Goal: Transaction & Acquisition: Purchase product/service

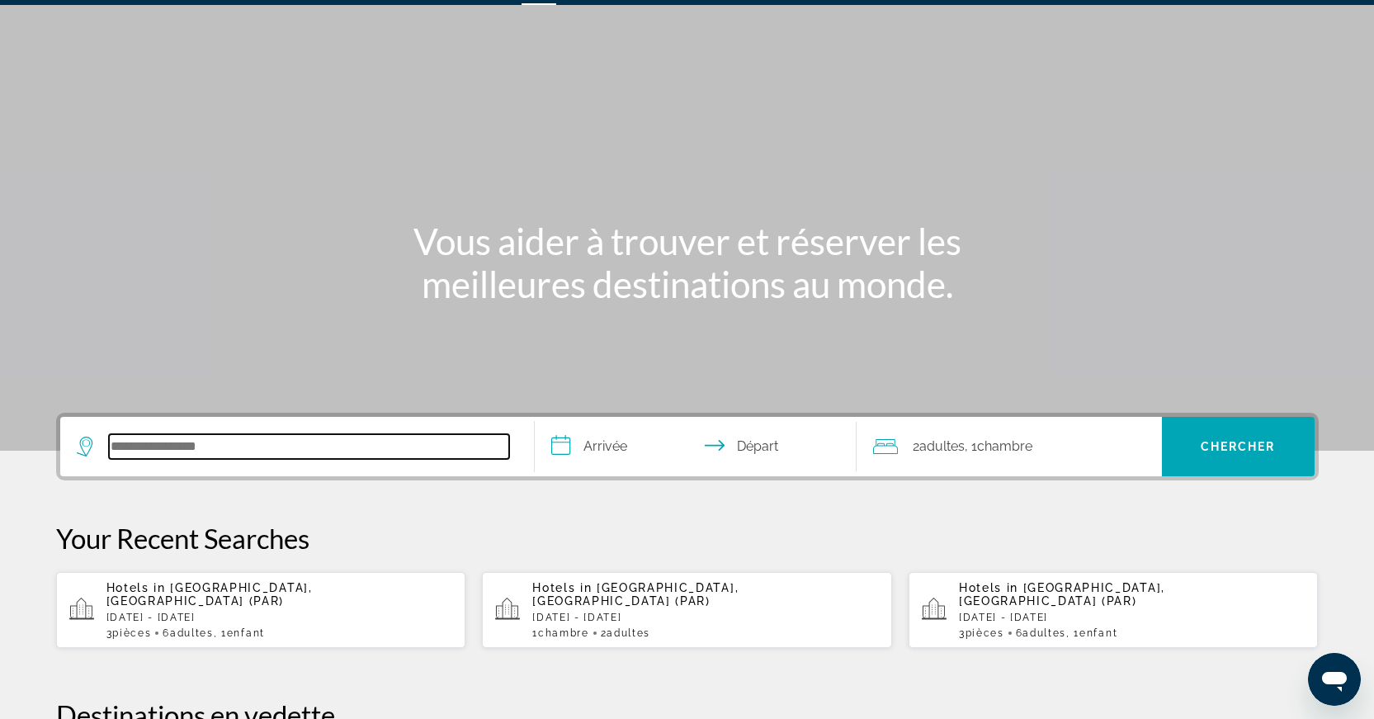
click at [241, 442] on input "Search hotel destination" at bounding box center [309, 446] width 400 height 25
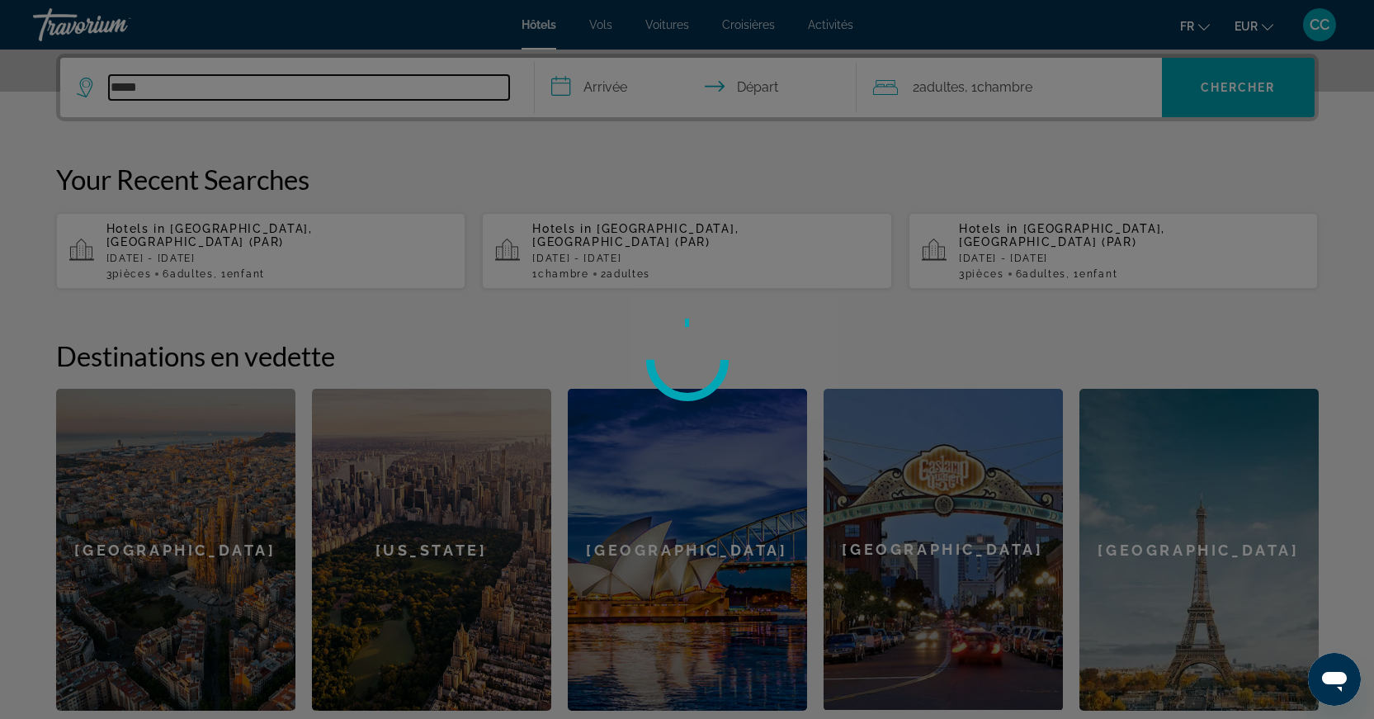
scroll to position [208, 0]
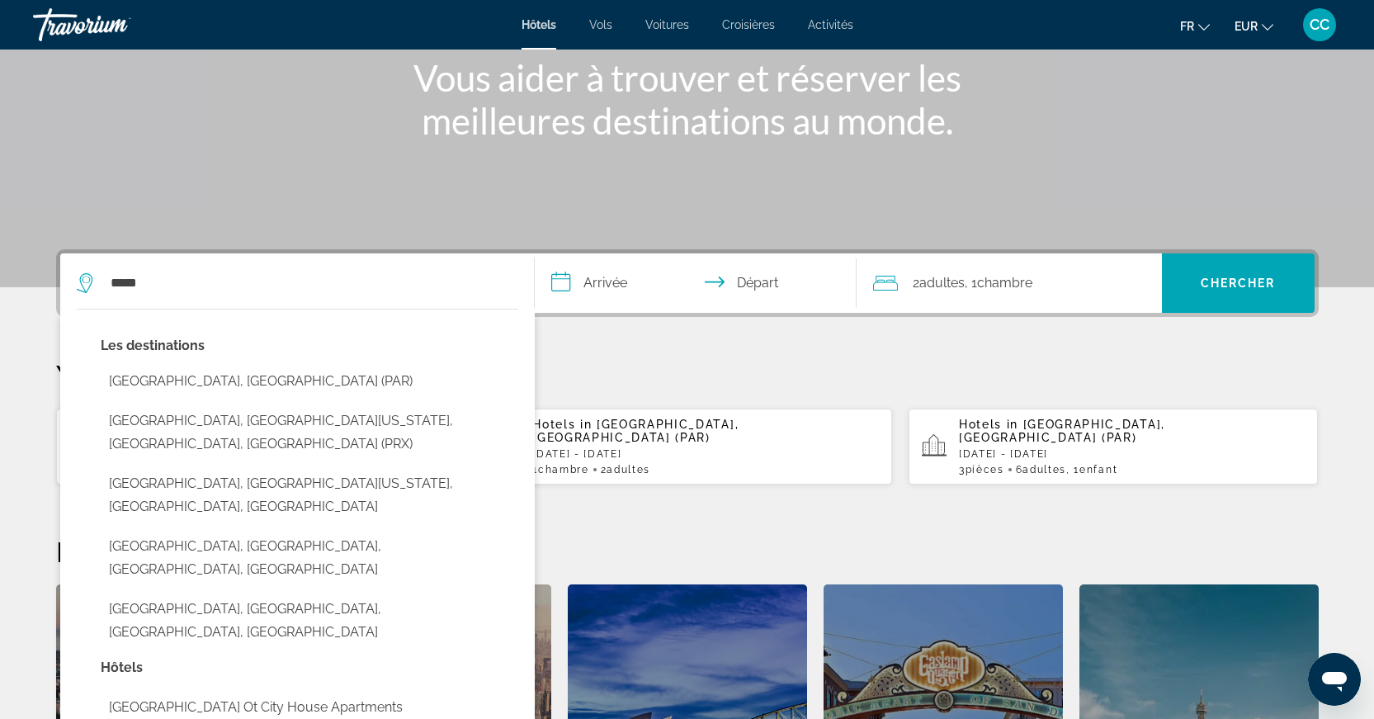
click at [290, 361] on div "Les destinations Paris, France (PAR) Paris, North Central Texas, TX, United Sta…" at bounding box center [310, 495] width 418 height 322
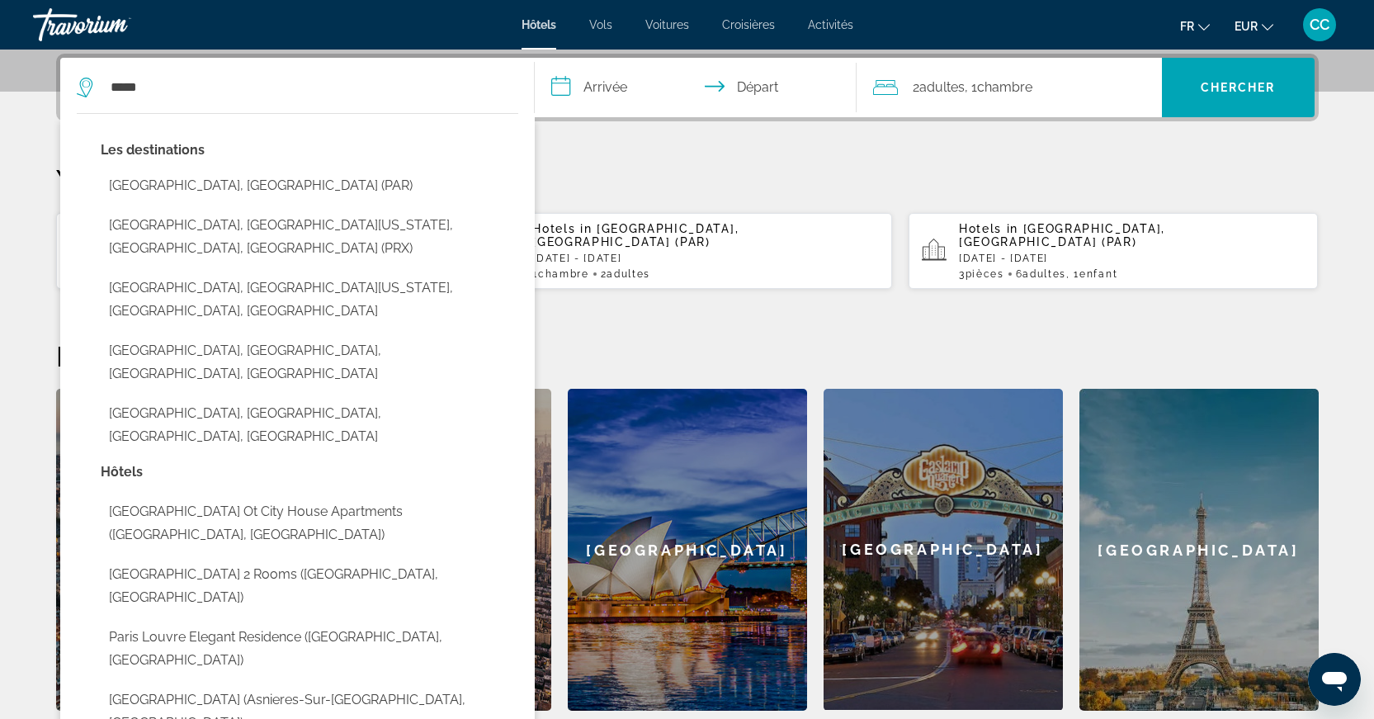
click at [289, 365] on div "Les destinations Paris, France (PAR) Paris, North Central Texas, TX, United Sta…" at bounding box center [310, 300] width 418 height 322
click at [260, 175] on button "[GEOGRAPHIC_DATA], [GEOGRAPHIC_DATA] (PAR)" at bounding box center [310, 185] width 418 height 31
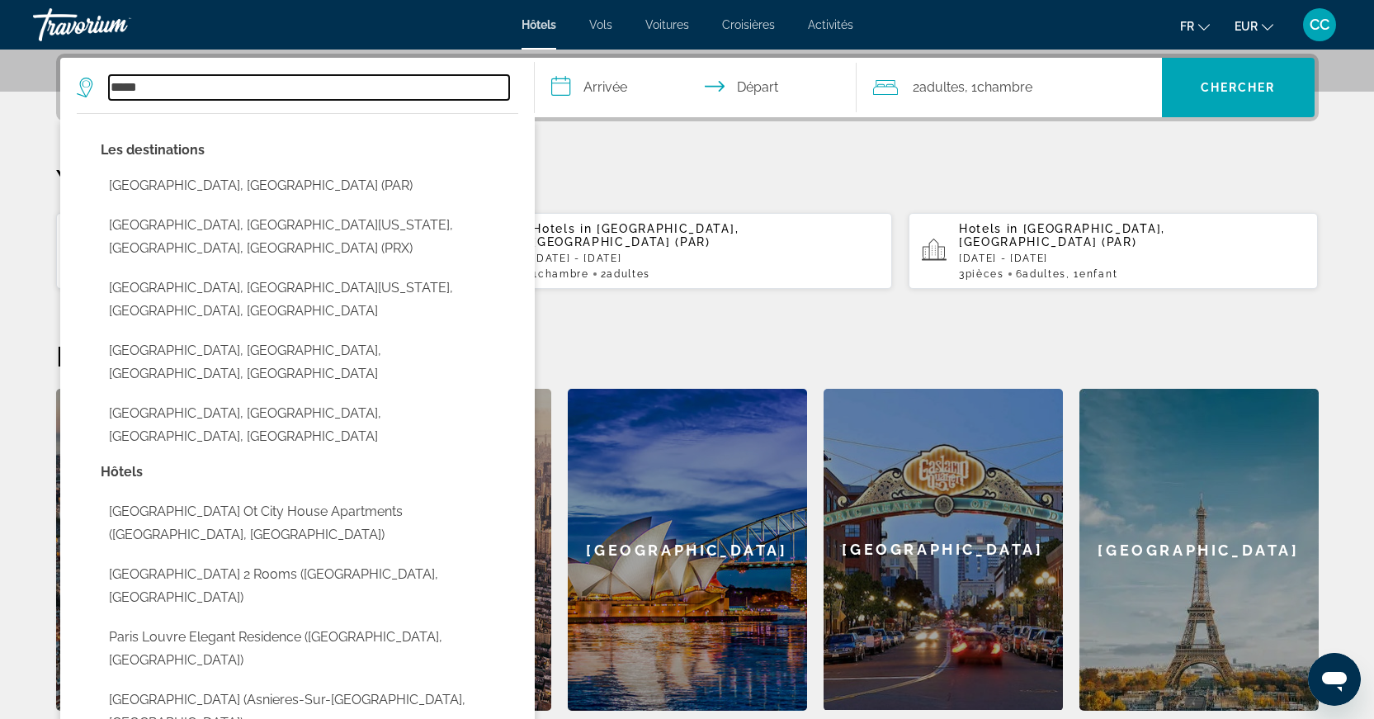
type input "**********"
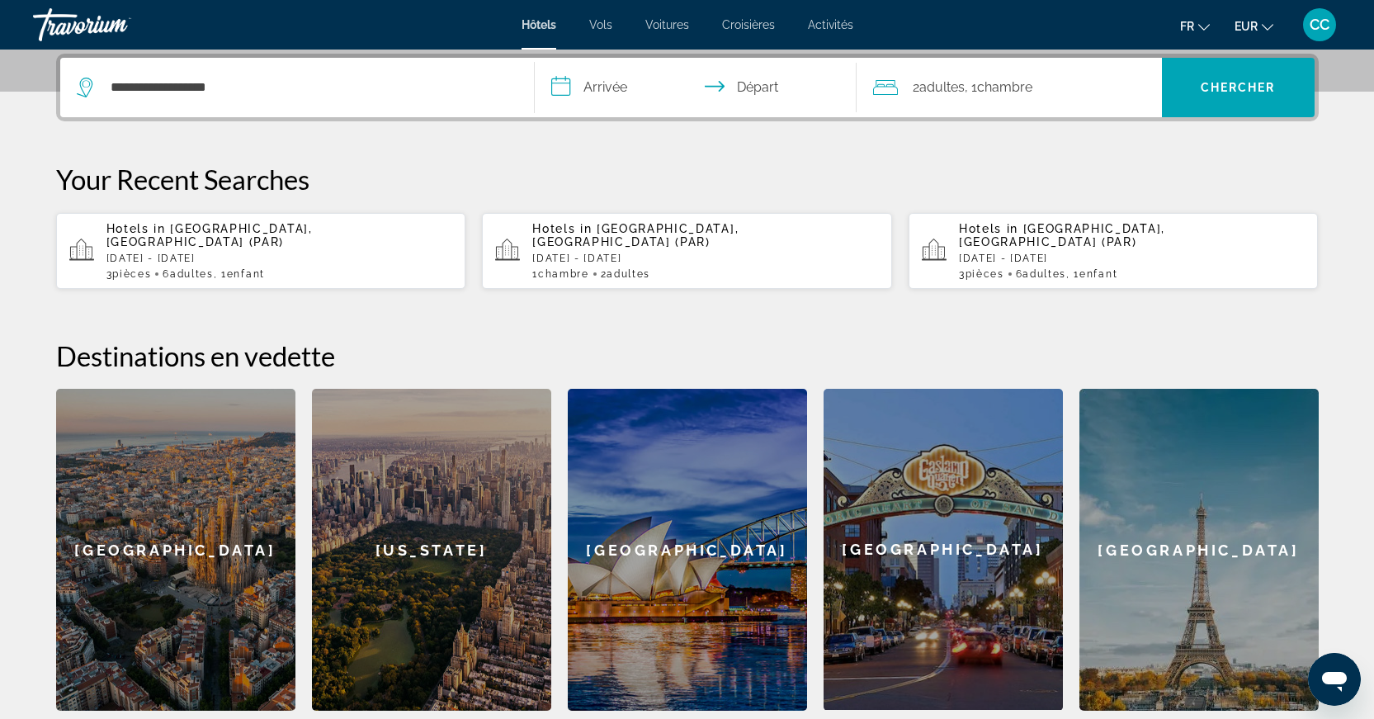
click at [656, 87] on input "**********" at bounding box center [699, 90] width 328 height 64
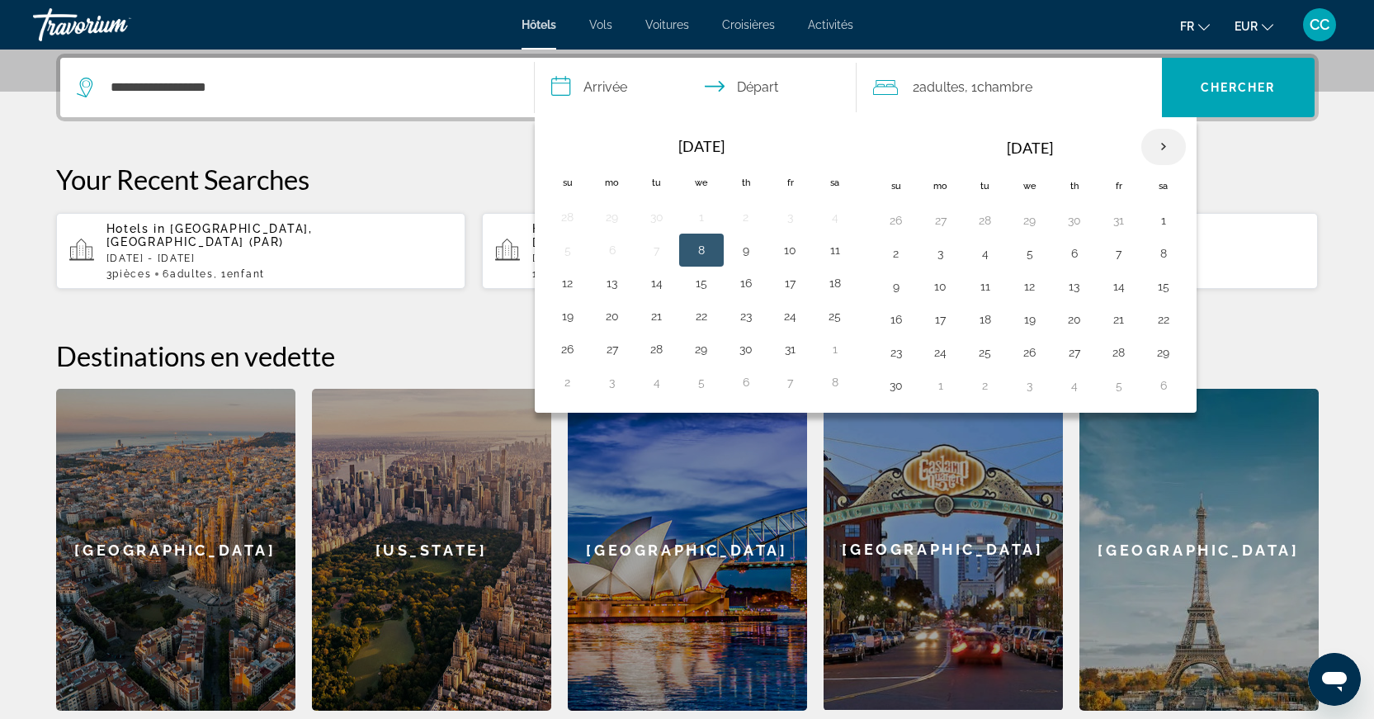
click at [1160, 147] on th "Next month" at bounding box center [1163, 147] width 45 height 36
click at [1164, 137] on th "Next month" at bounding box center [1163, 147] width 45 height 36
click at [1127, 357] on button "30" at bounding box center [1119, 352] width 26 height 23
click at [1168, 154] on th "Next month" at bounding box center [1163, 147] width 45 height 36
click at [905, 256] on button "1" at bounding box center [896, 253] width 26 height 23
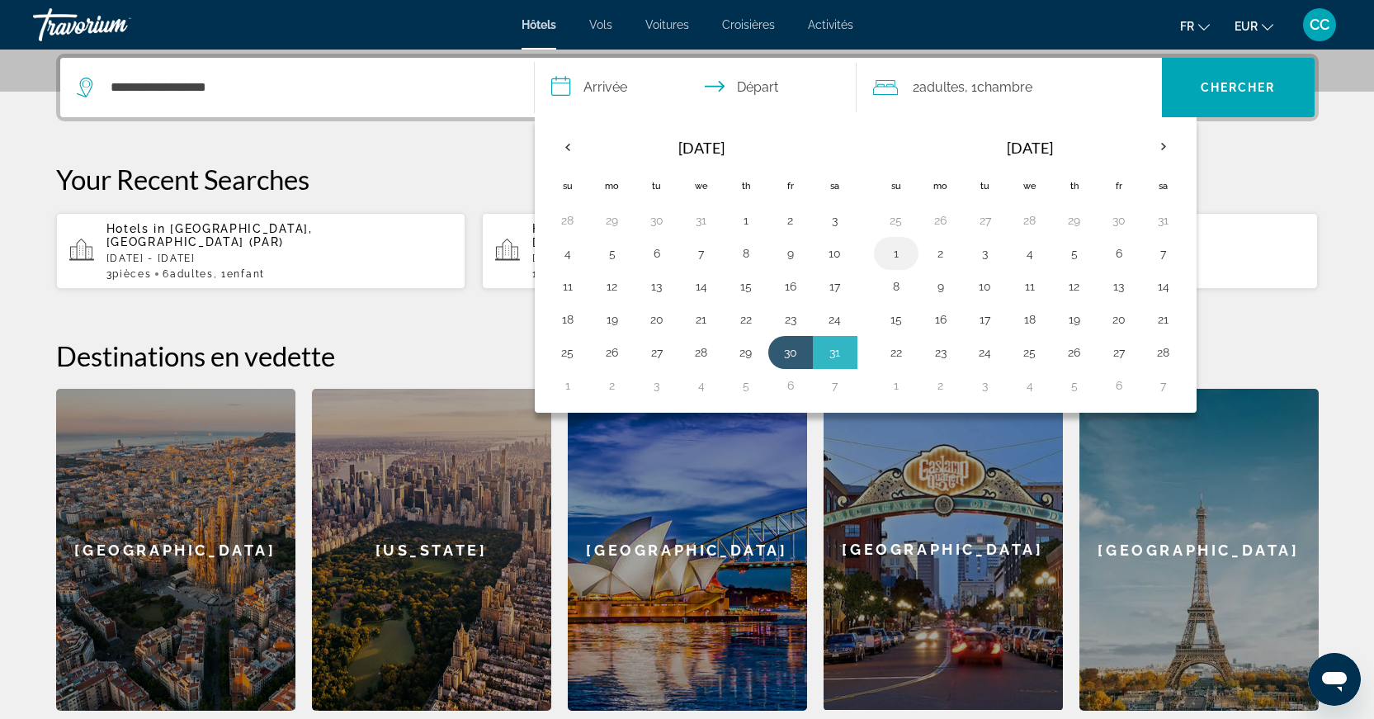
type input "**********"
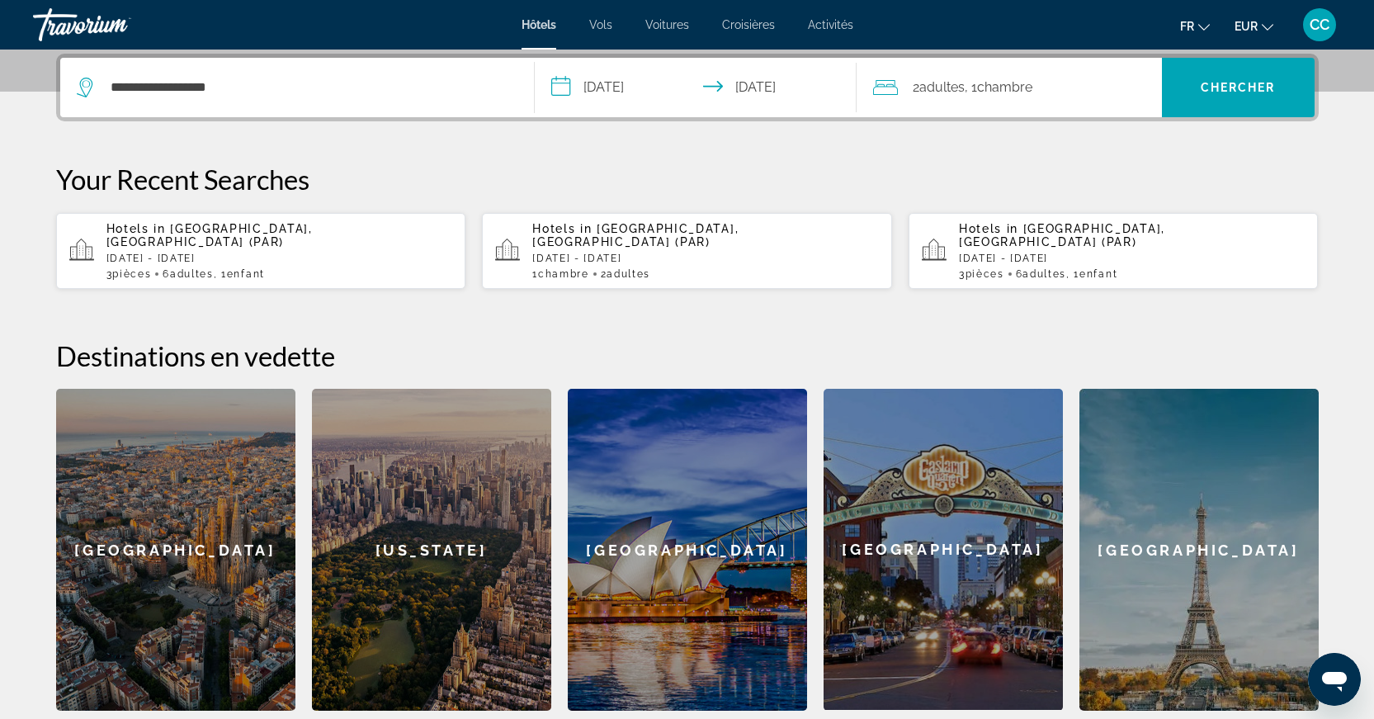
click at [1013, 79] on span "Chambre" at bounding box center [1004, 87] width 55 height 16
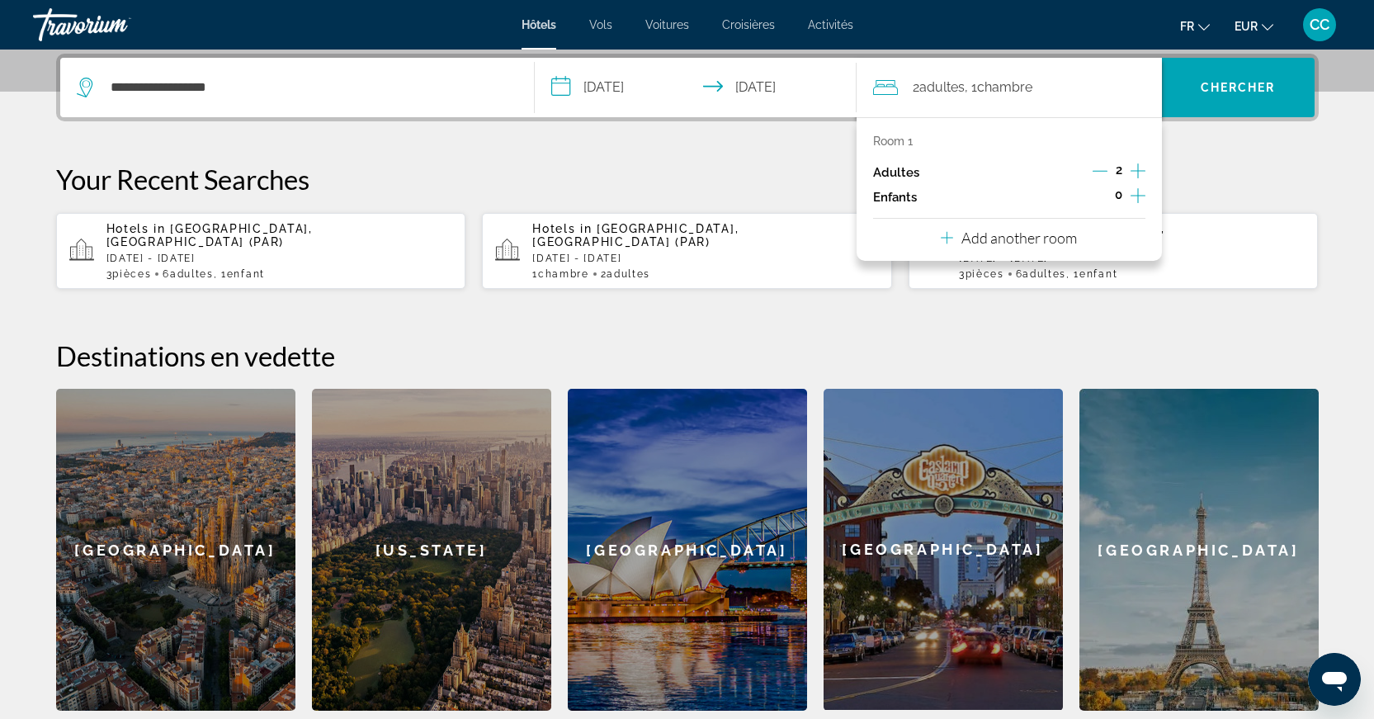
click at [1137, 172] on icon "Increment adults" at bounding box center [1138, 170] width 15 height 15
click at [1106, 168] on icon "Decrement adults" at bounding box center [1100, 170] width 15 height 15
click at [1132, 191] on icon "Increment children" at bounding box center [1138, 196] width 15 height 20
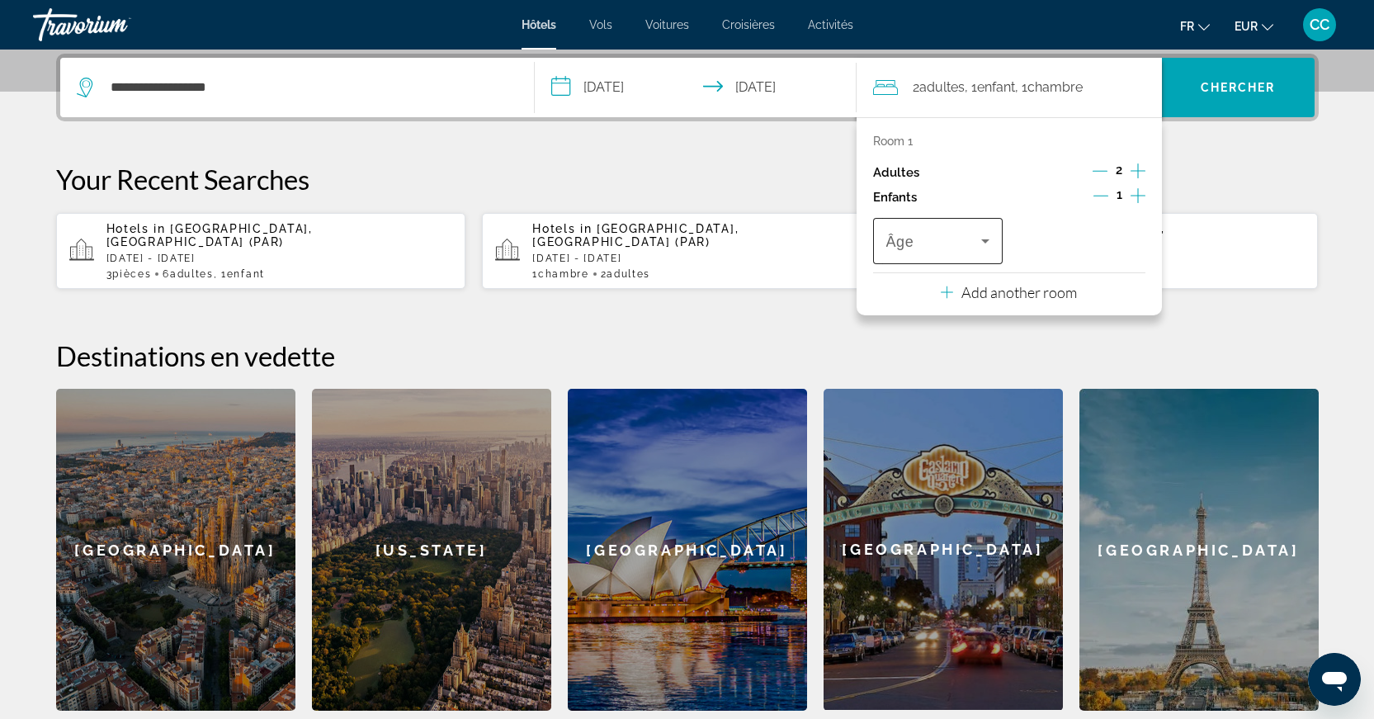
click at [990, 243] on icon "Travelers: 2 adults, 1 child" at bounding box center [985, 241] width 20 height 20
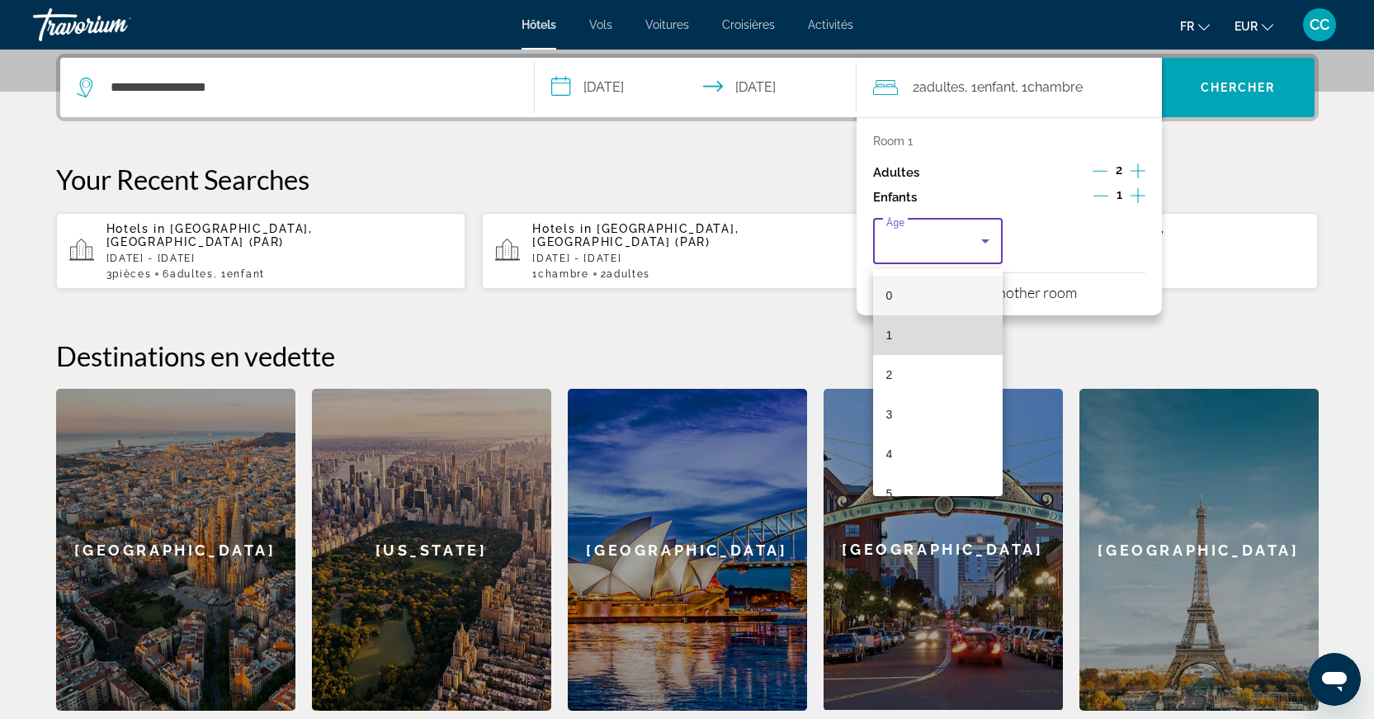
click at [940, 325] on mat-option "1" at bounding box center [938, 335] width 130 height 40
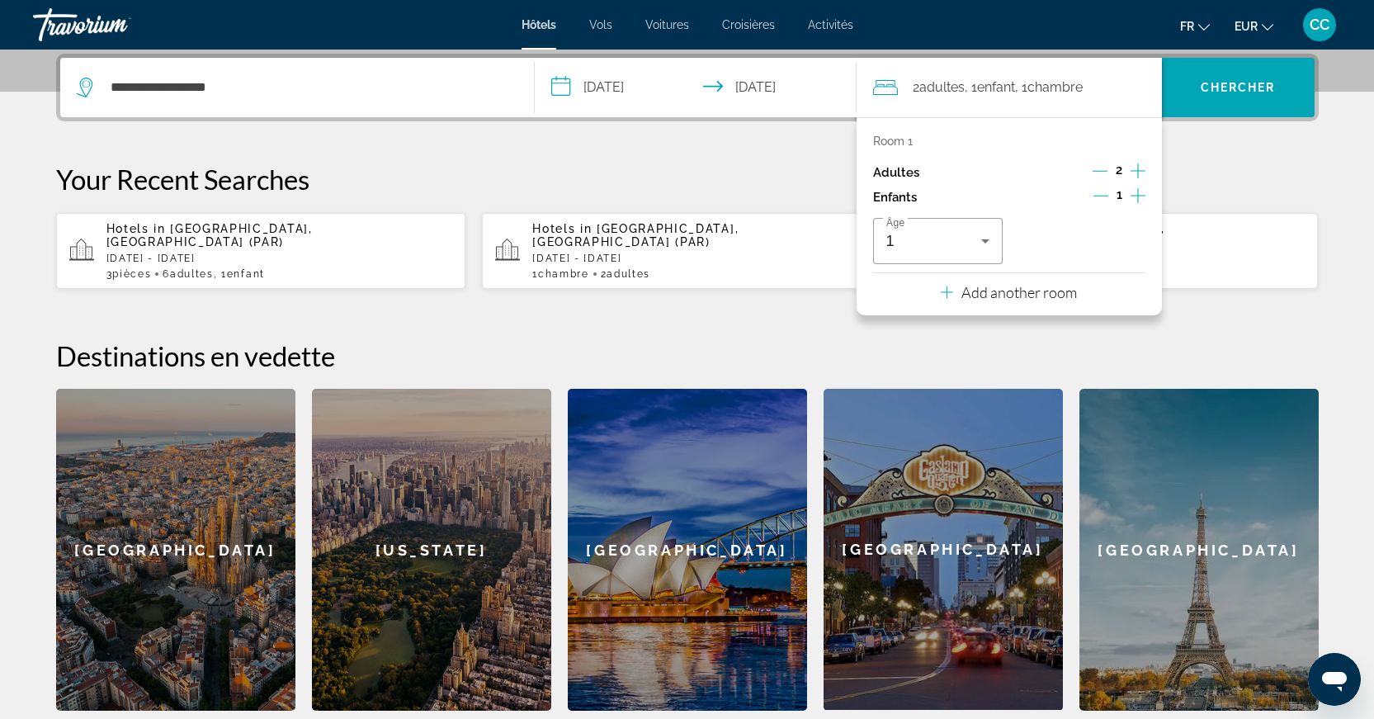
click at [1022, 314] on div "Room 1 Adultes 2 Enfants 1 Âge 1 Add another room" at bounding box center [1009, 216] width 305 height 198
click at [1030, 301] on p "Add another room" at bounding box center [1019, 292] width 116 height 18
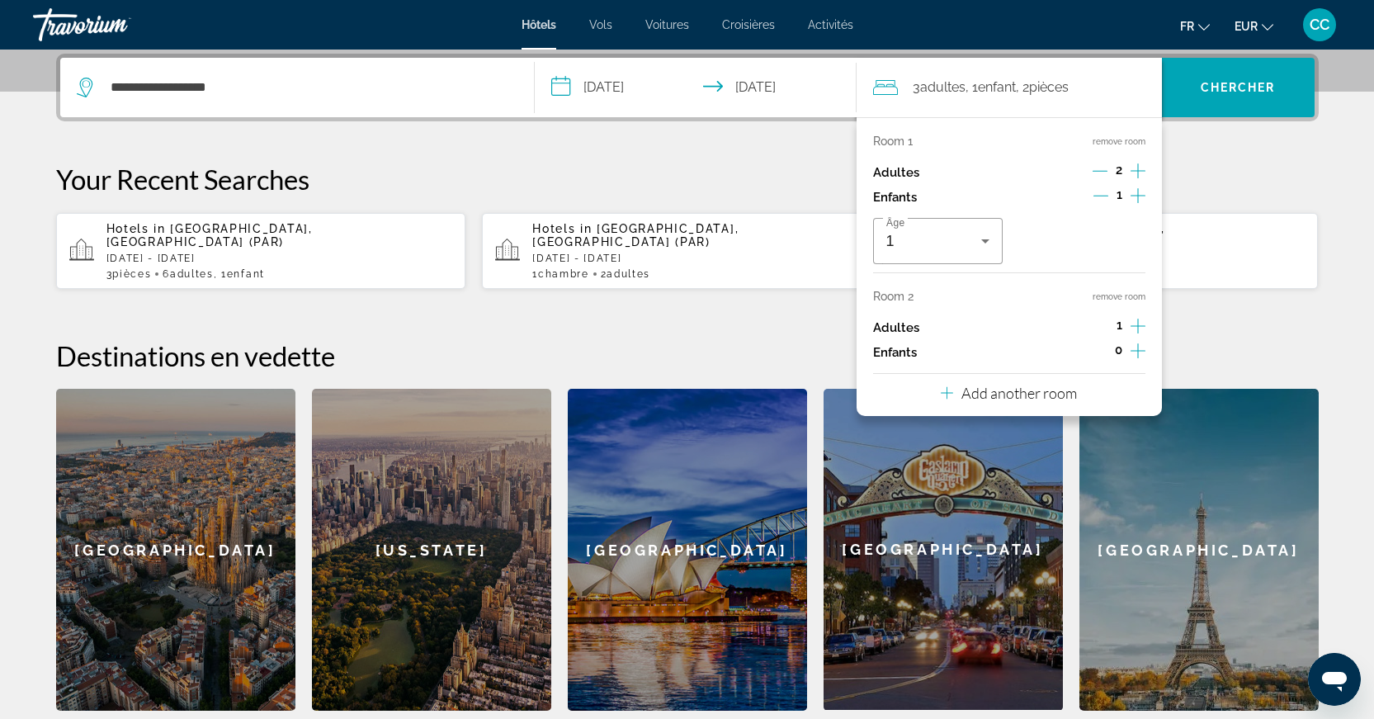
click at [1131, 330] on icon "Increment adults" at bounding box center [1138, 326] width 15 height 20
click at [1059, 399] on p "Add another room" at bounding box center [1019, 393] width 116 height 18
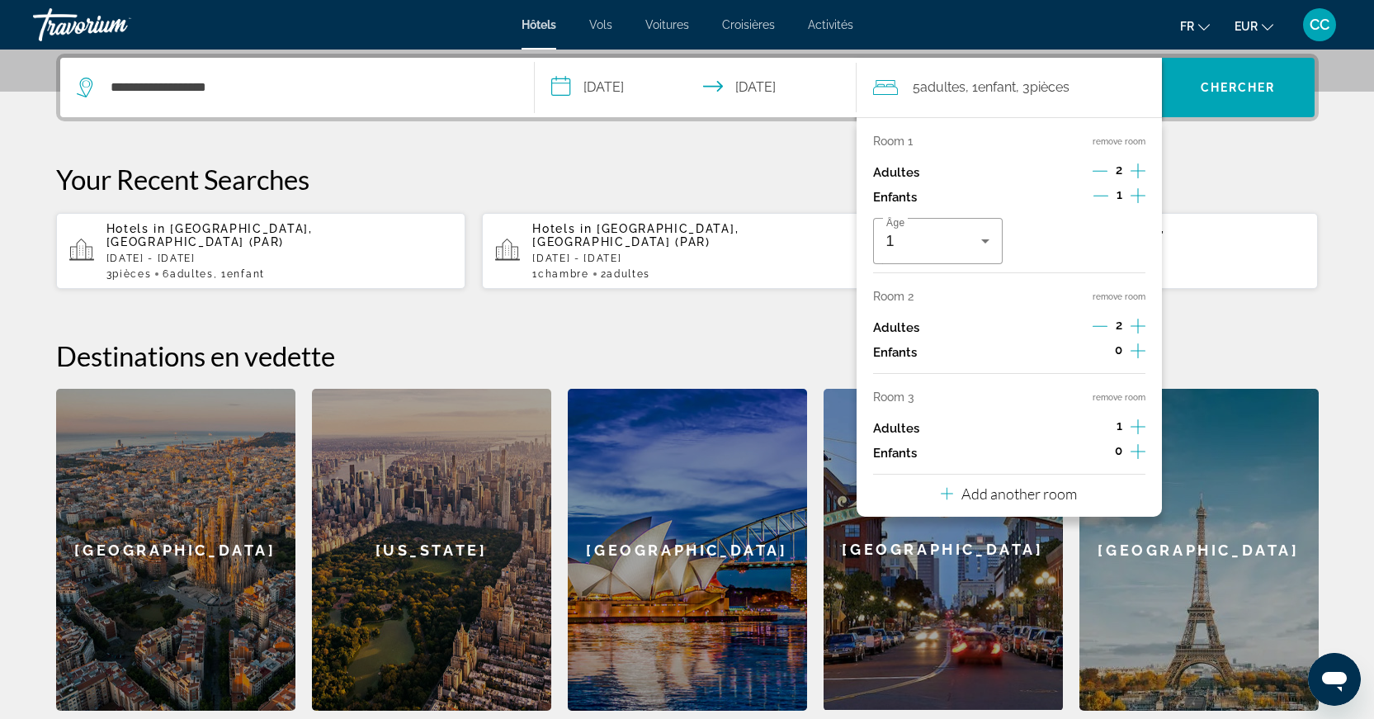
click at [1145, 437] on icon "Increment adults" at bounding box center [1138, 427] width 15 height 20
click at [1217, 94] on span "Search" at bounding box center [1238, 88] width 153 height 40
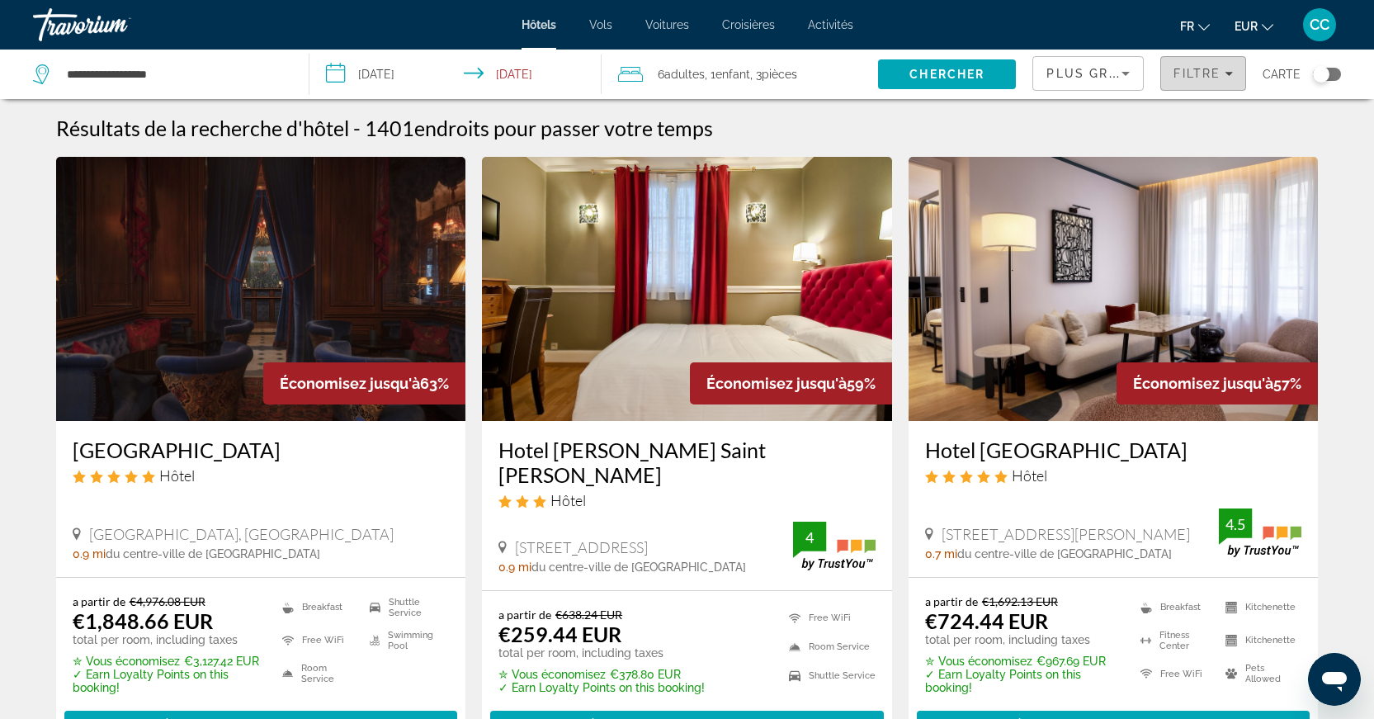
click at [1207, 84] on span "Filters" at bounding box center [1203, 74] width 84 height 40
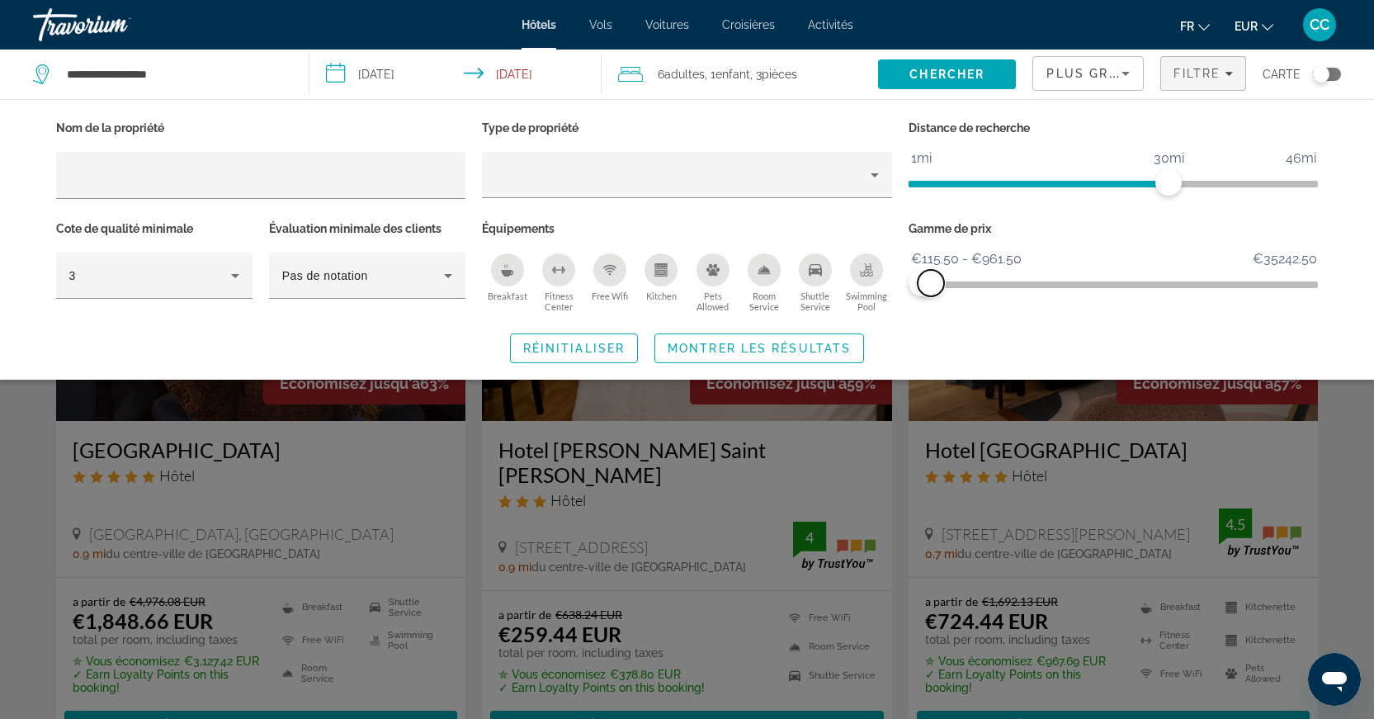
drag, startPoint x: 1311, startPoint y: 284, endPoint x: 931, endPoint y: 311, distance: 381.4
click at [931, 311] on div "Gamme de prix €115.50 €35242.50 €115.50 €961.50 €115.50 - €961.50" at bounding box center [1113, 267] width 427 height 100
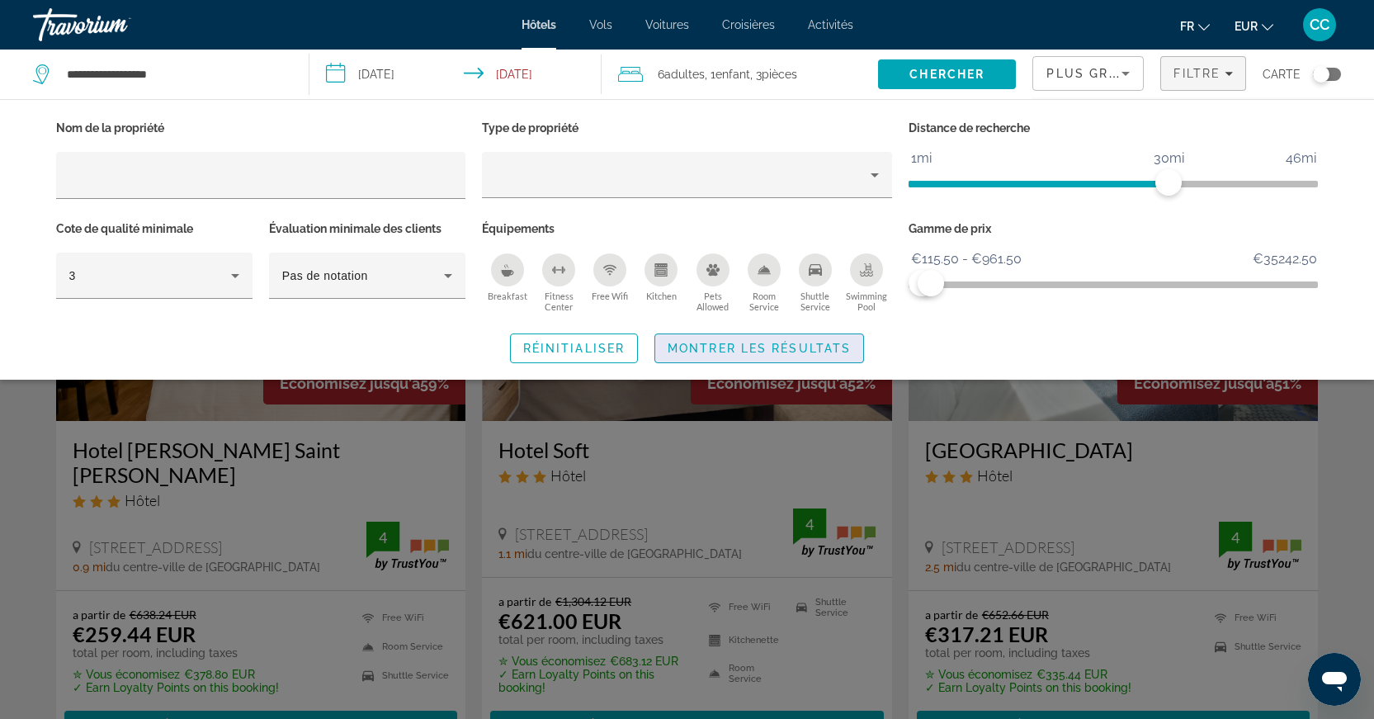
click at [727, 350] on span "Montrer les résultats" at bounding box center [759, 348] width 183 height 13
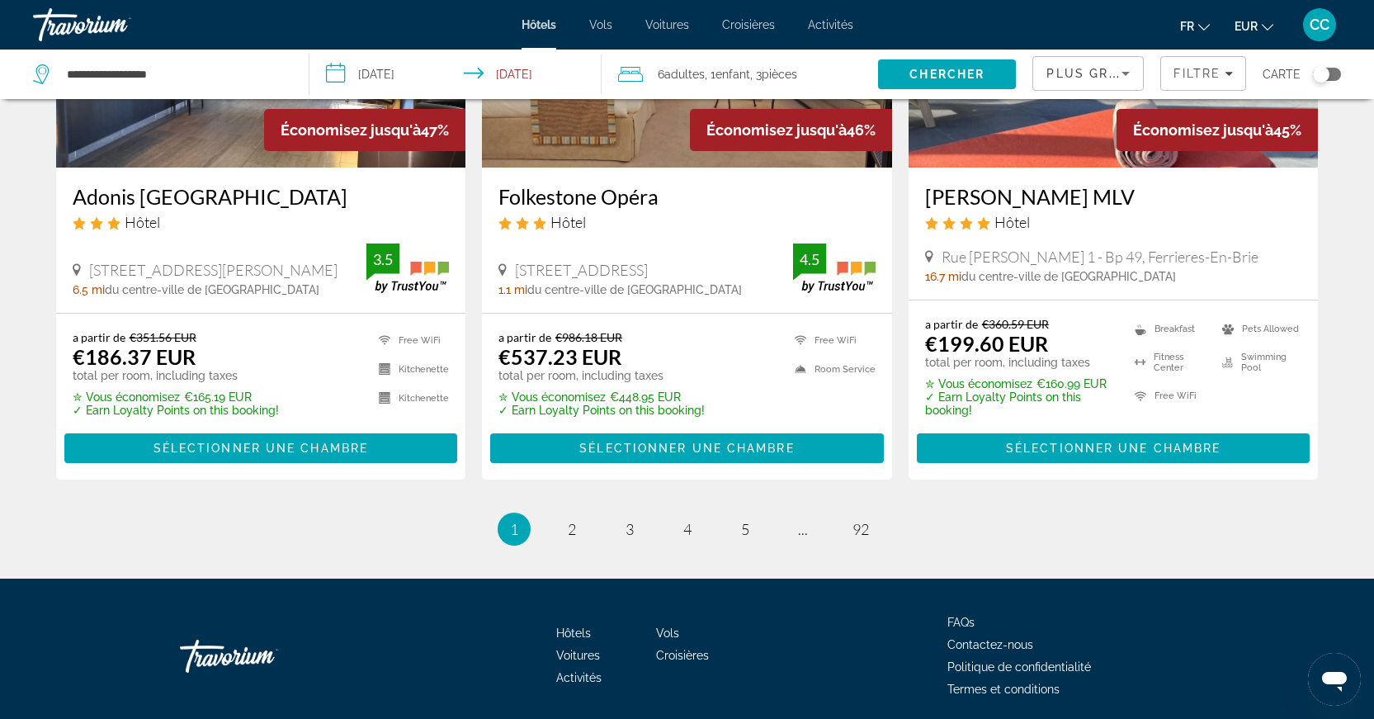
scroll to position [1909, 0]
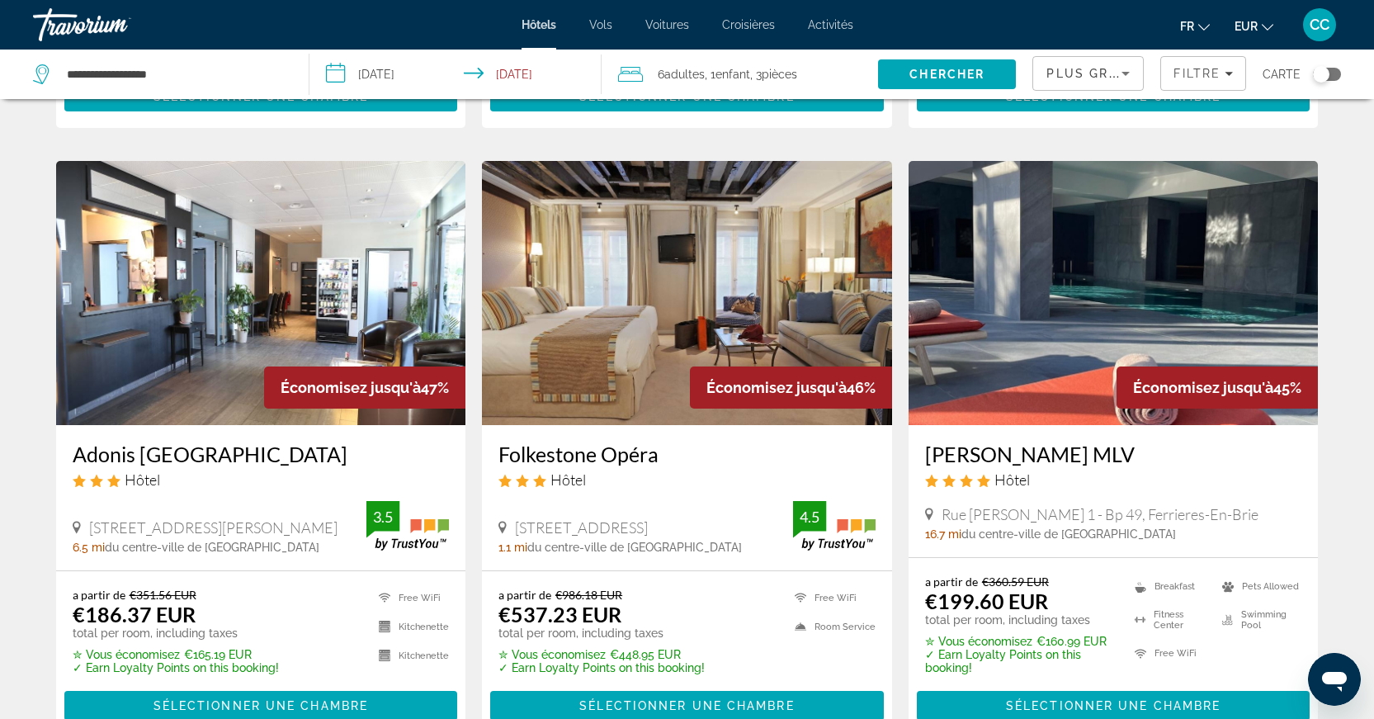
click at [1070, 302] on img "Main content" at bounding box center [1114, 293] width 410 height 264
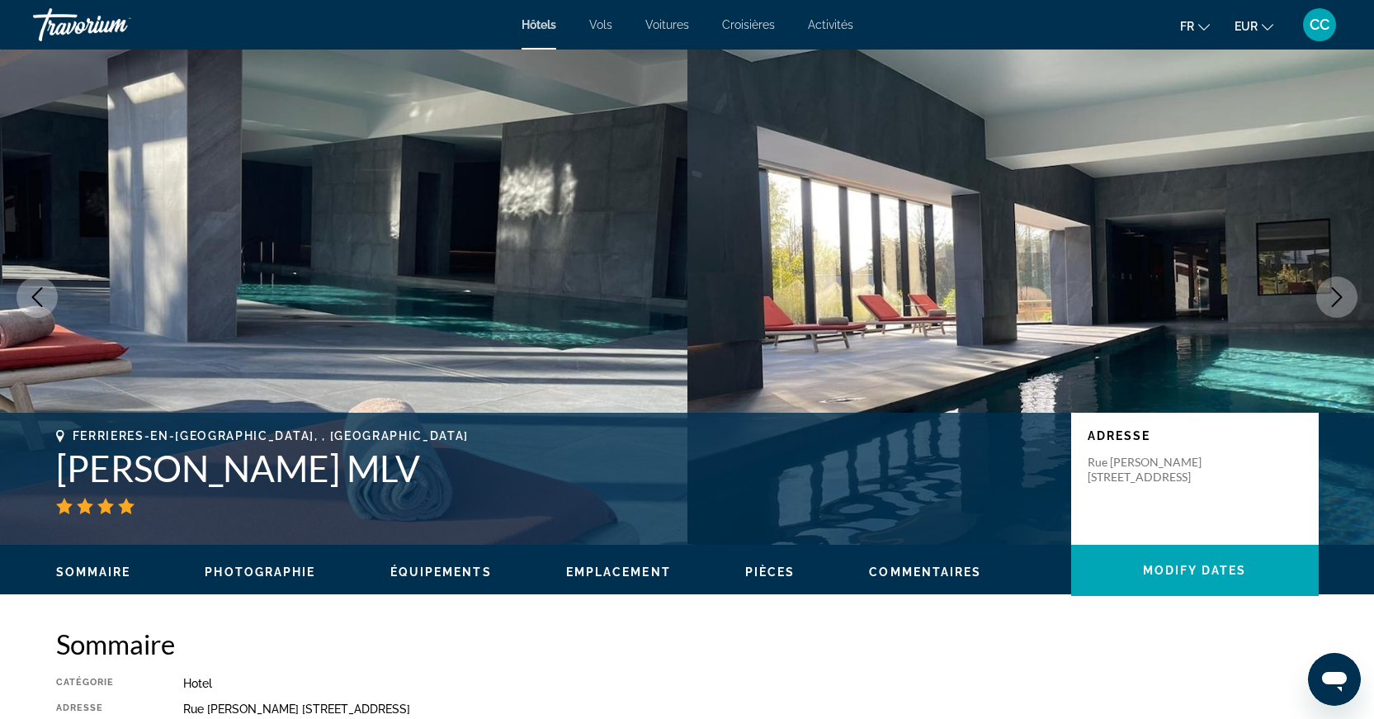
click at [1329, 305] on icon "Next image" at bounding box center [1337, 297] width 20 height 20
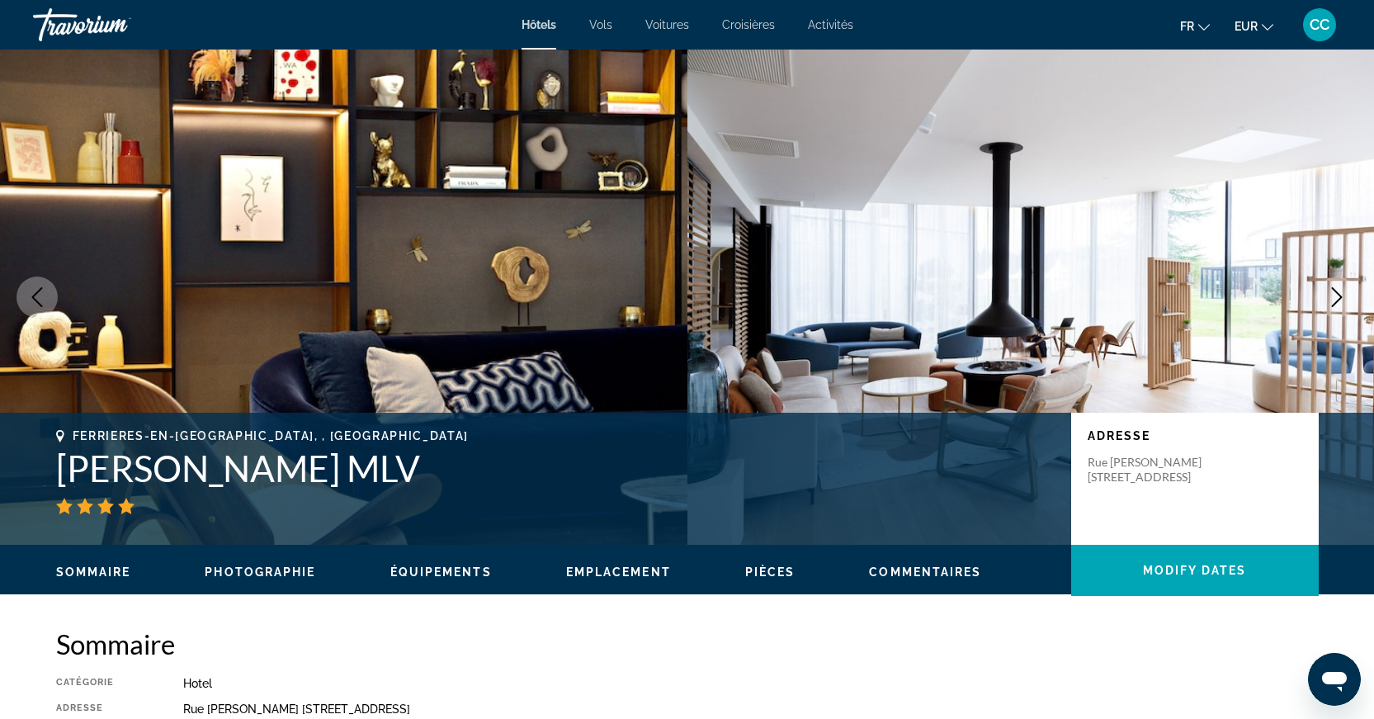
click at [1329, 305] on icon "Next image" at bounding box center [1337, 297] width 20 height 20
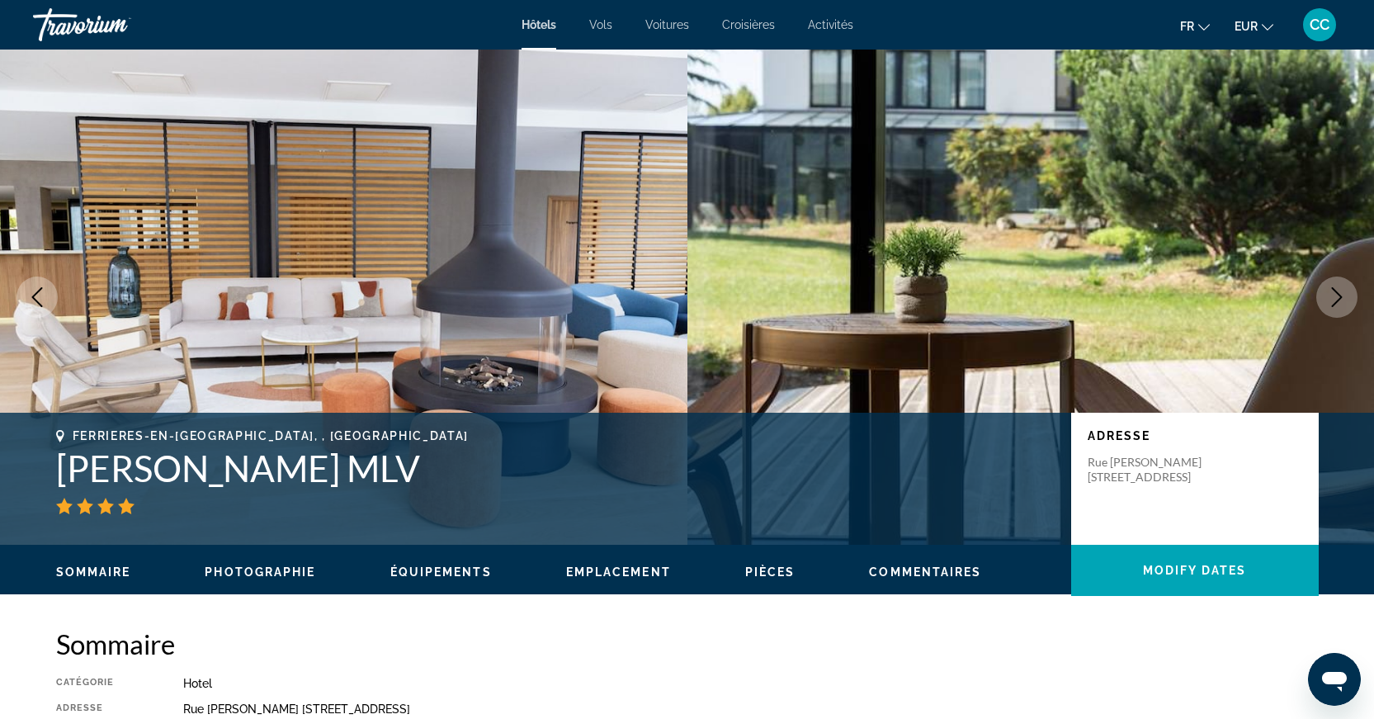
click at [1329, 305] on icon "Next image" at bounding box center [1337, 297] width 20 height 20
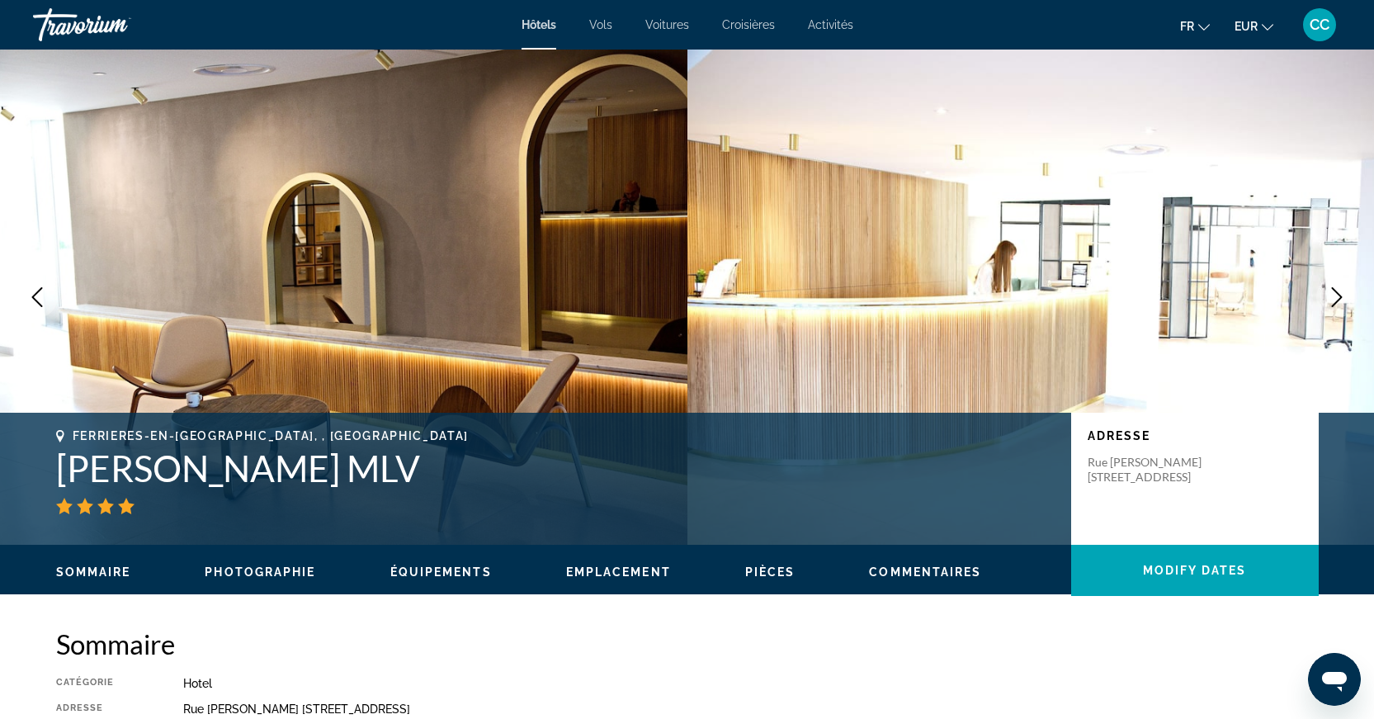
click at [1329, 305] on icon "Next image" at bounding box center [1337, 297] width 20 height 20
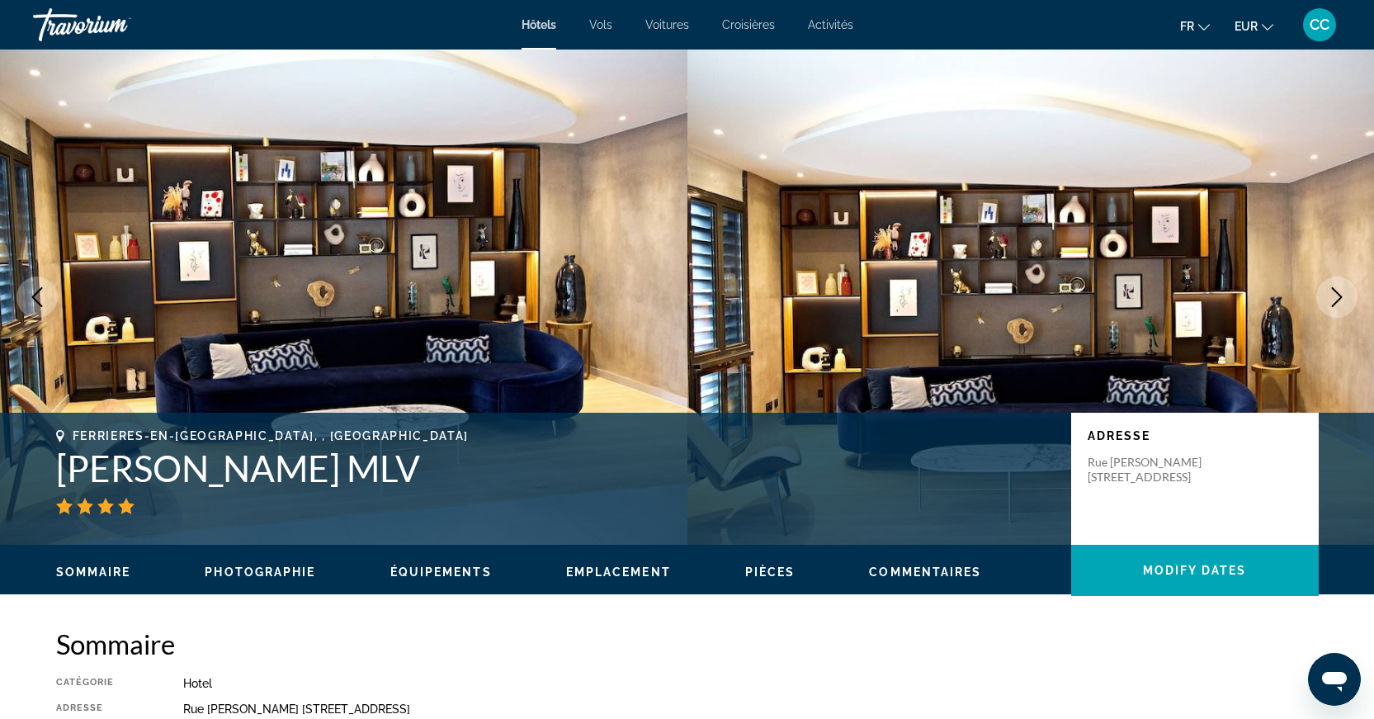
scroll to position [3, 0]
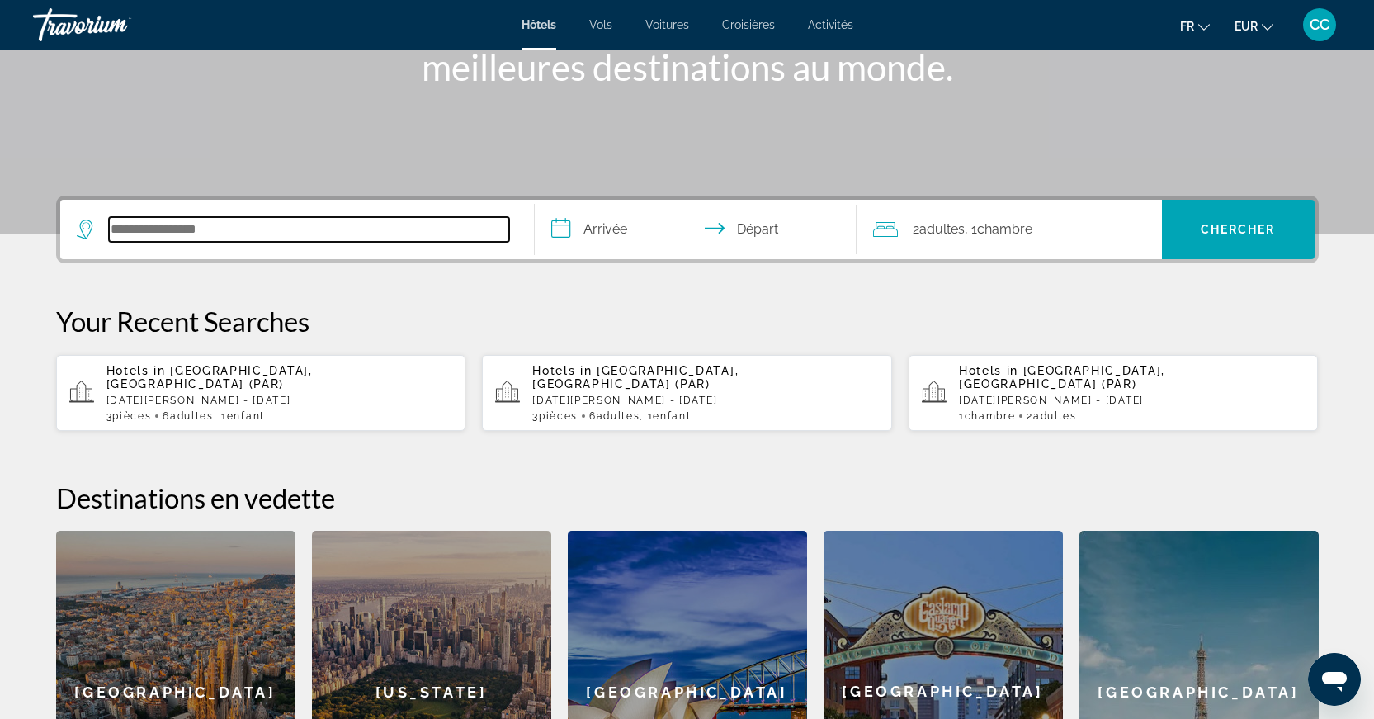
click at [229, 229] on input "Search hotel destination" at bounding box center [309, 229] width 400 height 25
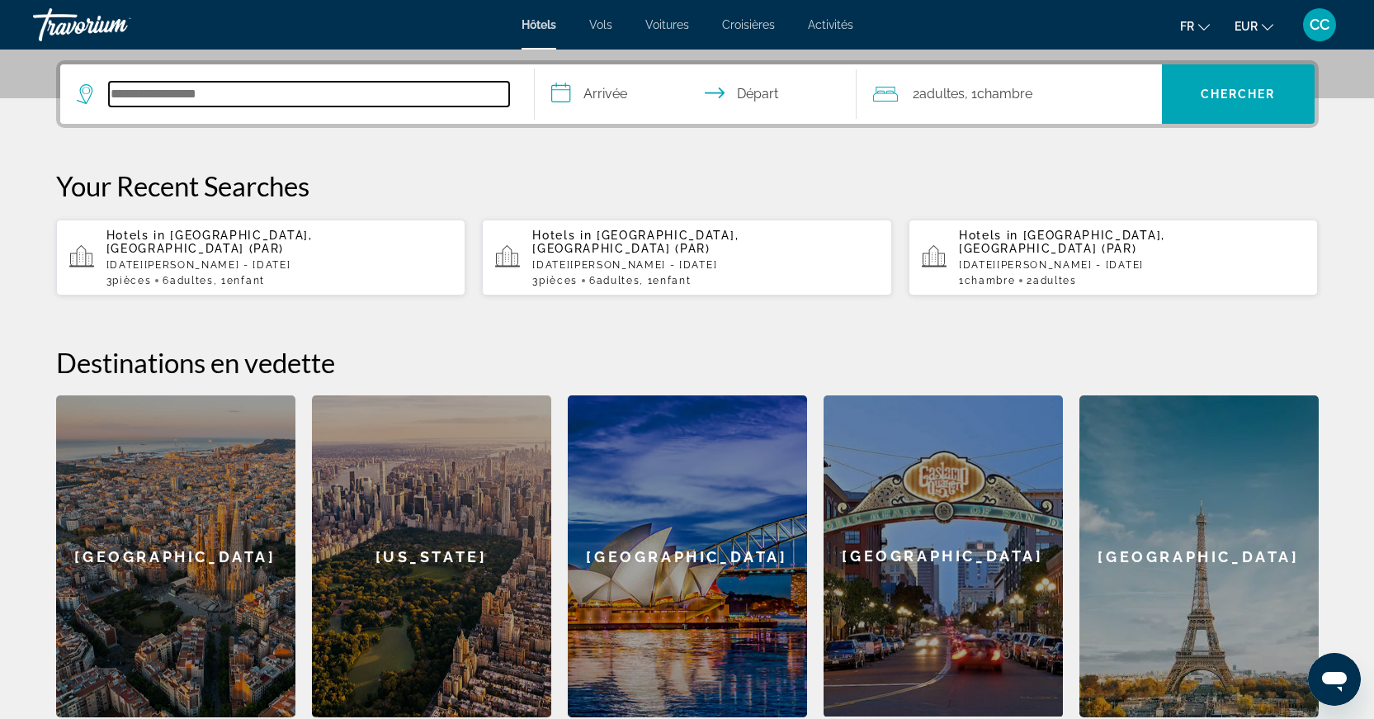
scroll to position [339, 0]
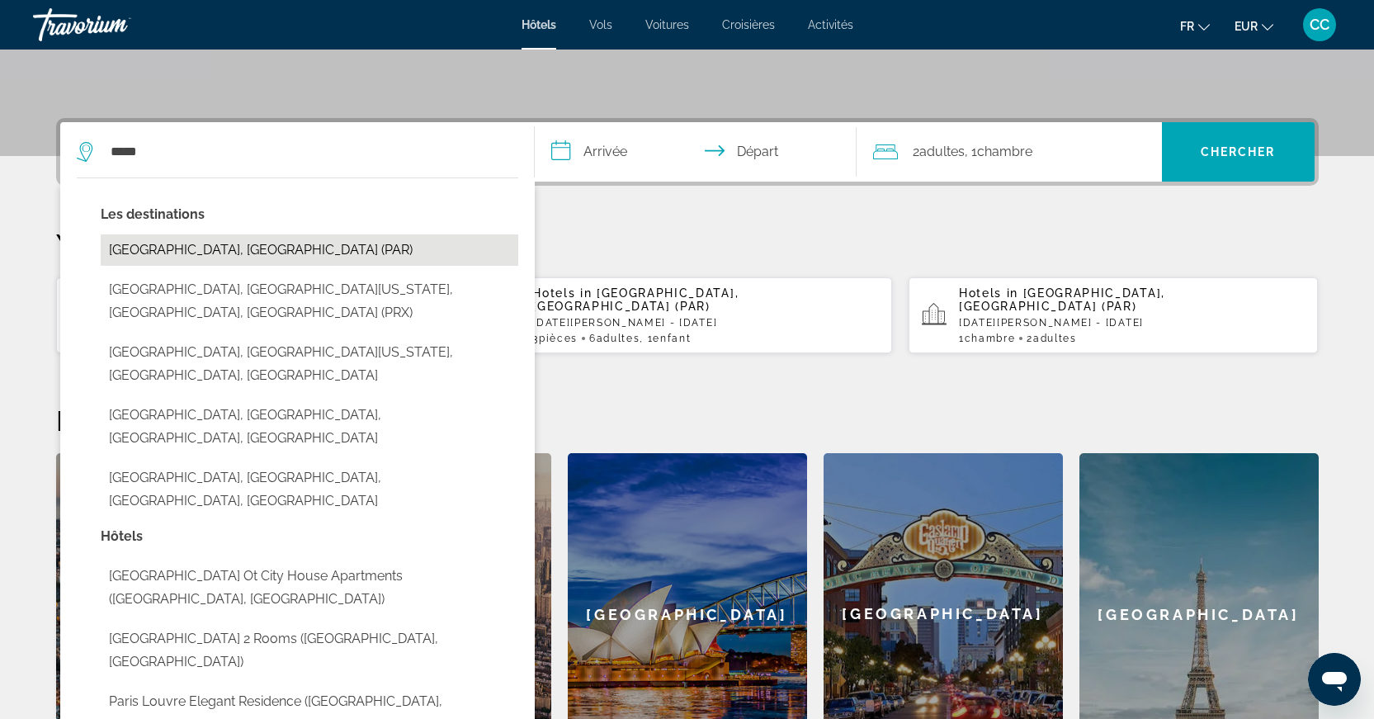
click at [246, 243] on button "[GEOGRAPHIC_DATA], [GEOGRAPHIC_DATA] (PAR)" at bounding box center [310, 249] width 418 height 31
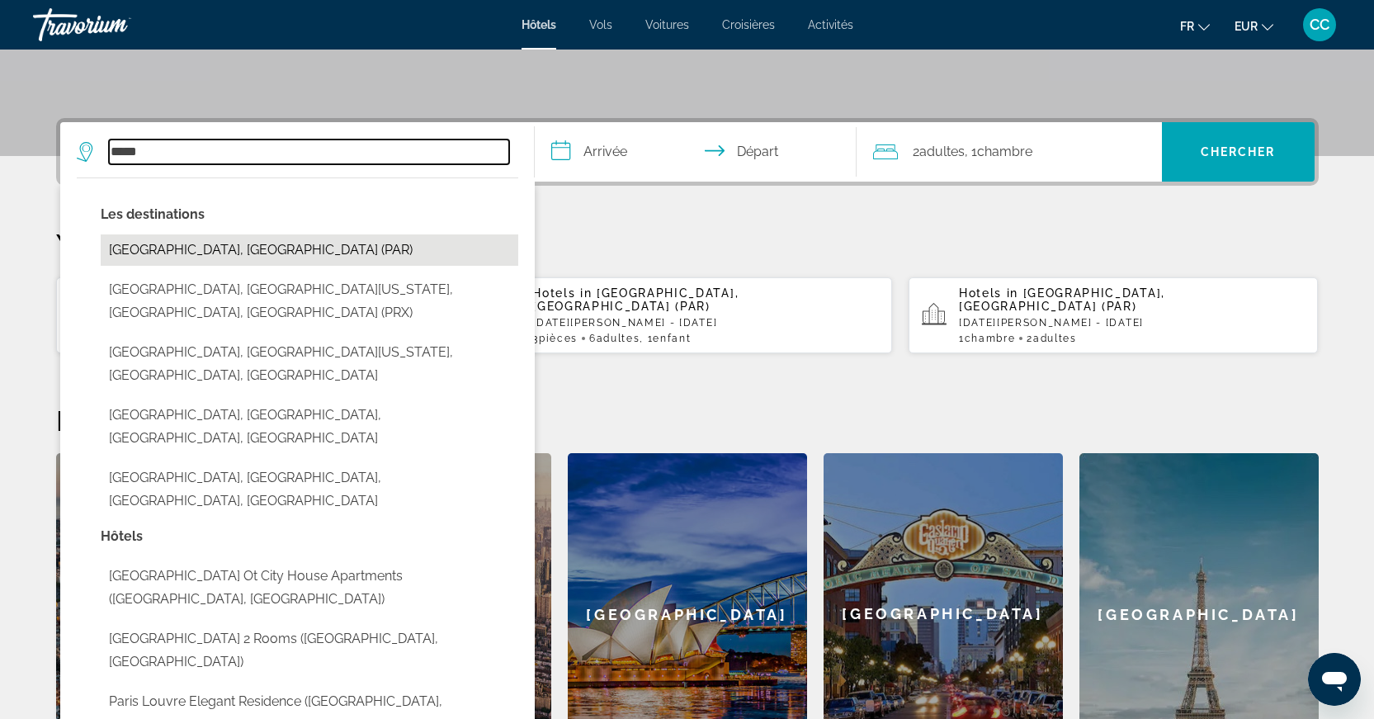
type input "**********"
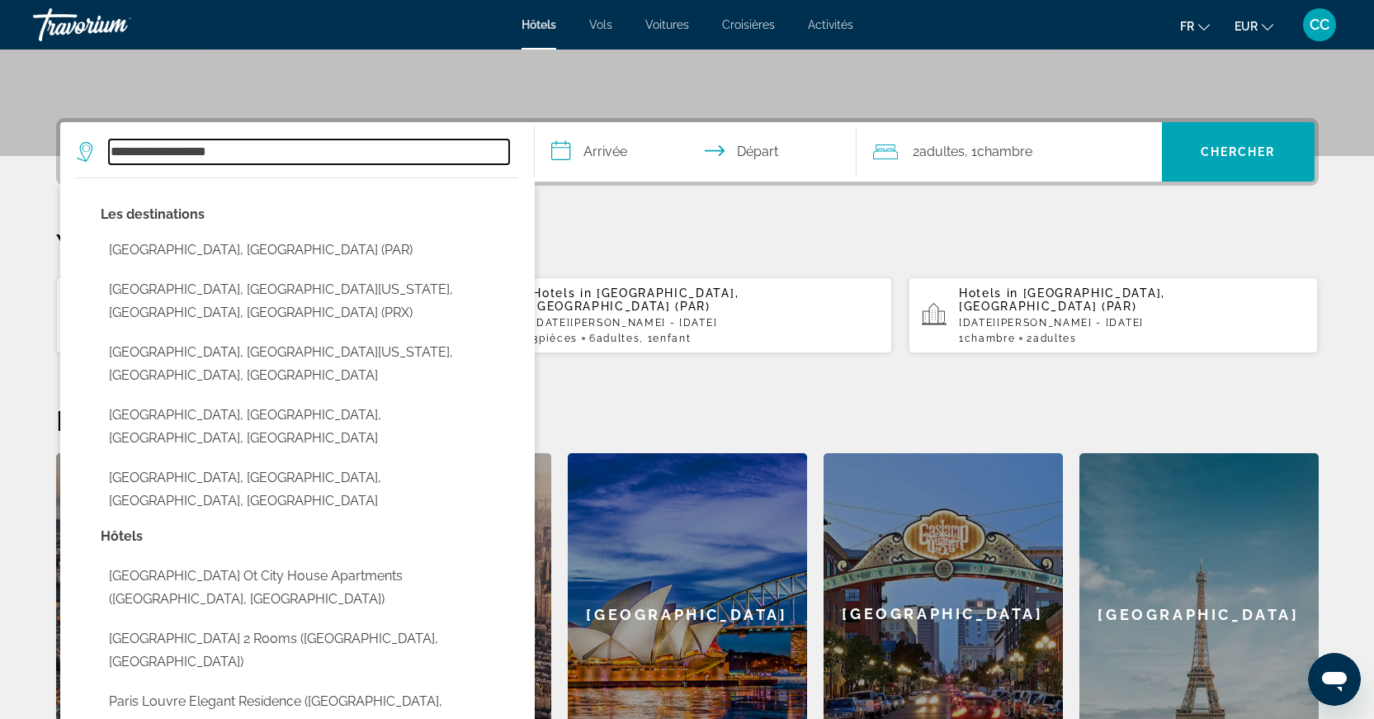
scroll to position [404, 0]
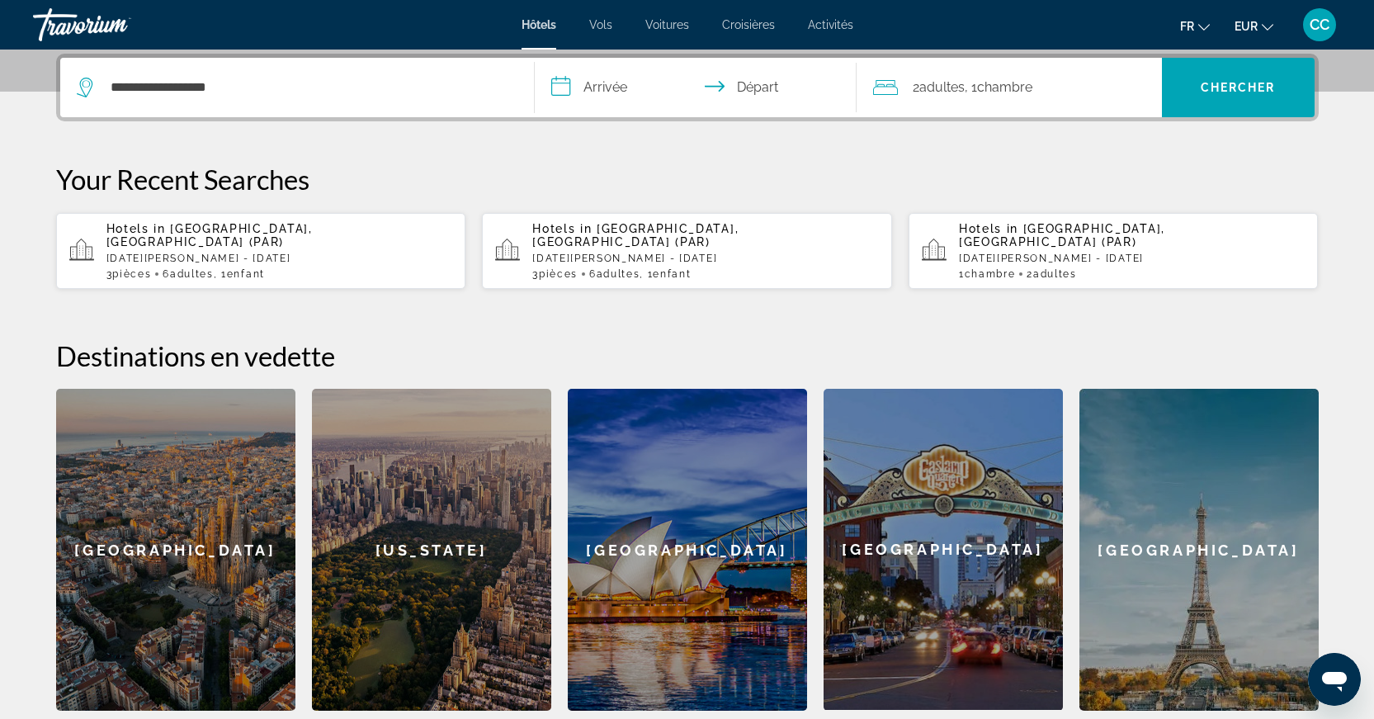
click at [616, 83] on input "**********" at bounding box center [699, 90] width 328 height 64
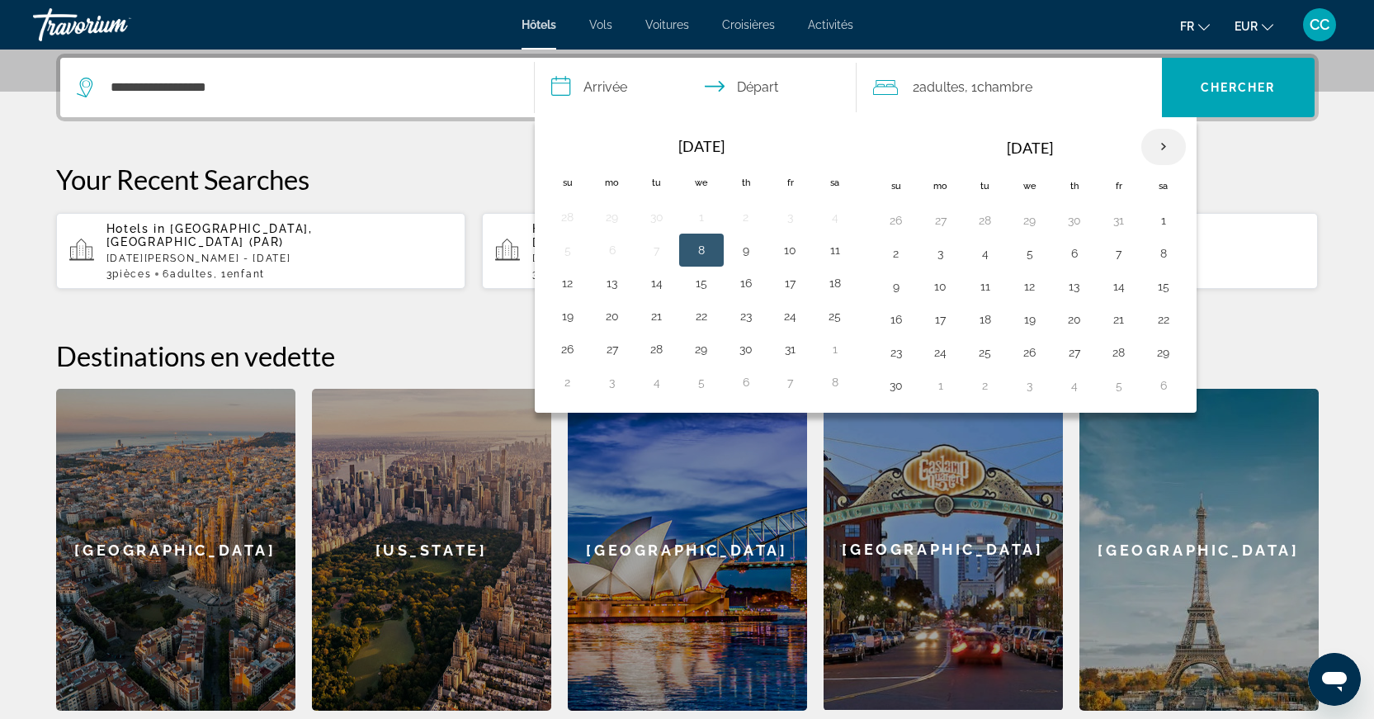
click at [1169, 149] on th "Next month" at bounding box center [1163, 147] width 45 height 36
click at [1119, 358] on button "30" at bounding box center [1119, 352] width 26 height 23
click at [1172, 144] on th "Next month" at bounding box center [1163, 147] width 45 height 36
click at [902, 253] on button "1" at bounding box center [896, 253] width 26 height 23
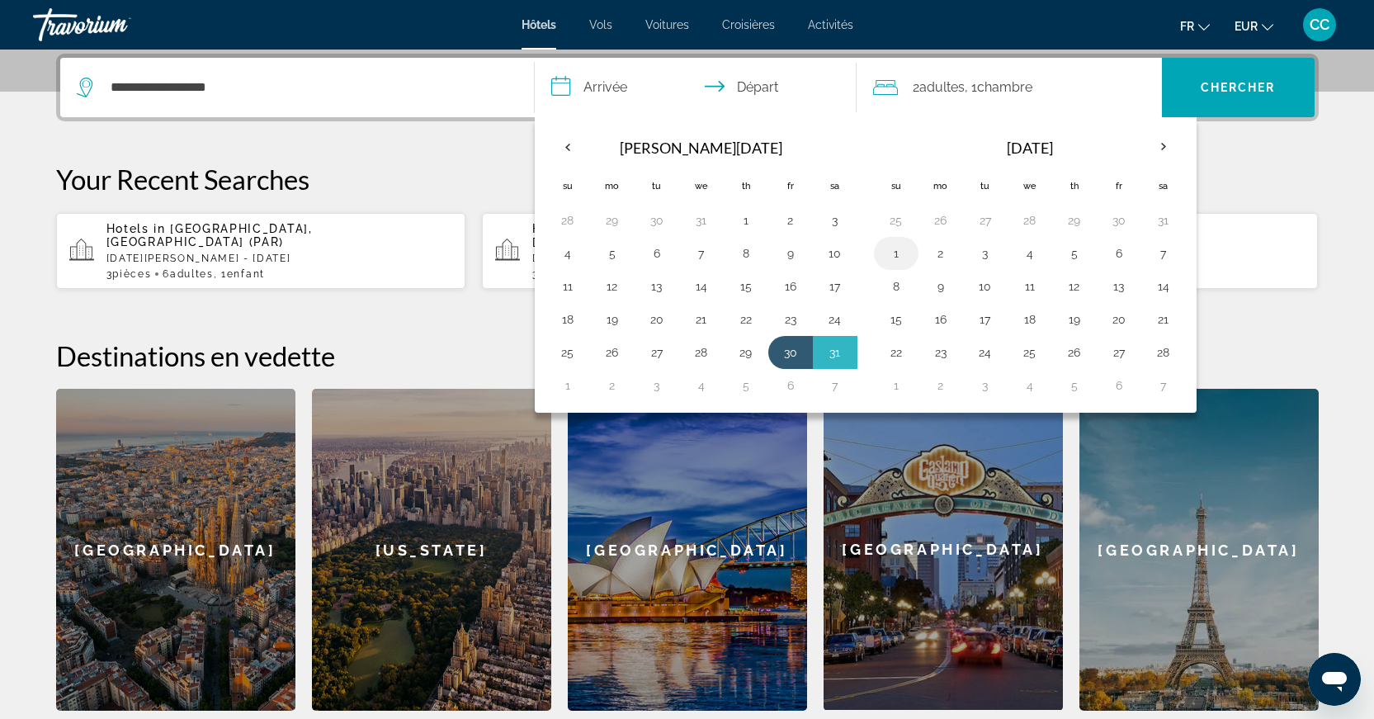
type input "**********"
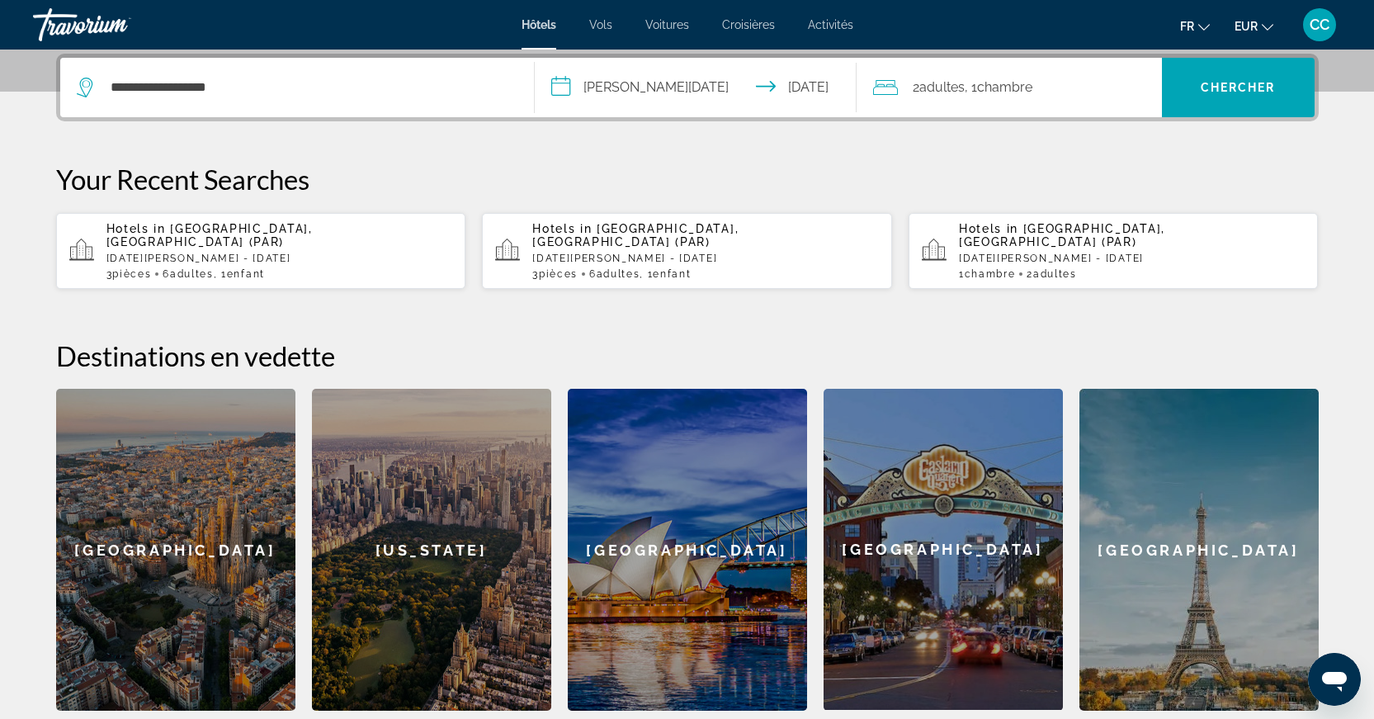
click at [1055, 88] on div "2 Adulte Adultes , 1 Chambre pièces" at bounding box center [1017, 87] width 289 height 23
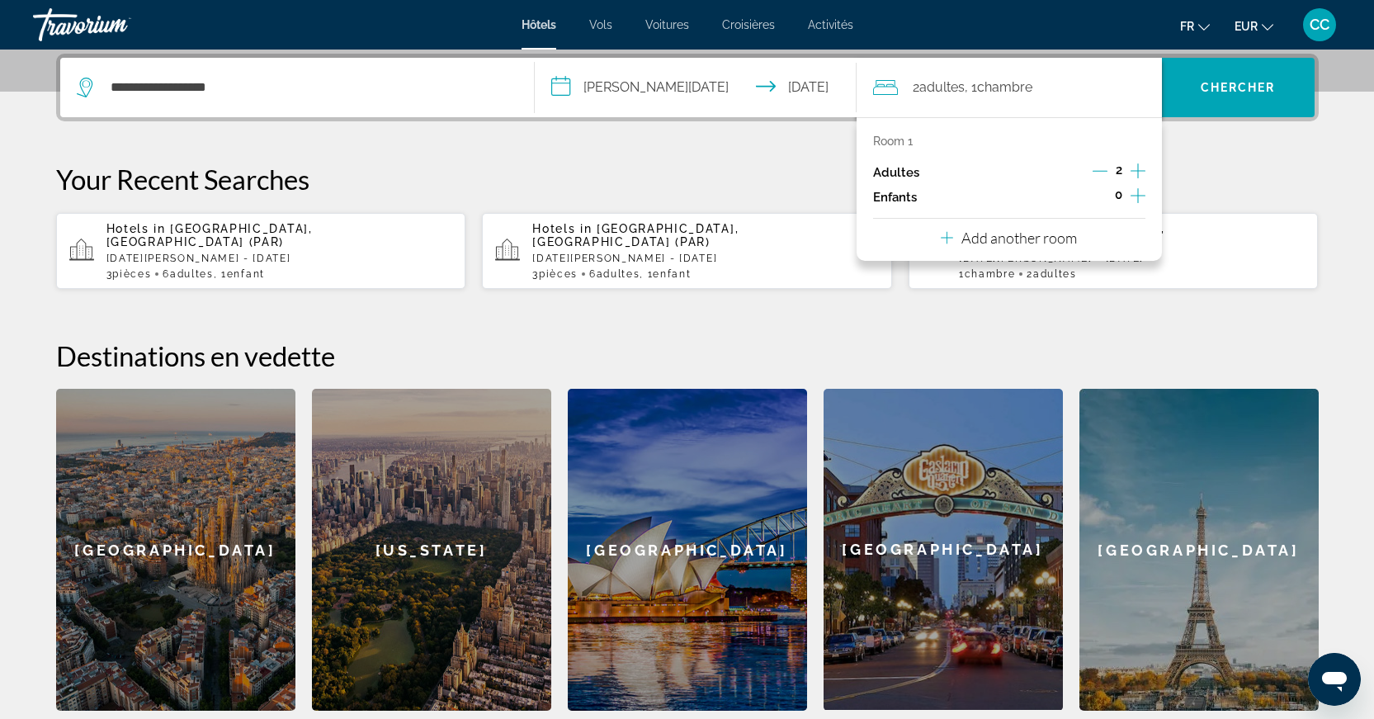
click at [1143, 200] on icon "Increment children" at bounding box center [1138, 196] width 15 height 20
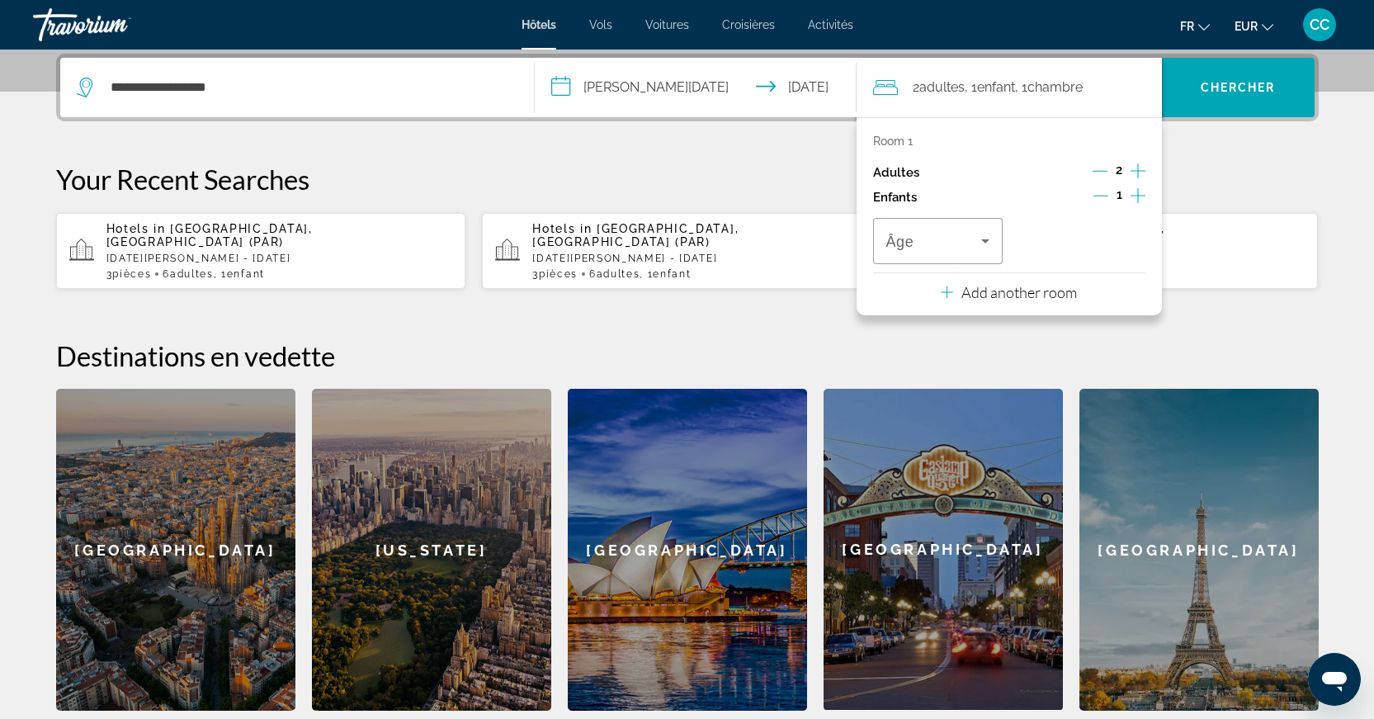
click at [1068, 227] on div "Âge" at bounding box center [1009, 241] width 272 height 46
click at [938, 248] on span "Travelers: 2 adults, 1 child" at bounding box center [934, 241] width 96 height 20
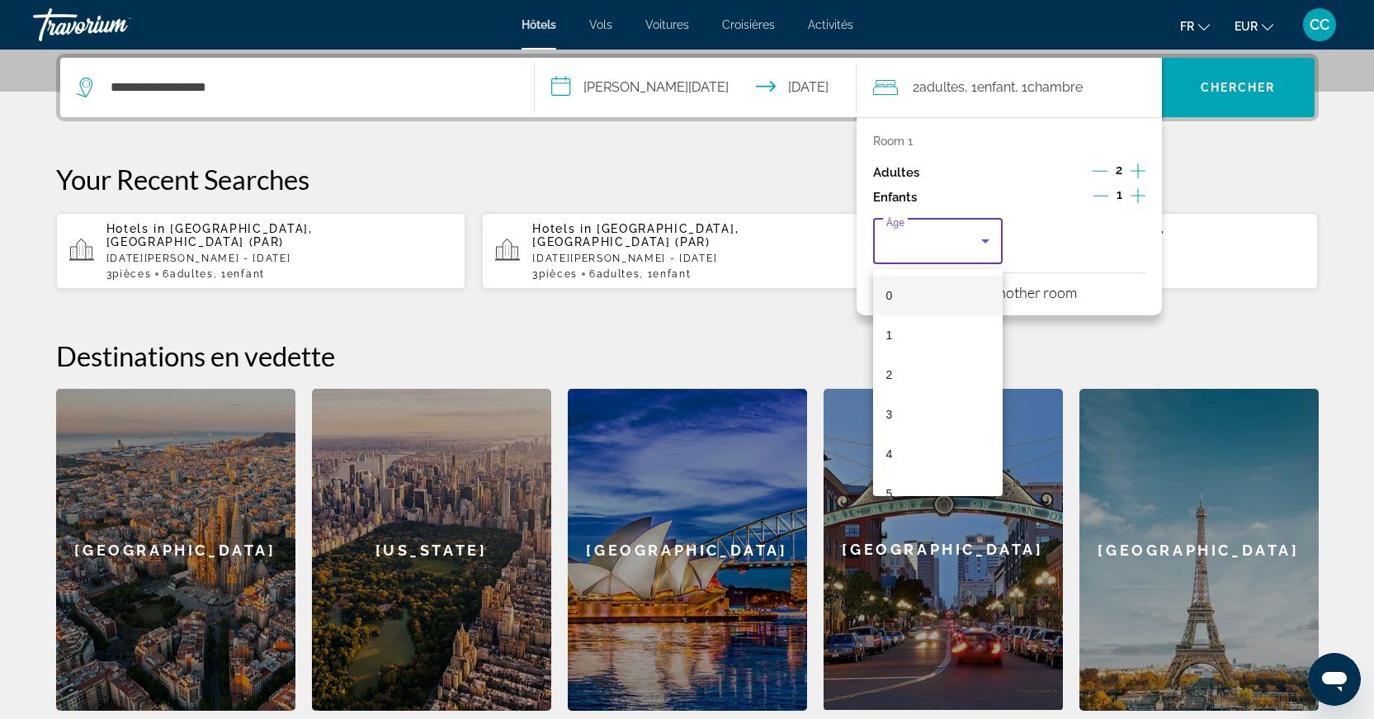
click at [933, 314] on mat-option "0" at bounding box center [938, 296] width 130 height 40
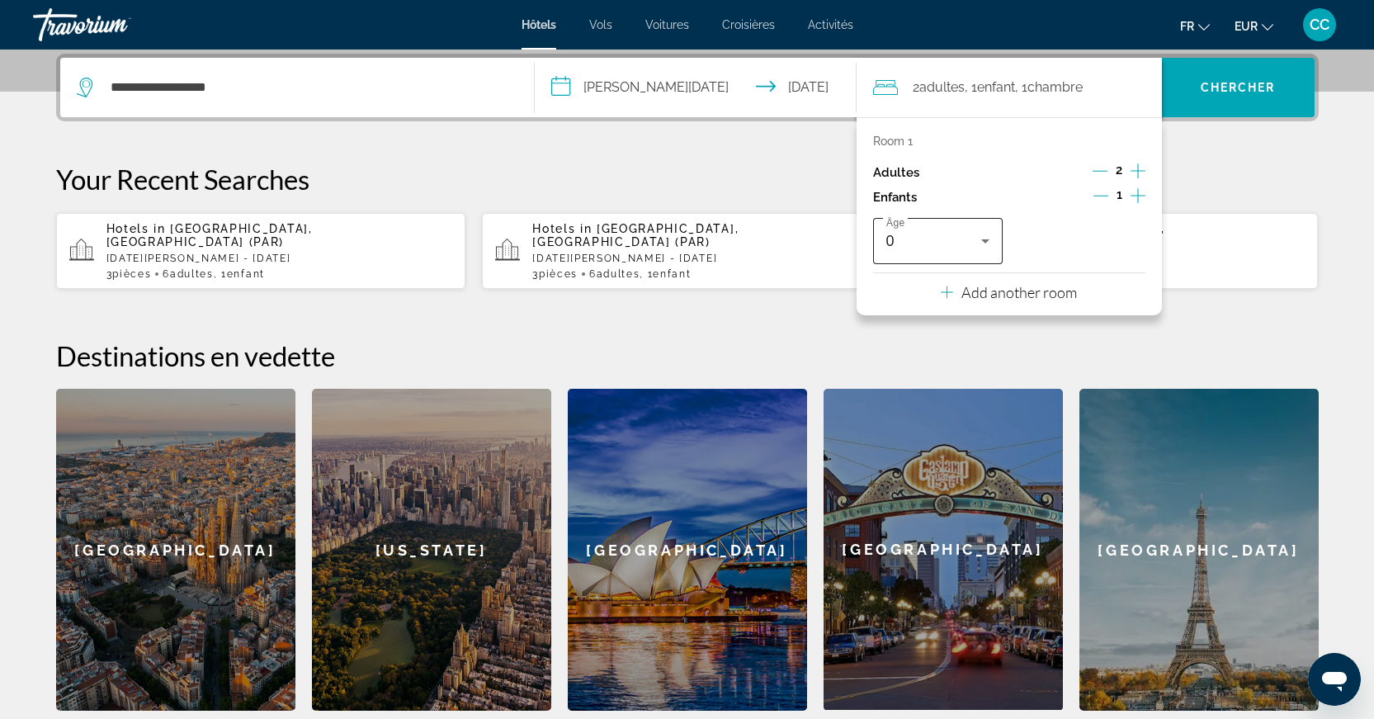
drag, startPoint x: 933, startPoint y: 250, endPoint x: 933, endPoint y: 260, distance: 9.9
click at [933, 249] on div "0" at bounding box center [934, 241] width 96 height 20
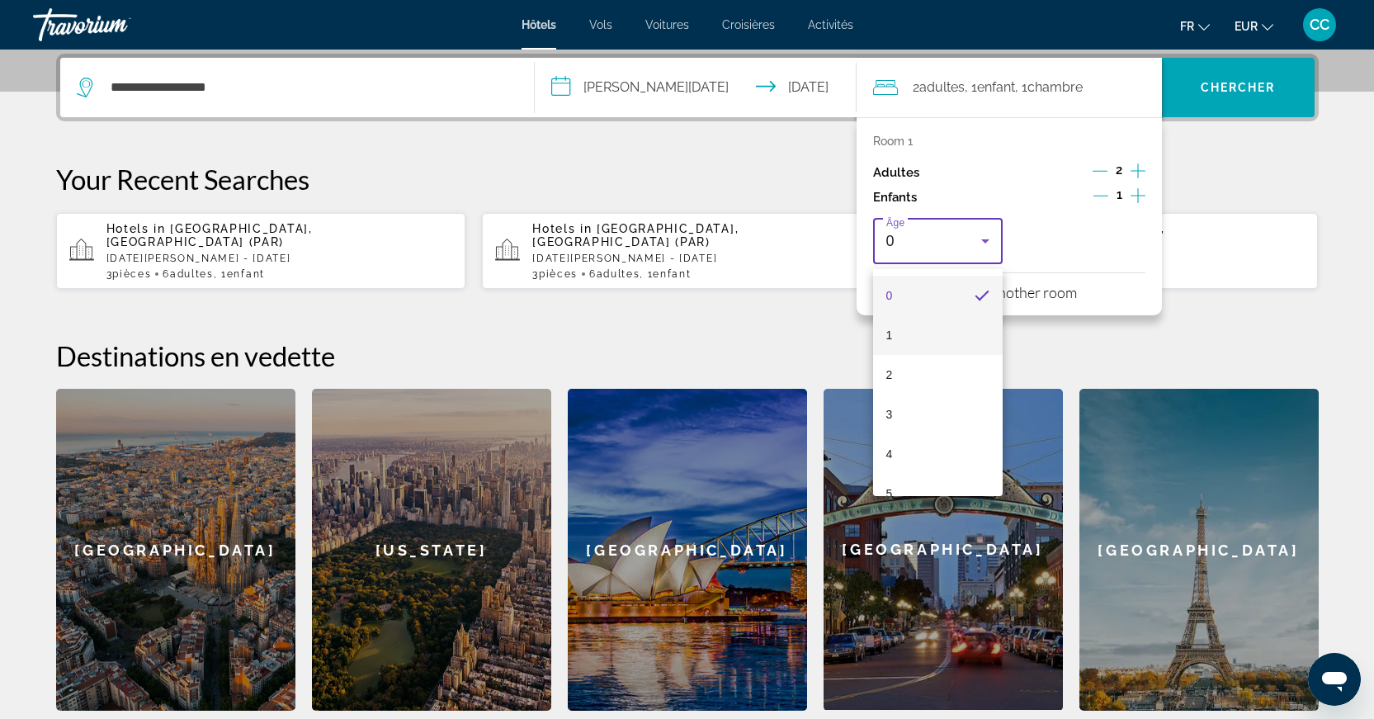
drag, startPoint x: 927, startPoint y: 313, endPoint x: 911, endPoint y: 333, distance: 25.3
click at [919, 324] on div "0 1 2 3 4 5 6 7 8 9 10 11 12 13 14 15 16 17" at bounding box center [938, 382] width 130 height 227
click at [906, 338] on mat-option "1" at bounding box center [938, 335] width 130 height 40
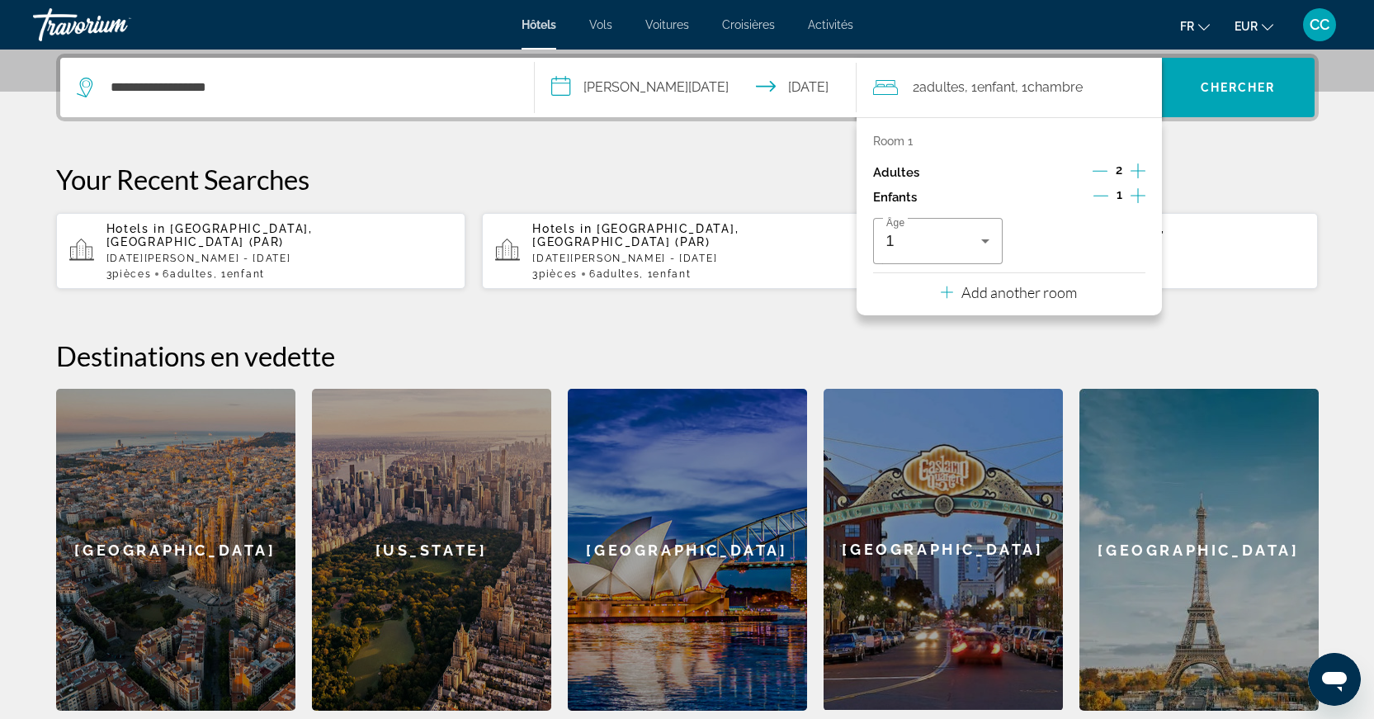
click at [985, 301] on p "Add another room" at bounding box center [1019, 292] width 116 height 18
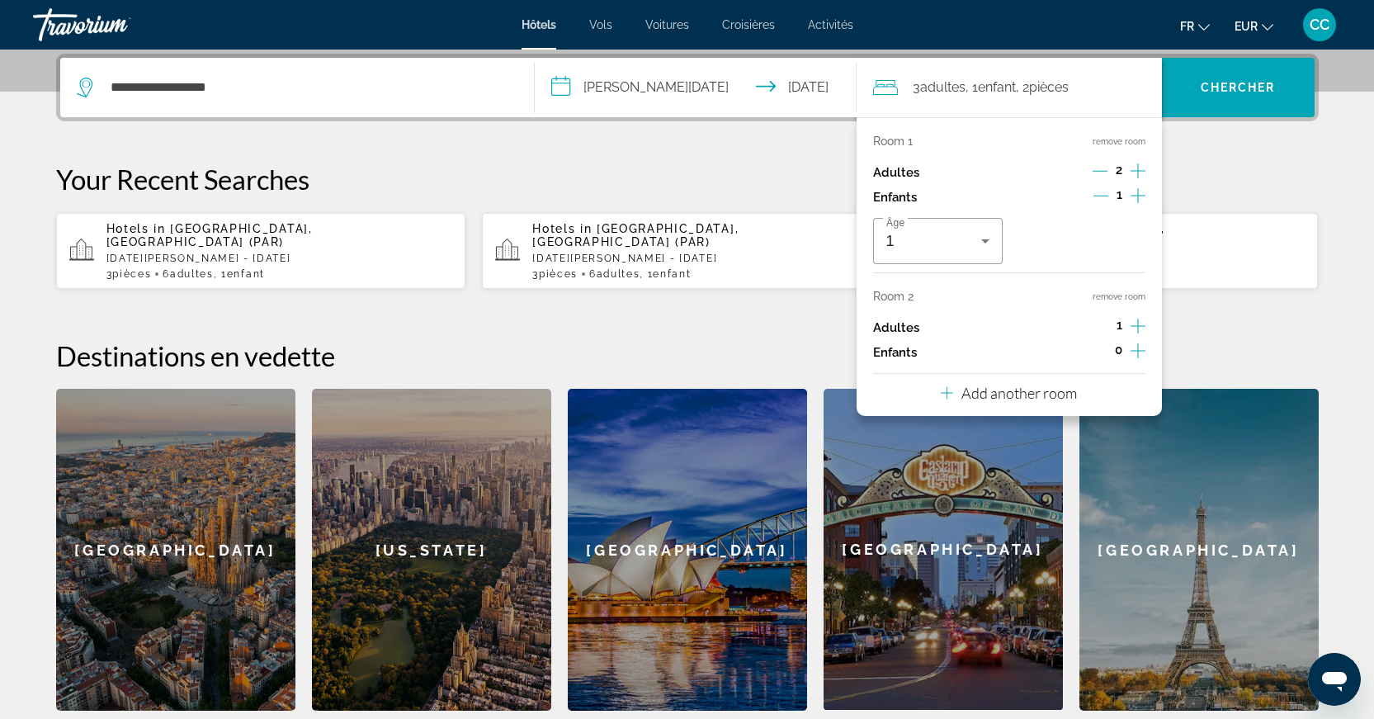
click at [1136, 328] on icon "Increment adults" at bounding box center [1138, 326] width 15 height 20
click at [1047, 402] on p "Add another room" at bounding box center [1019, 393] width 116 height 18
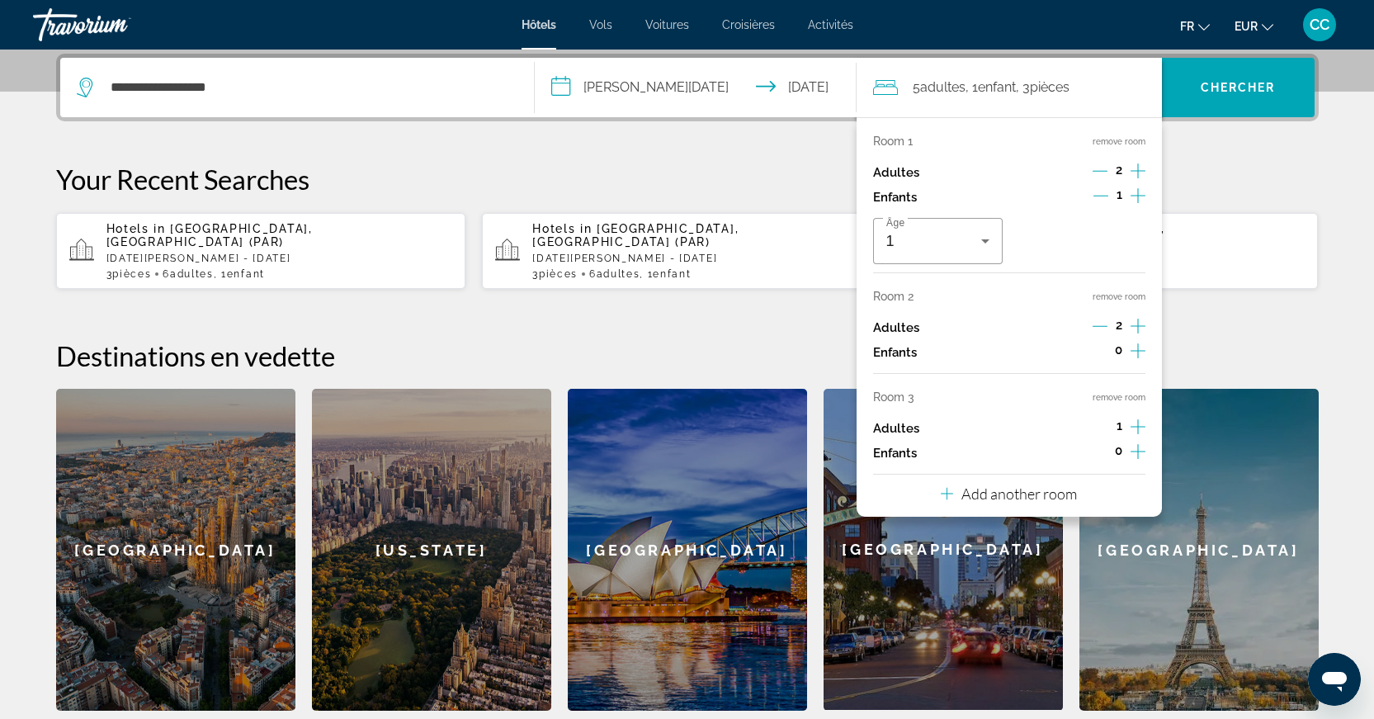
click at [1138, 434] on icon "Increment adults" at bounding box center [1138, 426] width 15 height 15
click at [1226, 87] on span "Chercher" at bounding box center [1238, 87] width 75 height 13
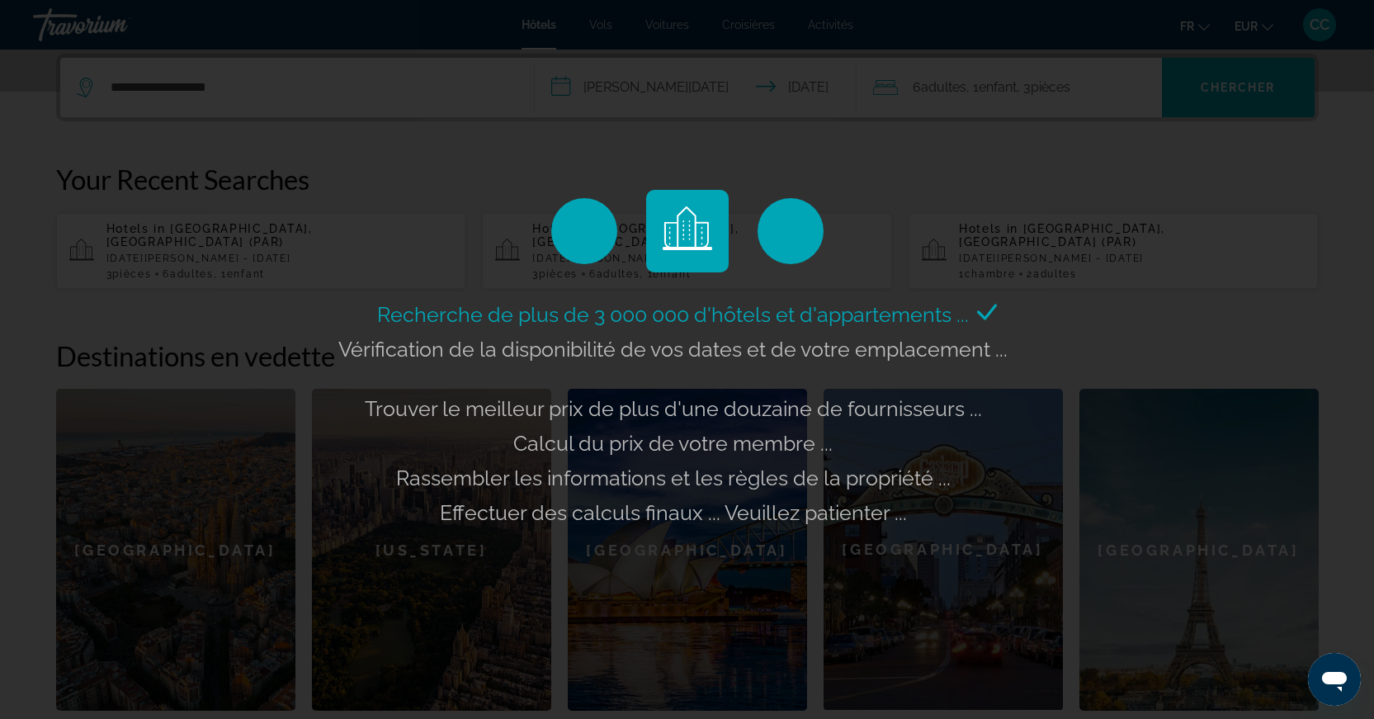
scroll to position [172, 0]
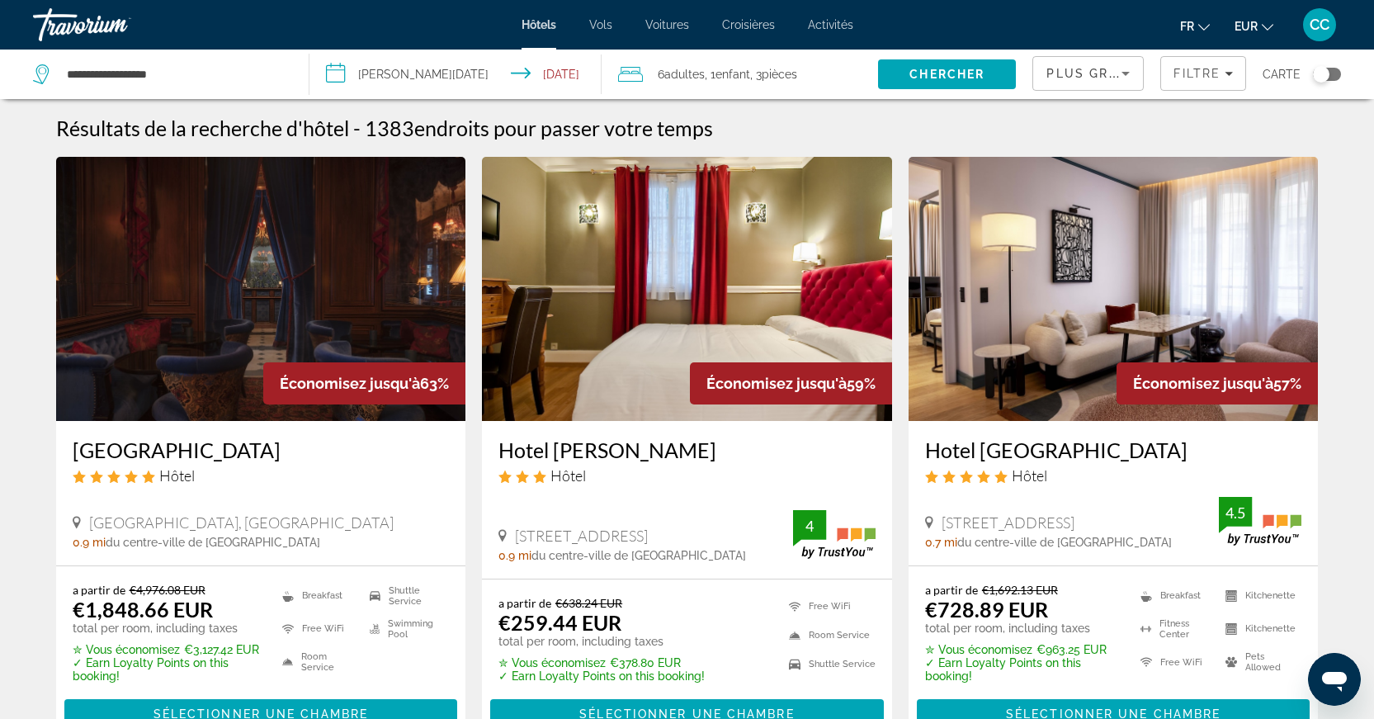
click at [1123, 78] on icon "Sort by" at bounding box center [1126, 74] width 20 height 20
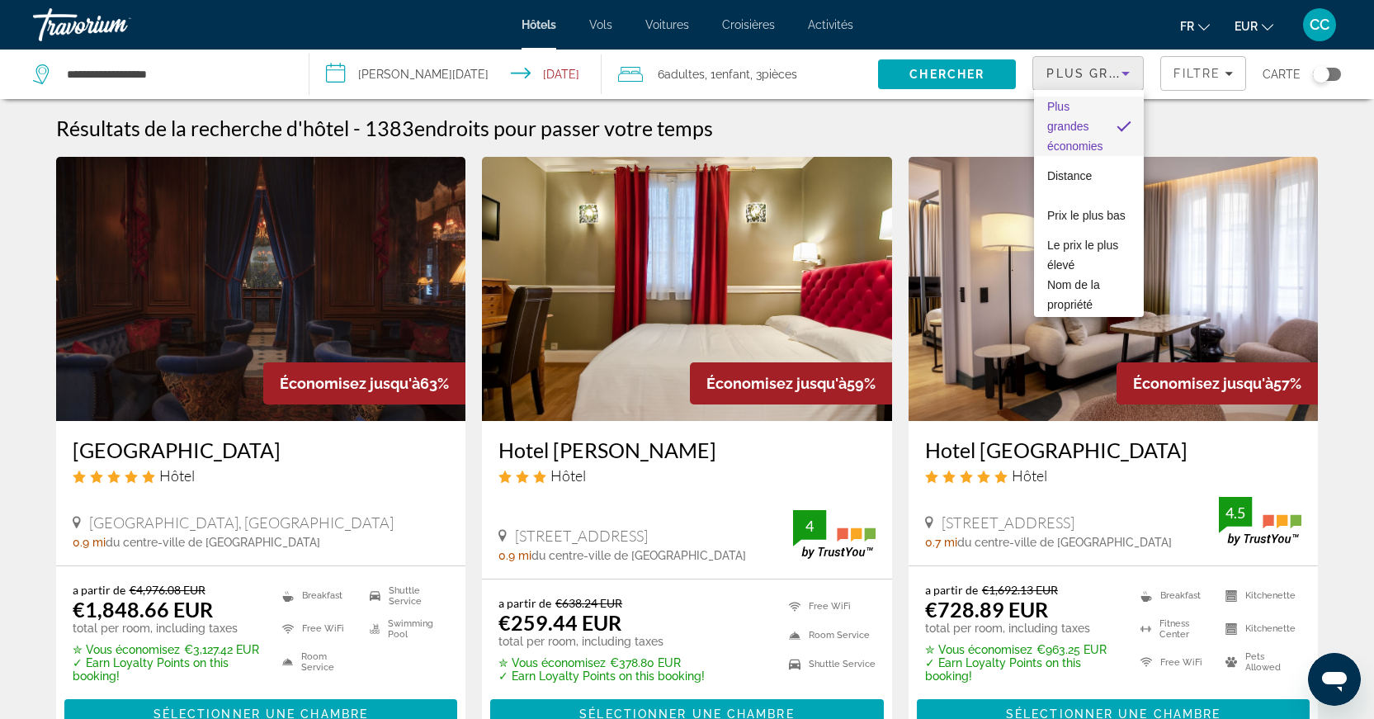
click at [1221, 78] on div at bounding box center [687, 359] width 1374 height 719
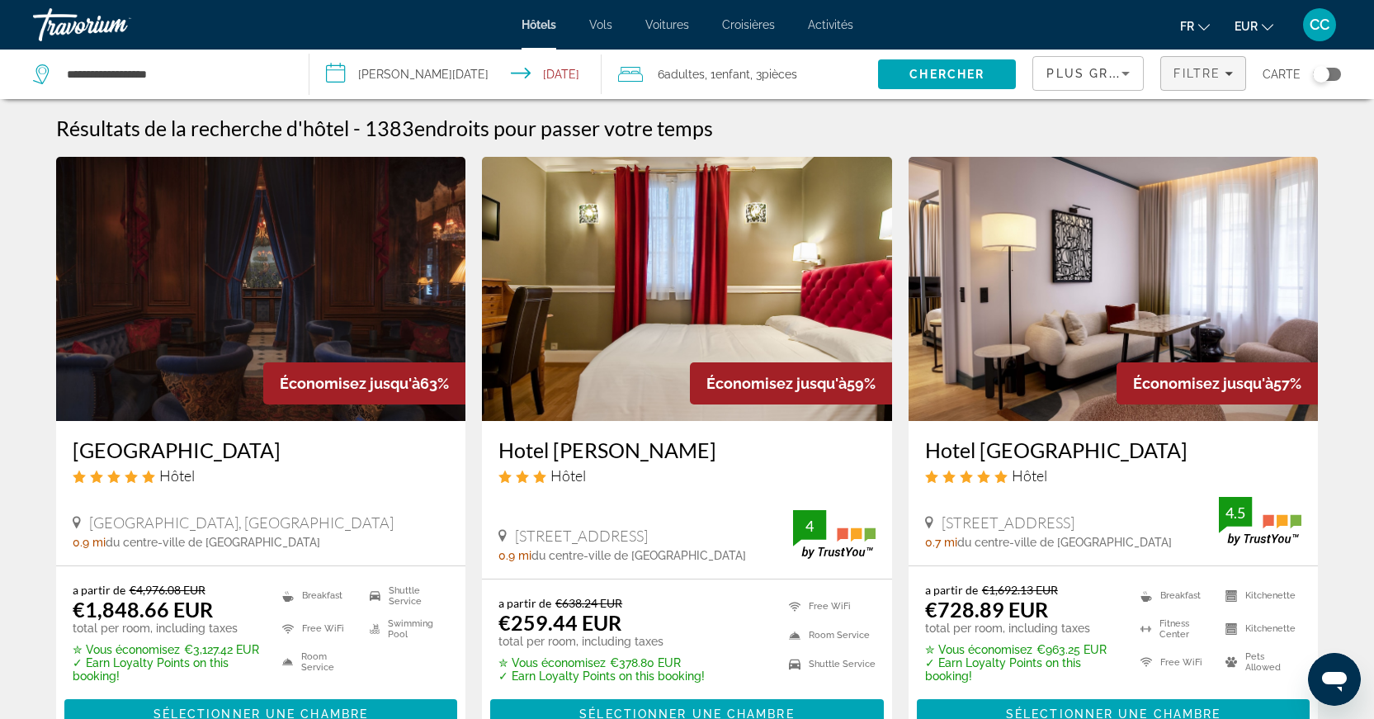
click at [1197, 79] on span "Filtre" at bounding box center [1197, 73] width 47 height 13
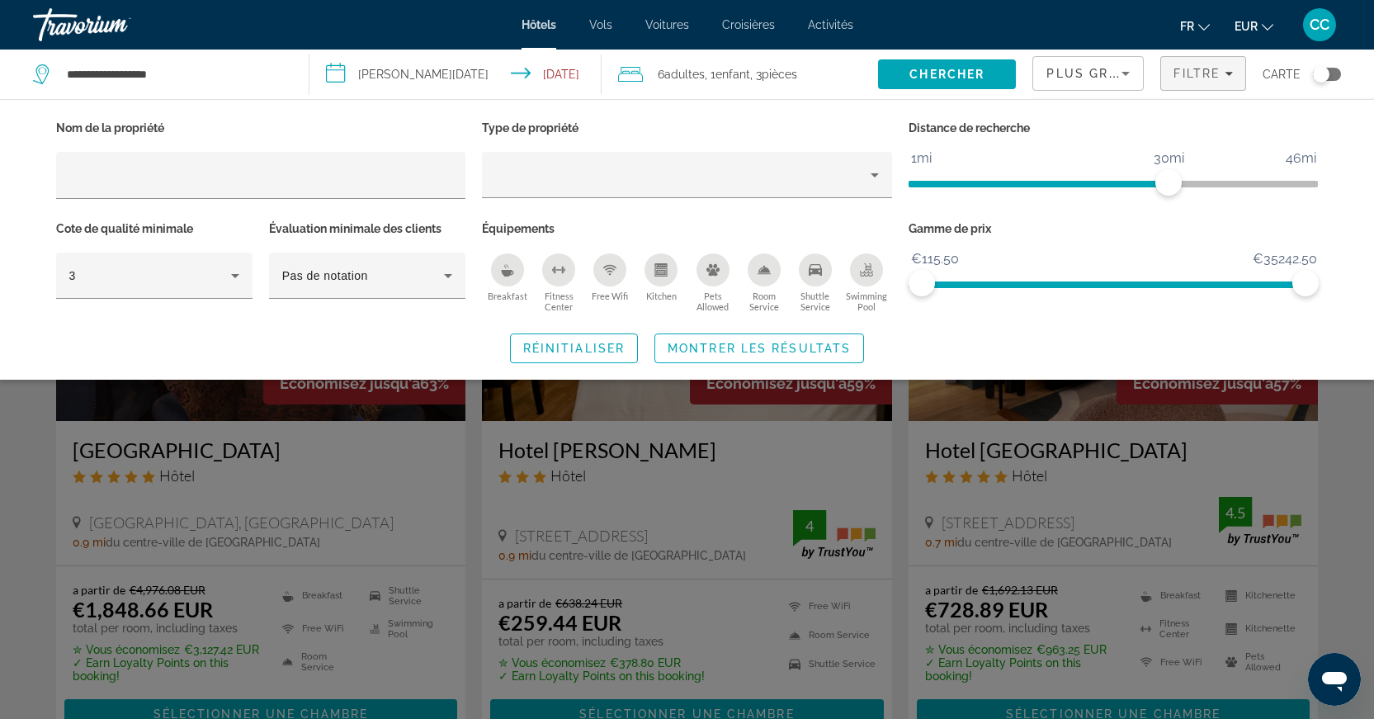
drag, startPoint x: 1323, startPoint y: 288, endPoint x: 1309, endPoint y: 290, distance: 14.1
click at [1309, 290] on div "Gamme de prix €115.50 €35242.50 €115.50 €35242.50" at bounding box center [1113, 267] width 427 height 100
drag, startPoint x: 1311, startPoint y: 281, endPoint x: 930, endPoint y: 313, distance: 382.6
click at [930, 313] on div "Gamme de prix €115.50 €35242.50 €115.50 €885.50 €115.50 - €885.50" at bounding box center [1113, 267] width 427 height 100
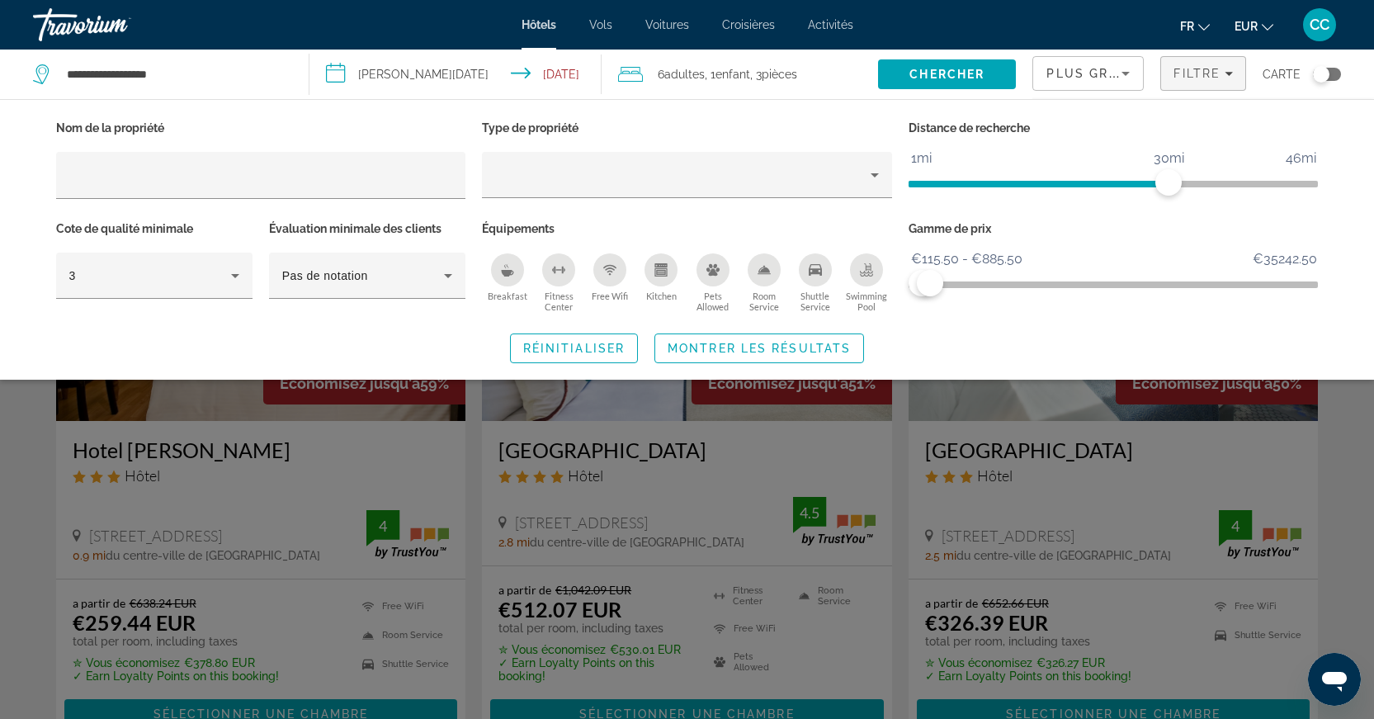
click at [1368, 453] on div "Search widget" at bounding box center [687, 483] width 1374 height 471
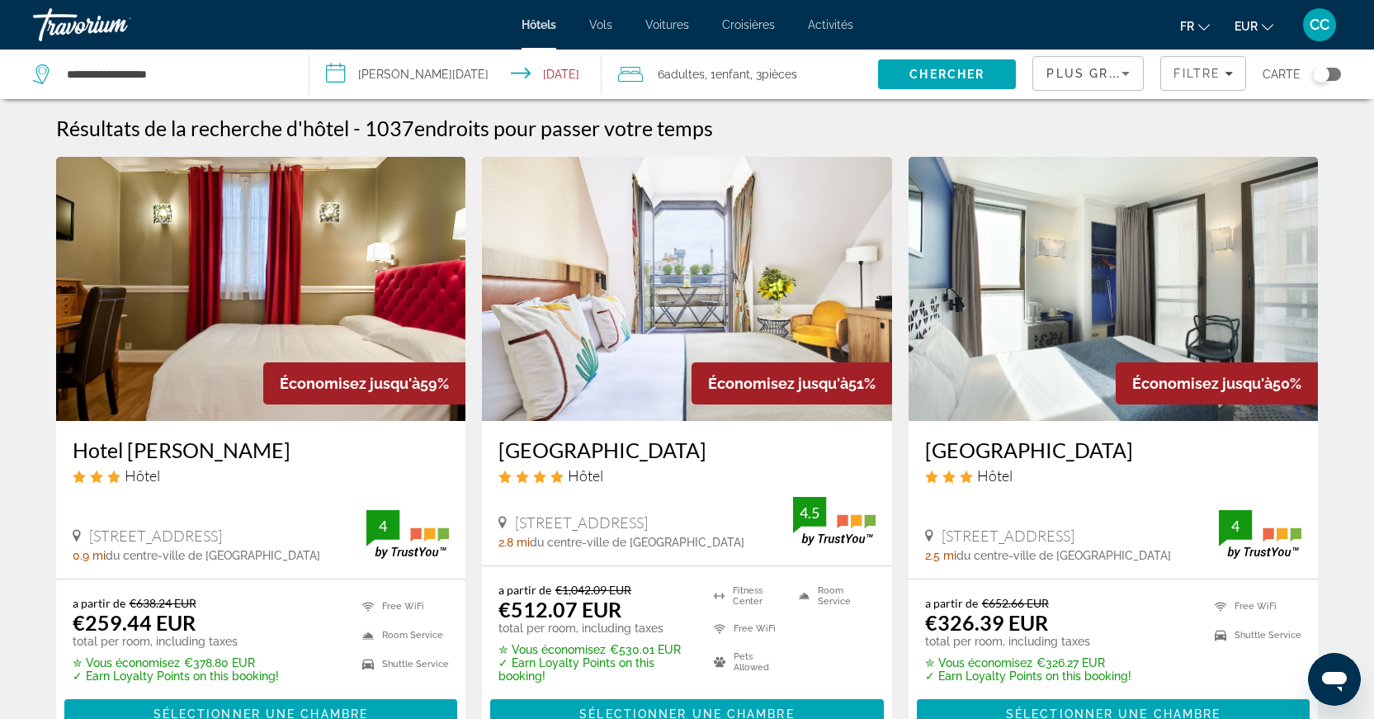
click at [324, 281] on img "Main content" at bounding box center [261, 289] width 410 height 264
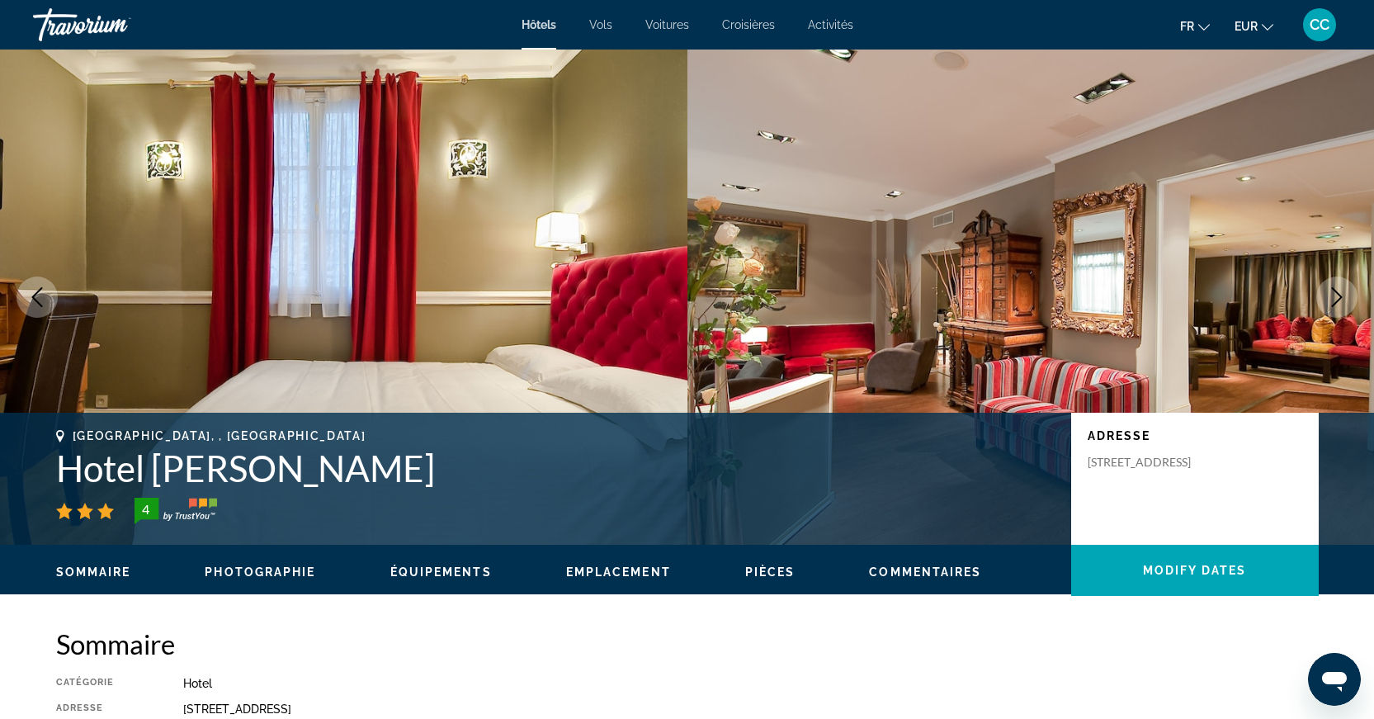
click at [1348, 304] on button "Next image" at bounding box center [1336, 296] width 41 height 41
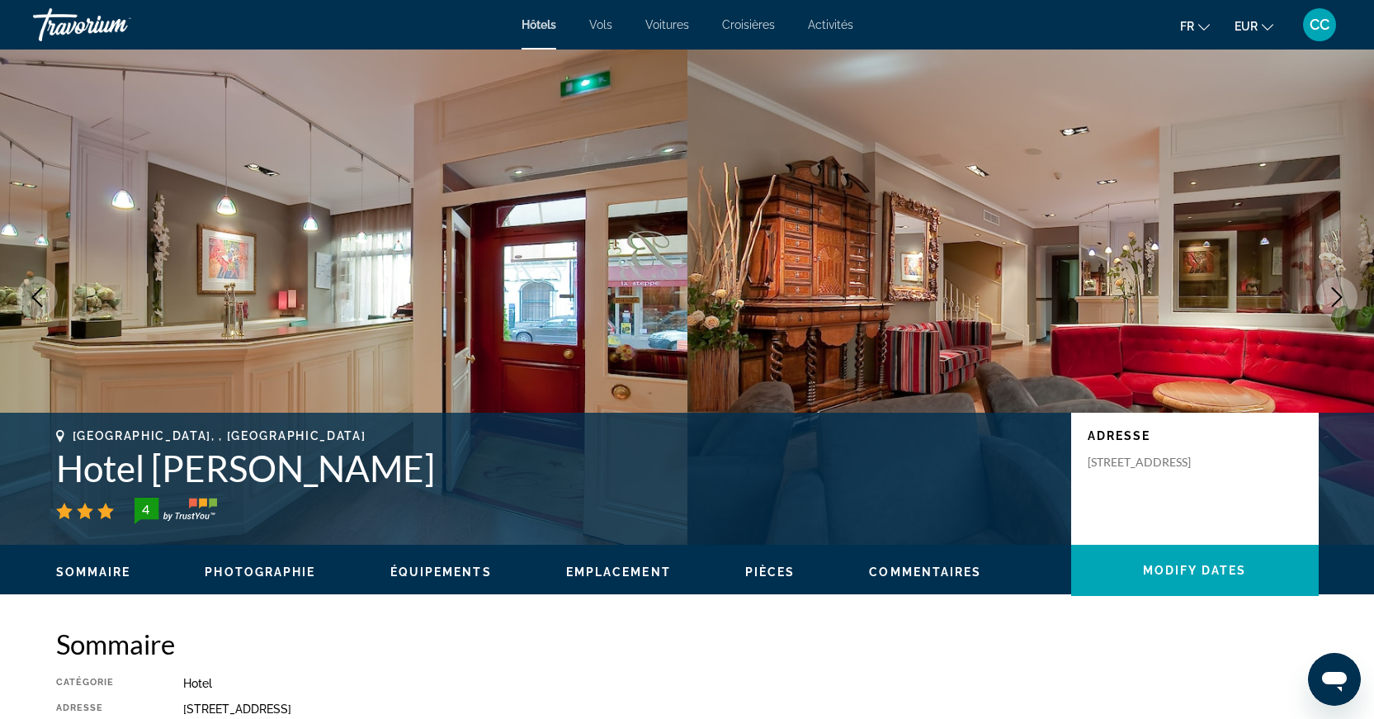
click at [1348, 304] on button "Next image" at bounding box center [1336, 296] width 41 height 41
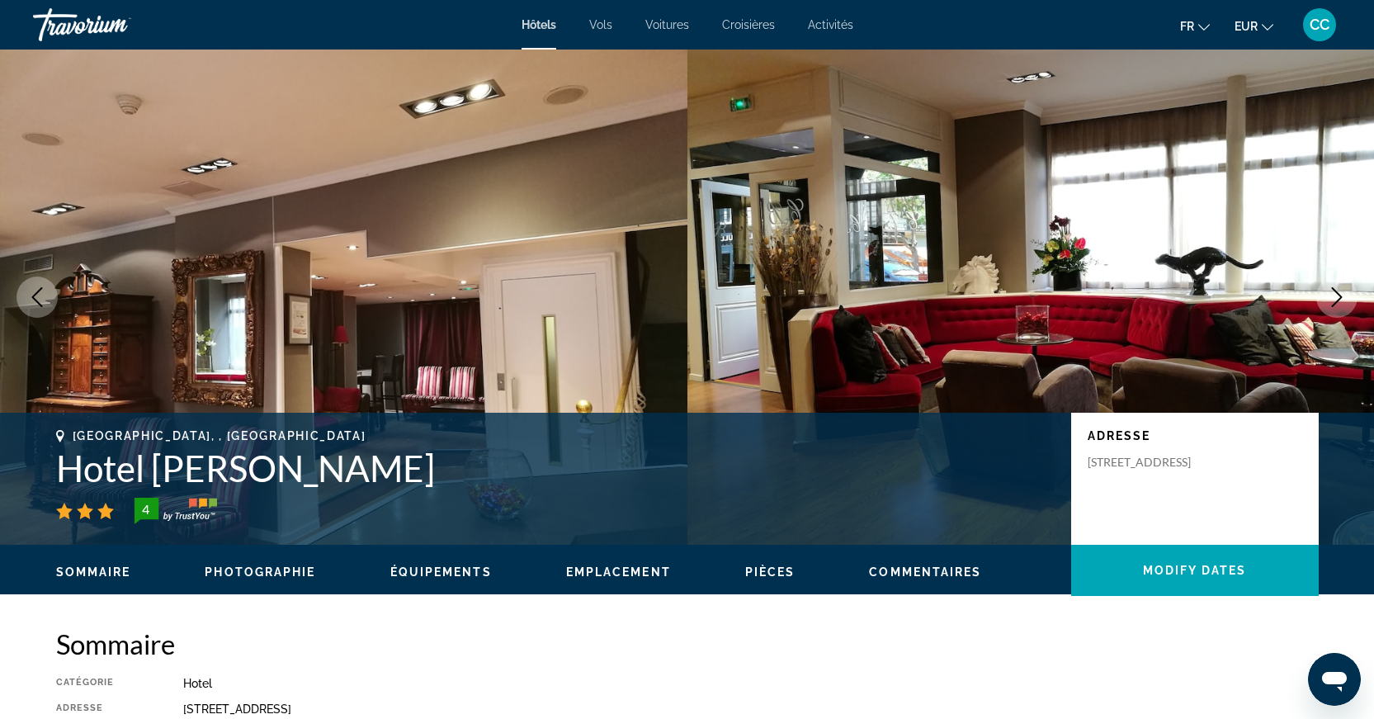
click at [1348, 304] on button "Next image" at bounding box center [1336, 296] width 41 height 41
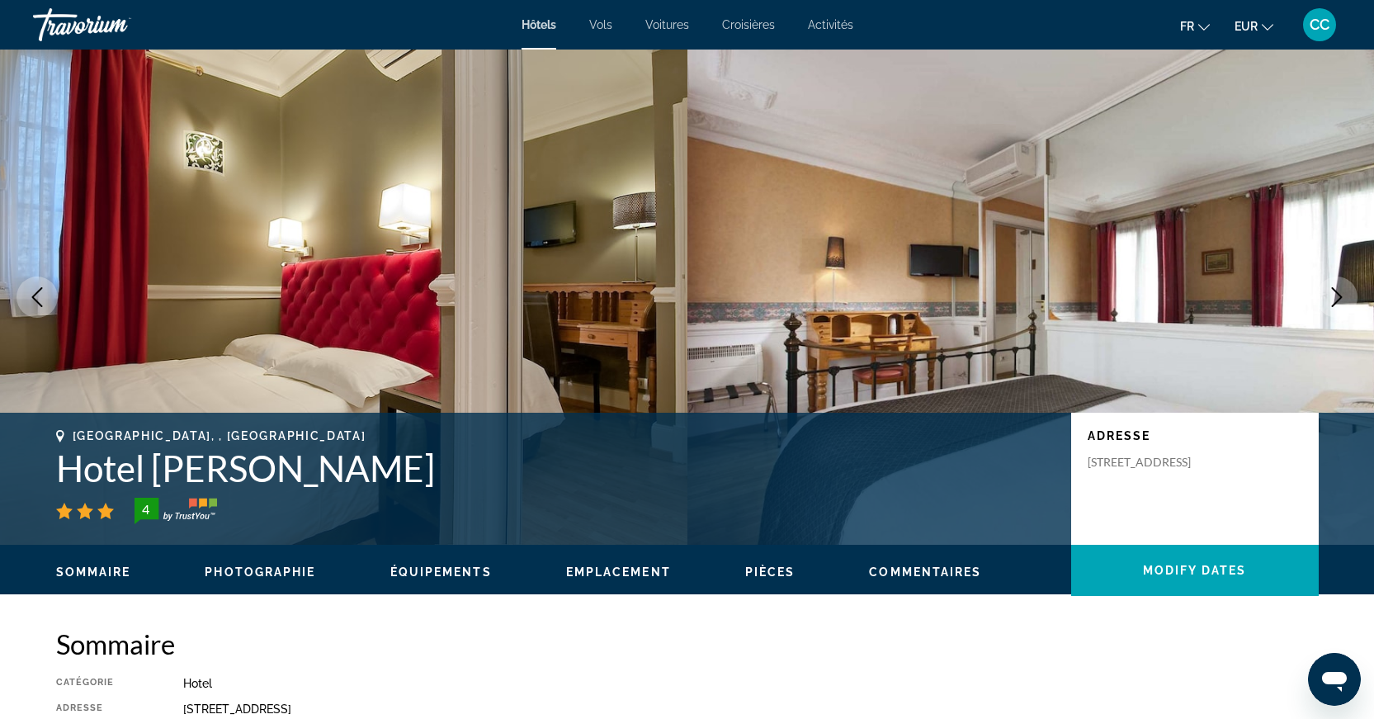
click at [1348, 304] on button "Next image" at bounding box center [1336, 296] width 41 height 41
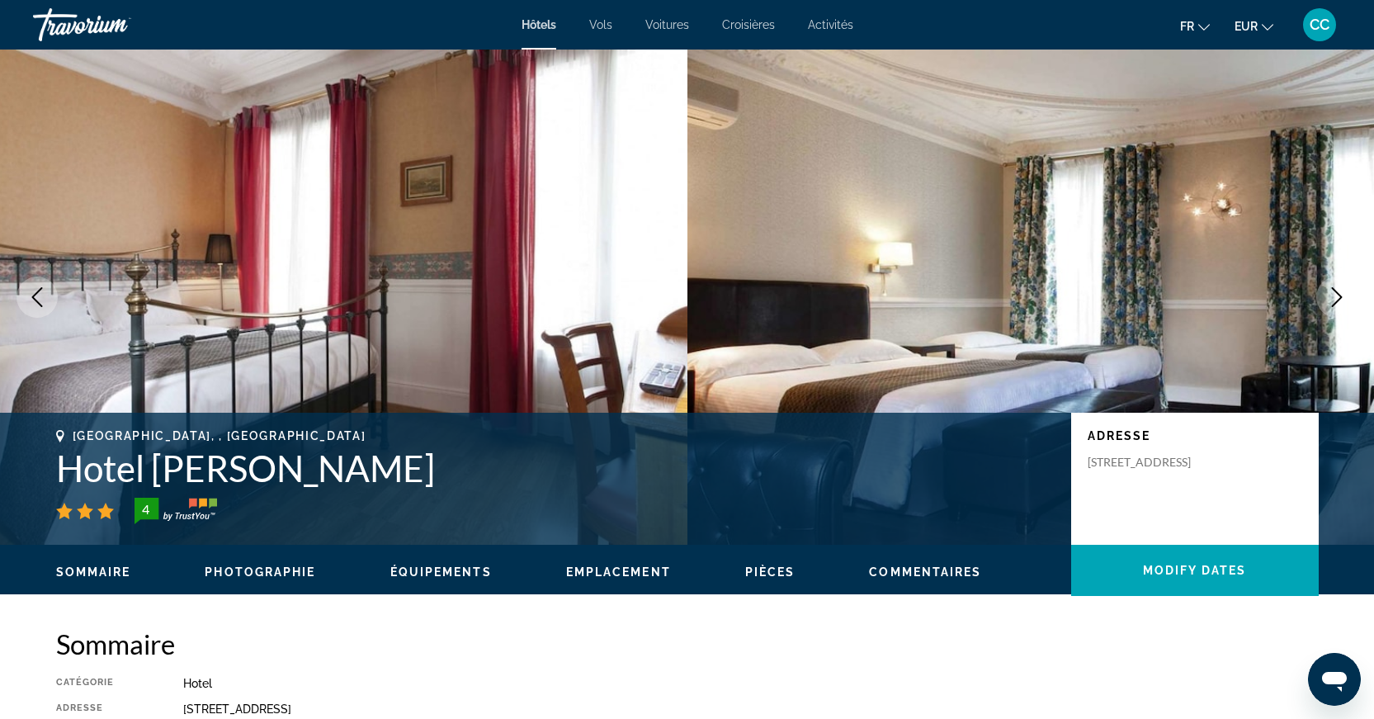
click at [1348, 304] on button "Next image" at bounding box center [1336, 296] width 41 height 41
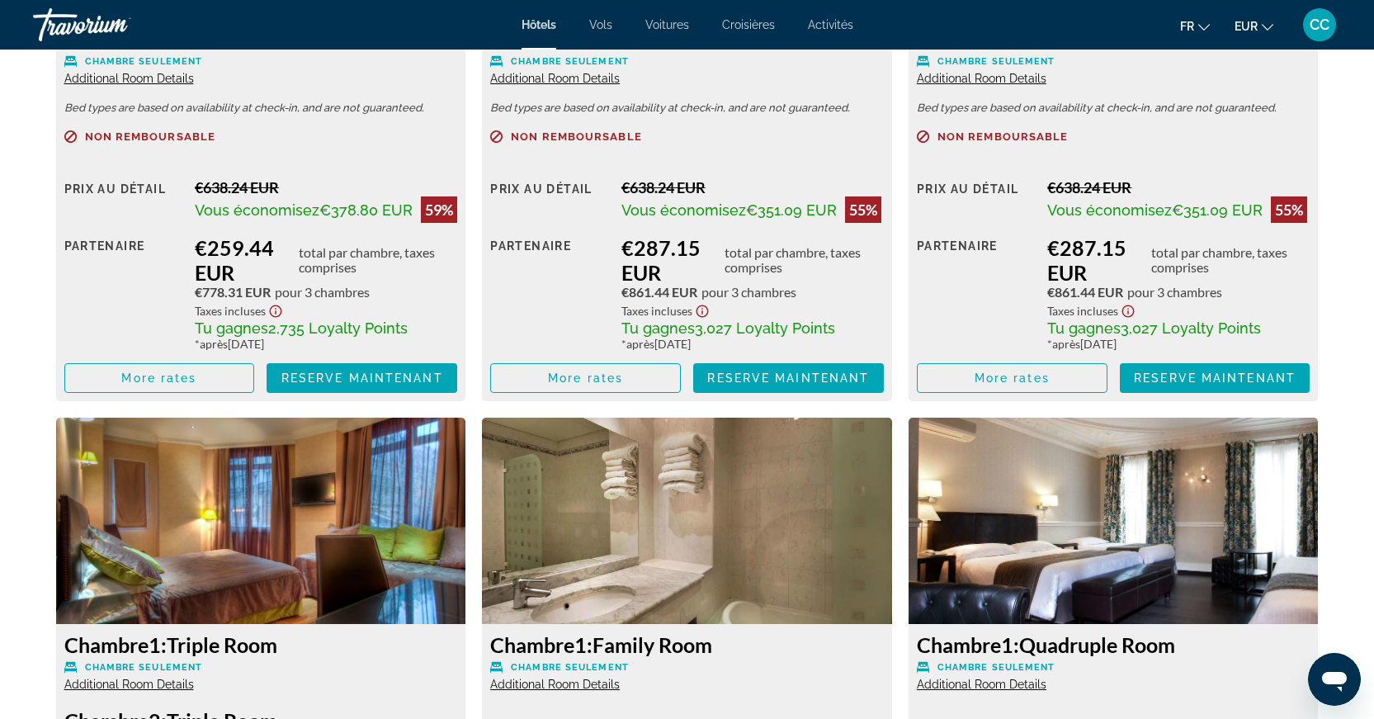
scroll to position [2360, 0]
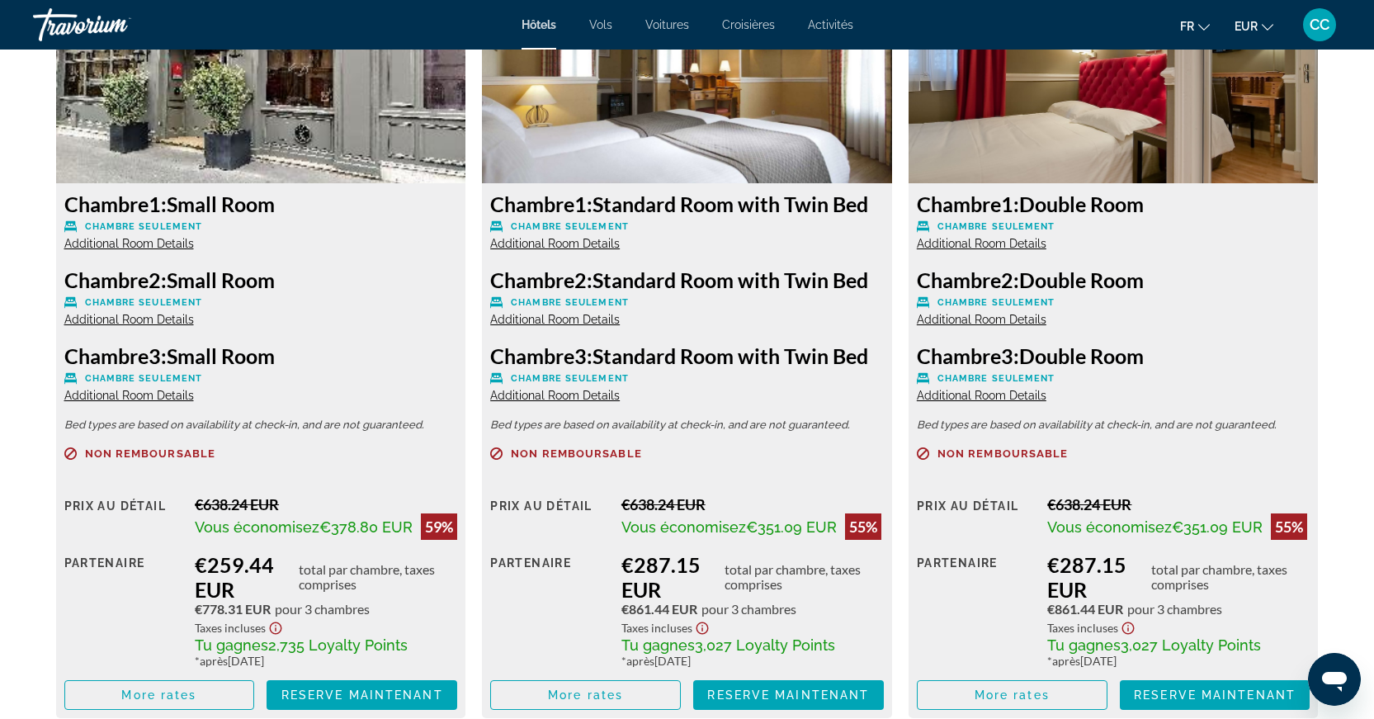
click at [129, 250] on div "Chambre 1: Small Room Chambre seulement Additional Room Details" at bounding box center [261, 220] width 394 height 59
click at [132, 246] on span "Additional Room Details" at bounding box center [129, 243] width 130 height 13
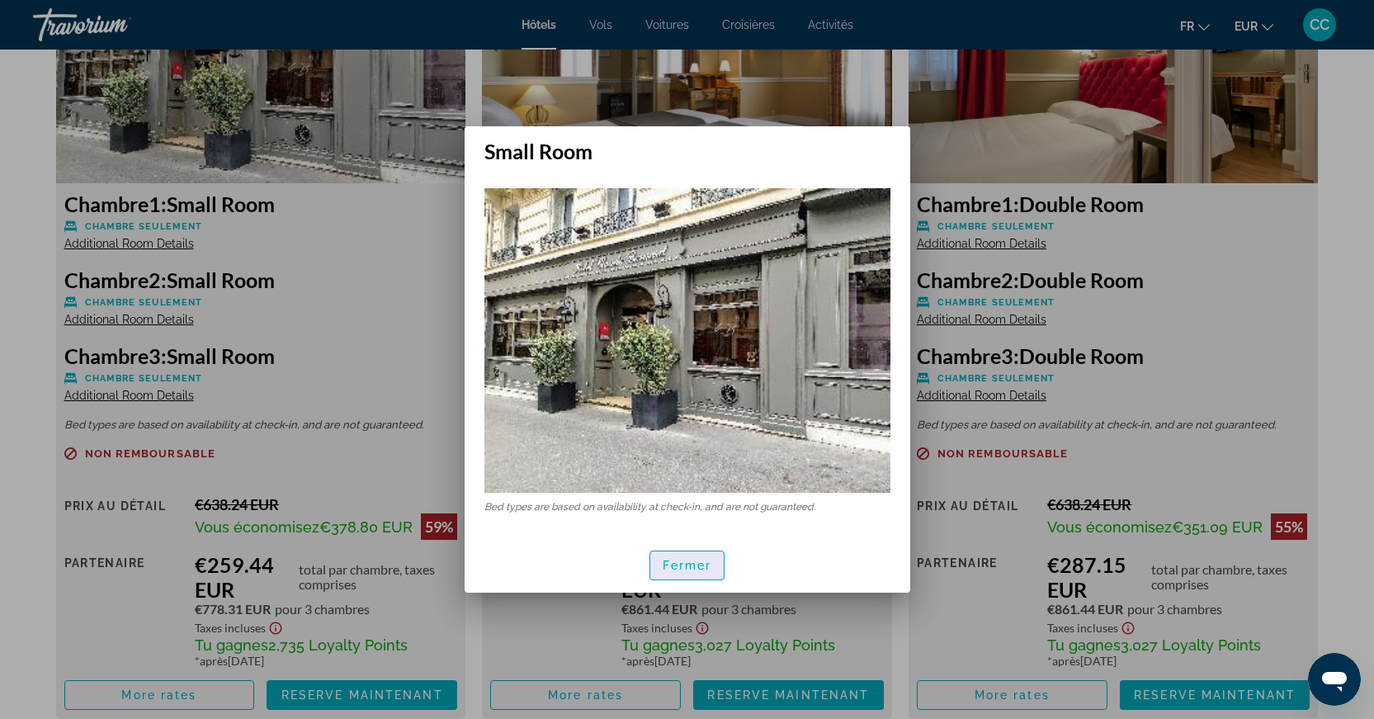
click at [692, 565] on span "Fermer" at bounding box center [688, 565] width 50 height 13
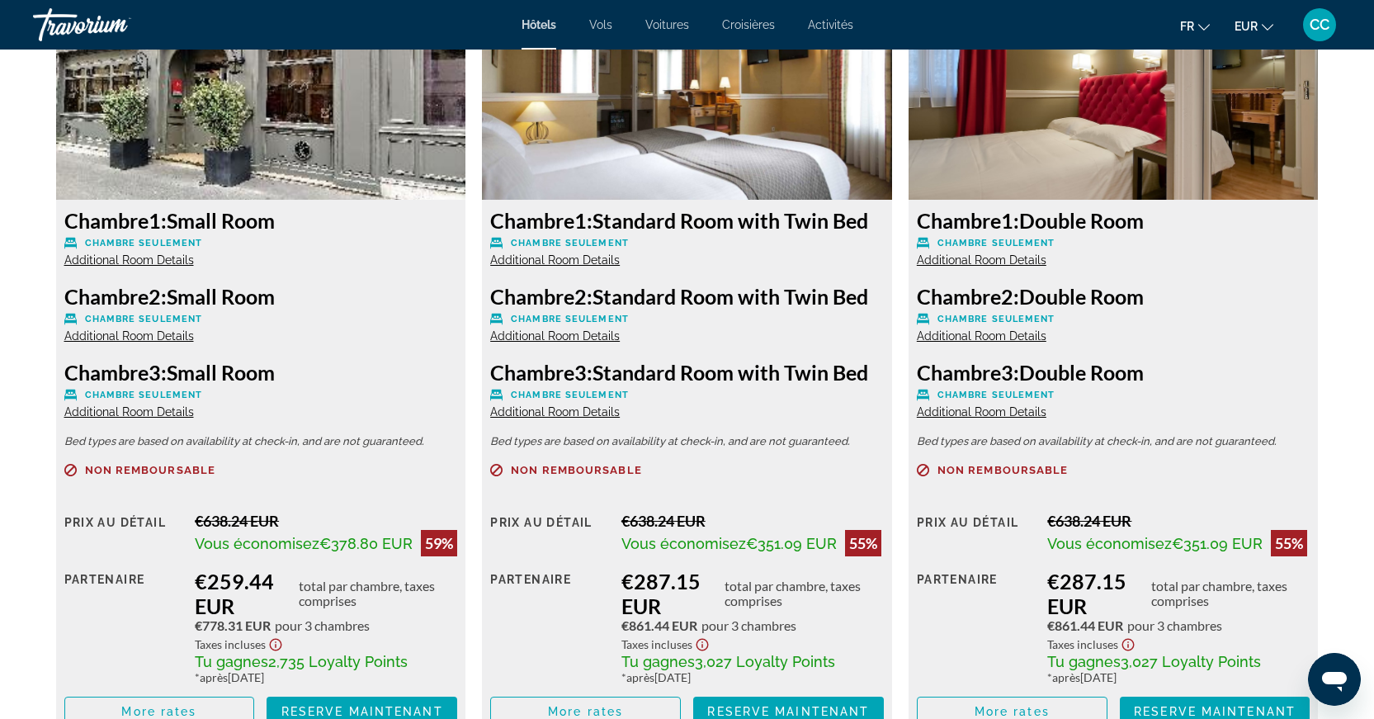
scroll to position [2392, 0]
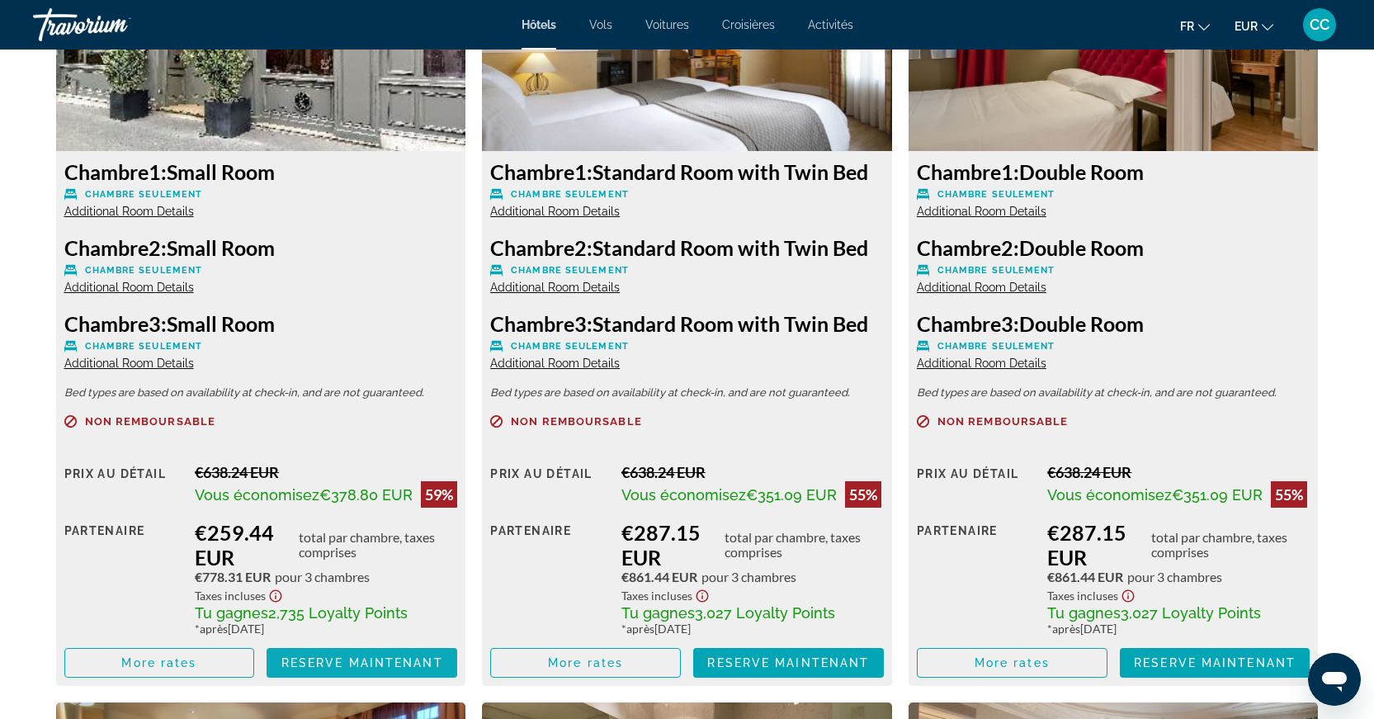
click at [401, 668] on span "Reserve maintenant" at bounding box center [362, 662] width 162 height 13
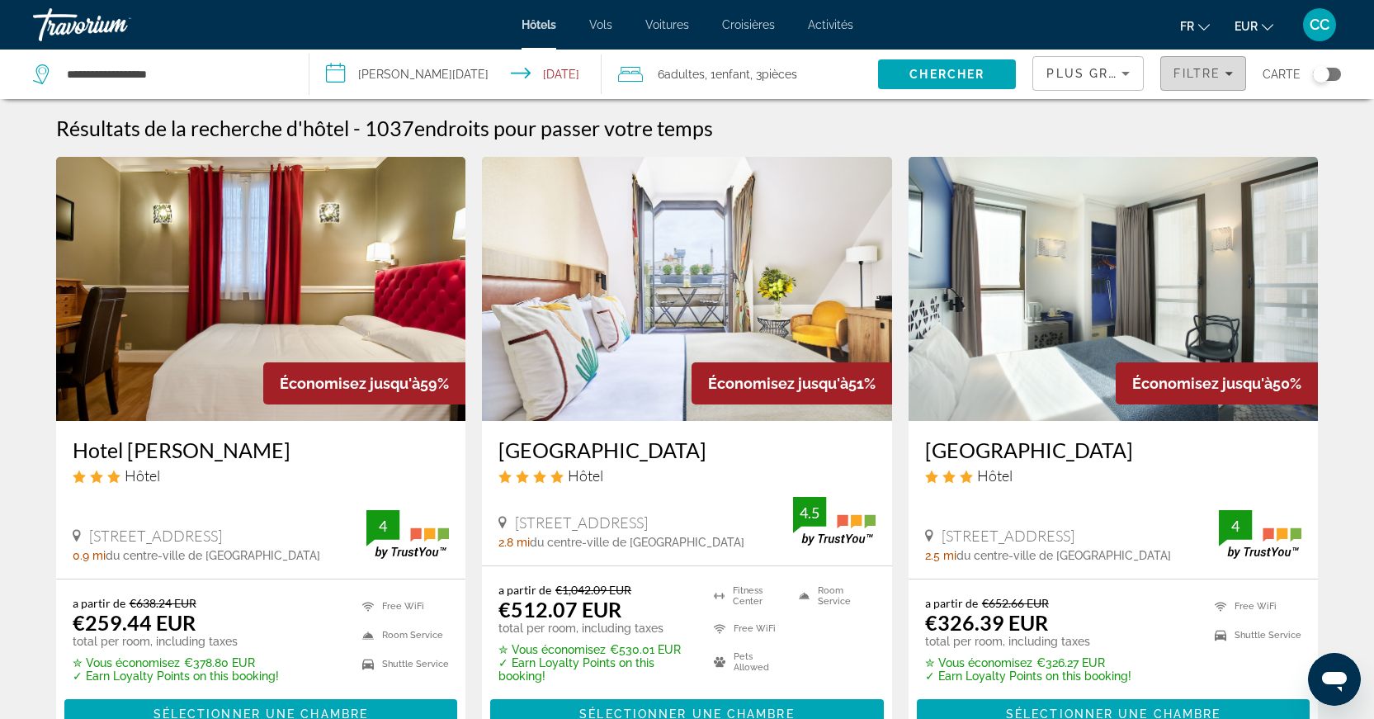
click at [1203, 77] on span "Filtre" at bounding box center [1197, 73] width 47 height 13
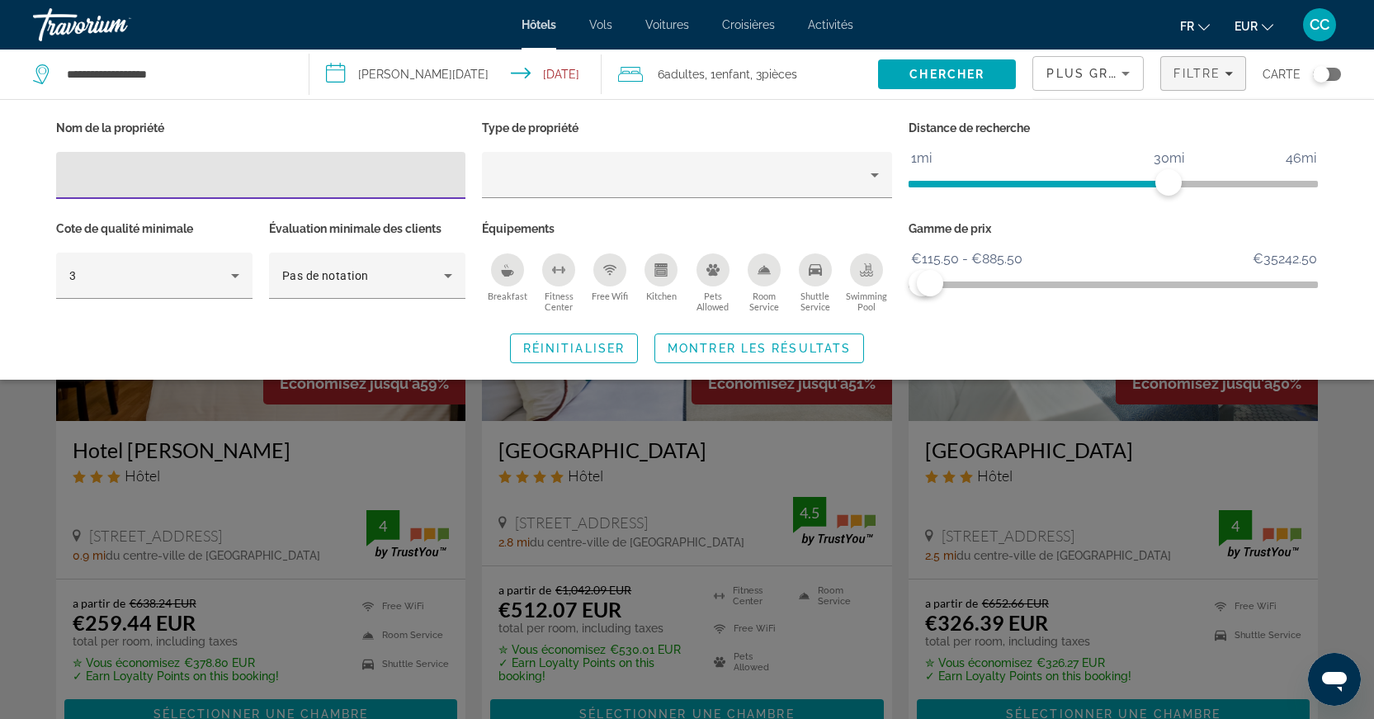
click at [1140, 74] on div "Plus grandes économies" at bounding box center [1088, 73] width 110 height 33
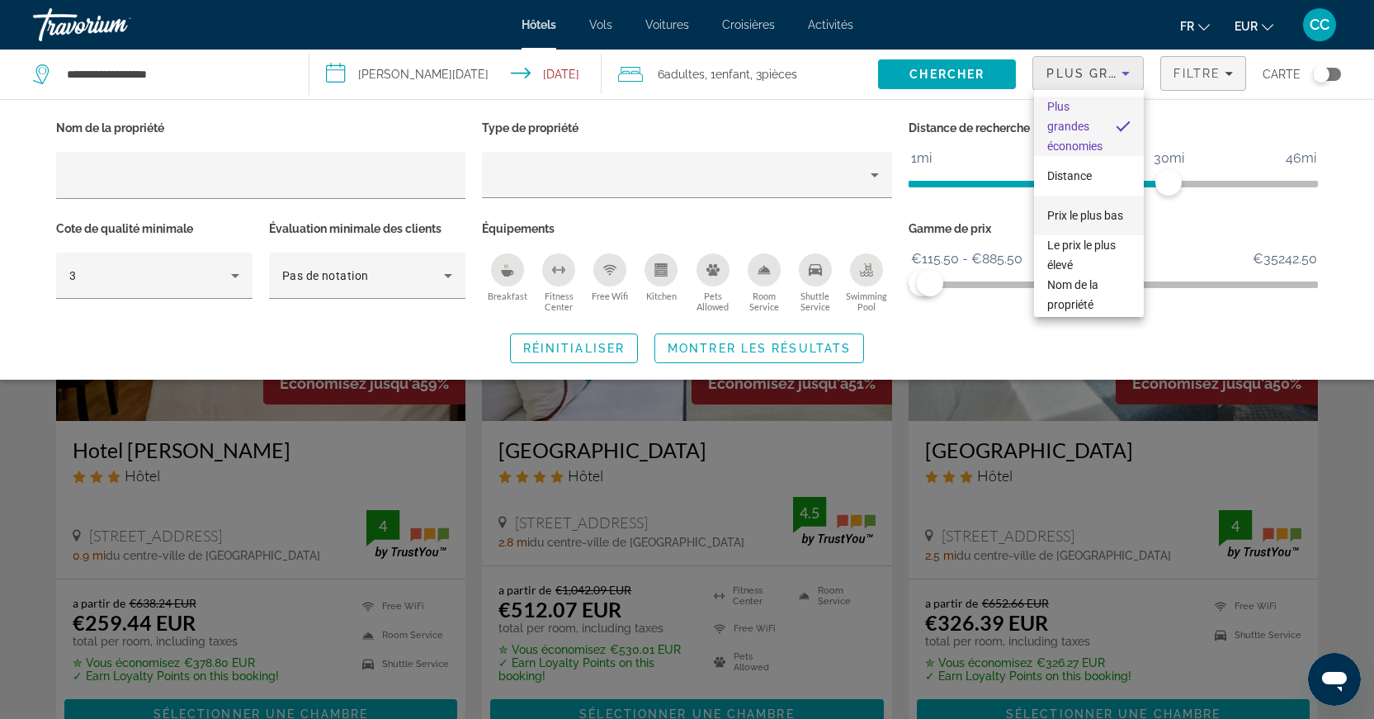
click at [1089, 209] on span "Prix le plus bas" at bounding box center [1085, 215] width 76 height 13
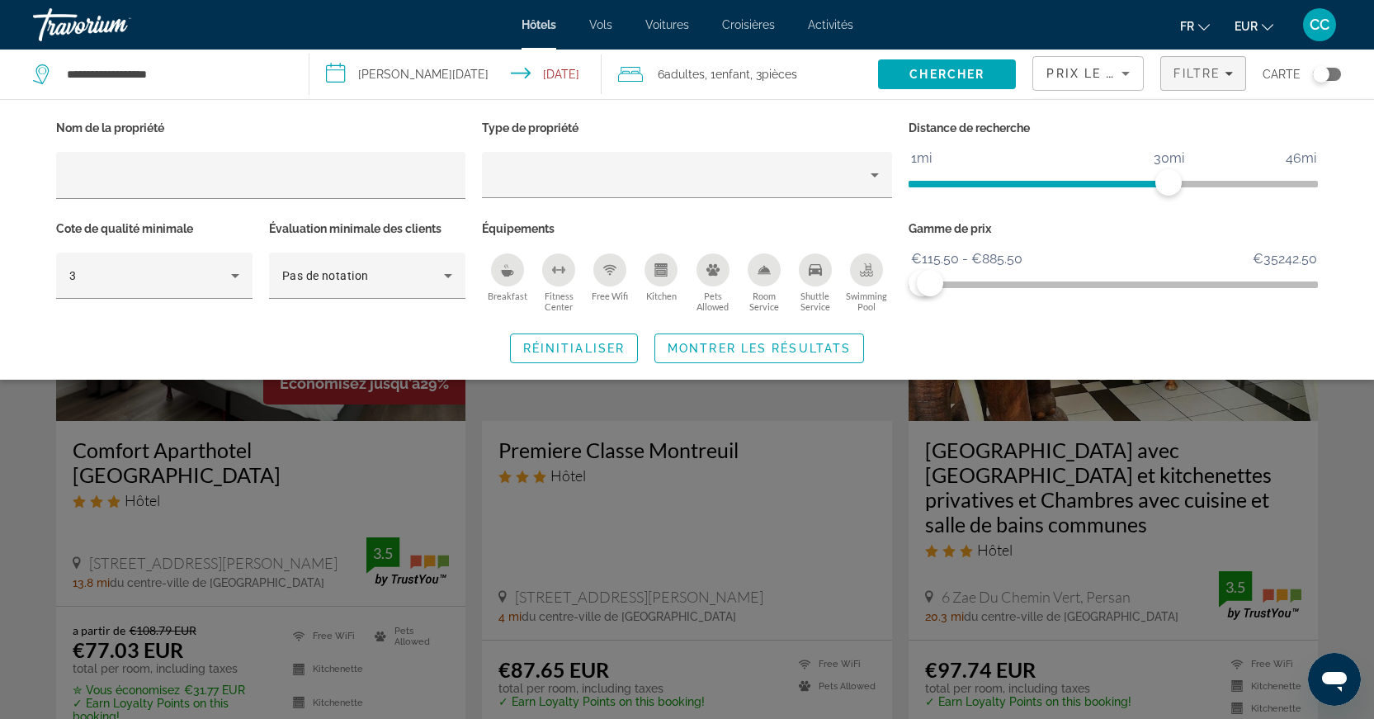
click at [24, 489] on div "Search widget" at bounding box center [687, 483] width 1374 height 471
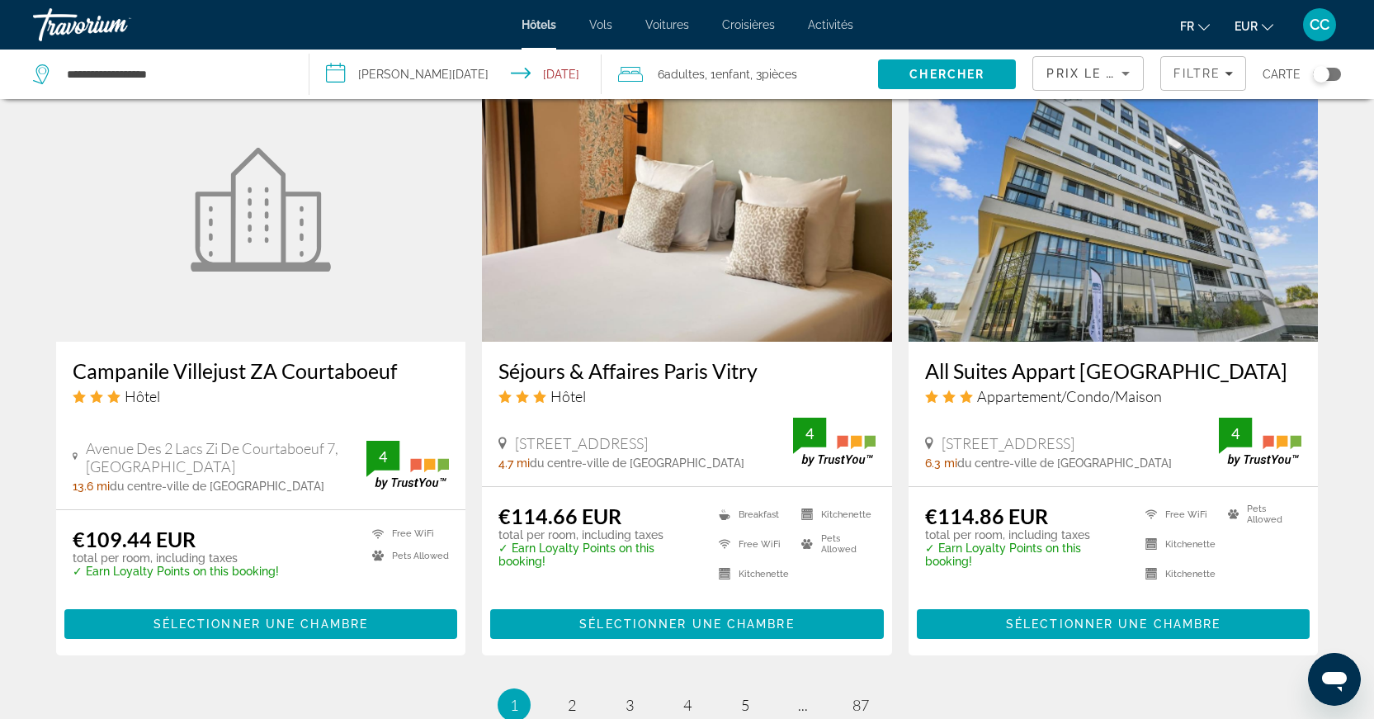
scroll to position [2286, 0]
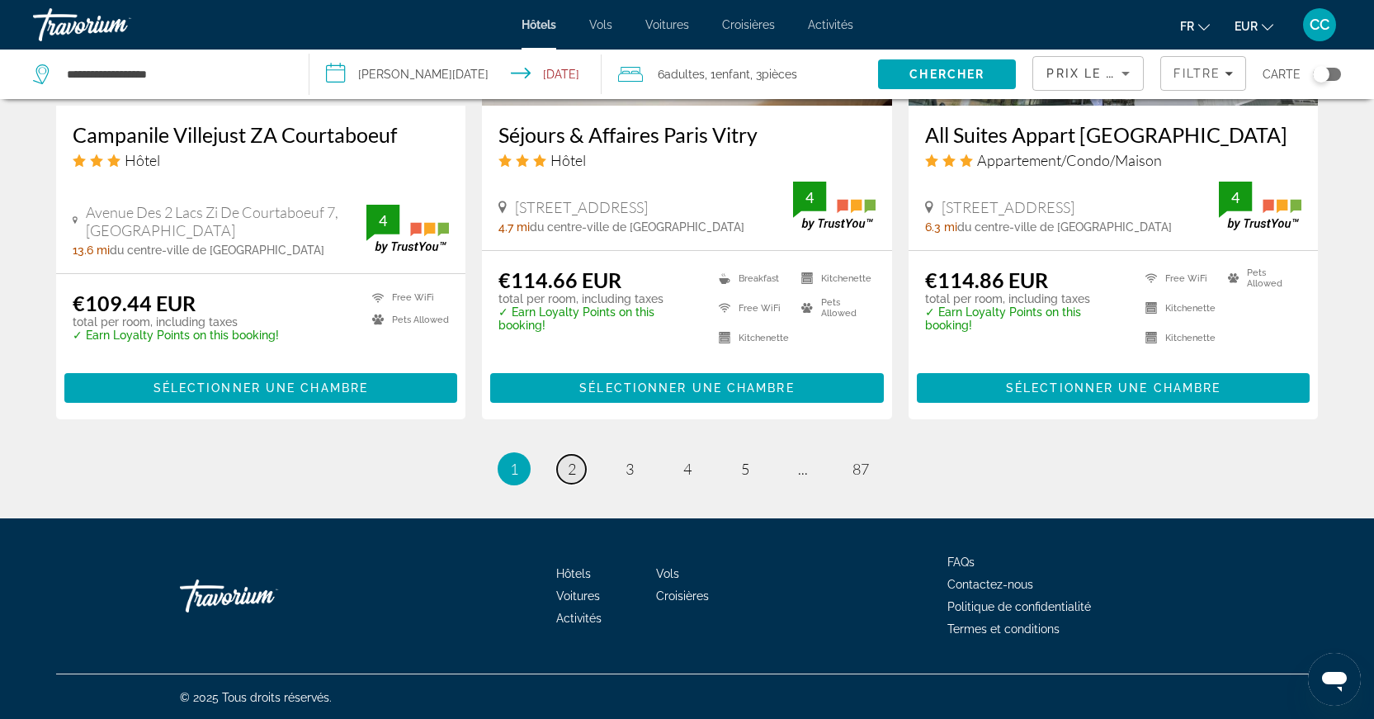
click at [564, 469] on link "page 2" at bounding box center [571, 469] width 29 height 29
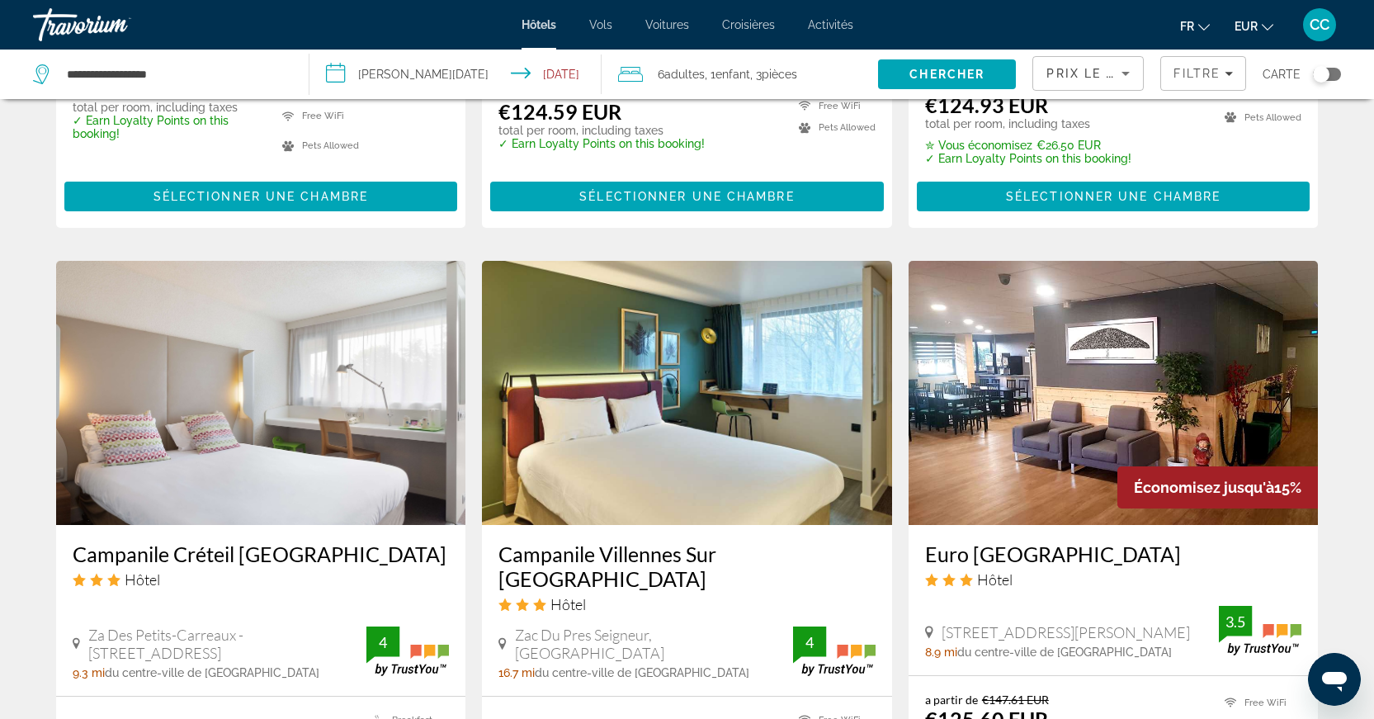
scroll to position [2196, 0]
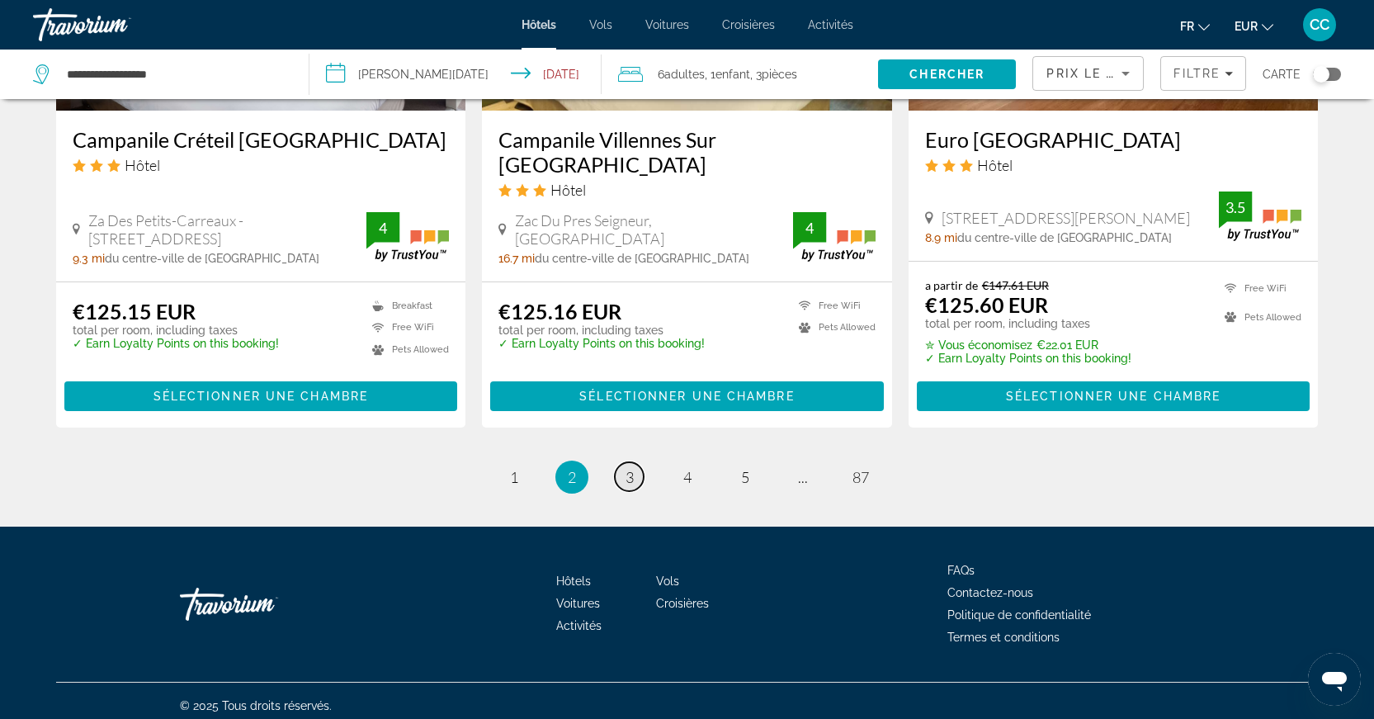
click at [637, 465] on link "page 3" at bounding box center [629, 476] width 29 height 29
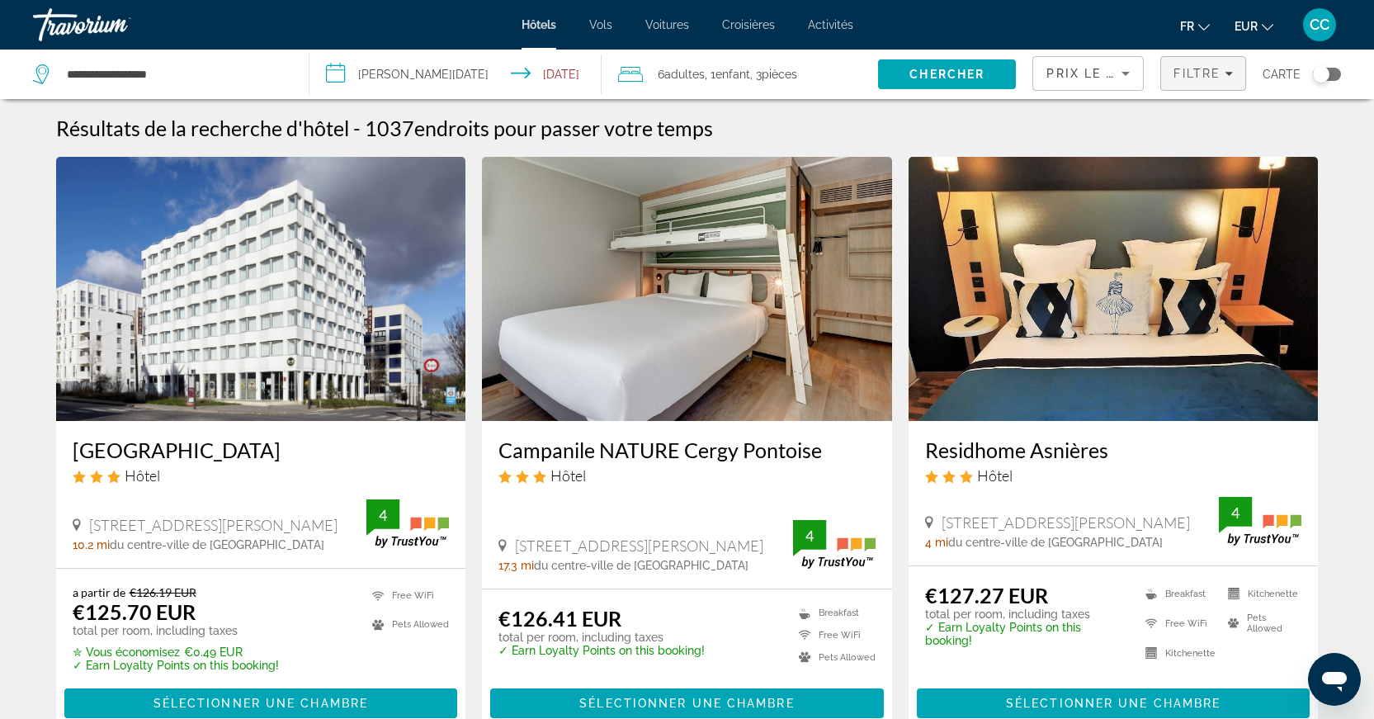
click at [1197, 75] on span "Filtre" at bounding box center [1197, 73] width 47 height 13
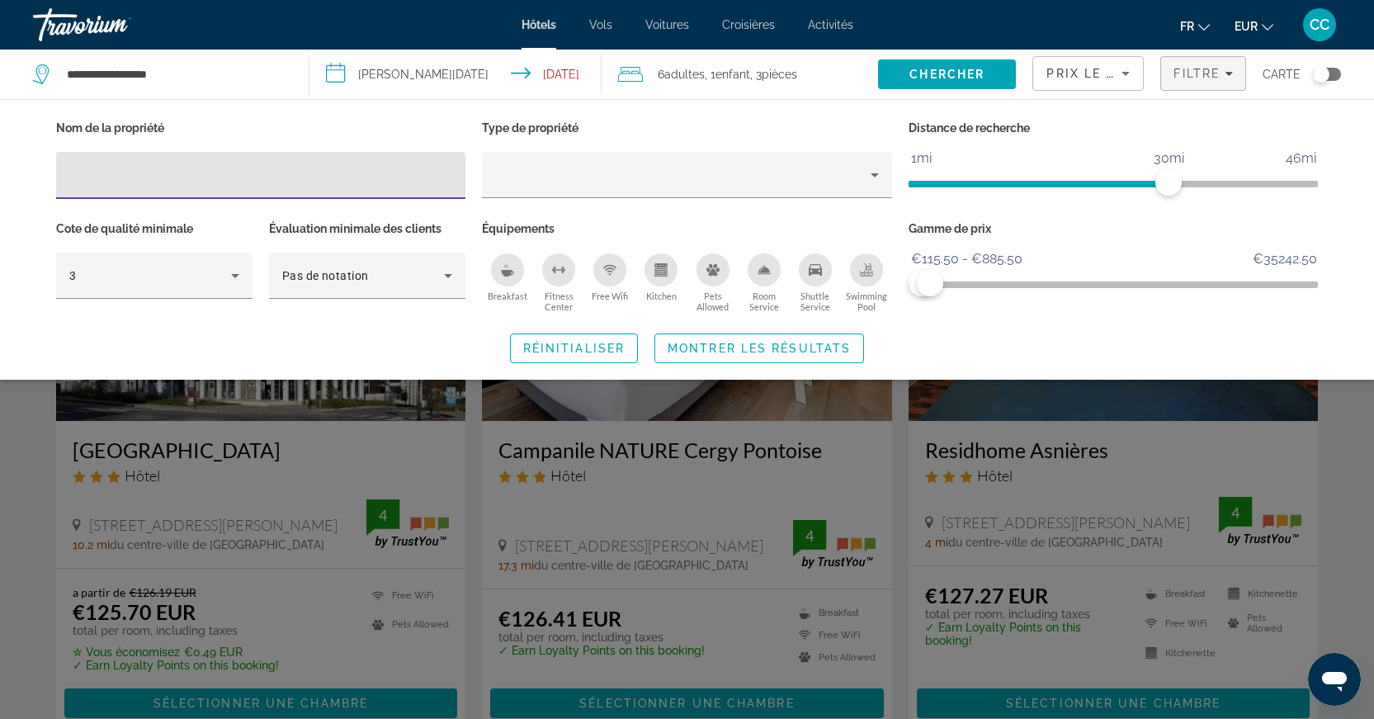
click at [1108, 71] on span "Prix le plus bas" at bounding box center [1111, 73] width 130 height 13
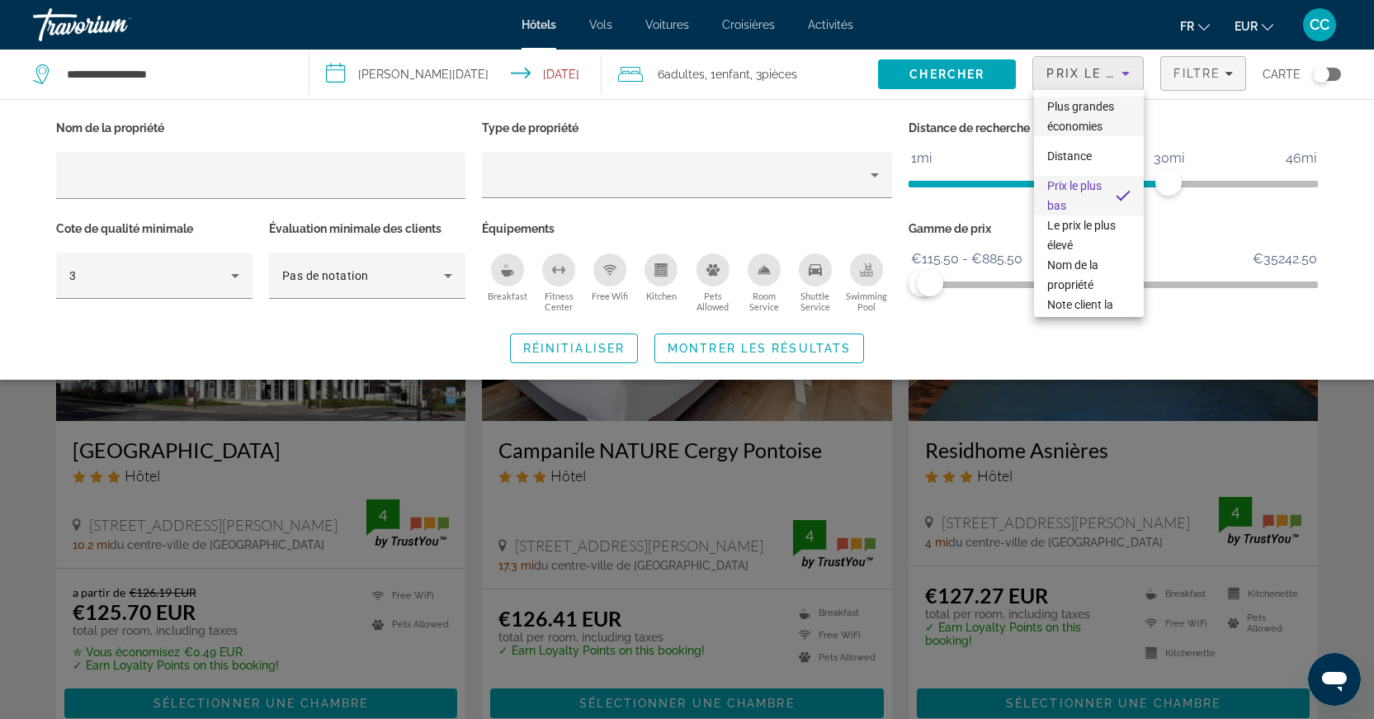
click at [1096, 126] on span "Plus grandes économies" at bounding box center [1080, 116] width 67 height 33
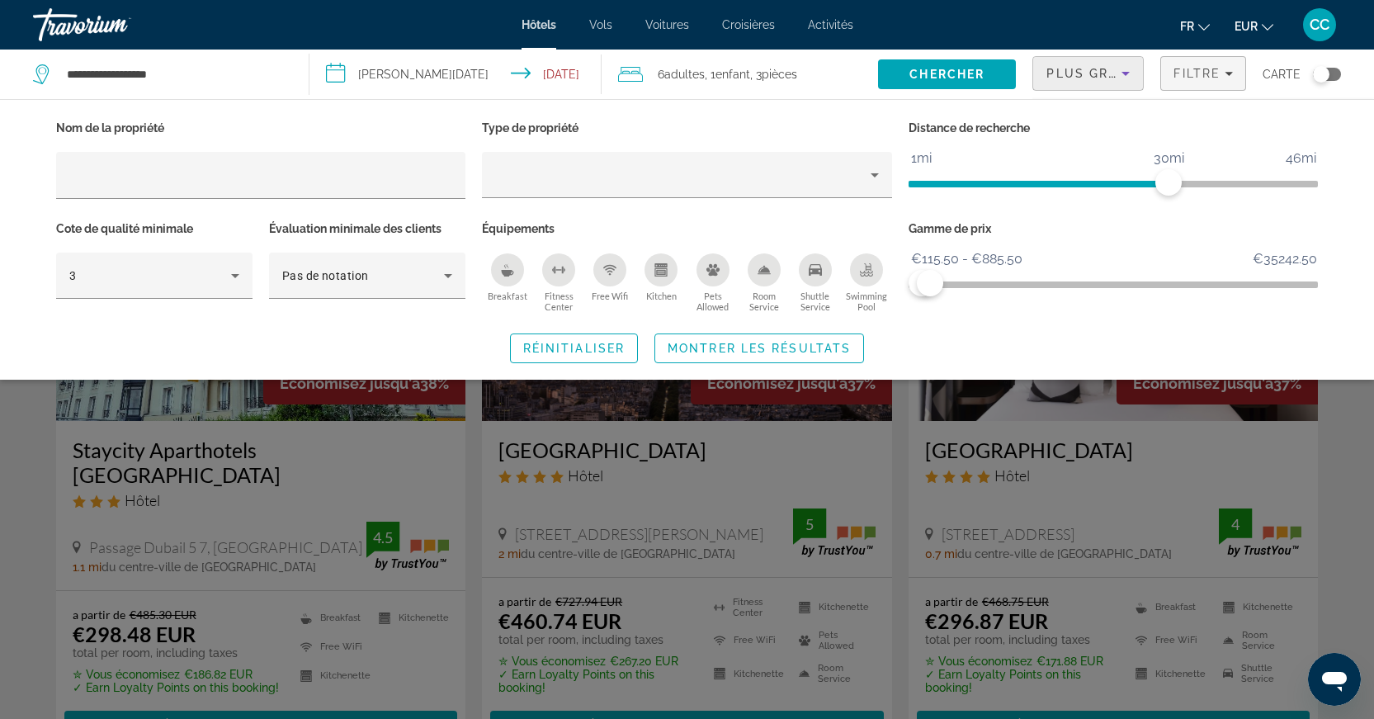
click at [21, 503] on div "Search widget" at bounding box center [687, 483] width 1374 height 471
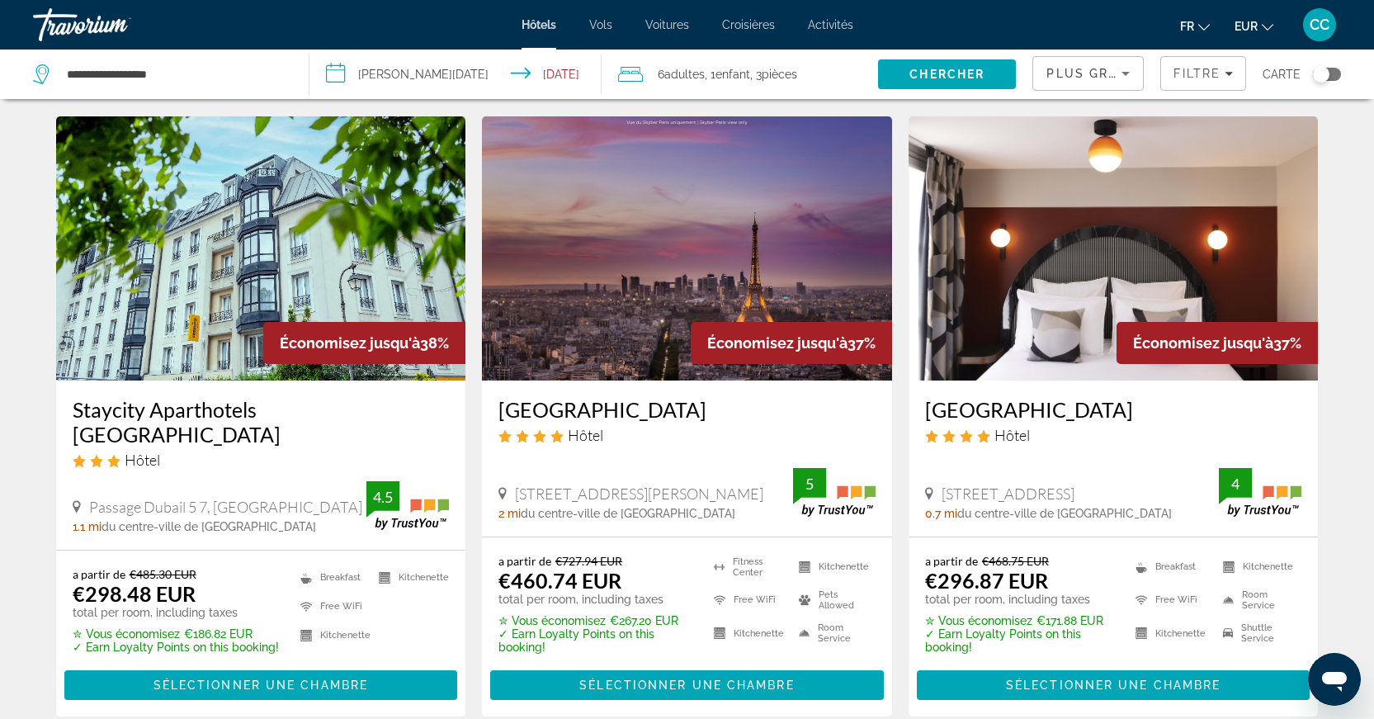
scroll to position [85, 0]
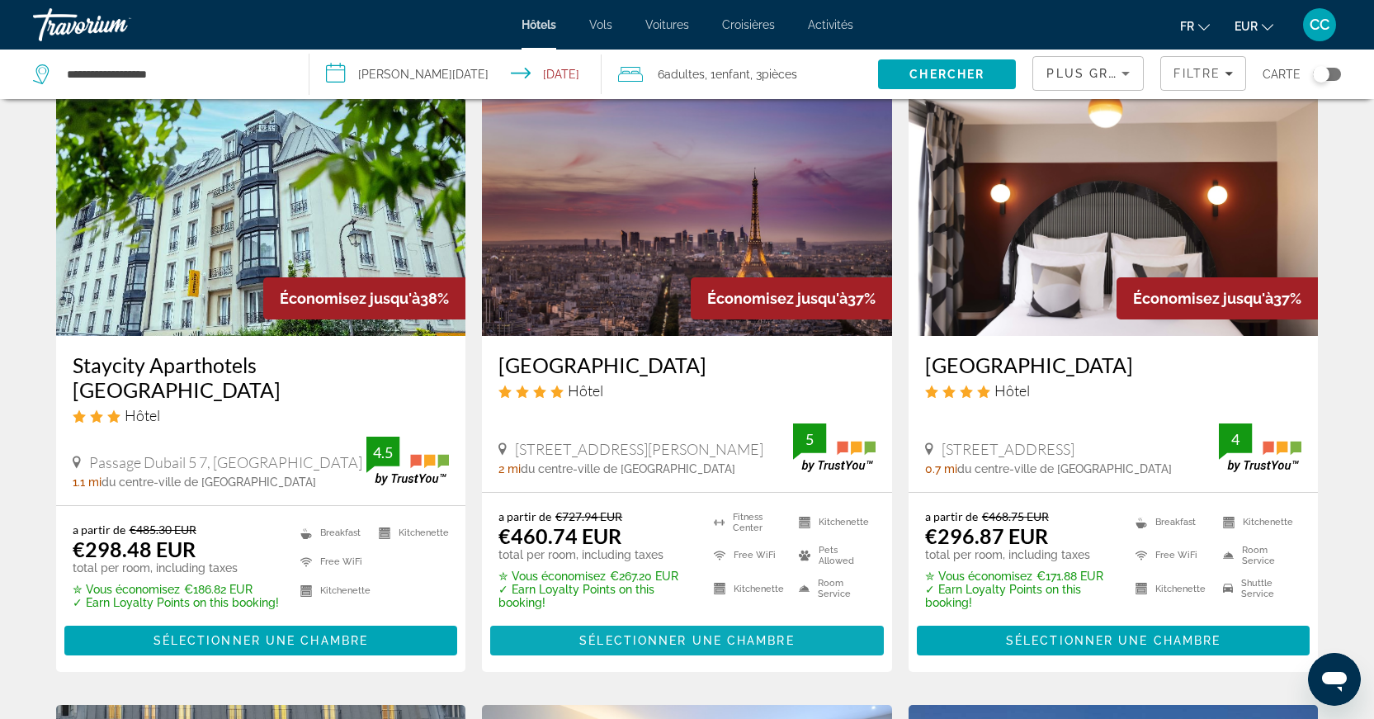
click at [637, 635] on span "Sélectionner une chambre" at bounding box center [686, 640] width 215 height 13
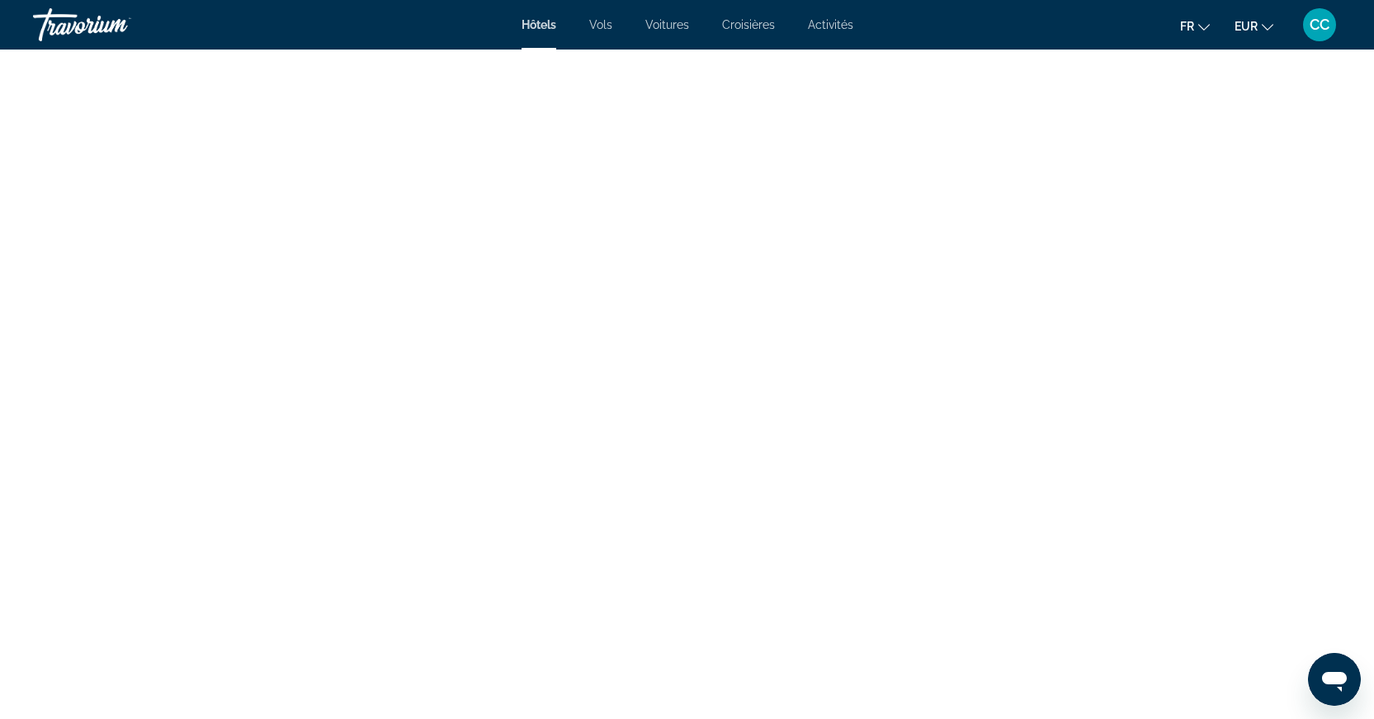
scroll to position [3324, 0]
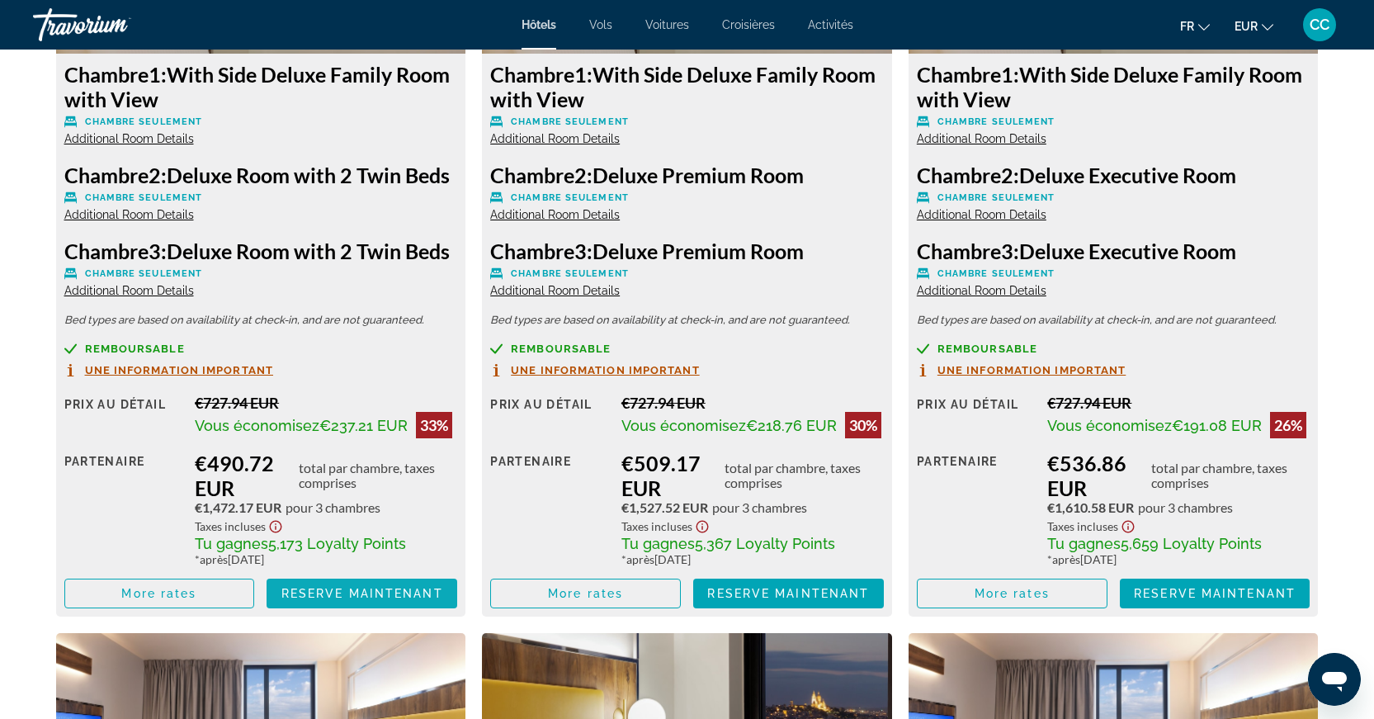
click at [376, 600] on span "Reserve maintenant" at bounding box center [362, 593] width 162 height 13
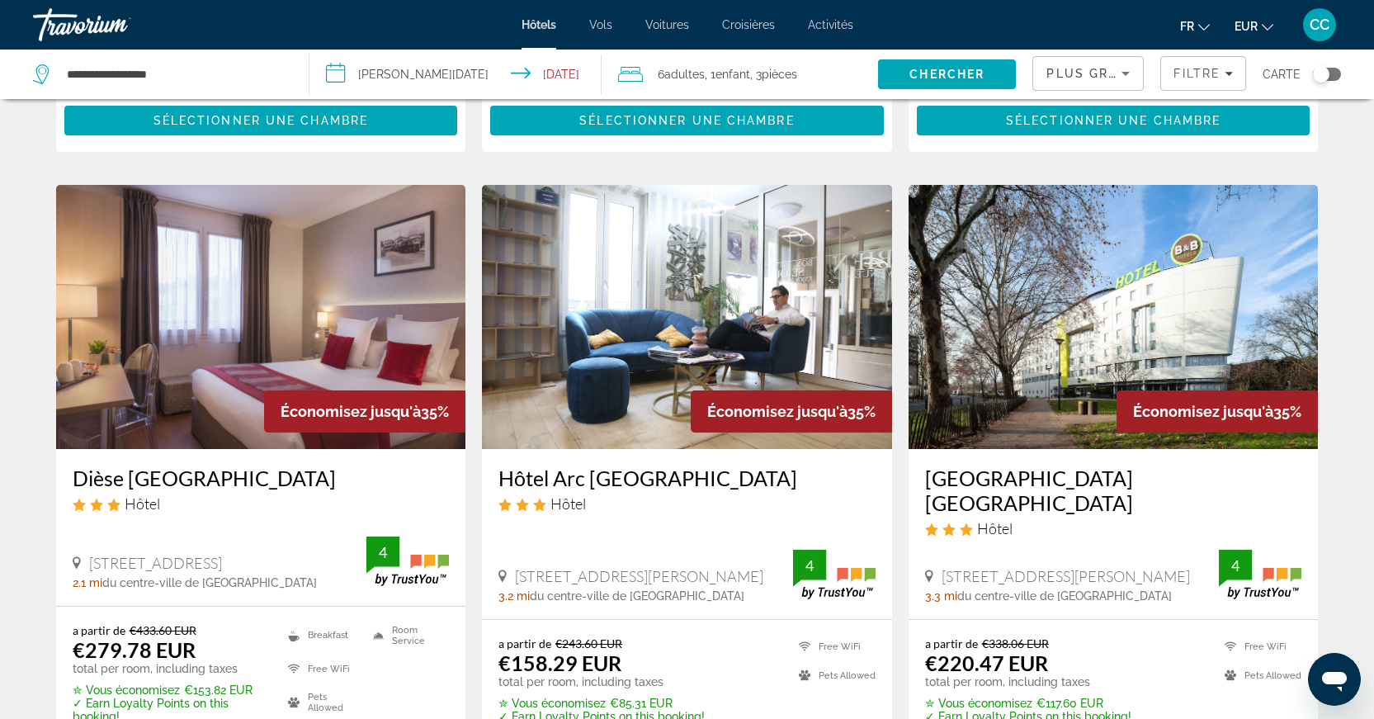
scroll to position [1896, 0]
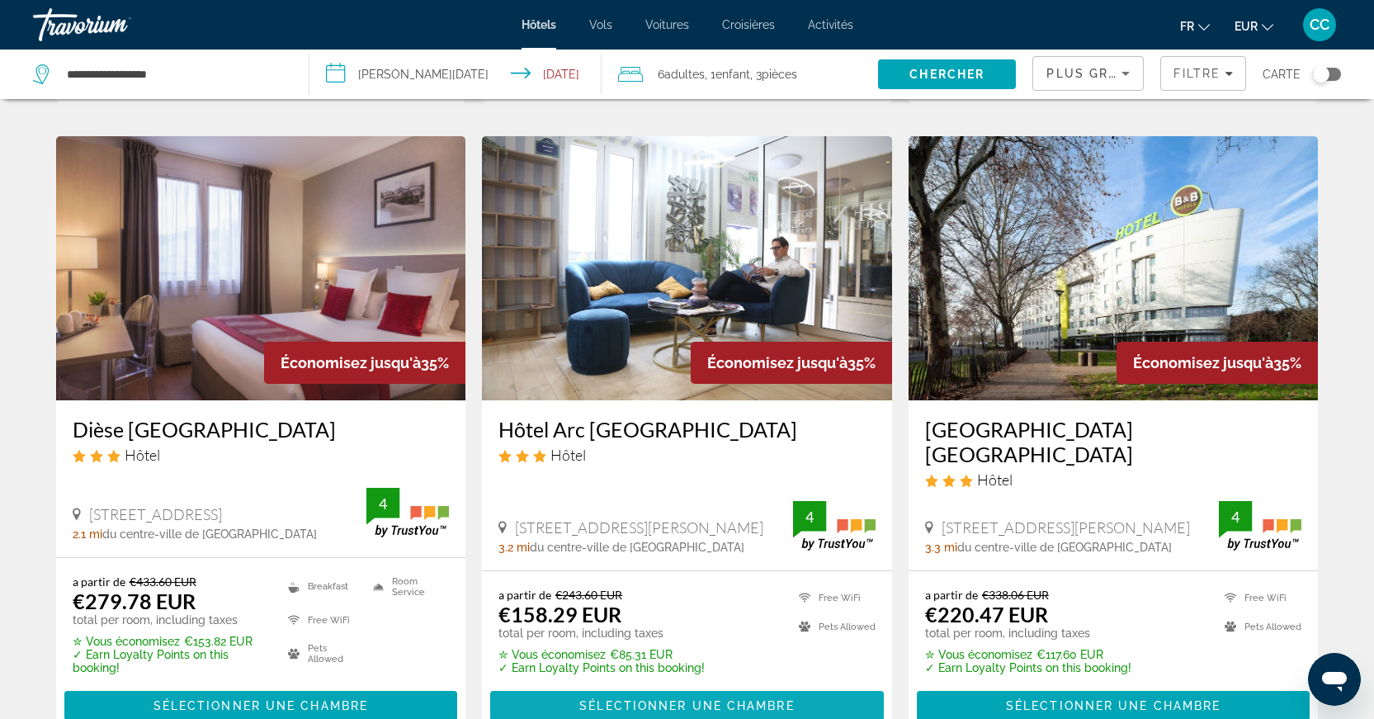
click at [696, 699] on span "Sélectionner une chambre" at bounding box center [686, 705] width 215 height 13
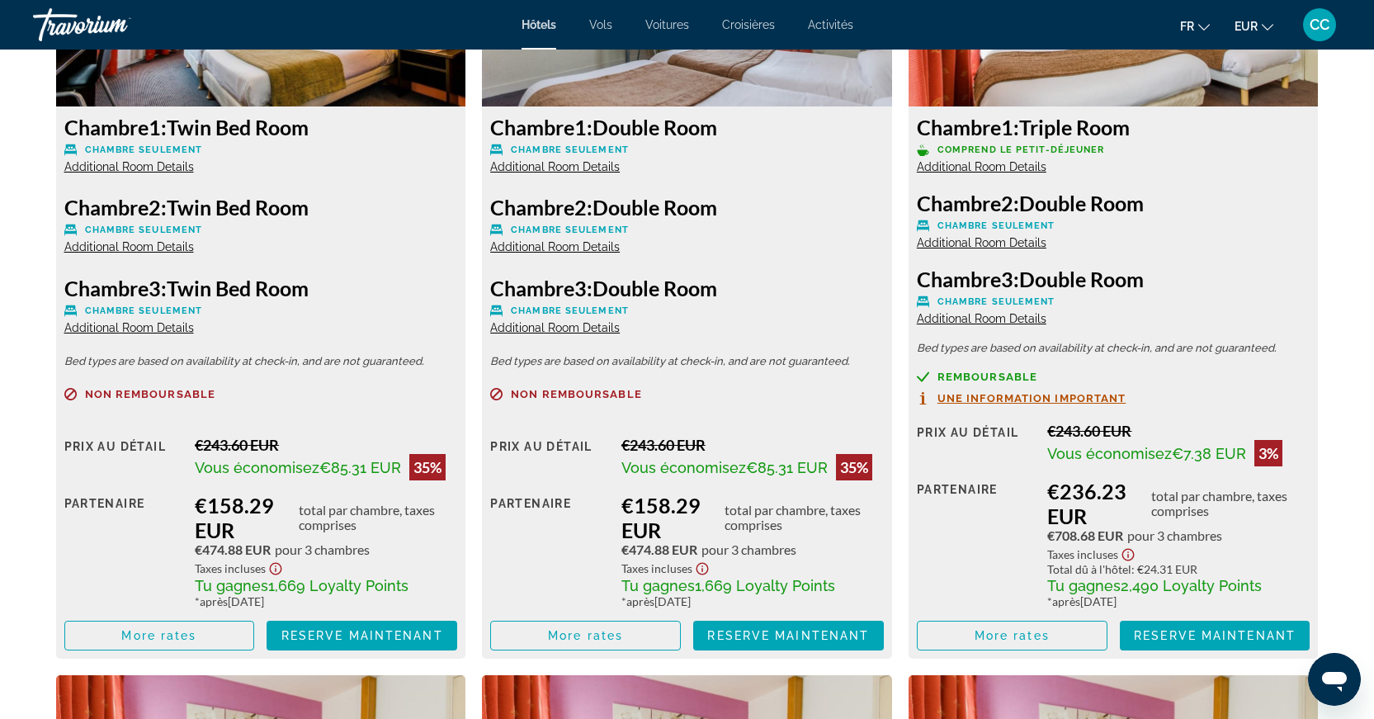
scroll to position [2433, 0]
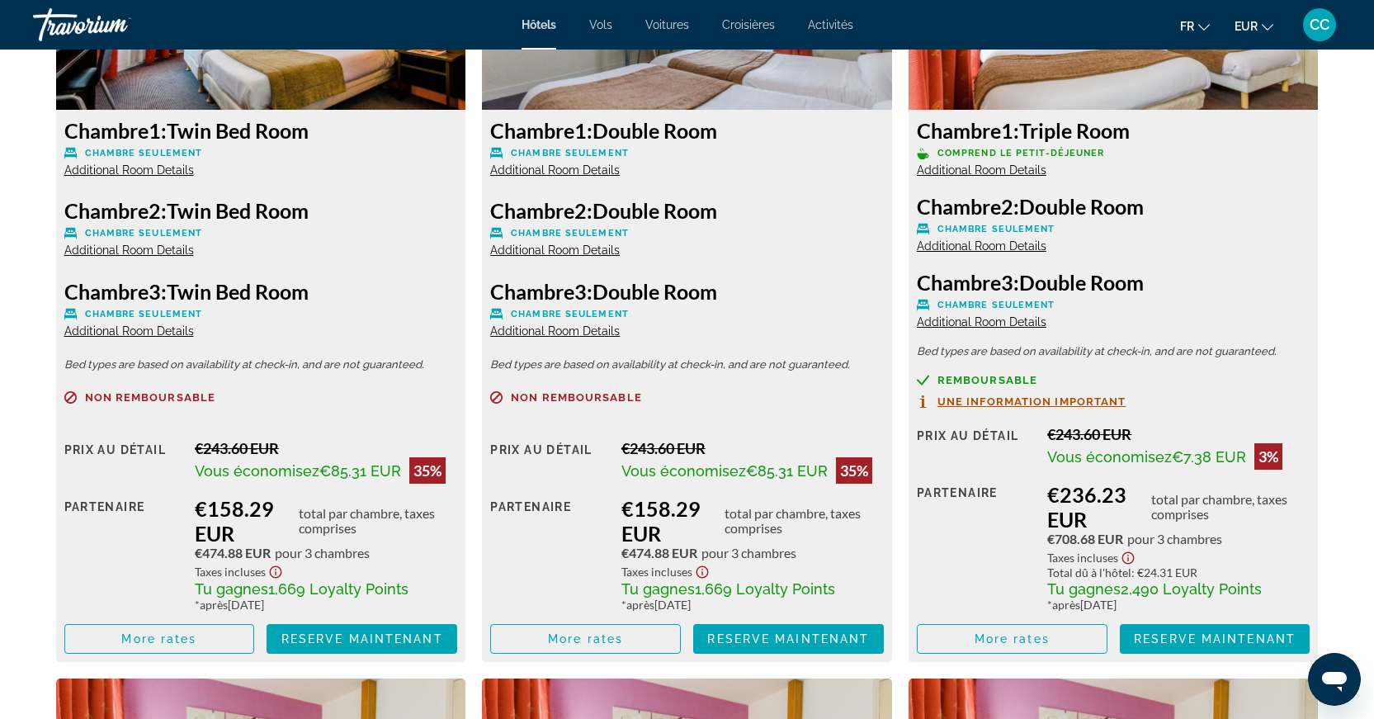
click at [562, 253] on span "Additional Room Details" at bounding box center [555, 249] width 130 height 13
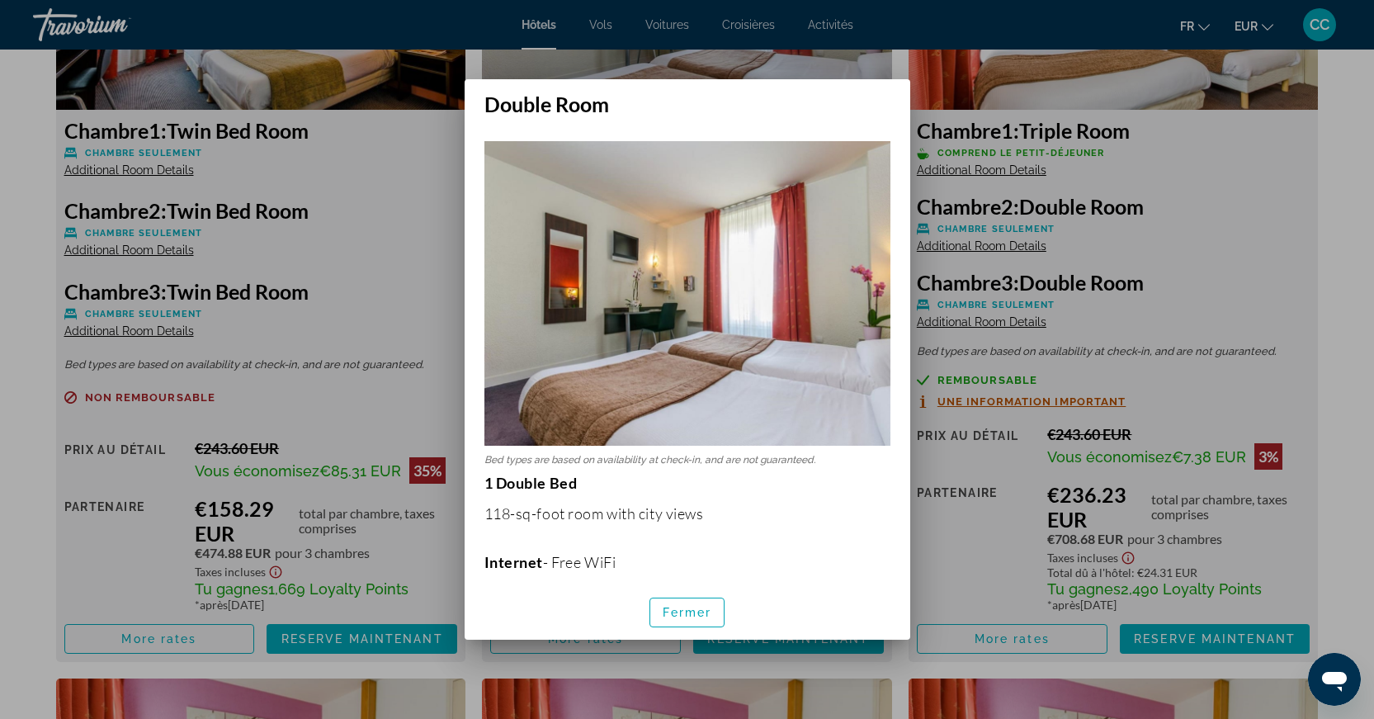
scroll to position [227, 0]
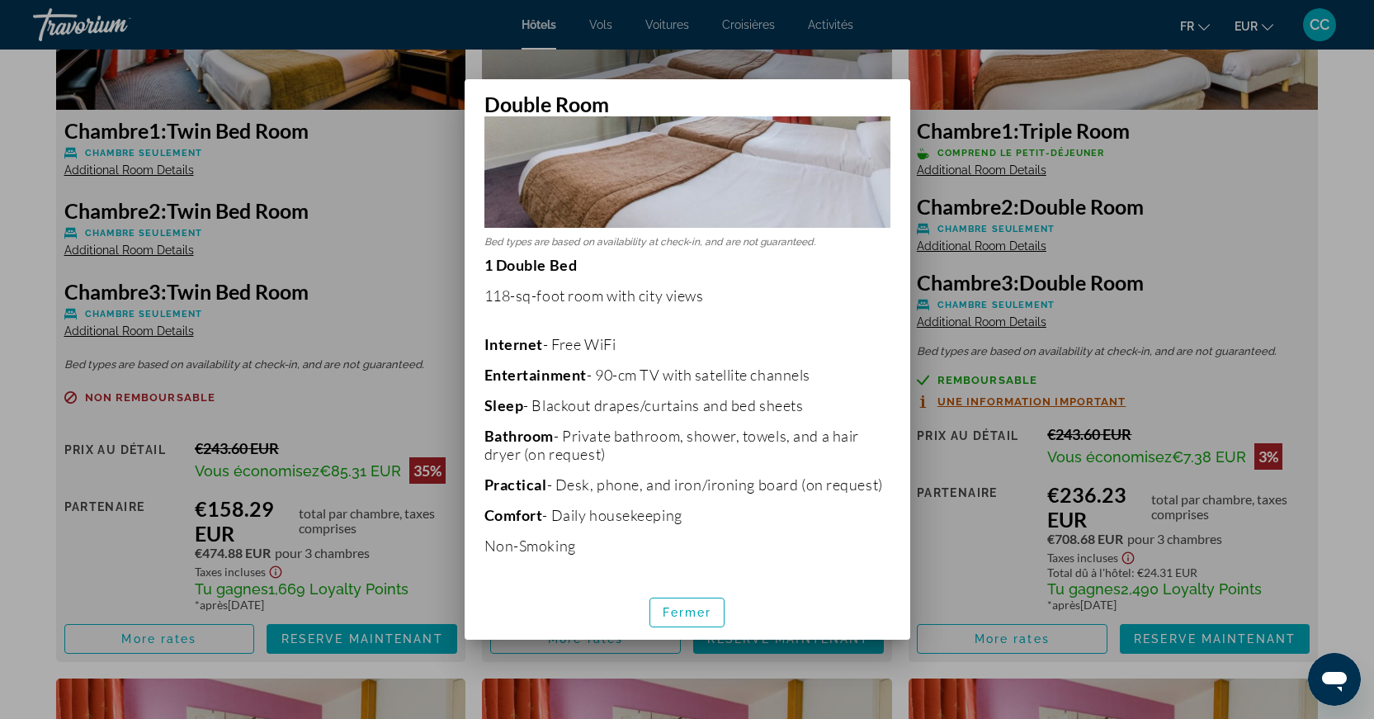
click at [296, 322] on div at bounding box center [687, 359] width 1374 height 719
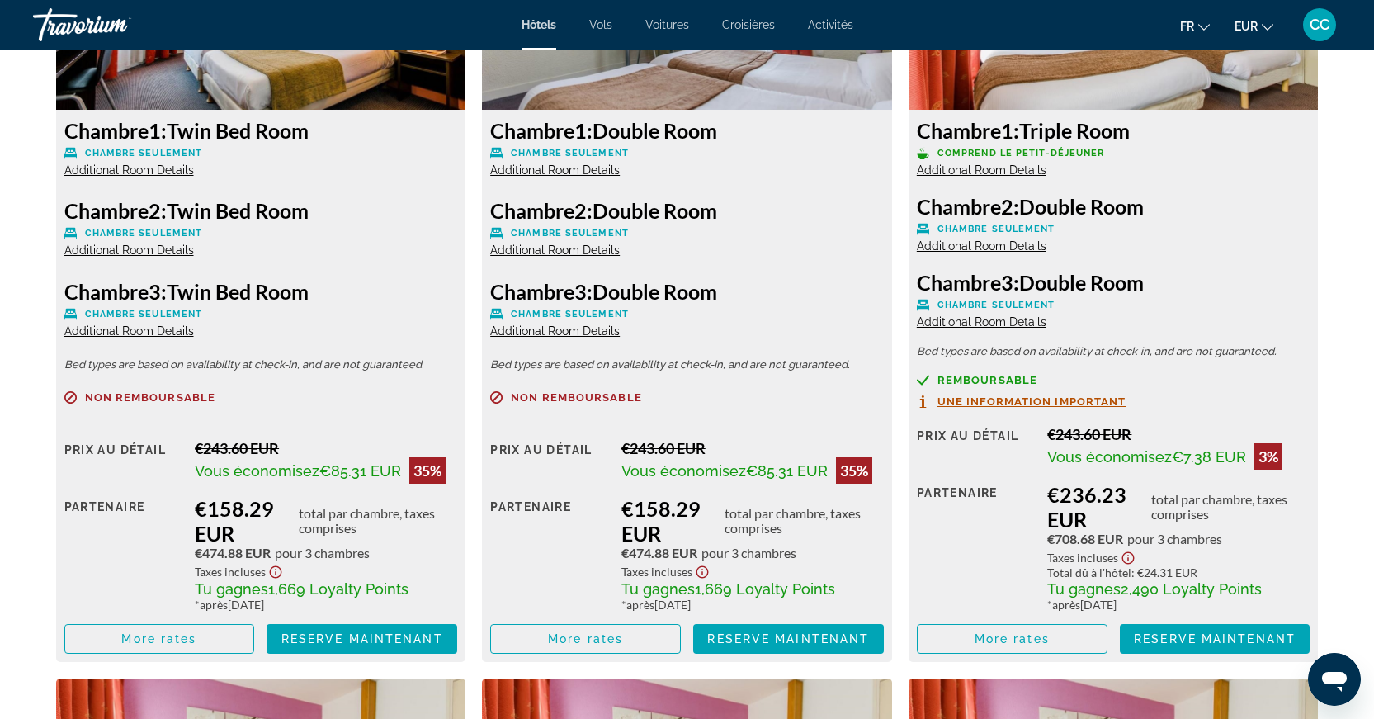
scroll to position [2433, 0]
click at [116, 336] on span "Additional Room Details" at bounding box center [129, 330] width 130 height 13
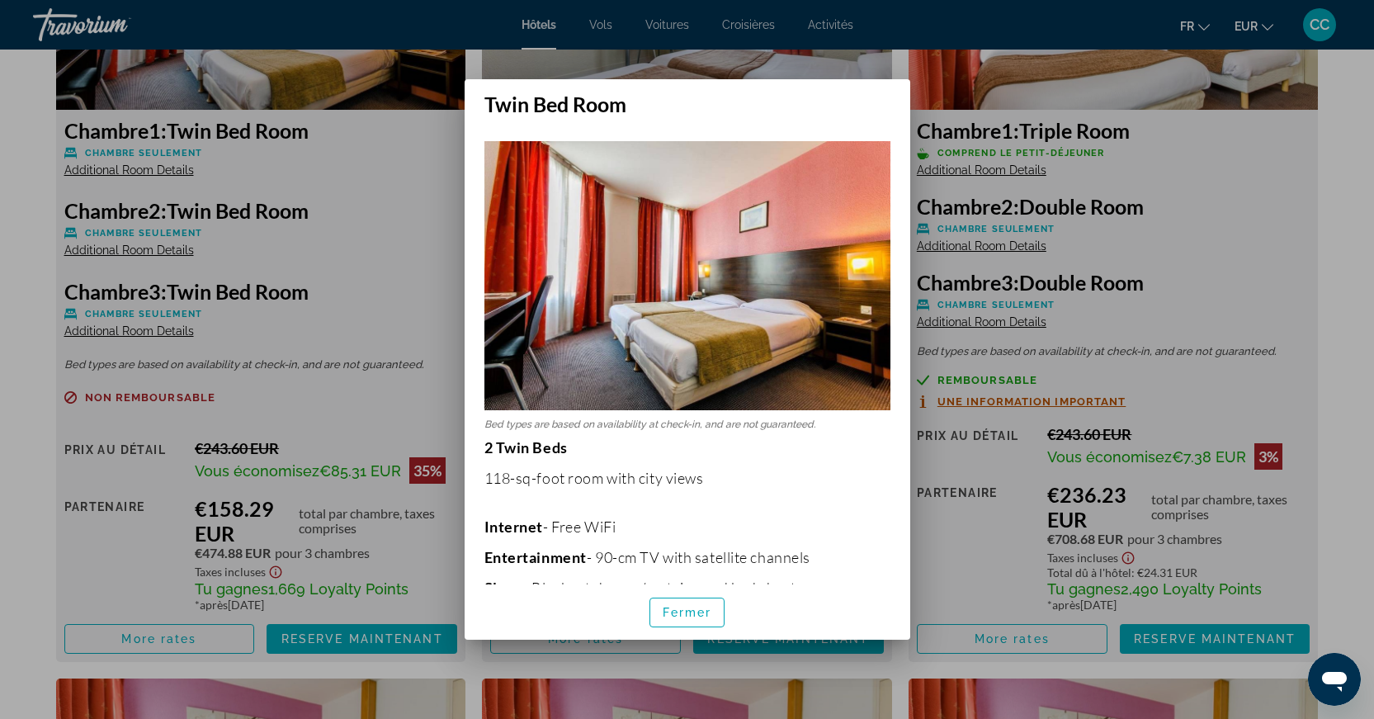
click at [362, 322] on div at bounding box center [687, 359] width 1374 height 719
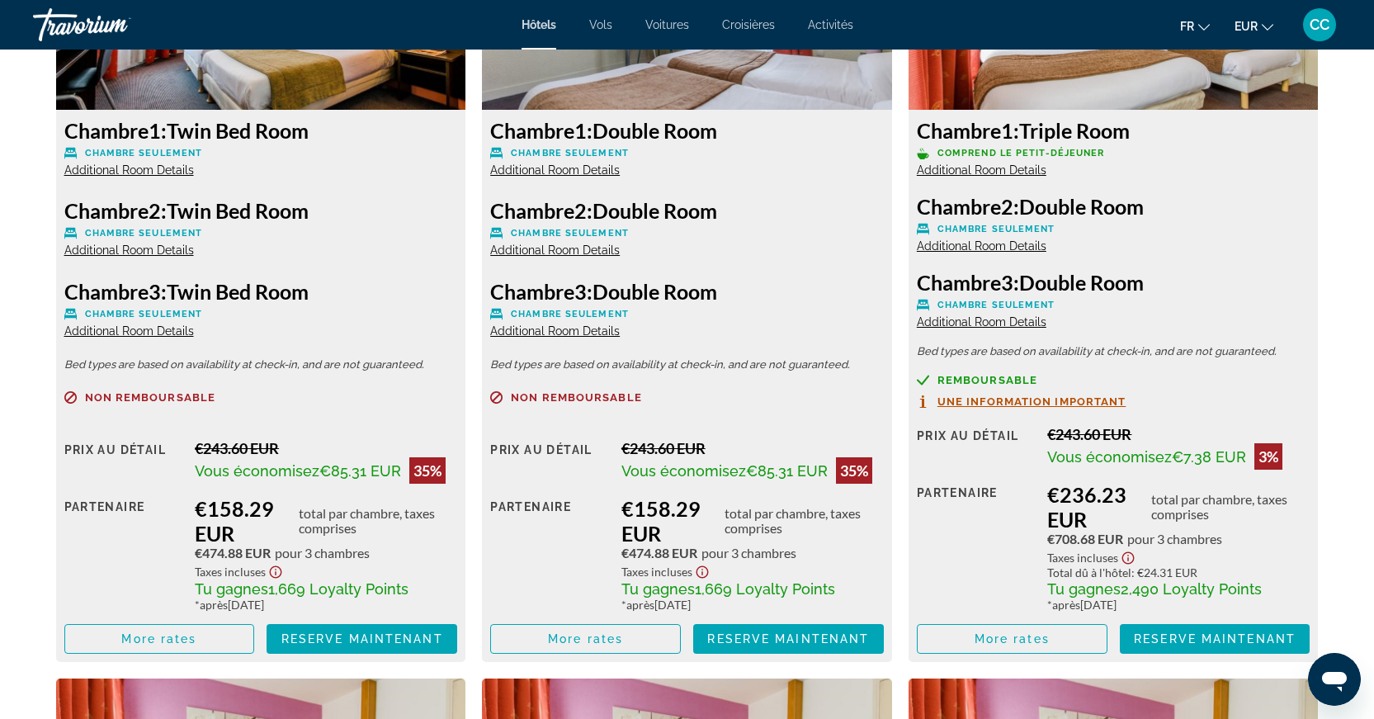
scroll to position [2433, 0]
click at [604, 337] on span "Additional Room Details" at bounding box center [555, 330] width 130 height 13
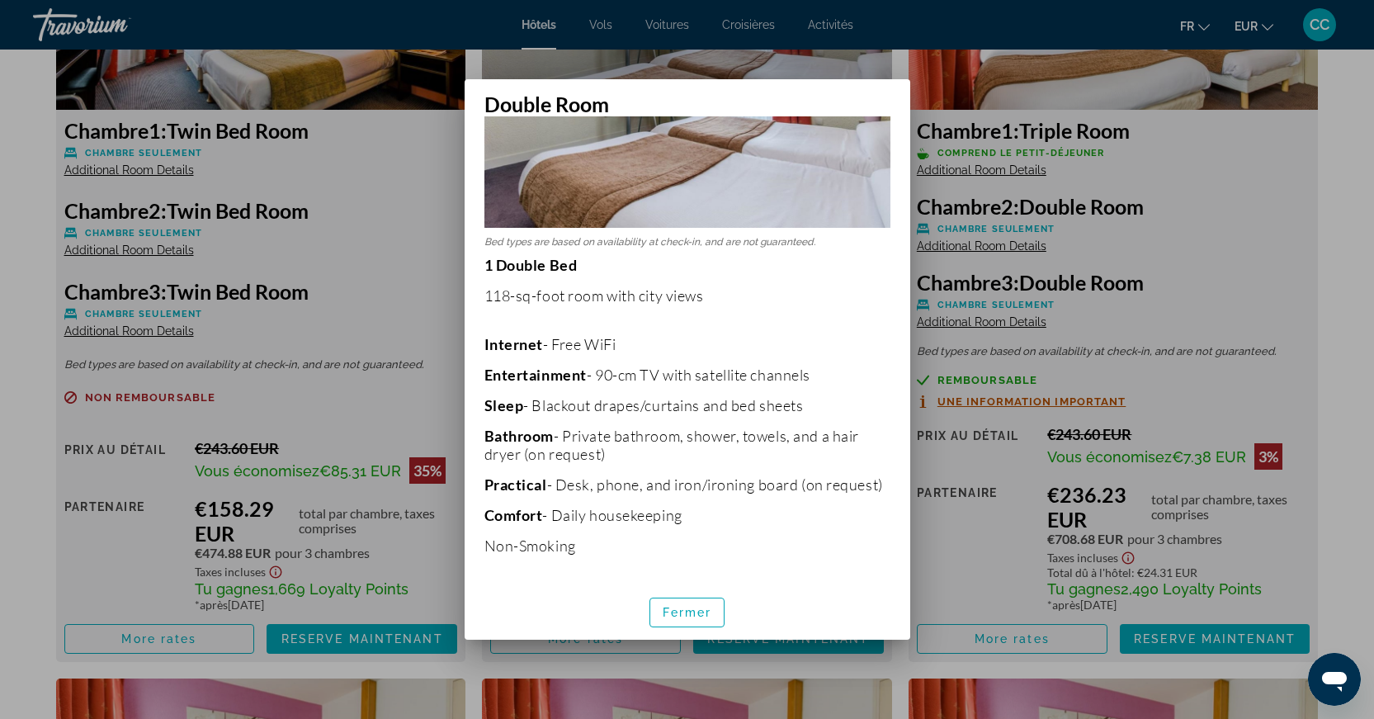
scroll to position [227, 0]
click at [437, 341] on div at bounding box center [687, 359] width 1374 height 719
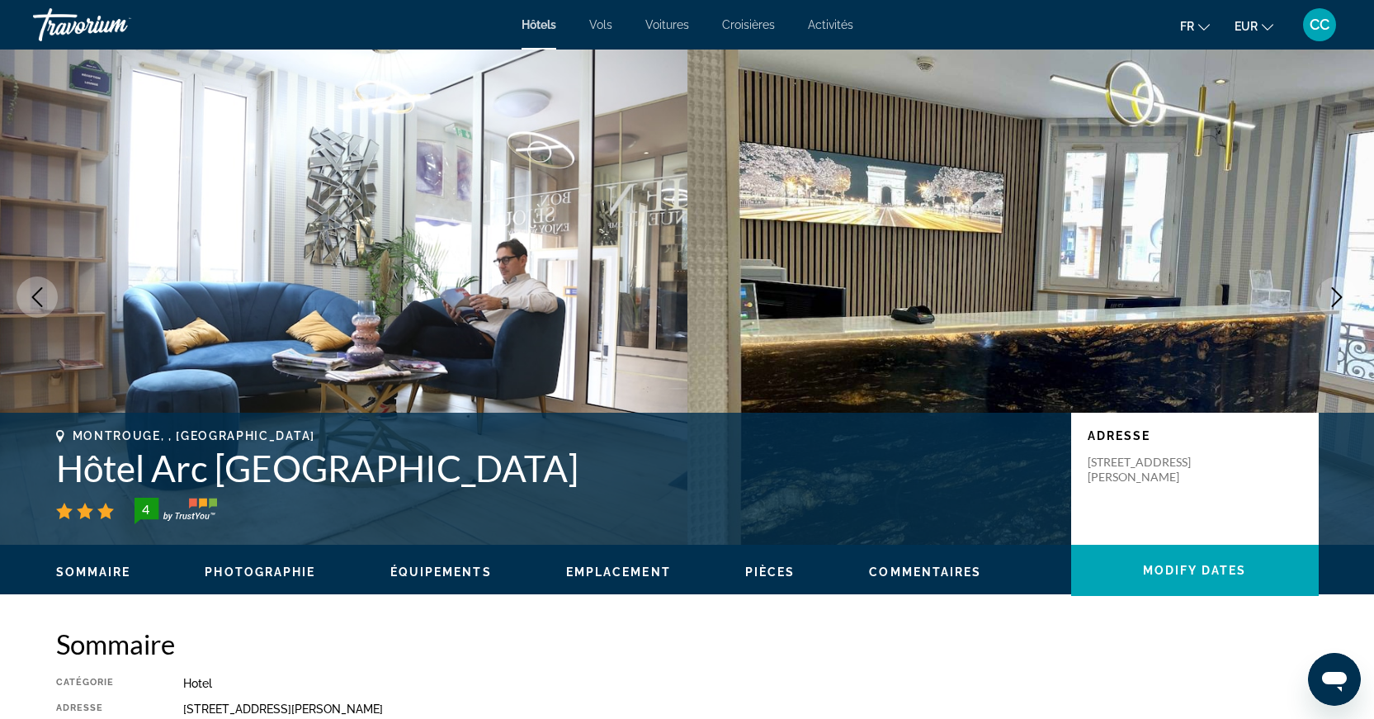
scroll to position [2433, 0]
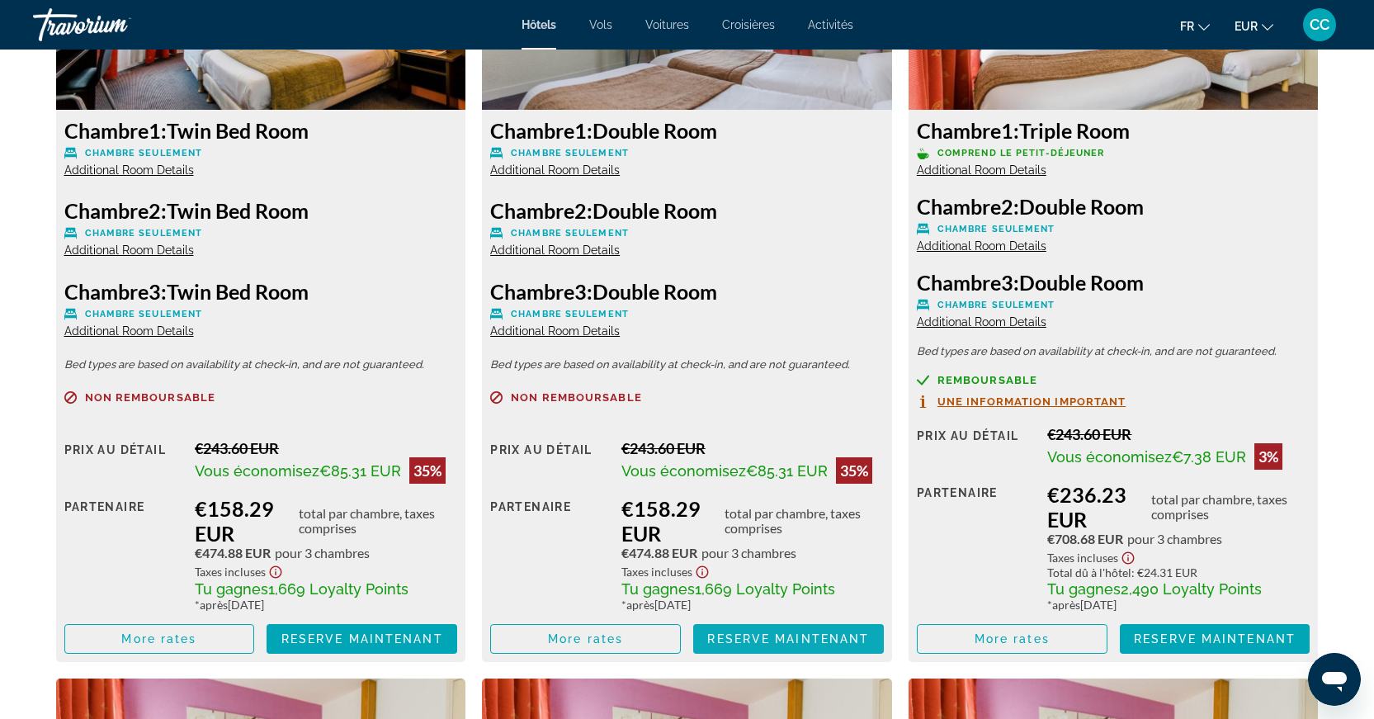
click at [798, 641] on span "Reserve maintenant" at bounding box center [788, 638] width 162 height 13
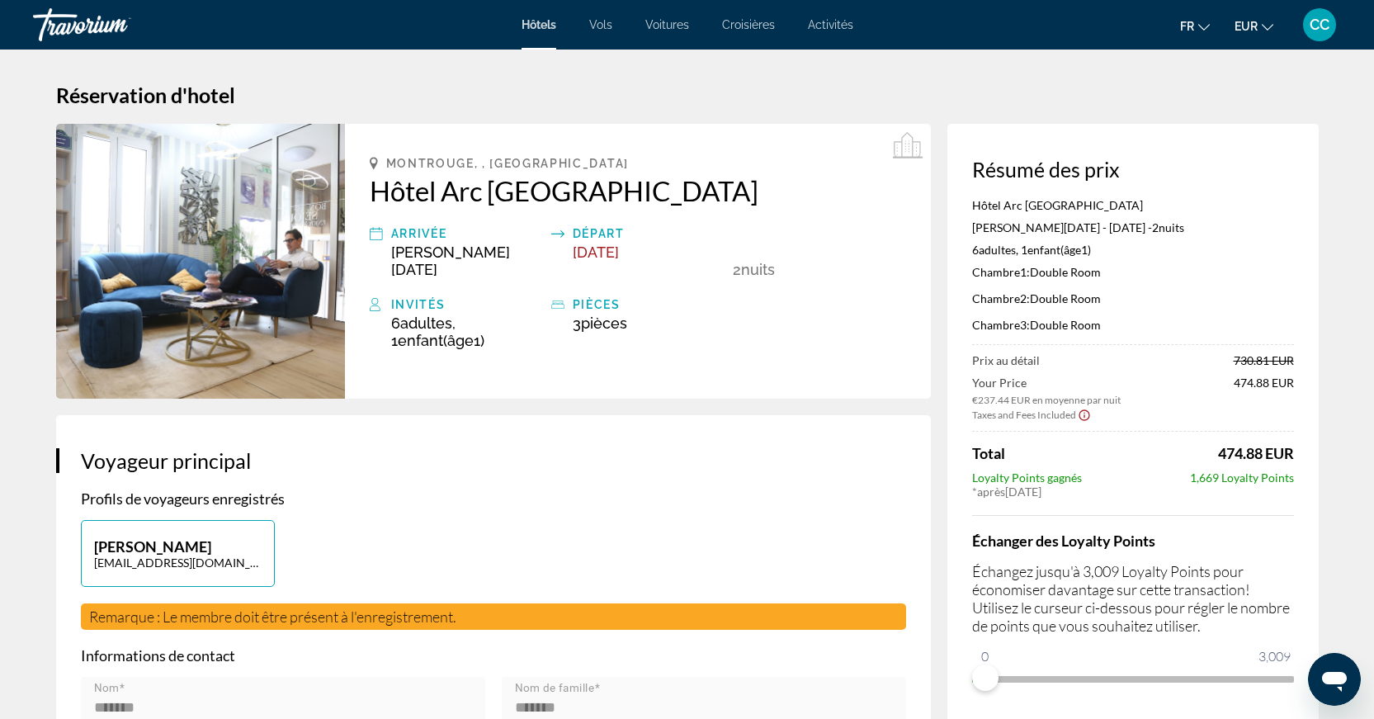
scroll to position [3, 0]
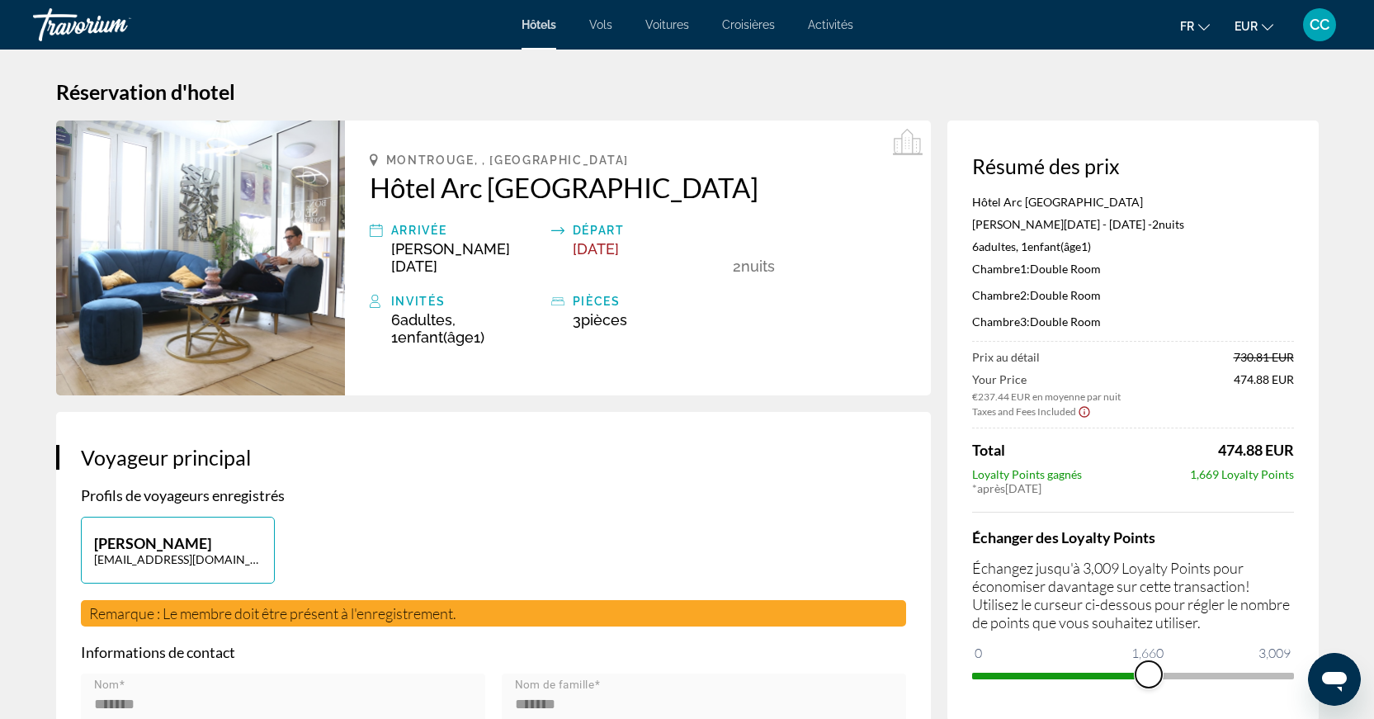
drag, startPoint x: 983, startPoint y: 673, endPoint x: 1148, endPoint y: 673, distance: 165.1
click at [1148, 673] on span "ngx-slider" at bounding box center [1149, 674] width 26 height 26
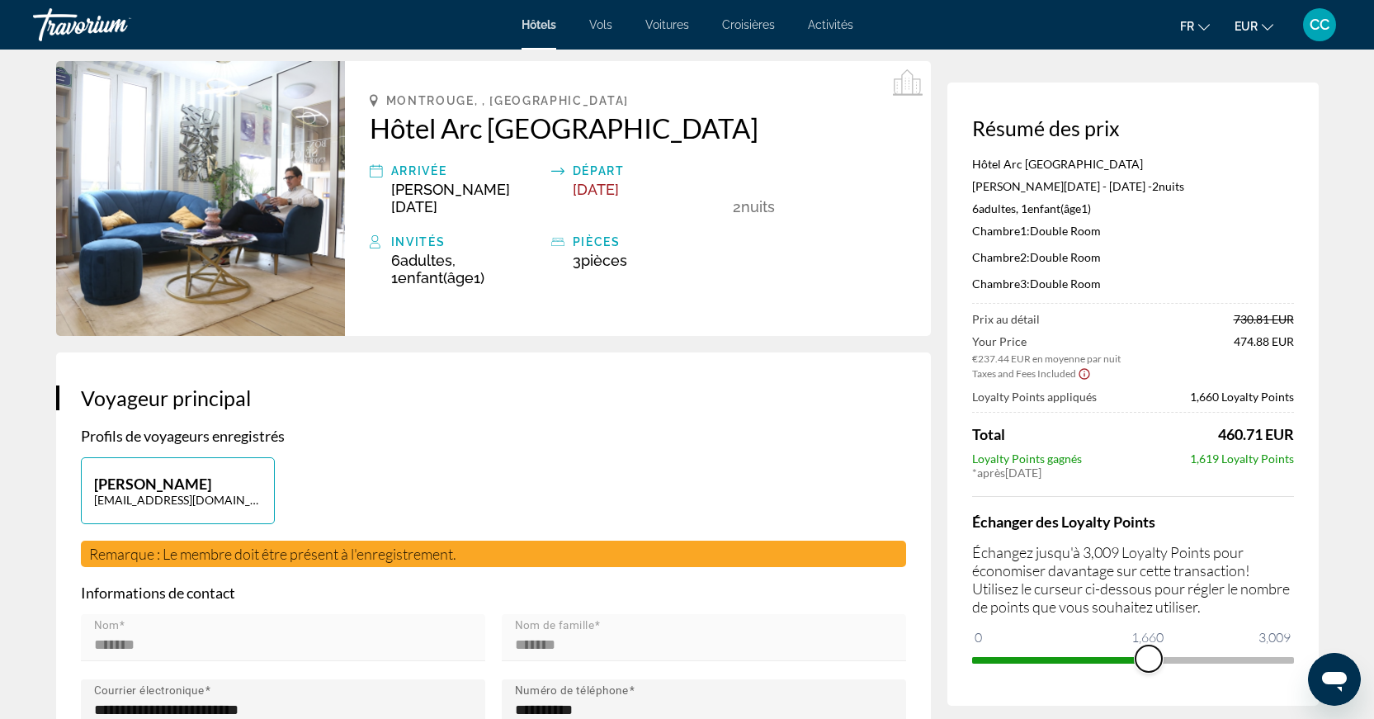
scroll to position [107, 0]
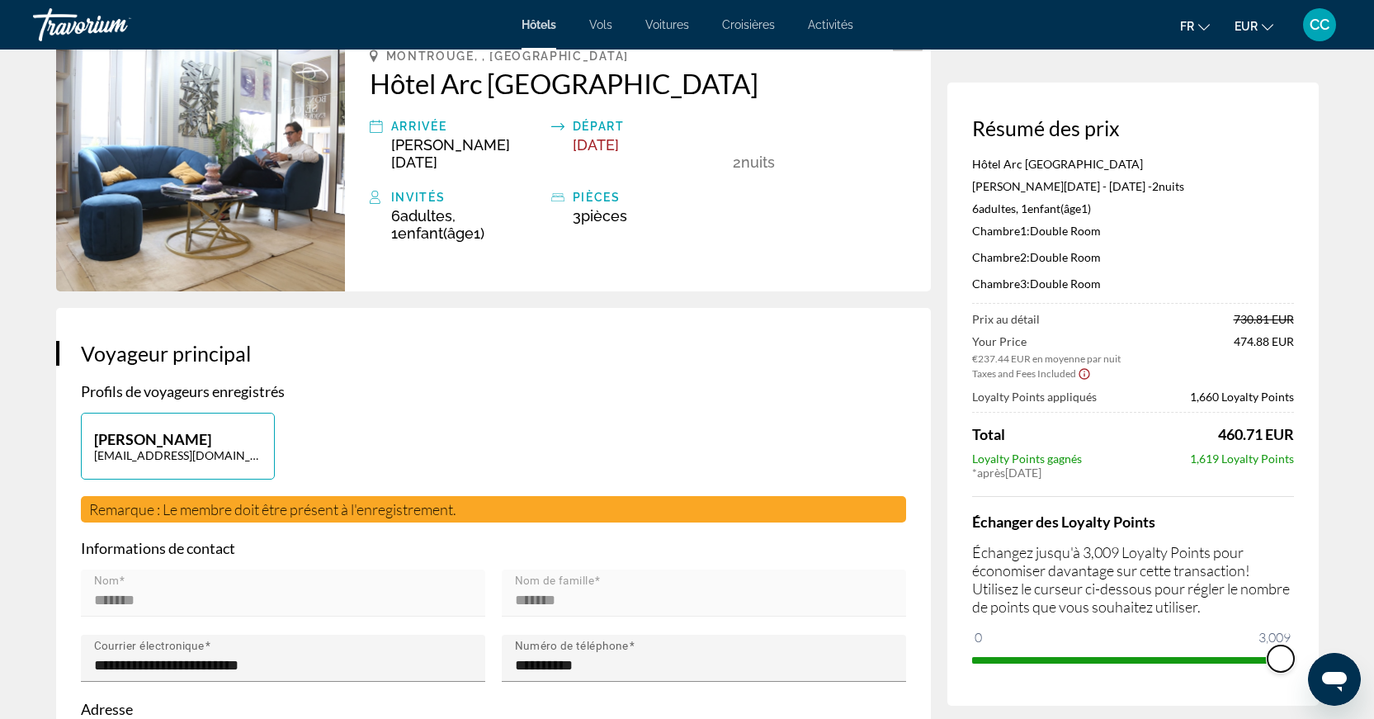
drag, startPoint x: 1150, startPoint y: 659, endPoint x: 1283, endPoint y: 654, distance: 133.8
click at [1283, 654] on span "ngx-slider" at bounding box center [1281, 658] width 26 height 26
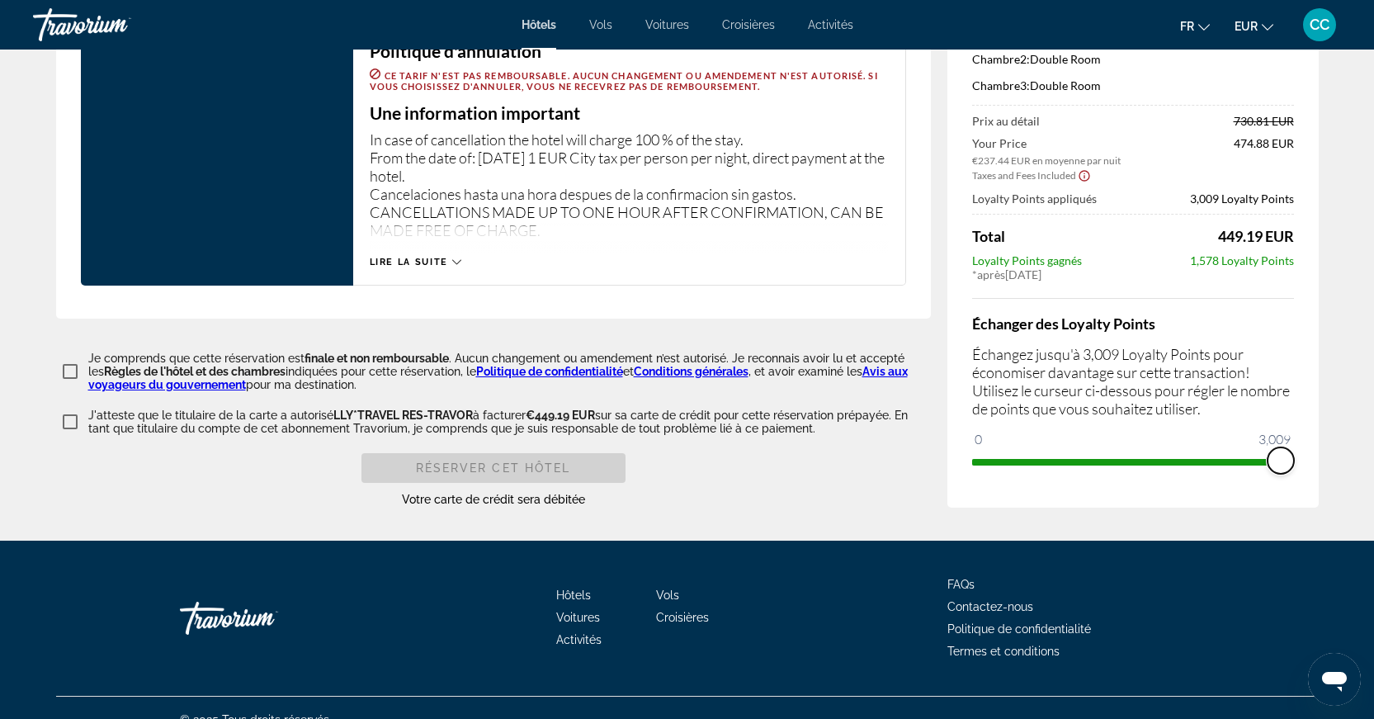
scroll to position [2045, 0]
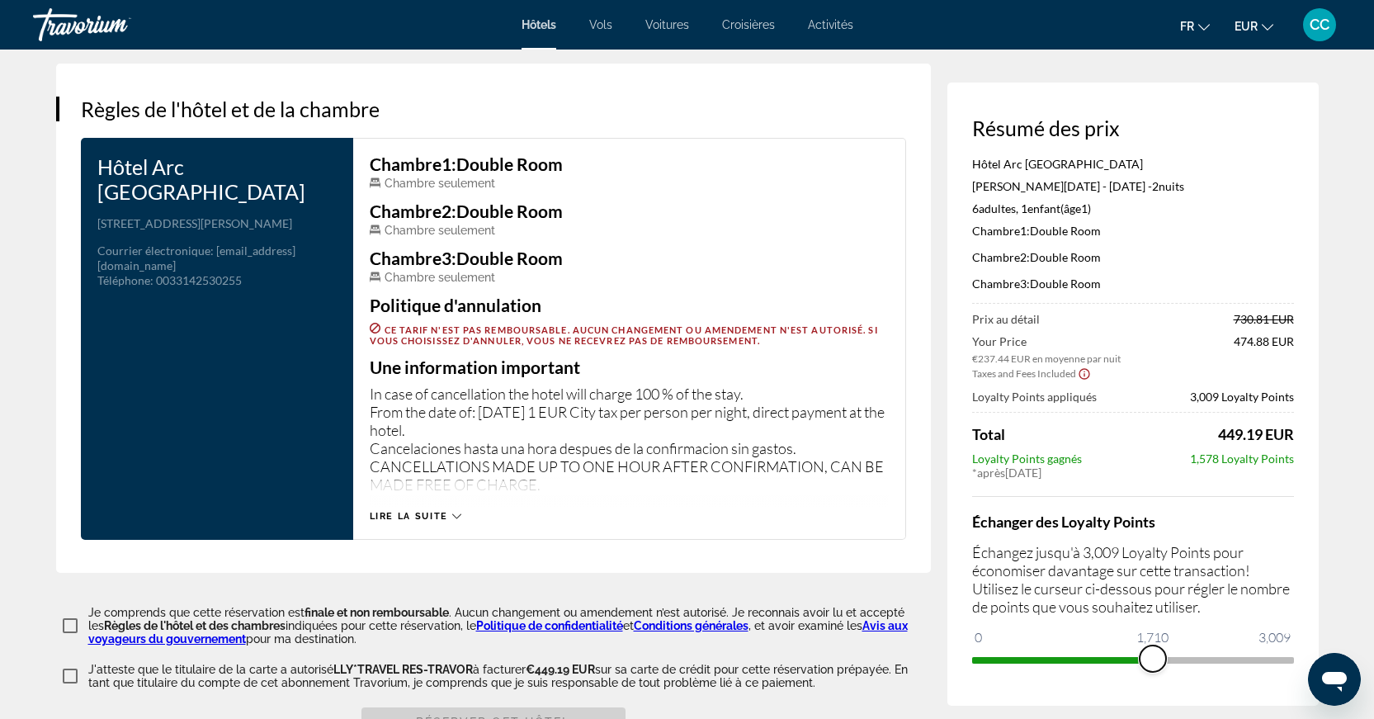
drag, startPoint x: 1277, startPoint y: 666, endPoint x: 1137, endPoint y: 668, distance: 139.5
click at [1140, 668] on span "ngx-slider" at bounding box center [1153, 658] width 26 height 26
drag, startPoint x: 1123, startPoint y: 664, endPoint x: 1032, endPoint y: 660, distance: 91.7
click at [1032, 660] on span "ngx-slider" at bounding box center [1032, 658] width 26 height 26
drag, startPoint x: 1005, startPoint y: 656, endPoint x: 952, endPoint y: 653, distance: 52.9
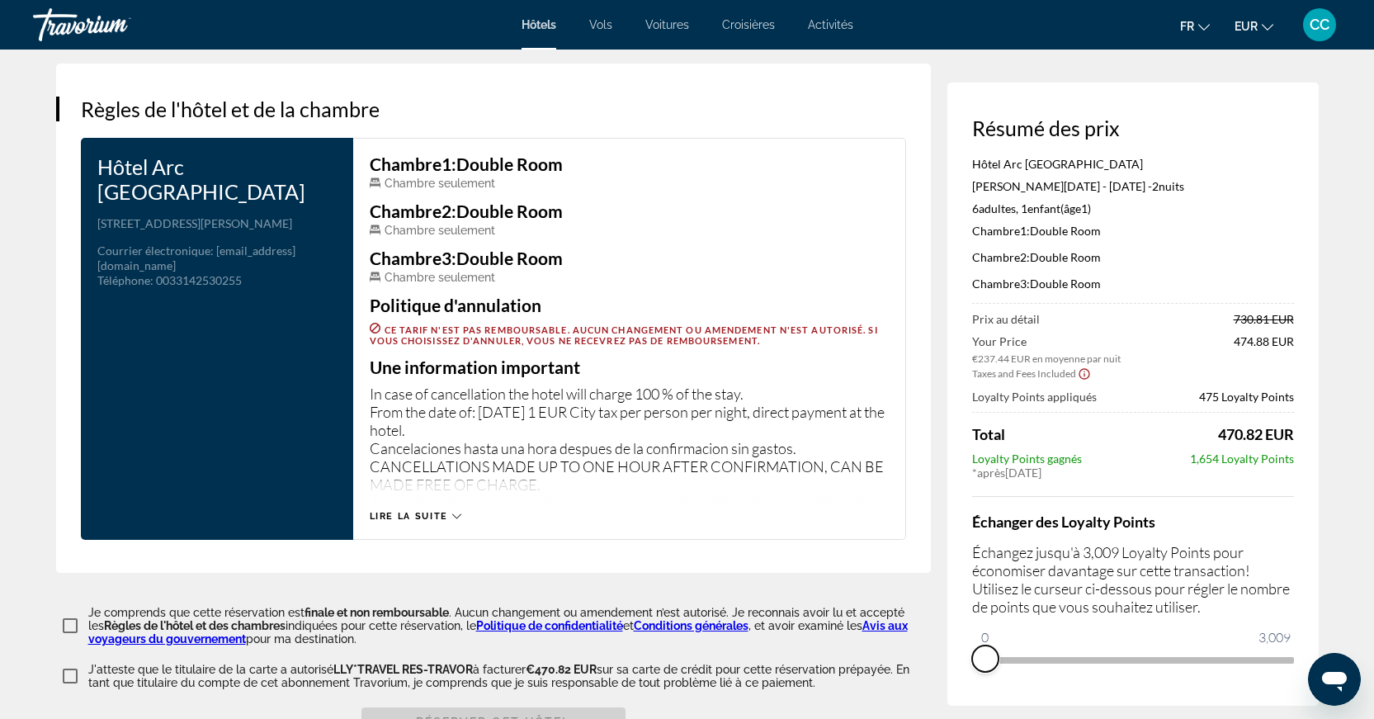
click at [952, 653] on div "Résumé des prix Hôtel Arc Porte D'Orleans [PERSON_NAME][DATE] - [DATE] - 2 nuit…" at bounding box center [1132, 394] width 371 height 623
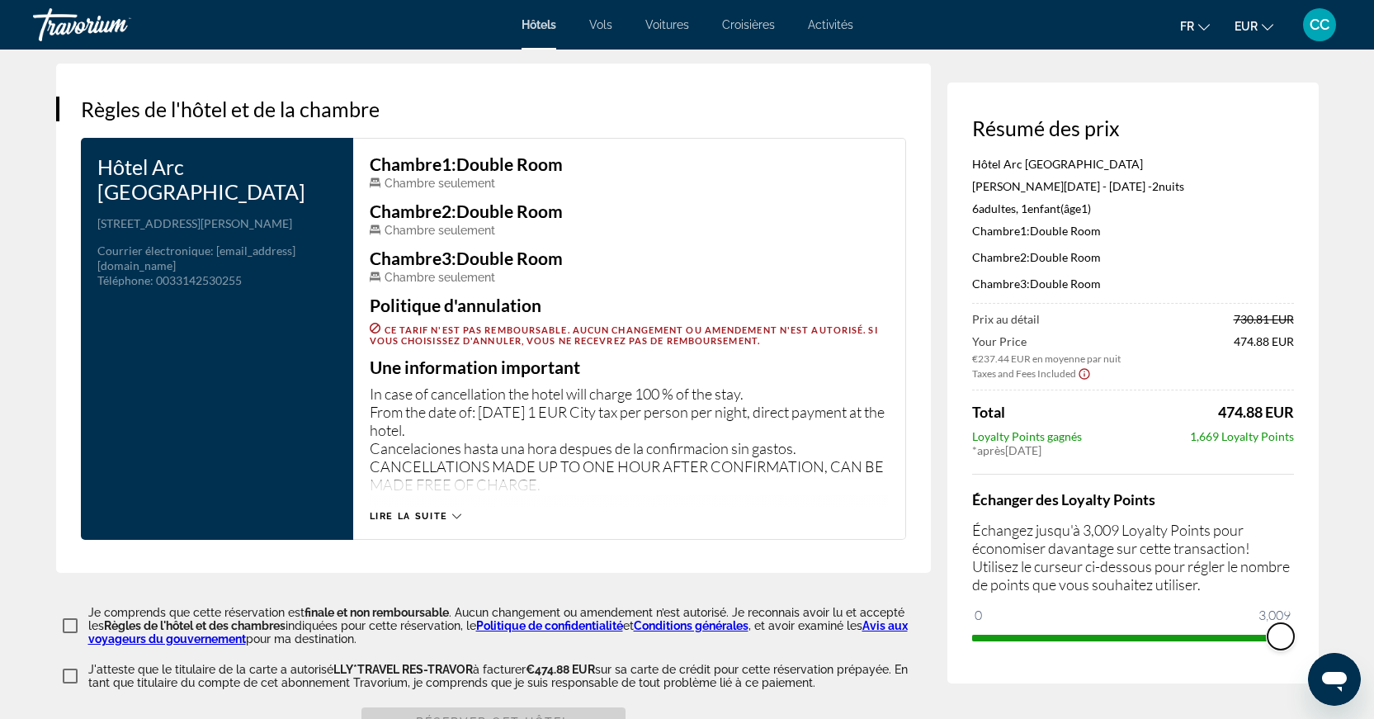
drag, startPoint x: 986, startPoint y: 635, endPoint x: 1311, endPoint y: 636, distance: 325.2
click at [1311, 636] on div "Résumé des prix Hôtel Arc Porte D'Orleans [PERSON_NAME][DATE] - [DATE] - 2 nuit…" at bounding box center [1132, 383] width 371 height 601
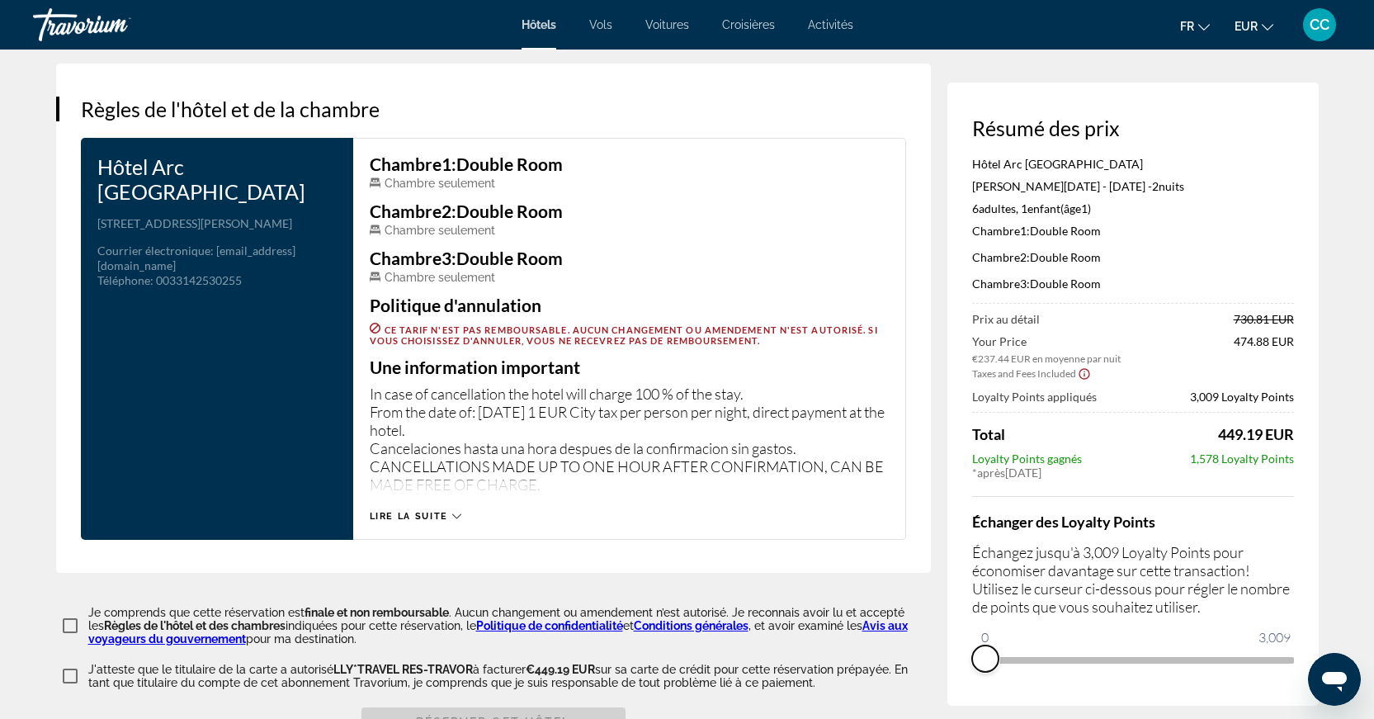
drag, startPoint x: 1274, startPoint y: 665, endPoint x: 967, endPoint y: 641, distance: 307.9
click at [967, 641] on div "Résumé des prix Hôtel Arc Porte D'Orleans [PERSON_NAME][DATE] - [DATE] - 2 nuit…" at bounding box center [1132, 394] width 371 height 623
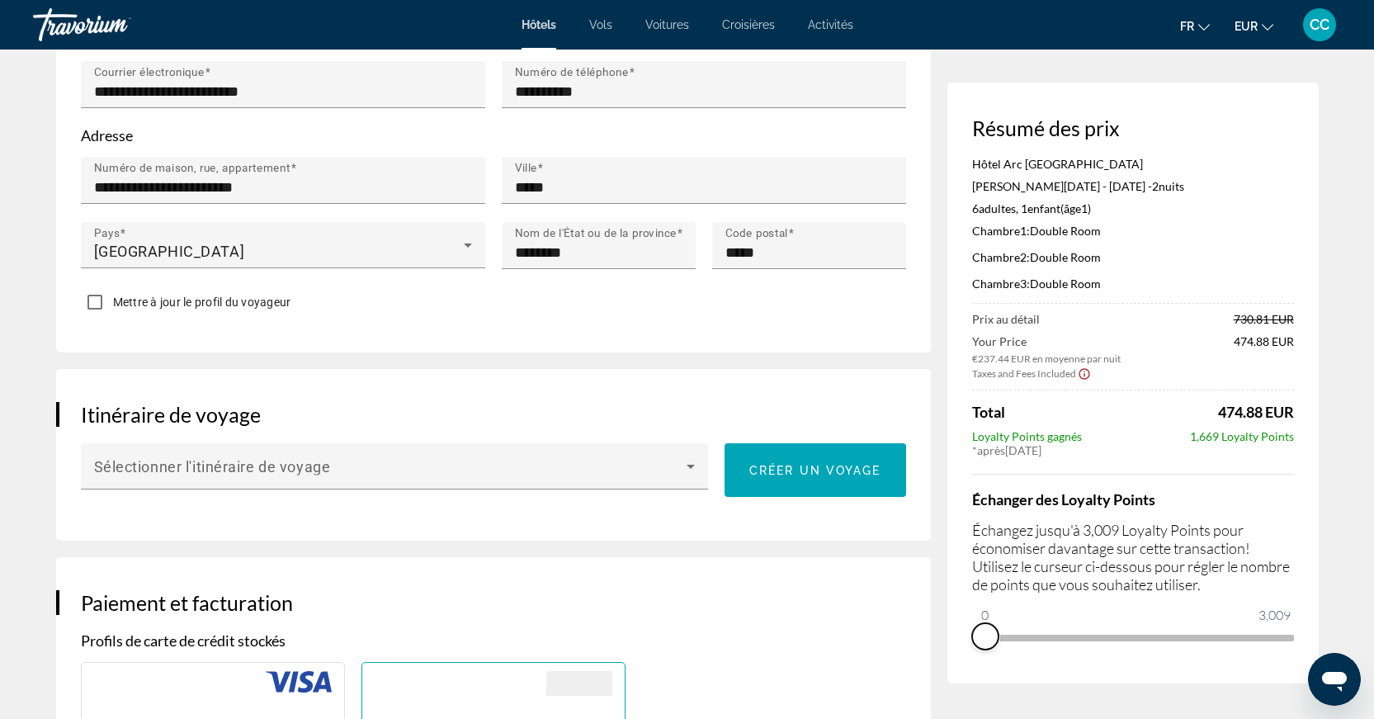
scroll to position [0, 0]
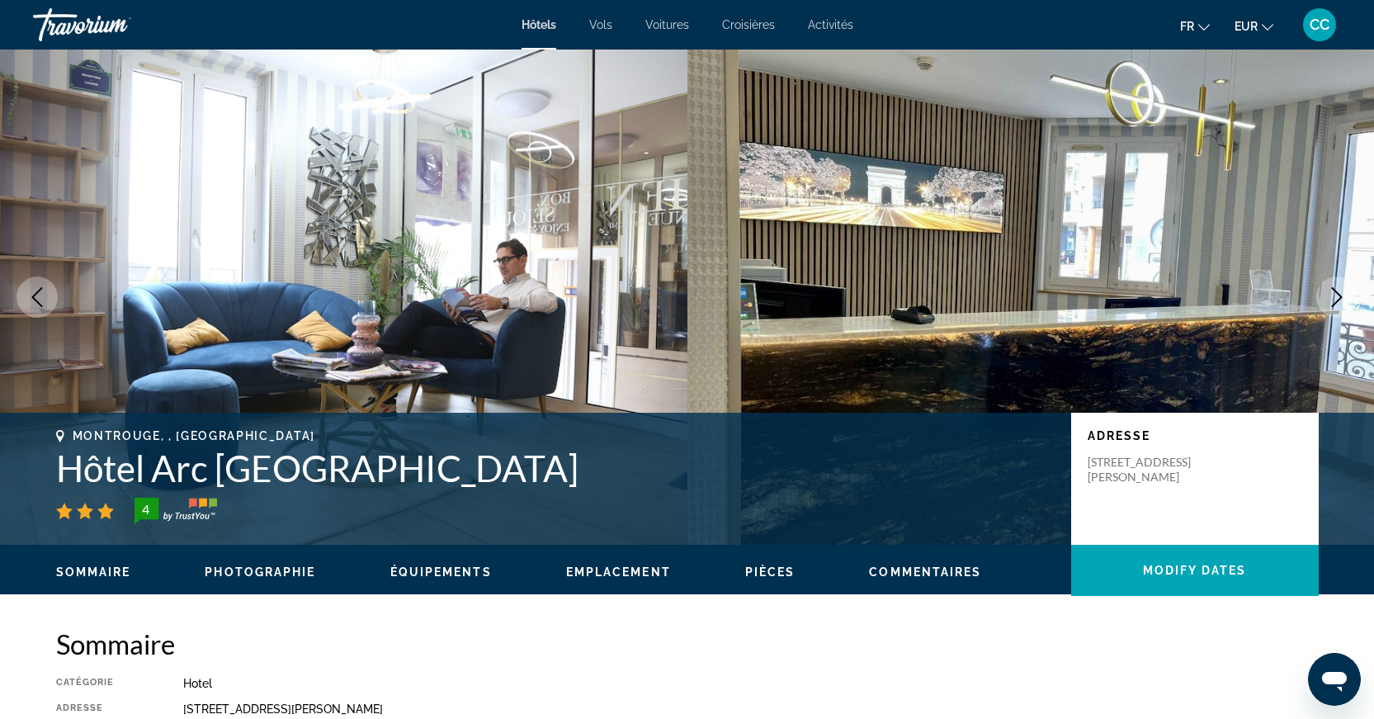
click at [1353, 314] on img "Main content" at bounding box center [1030, 297] width 687 height 495
click at [1341, 305] on icon "Next image" at bounding box center [1337, 297] width 20 height 20
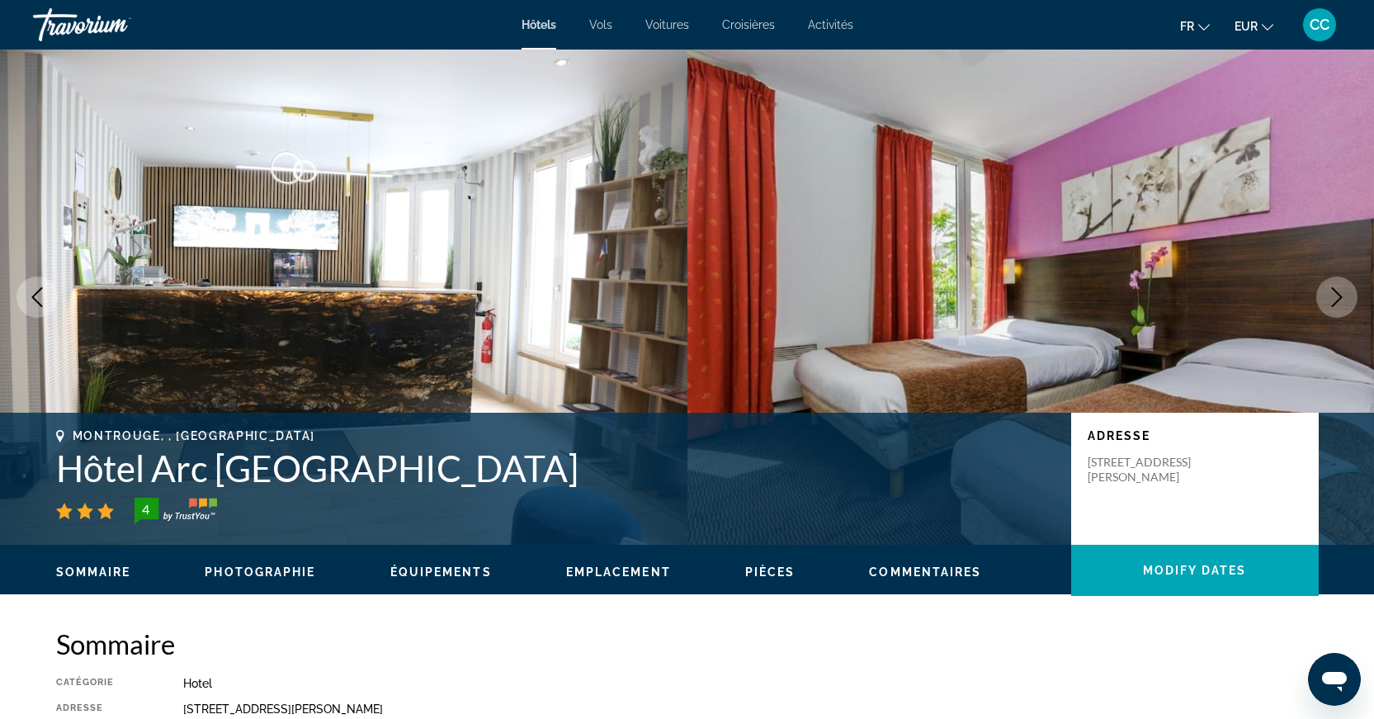
click at [1341, 305] on icon "Next image" at bounding box center [1337, 297] width 20 height 20
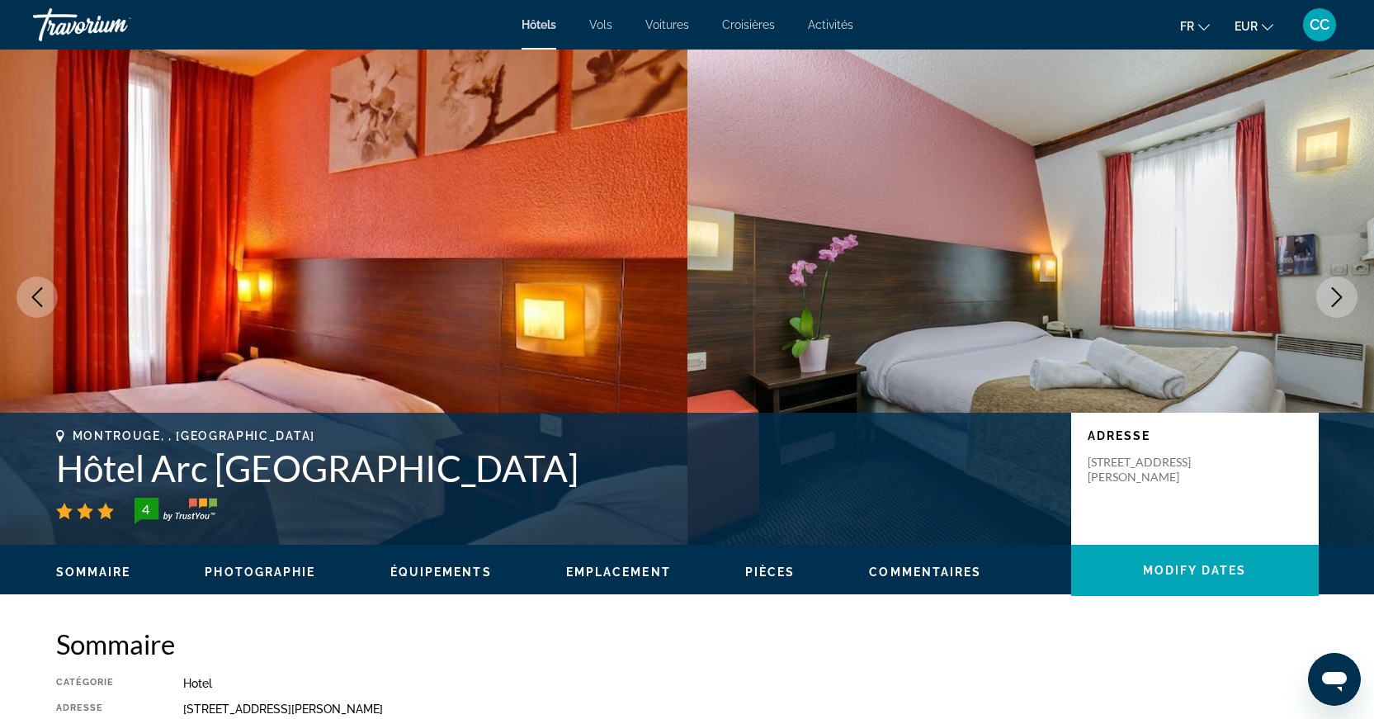
click at [1341, 305] on icon "Next image" at bounding box center [1337, 297] width 20 height 20
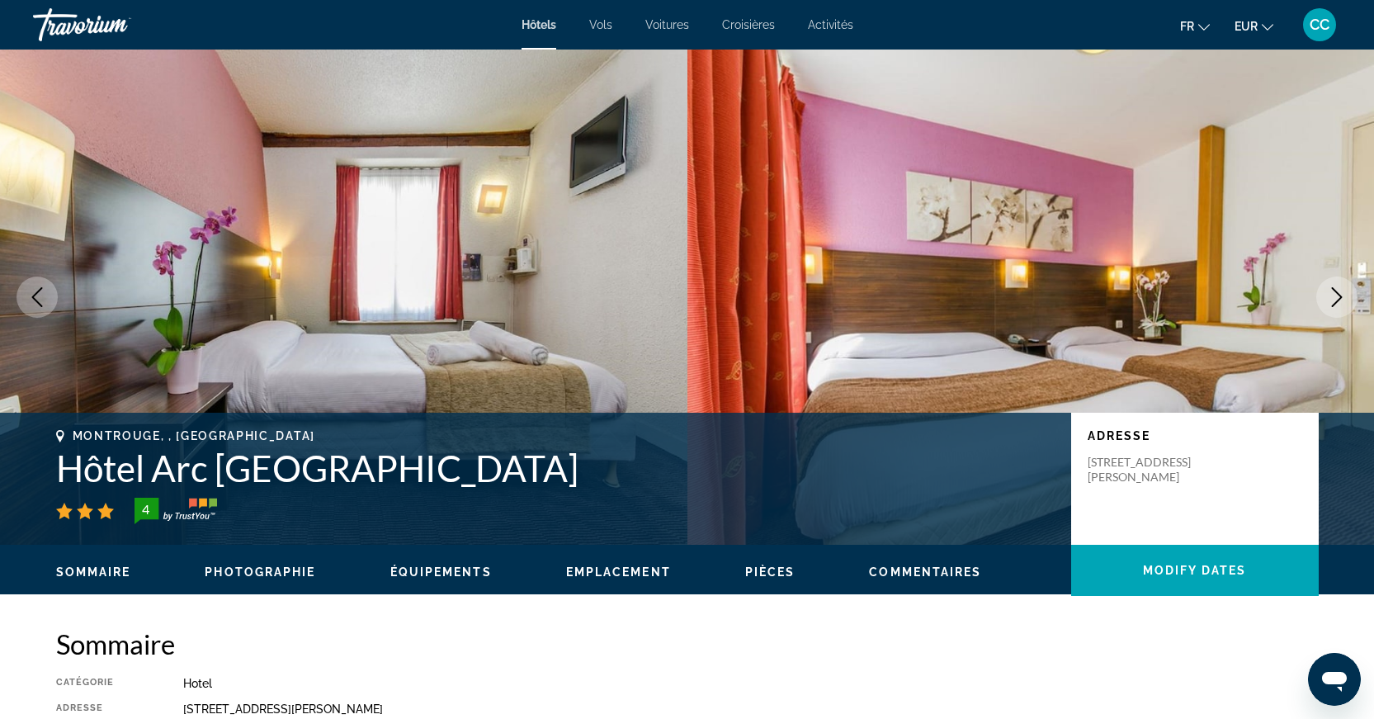
click at [1341, 305] on icon "Next image" at bounding box center [1337, 297] width 20 height 20
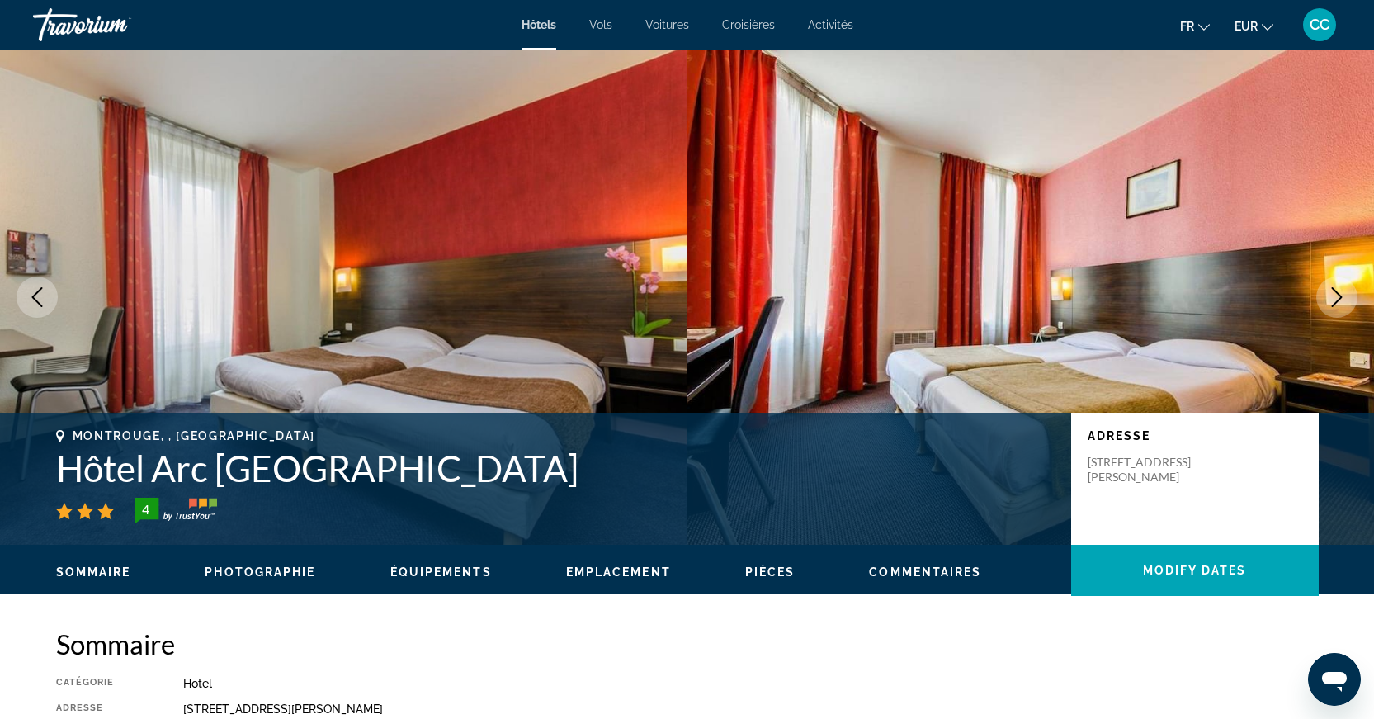
click at [1341, 305] on icon "Next image" at bounding box center [1337, 297] width 20 height 20
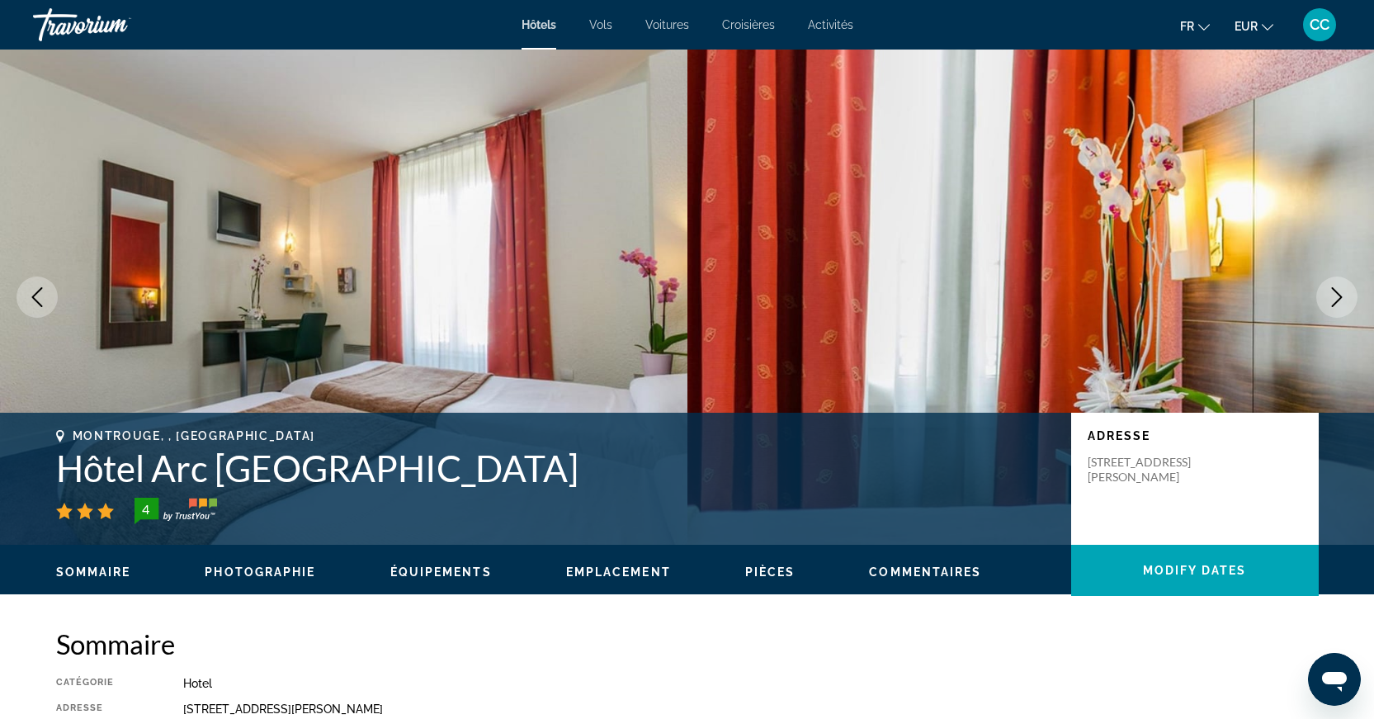
click at [1341, 305] on icon "Next image" at bounding box center [1337, 297] width 20 height 20
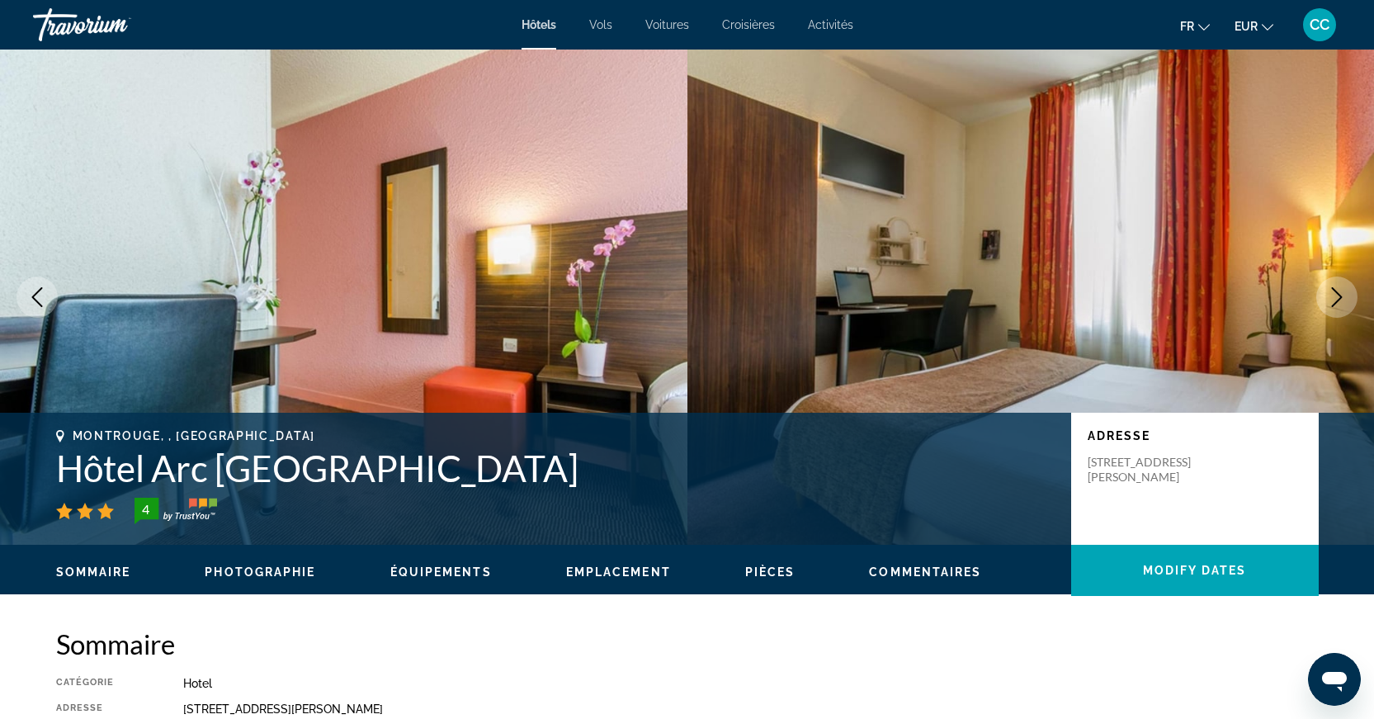
click at [1341, 305] on icon "Next image" at bounding box center [1337, 297] width 20 height 20
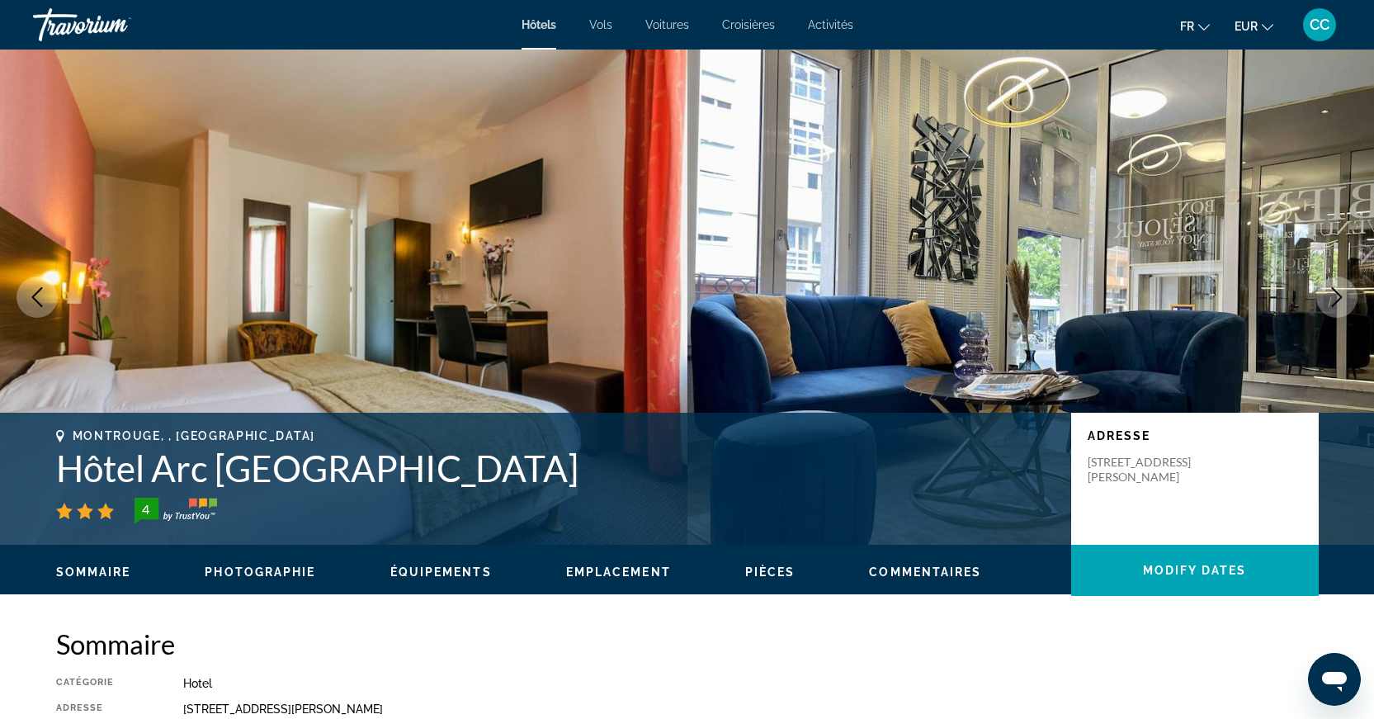
click at [1341, 305] on icon "Next image" at bounding box center [1337, 297] width 20 height 20
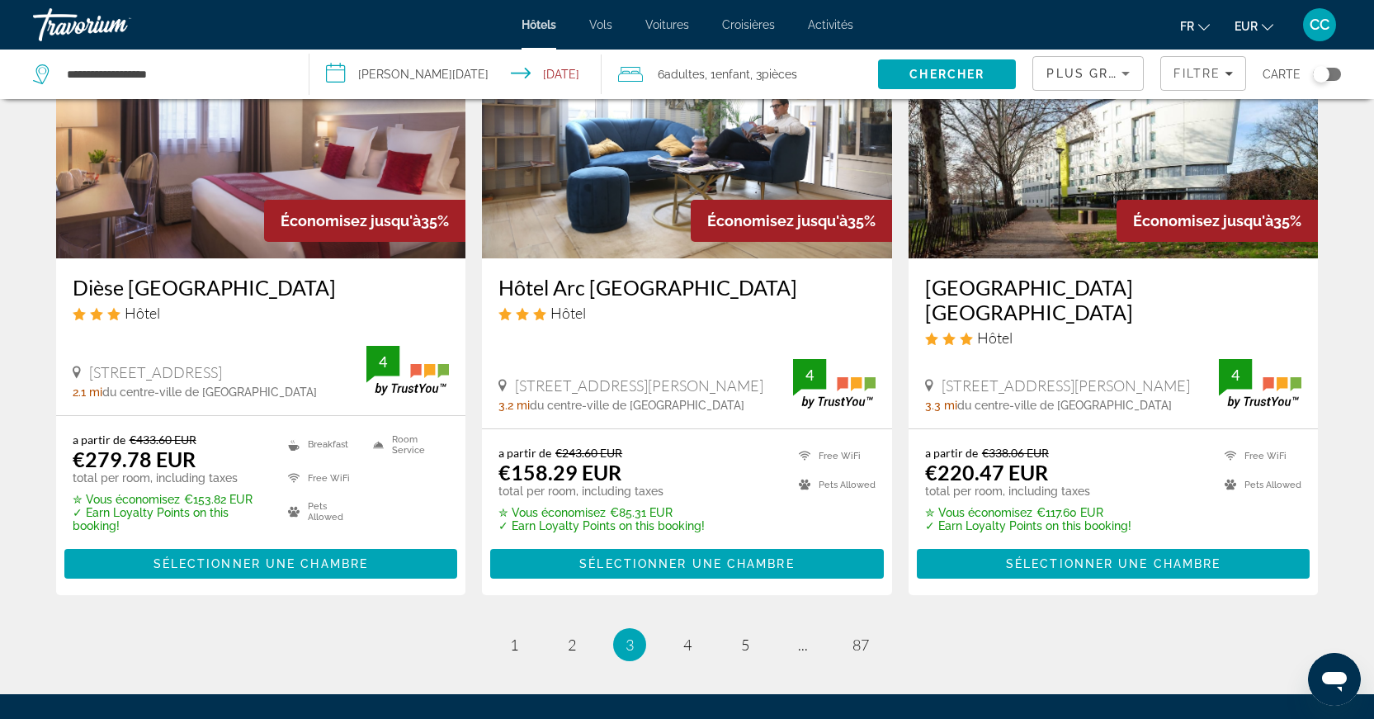
scroll to position [2001, 0]
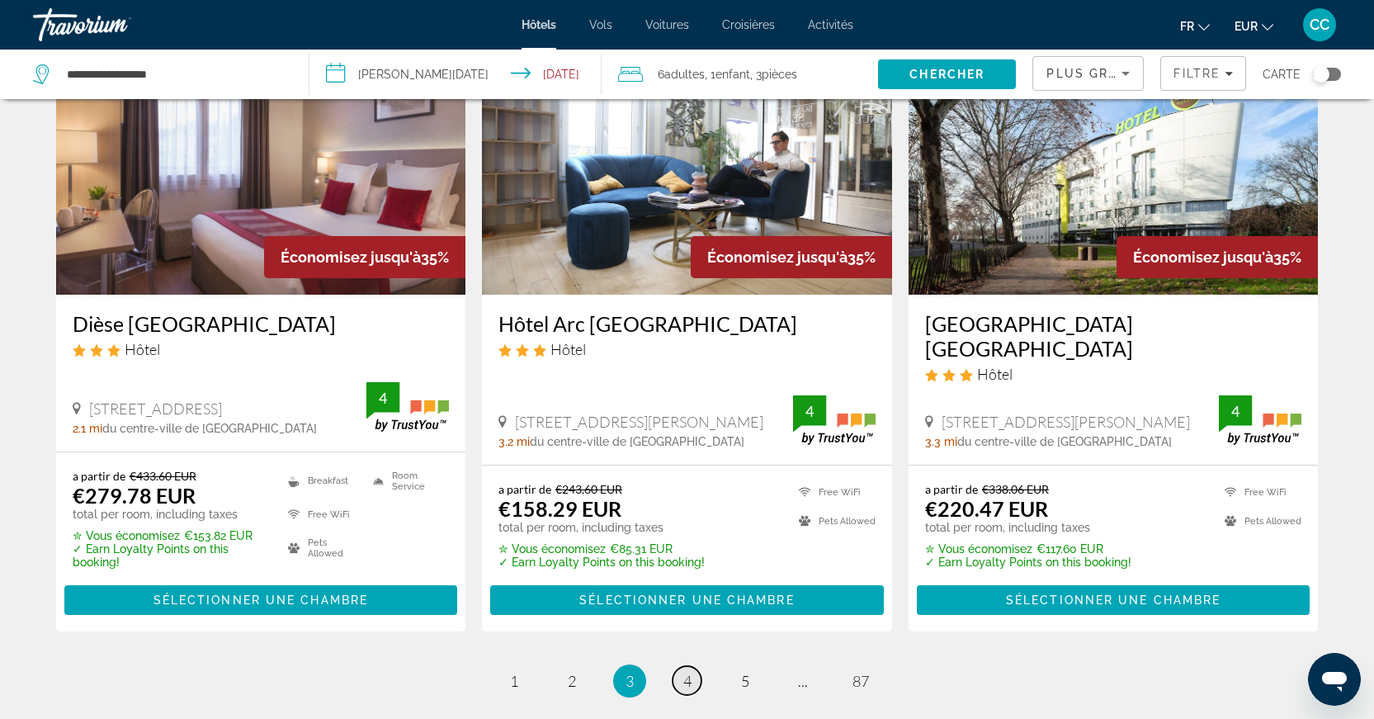
click at [673, 666] on link "page 4" at bounding box center [687, 680] width 29 height 29
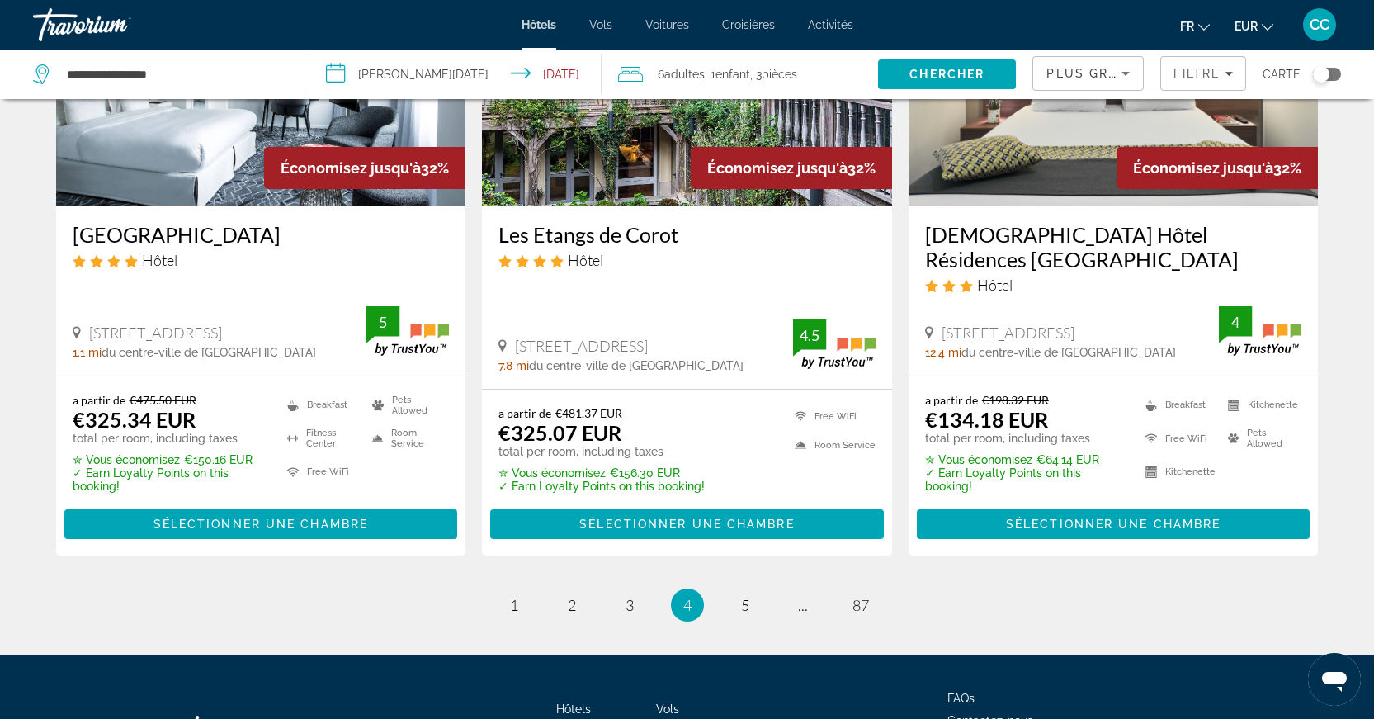
scroll to position [2109, 0]
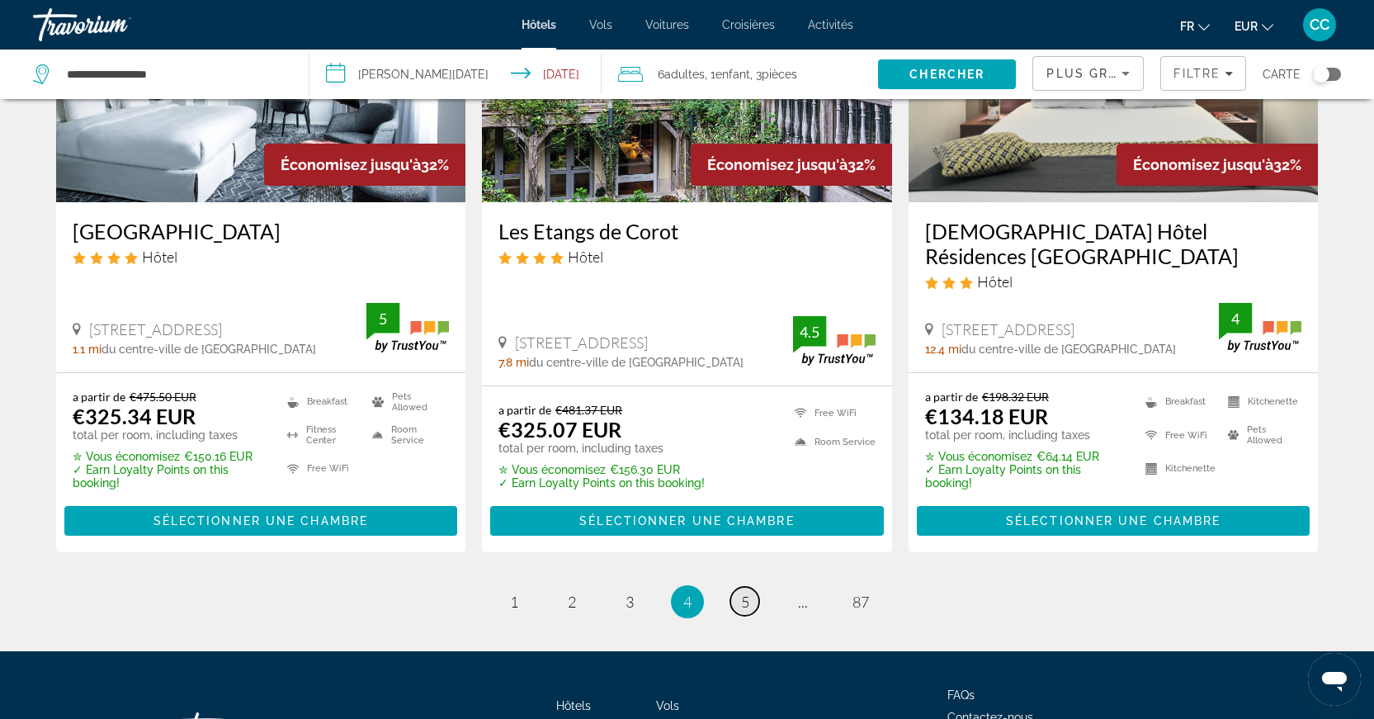
click at [757, 587] on link "page 5" at bounding box center [744, 601] width 29 height 29
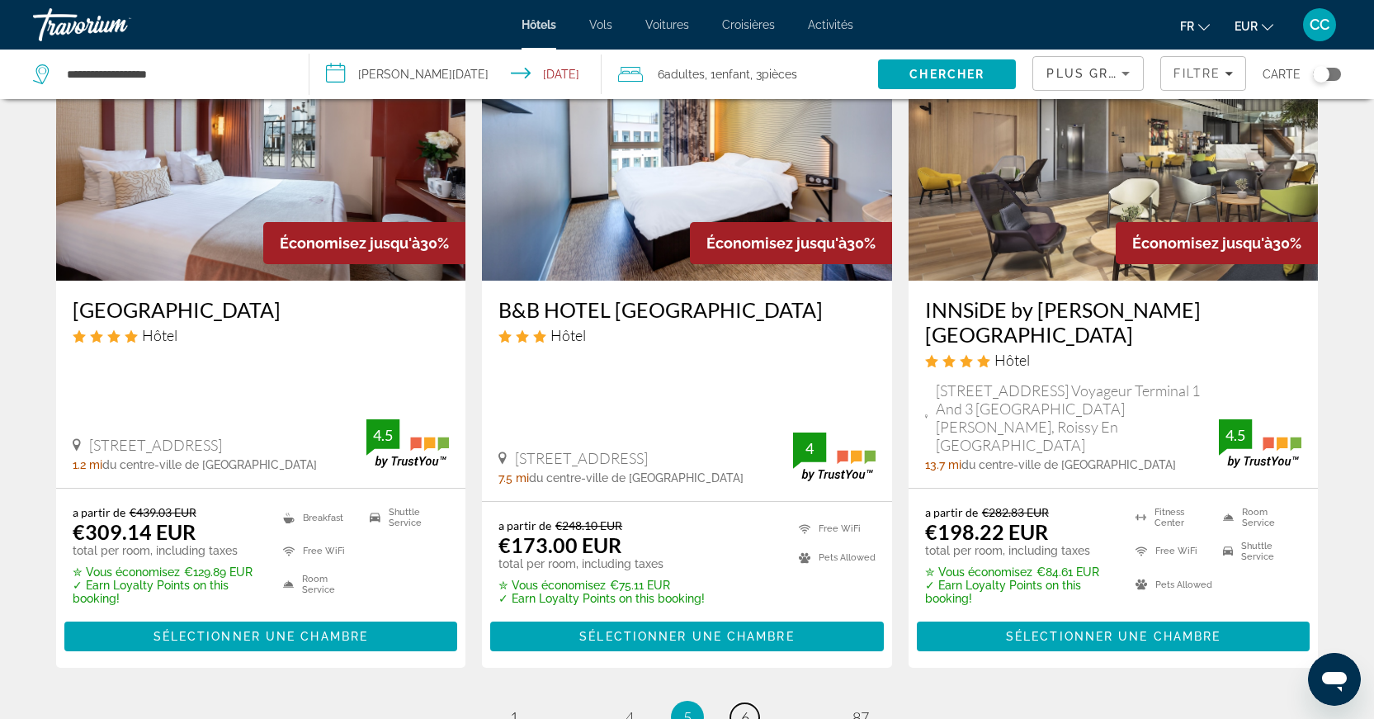
scroll to position [2078, 0]
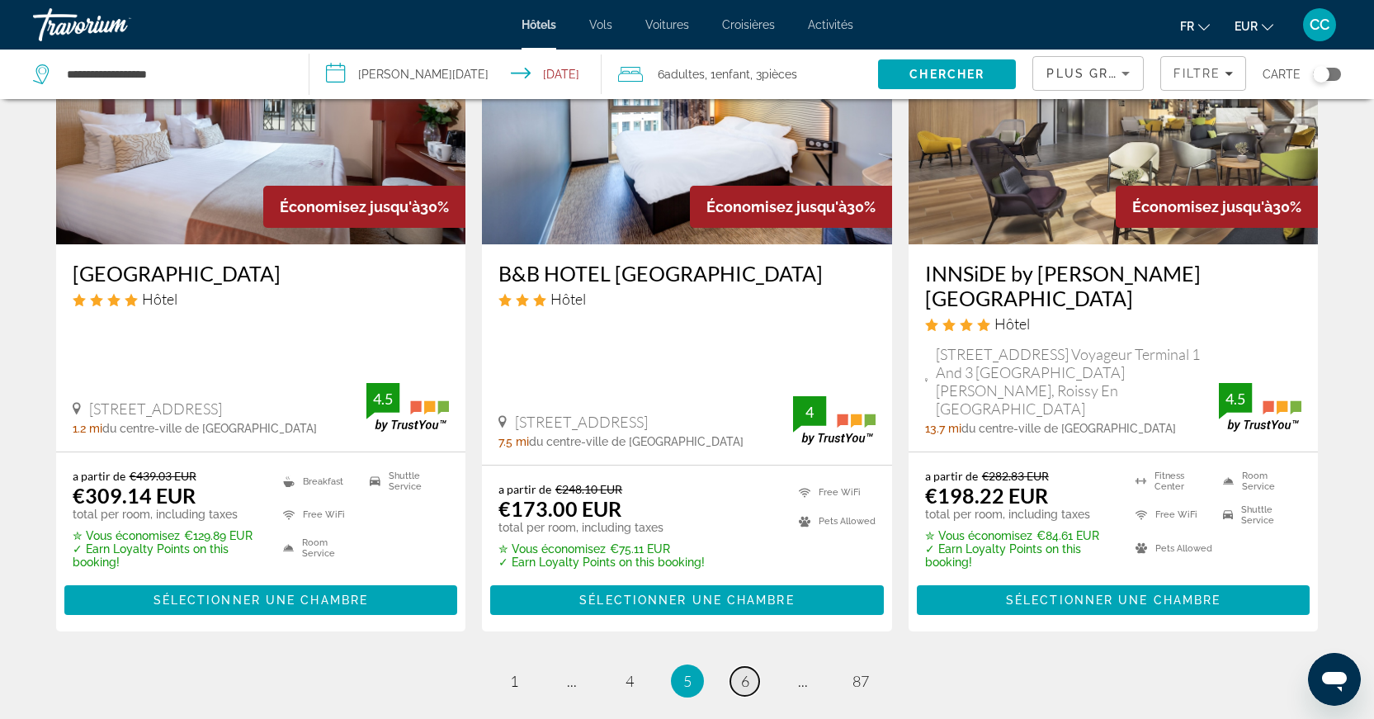
click at [739, 667] on link "page 6" at bounding box center [744, 681] width 29 height 29
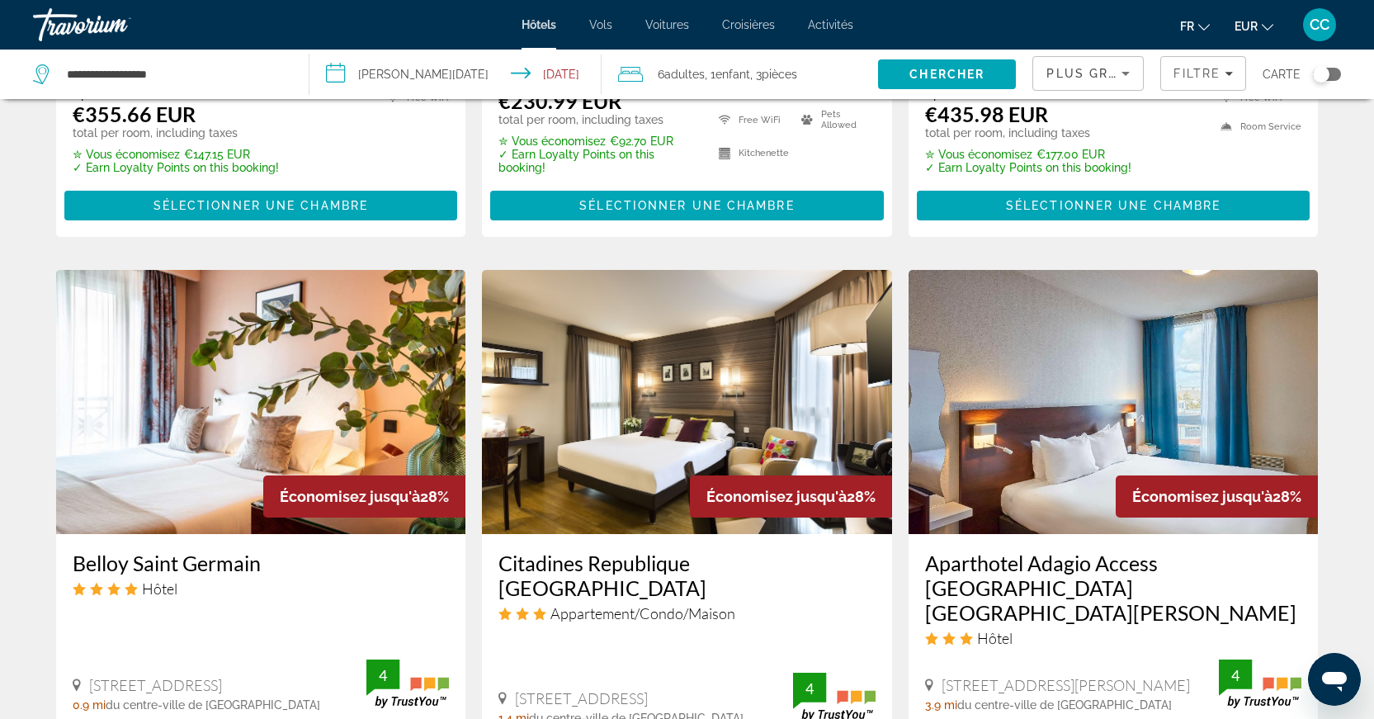
scroll to position [2042, 0]
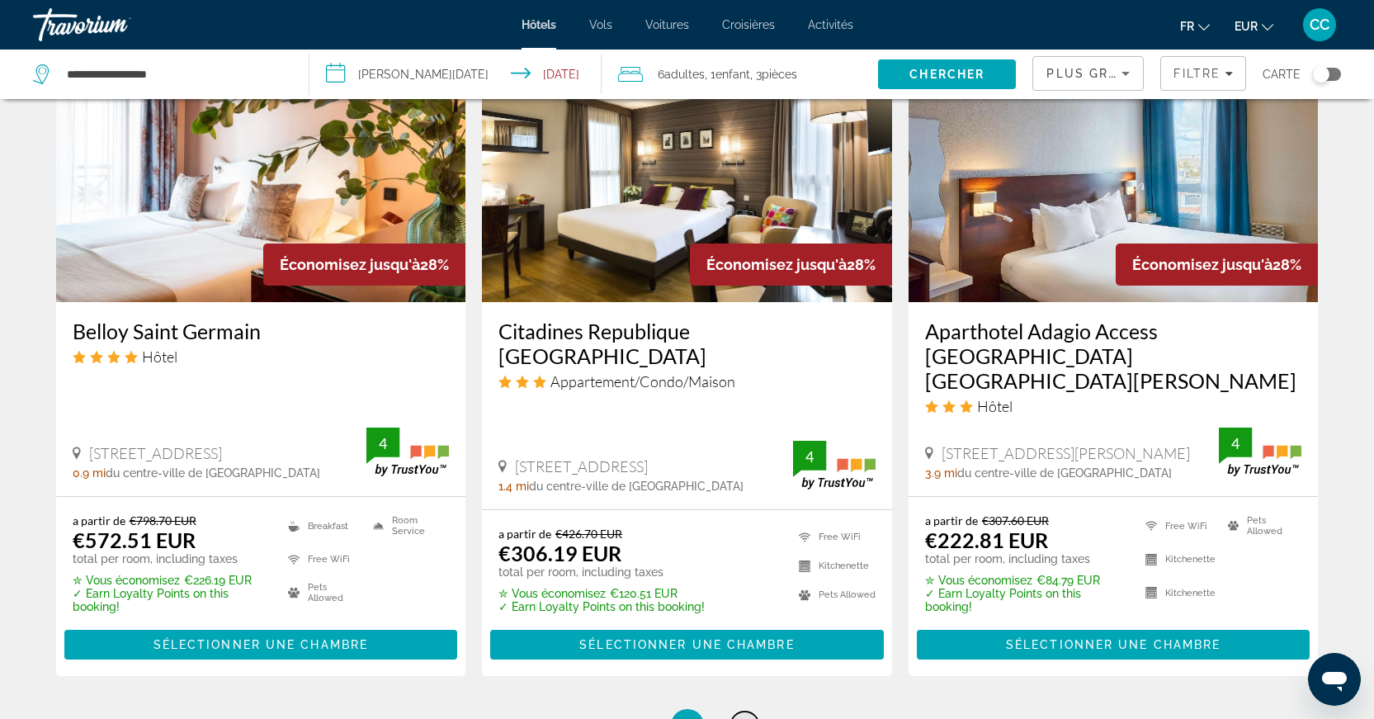
click at [749, 711] on link "page 7" at bounding box center [744, 725] width 29 height 29
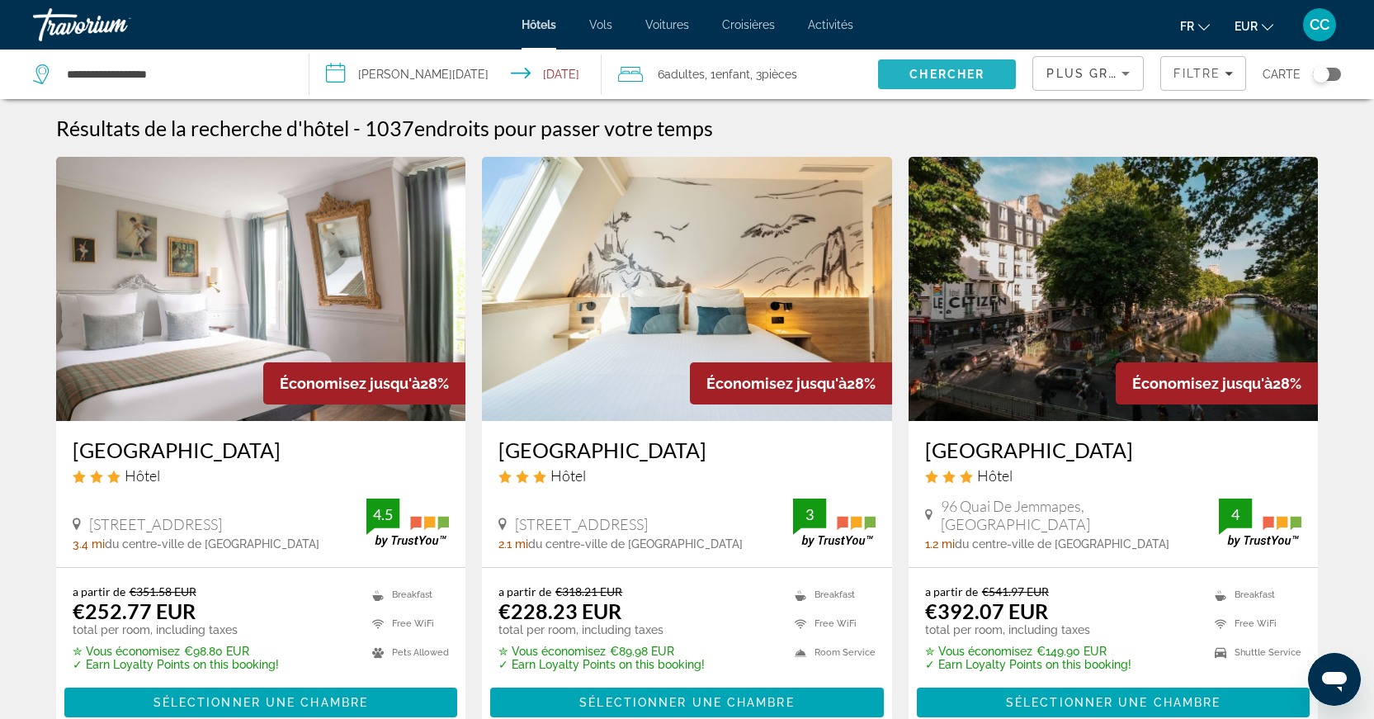
click at [983, 83] on span "Search" at bounding box center [947, 74] width 138 height 40
click at [1104, 78] on span "Plus grandes économies" at bounding box center [1144, 73] width 197 height 13
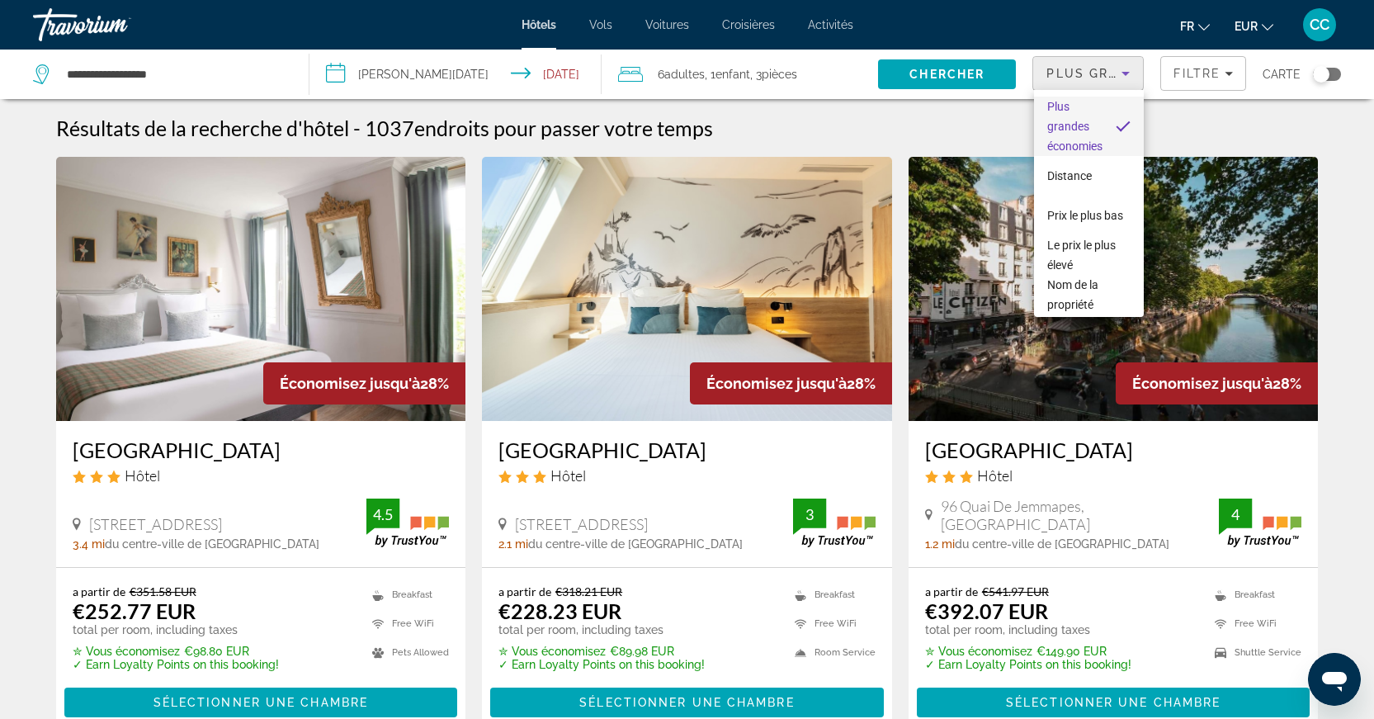
click at [1186, 76] on div at bounding box center [687, 359] width 1374 height 719
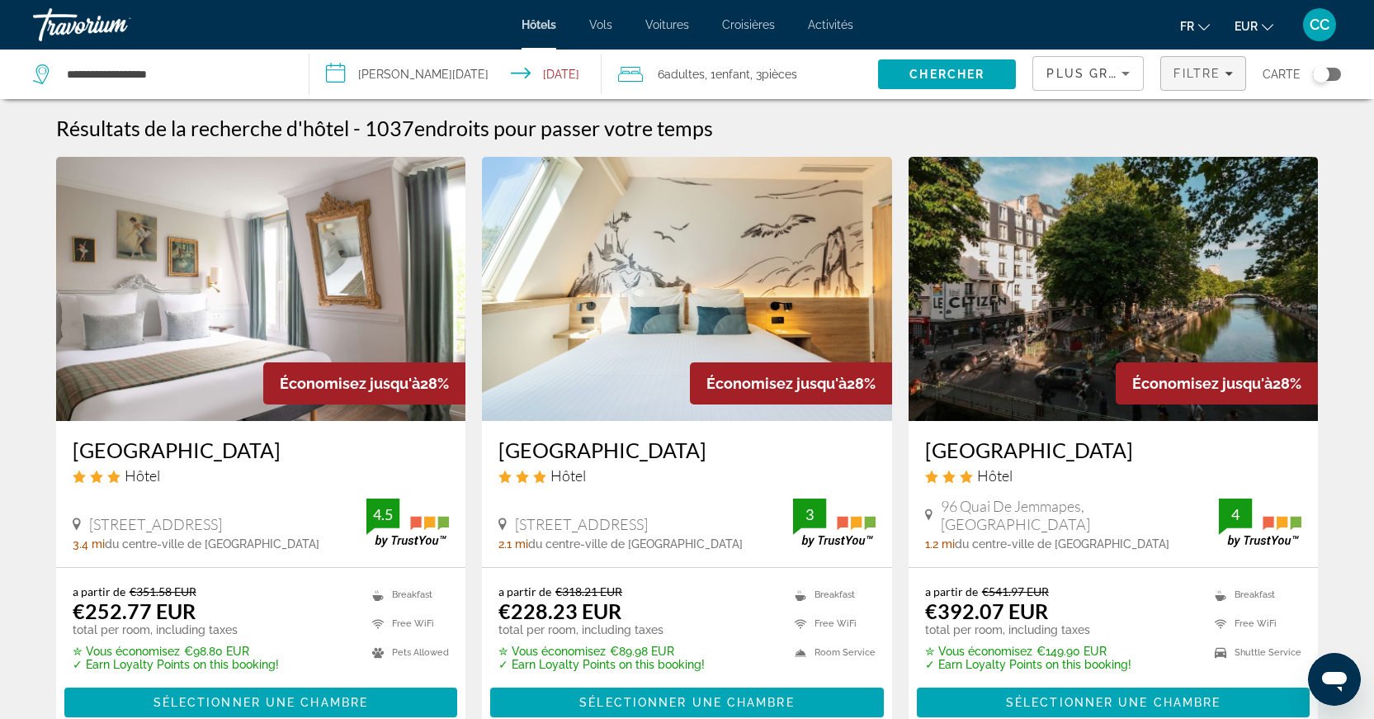
click at [1202, 79] on span "Filtre" at bounding box center [1197, 73] width 47 height 13
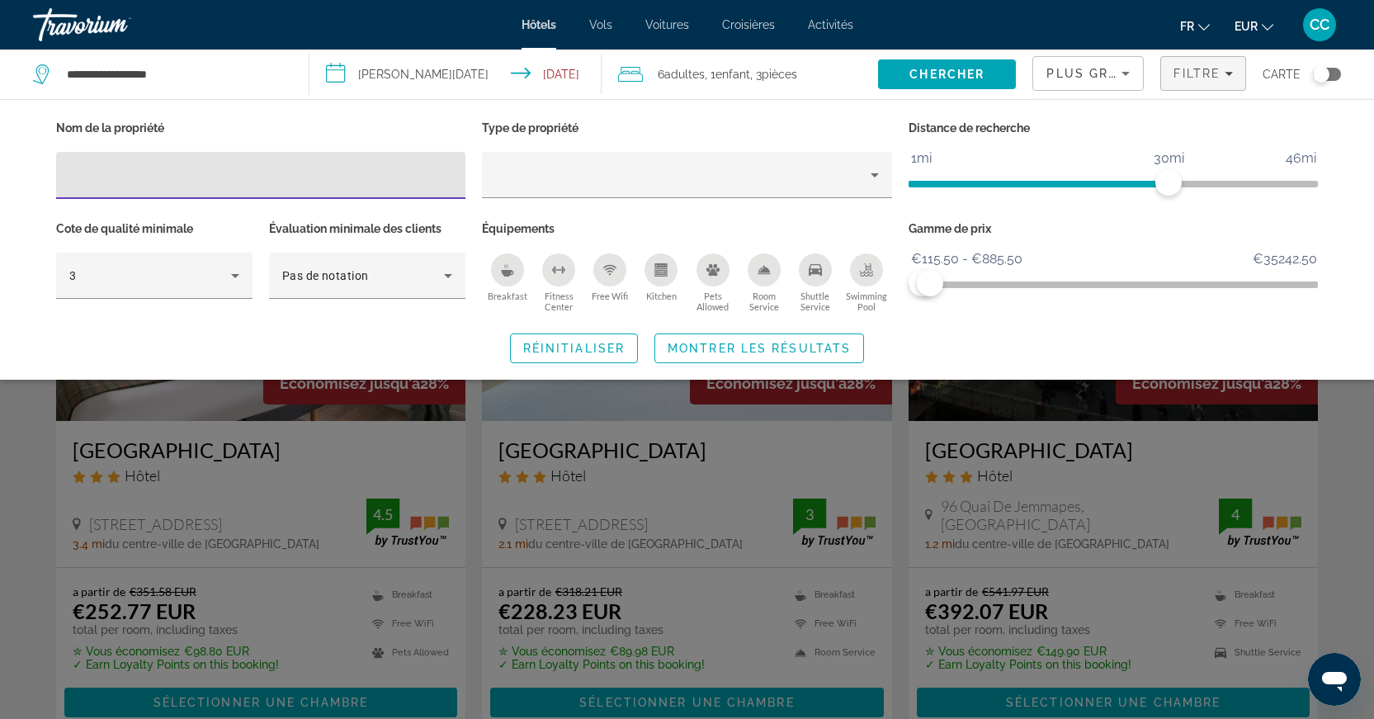
click at [1341, 421] on div "Search widget" at bounding box center [687, 483] width 1374 height 471
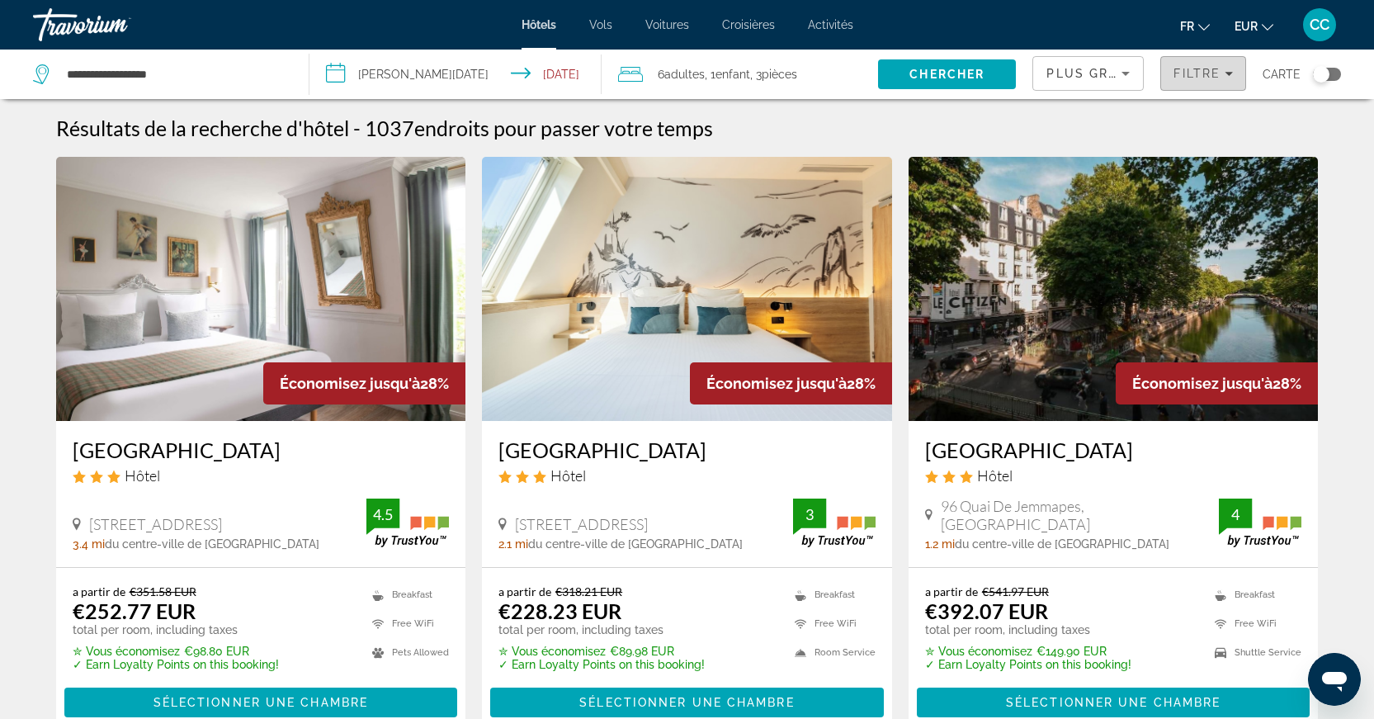
click at [1197, 82] on span "Filters" at bounding box center [1203, 74] width 84 height 40
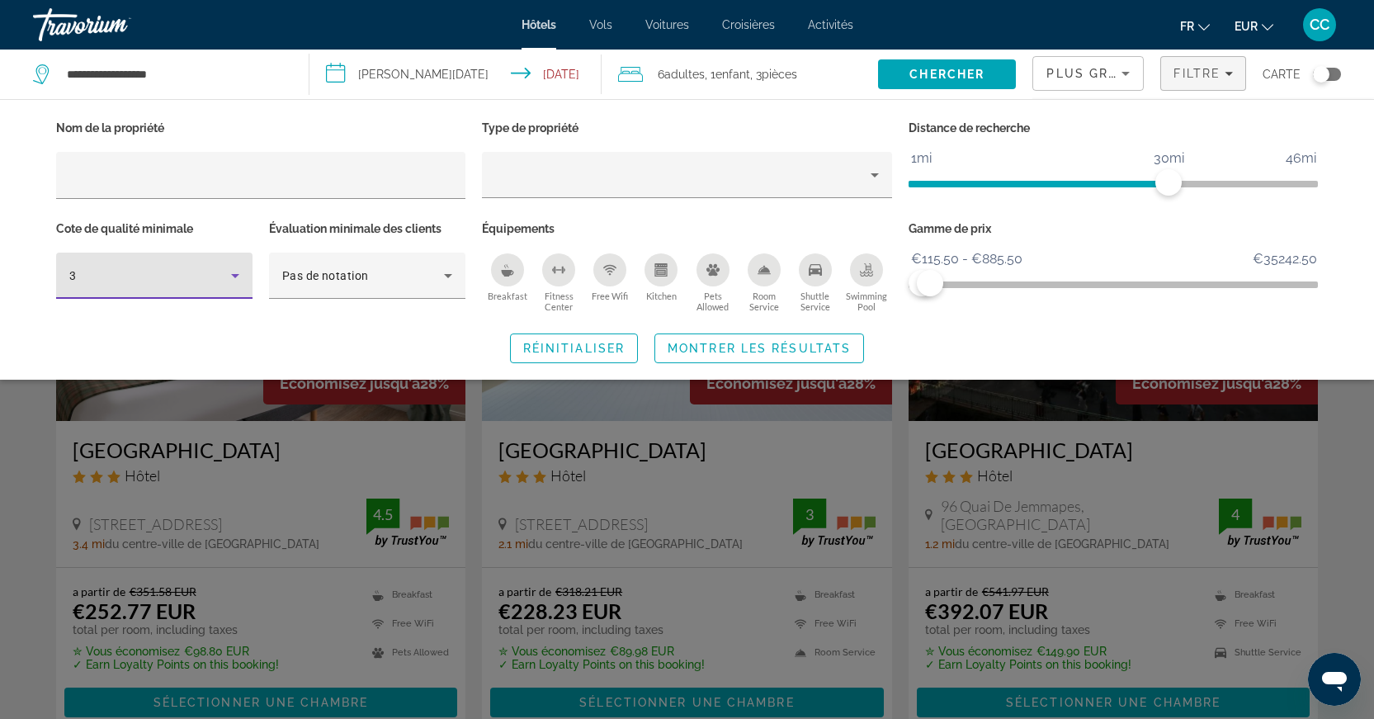
click at [184, 280] on div "3" at bounding box center [150, 276] width 162 height 20
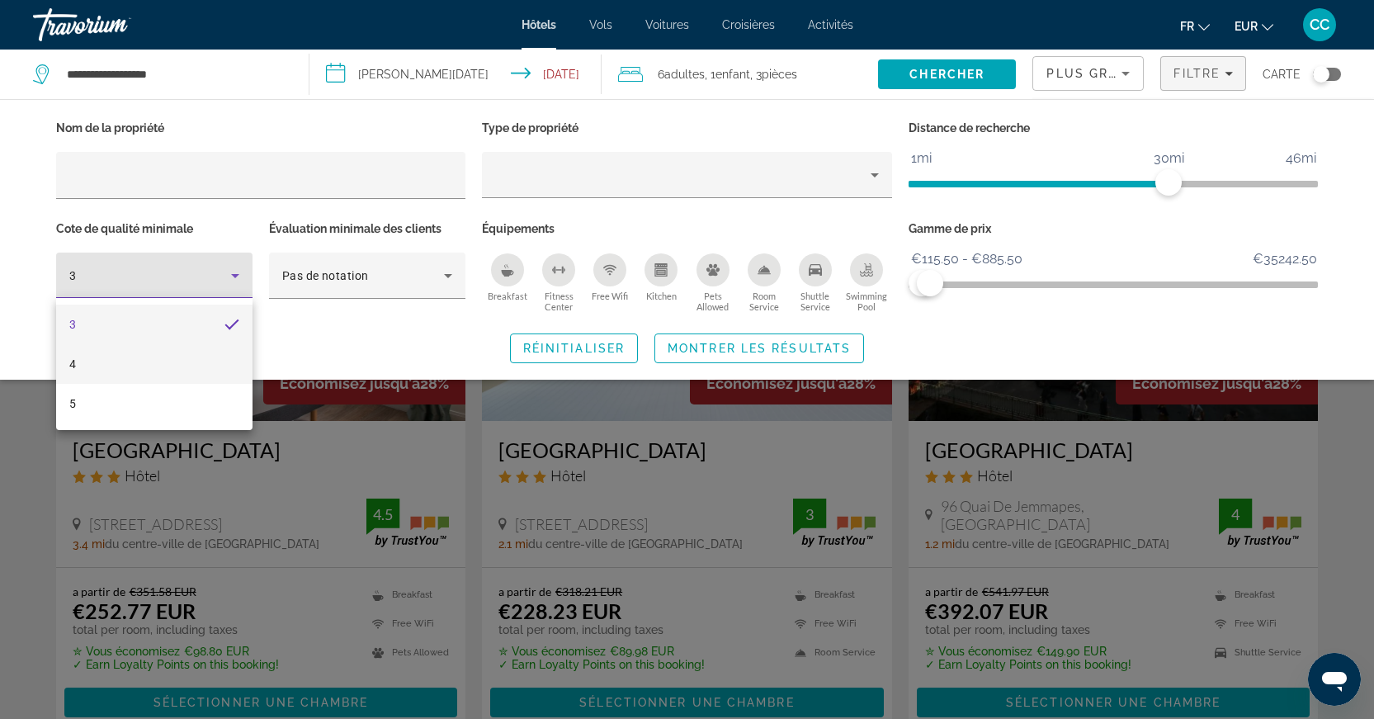
click at [175, 365] on mat-option "4" at bounding box center [154, 364] width 196 height 40
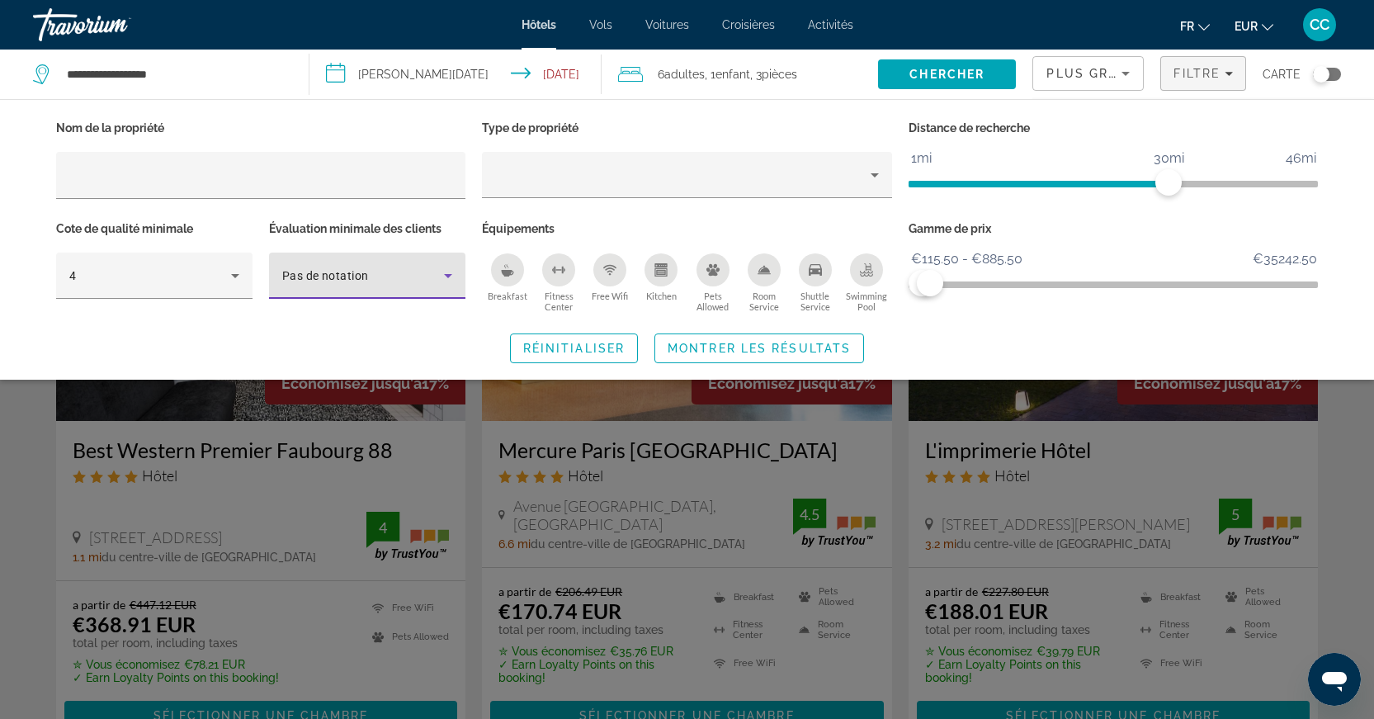
click at [350, 274] on span "Pas de notation" at bounding box center [325, 275] width 87 height 13
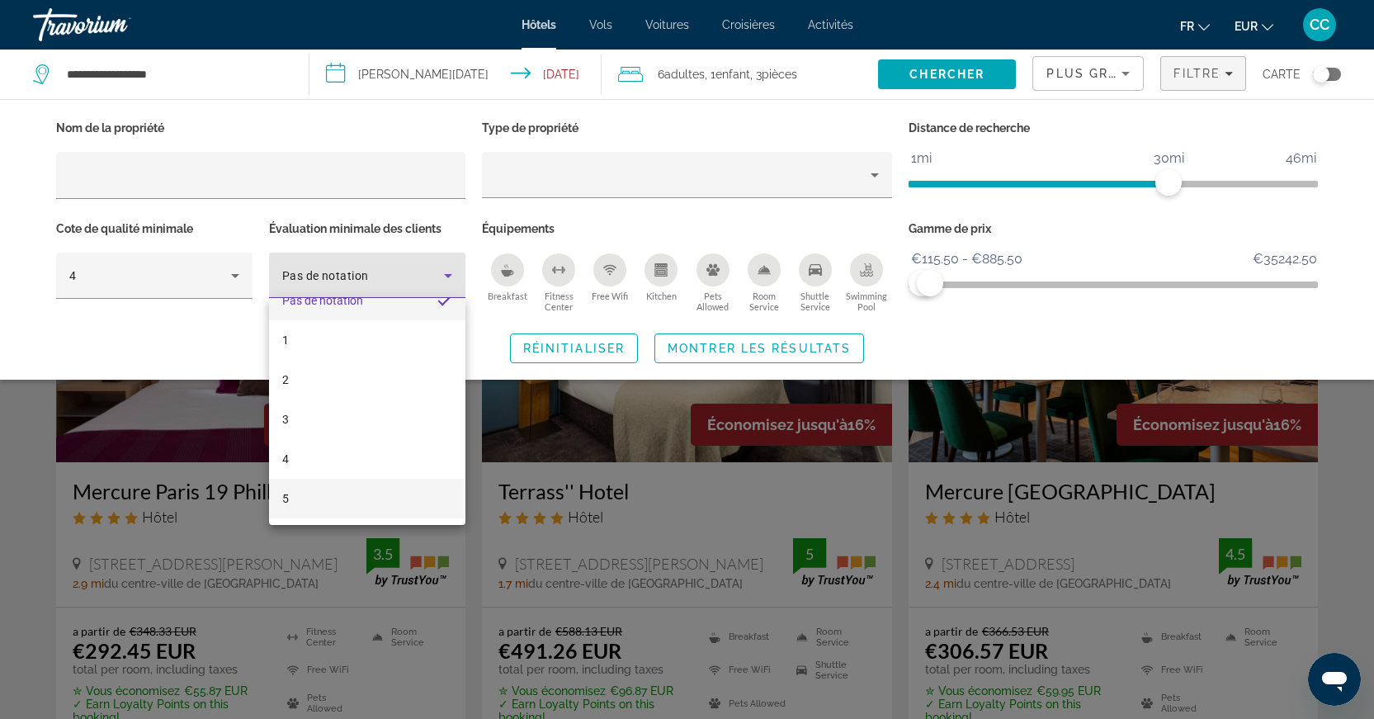
scroll to position [7, 0]
click at [333, 481] on mat-option "4" at bounding box center [367, 476] width 196 height 40
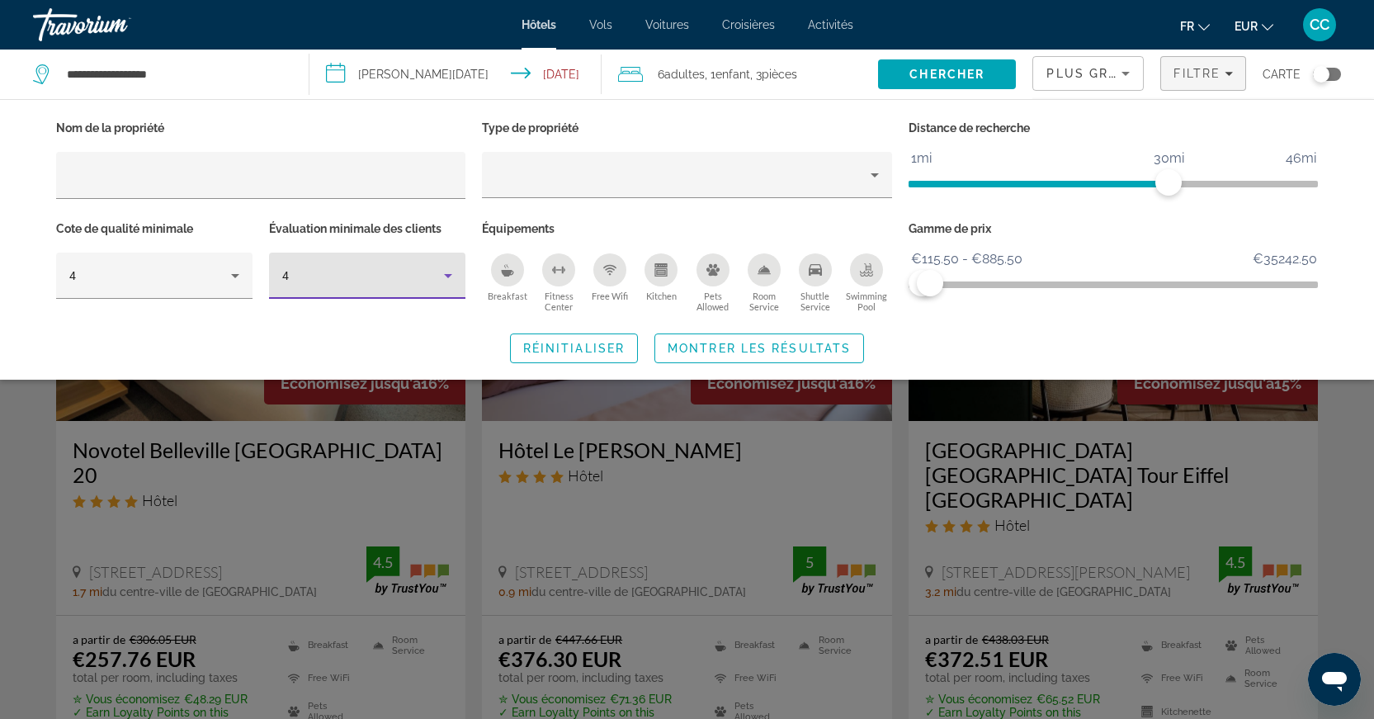
scroll to position [3, 0]
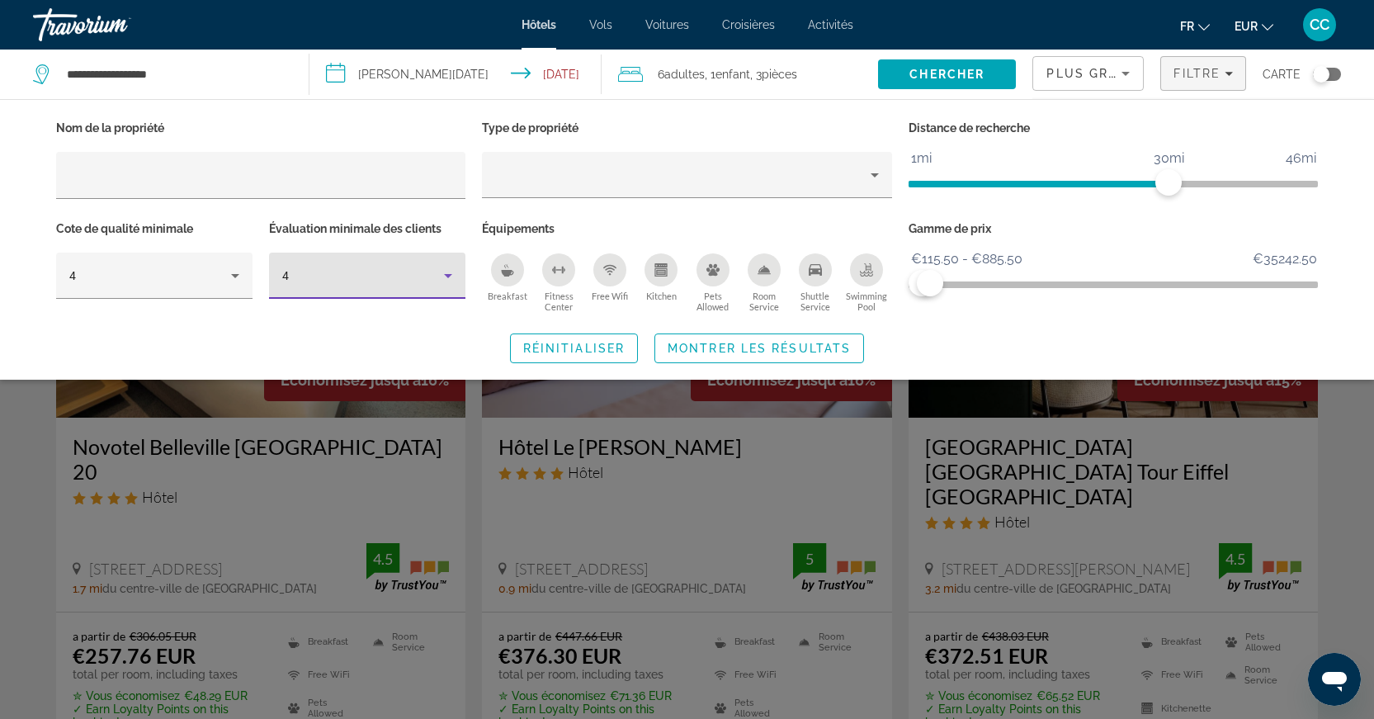
click at [1364, 455] on div "Search widget" at bounding box center [687, 483] width 1374 height 471
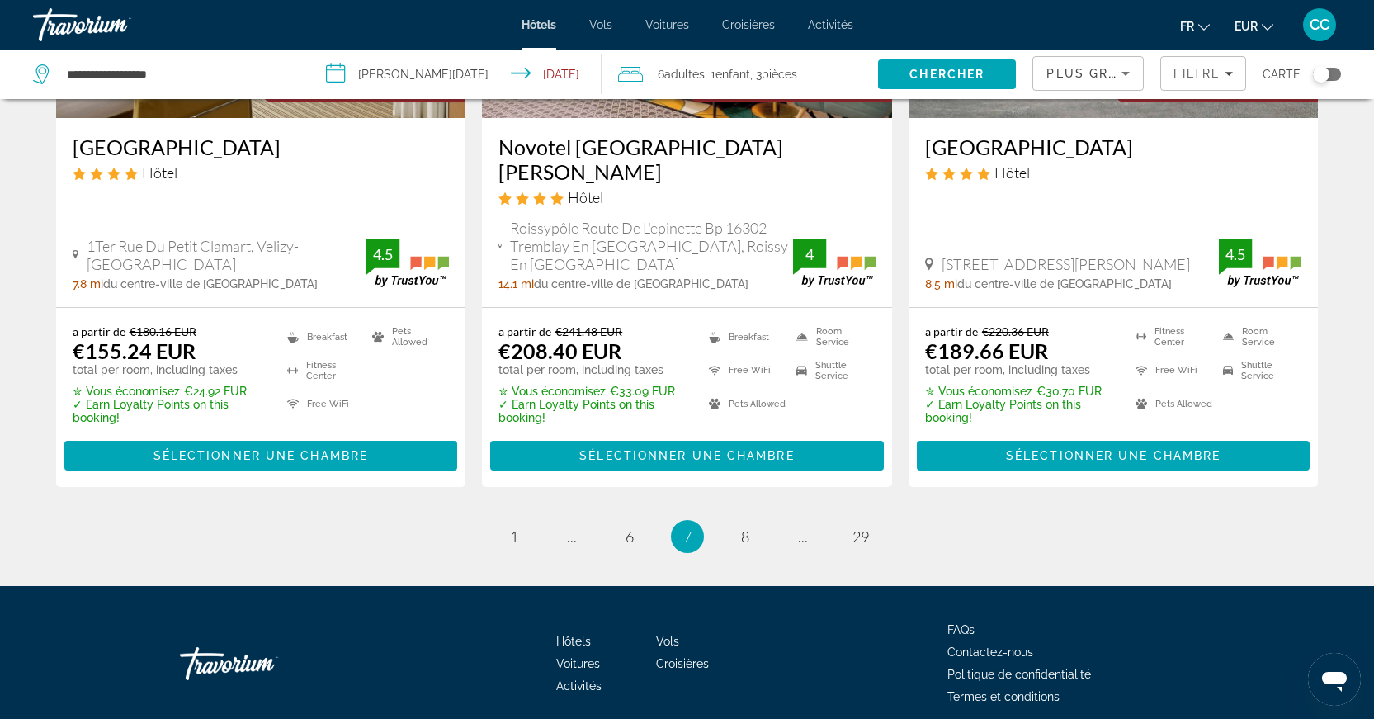
scroll to position [2239, 0]
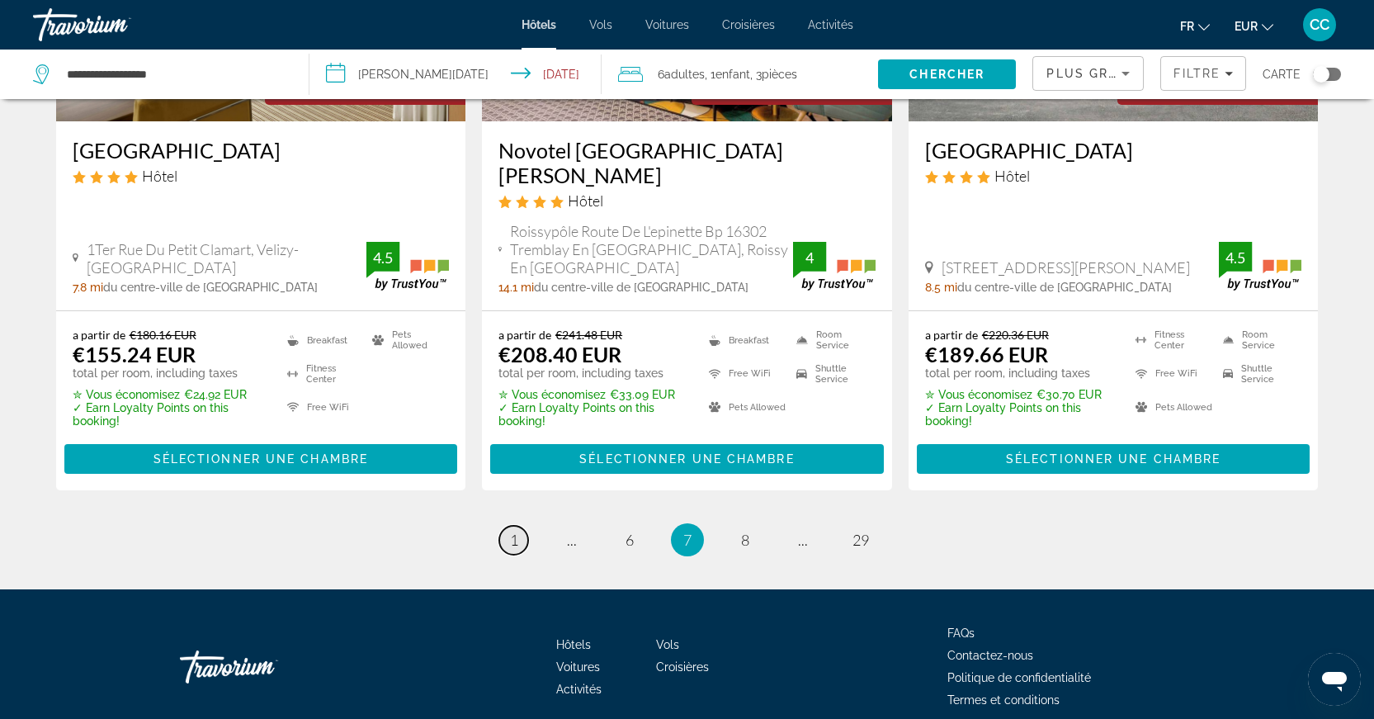
click at [513, 531] on span "1" at bounding box center [514, 540] width 8 height 18
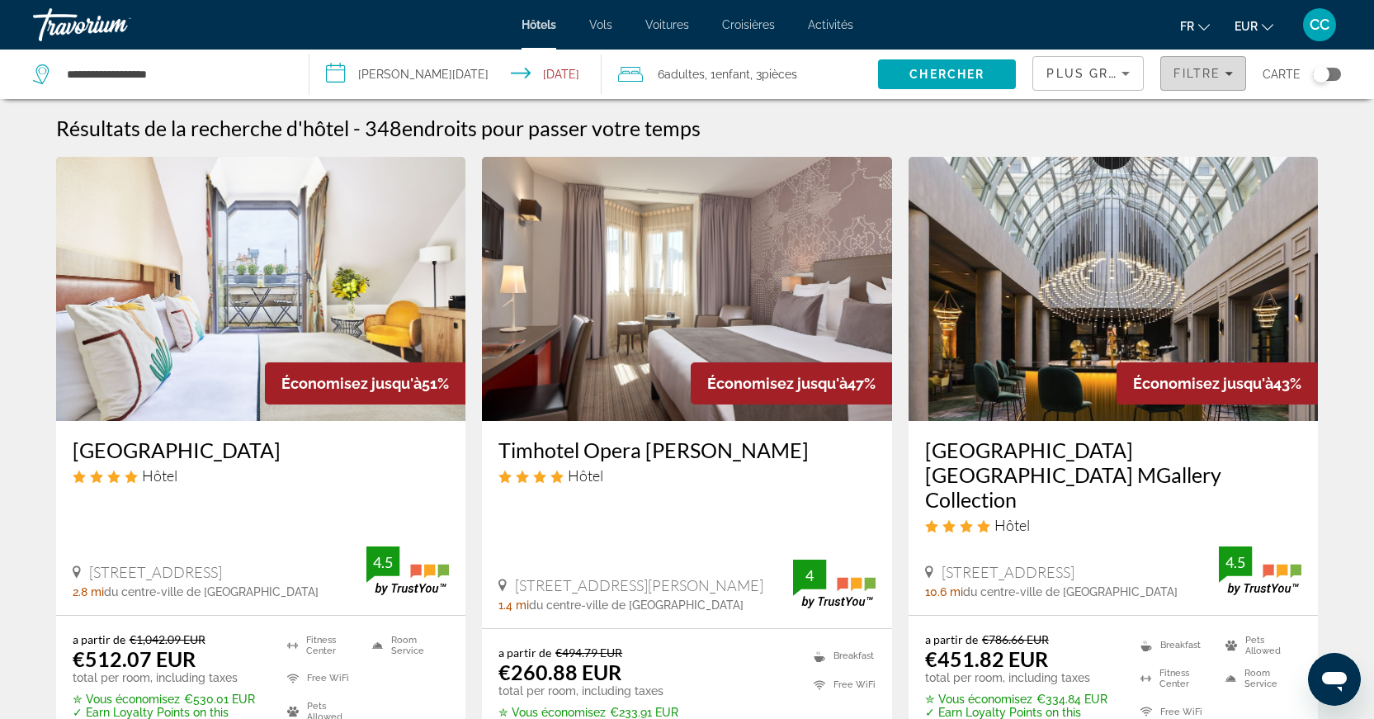
click at [1206, 83] on span "Filters" at bounding box center [1203, 74] width 84 height 40
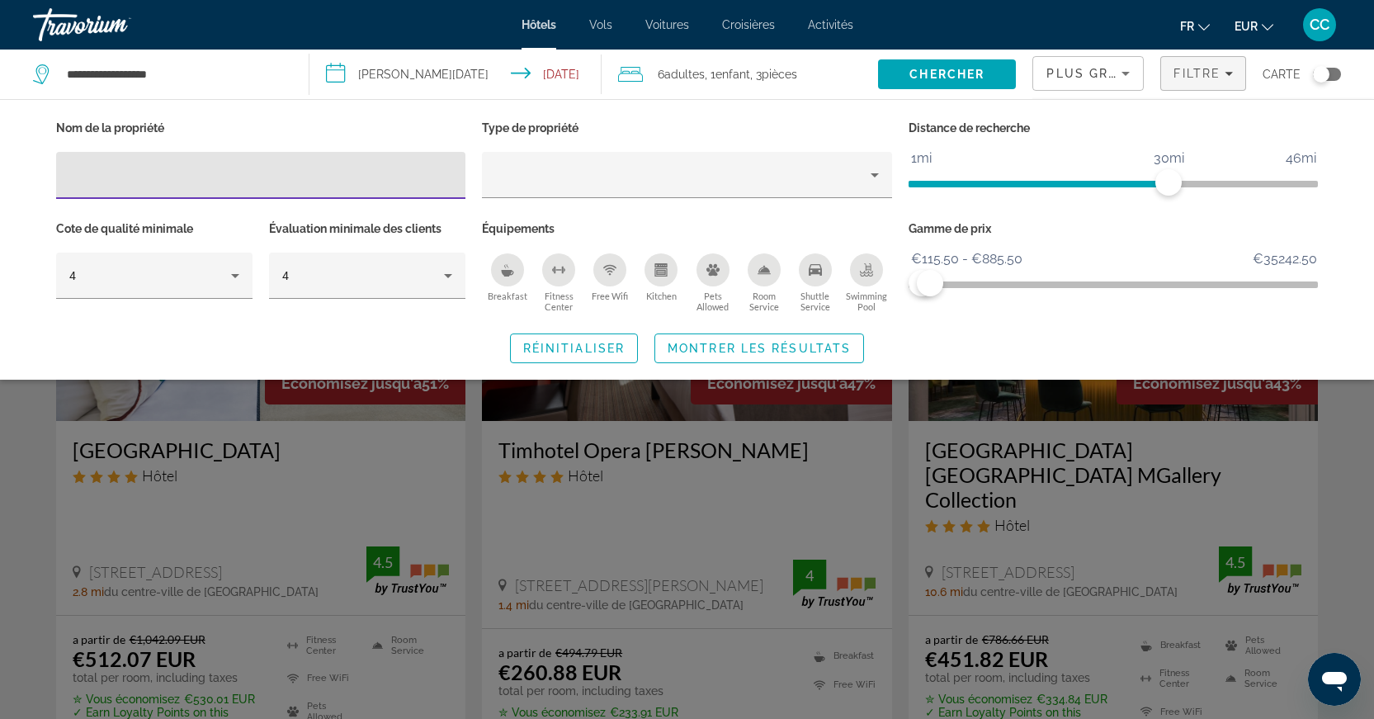
click at [1120, 68] on icon "Sort by" at bounding box center [1126, 74] width 20 height 20
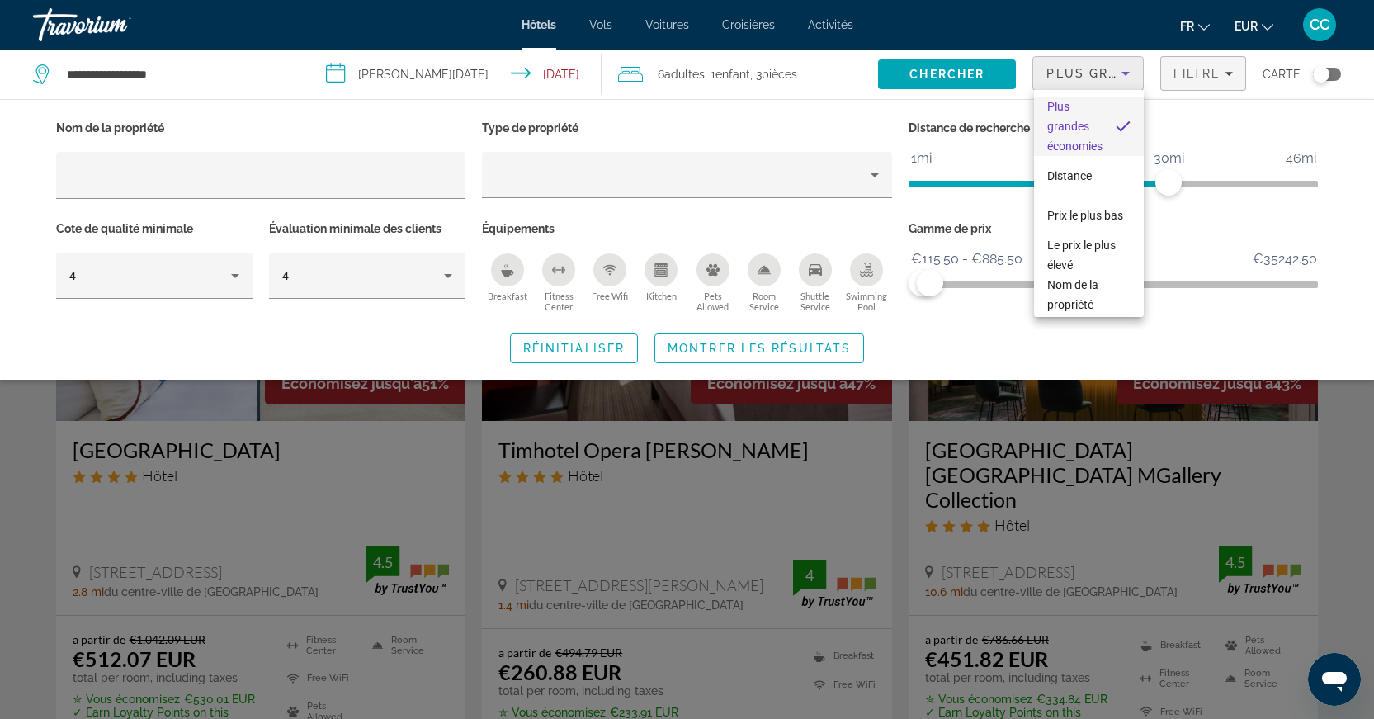
click at [1357, 458] on div at bounding box center [687, 359] width 1374 height 719
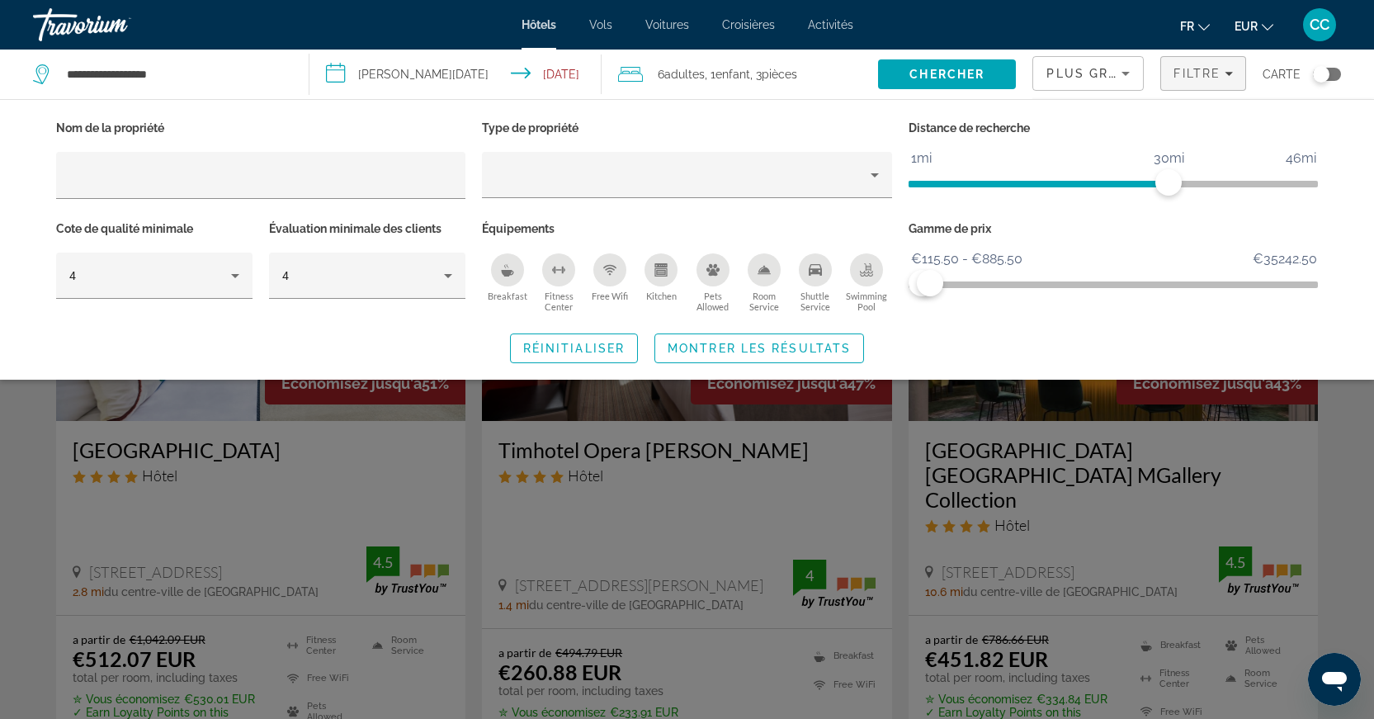
click at [1362, 444] on div "Search widget" at bounding box center [687, 483] width 1374 height 471
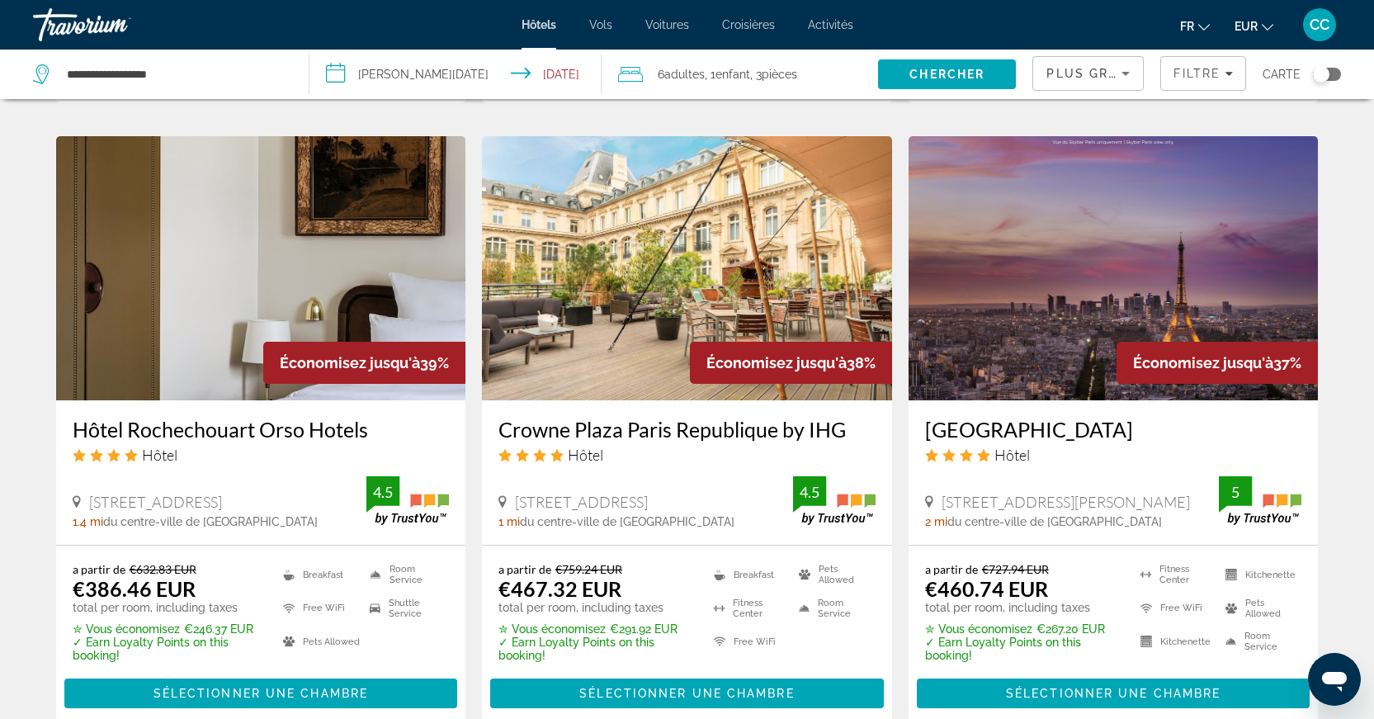
scroll to position [2206, 0]
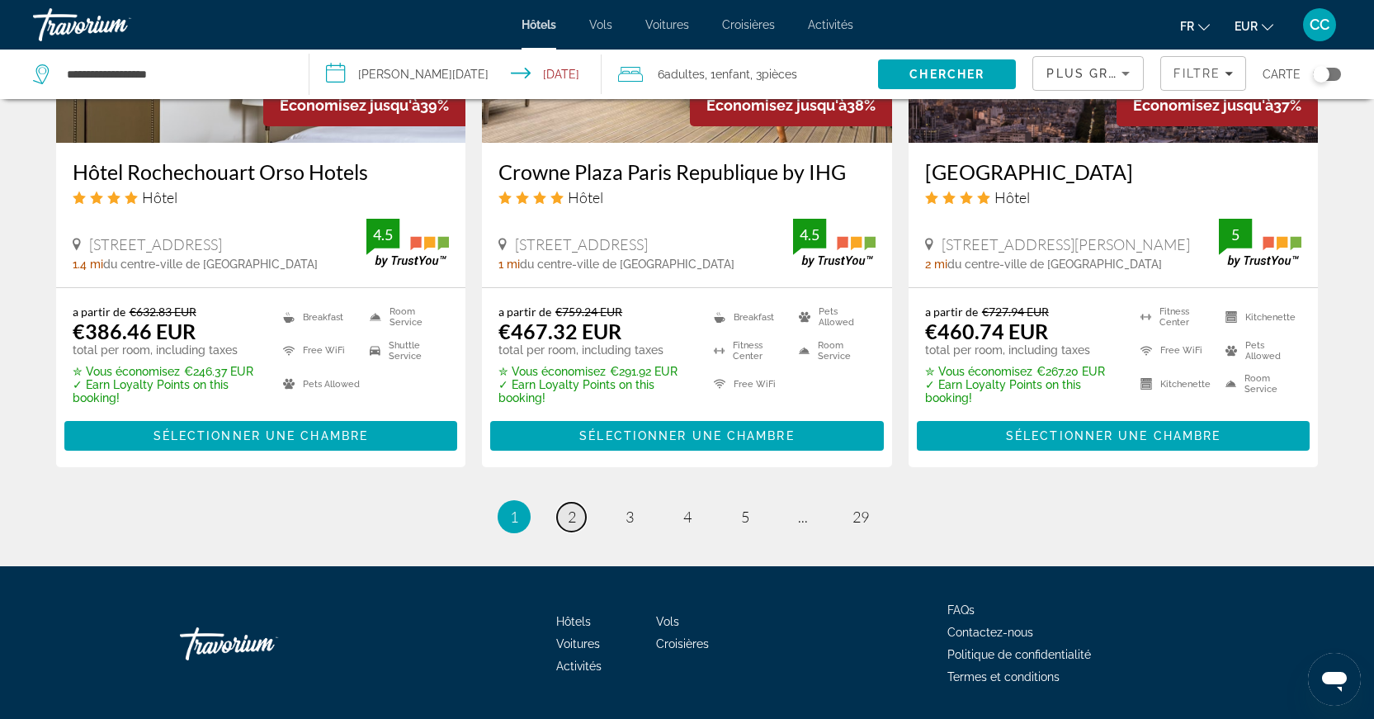
click at [578, 503] on link "page 2" at bounding box center [571, 517] width 29 height 29
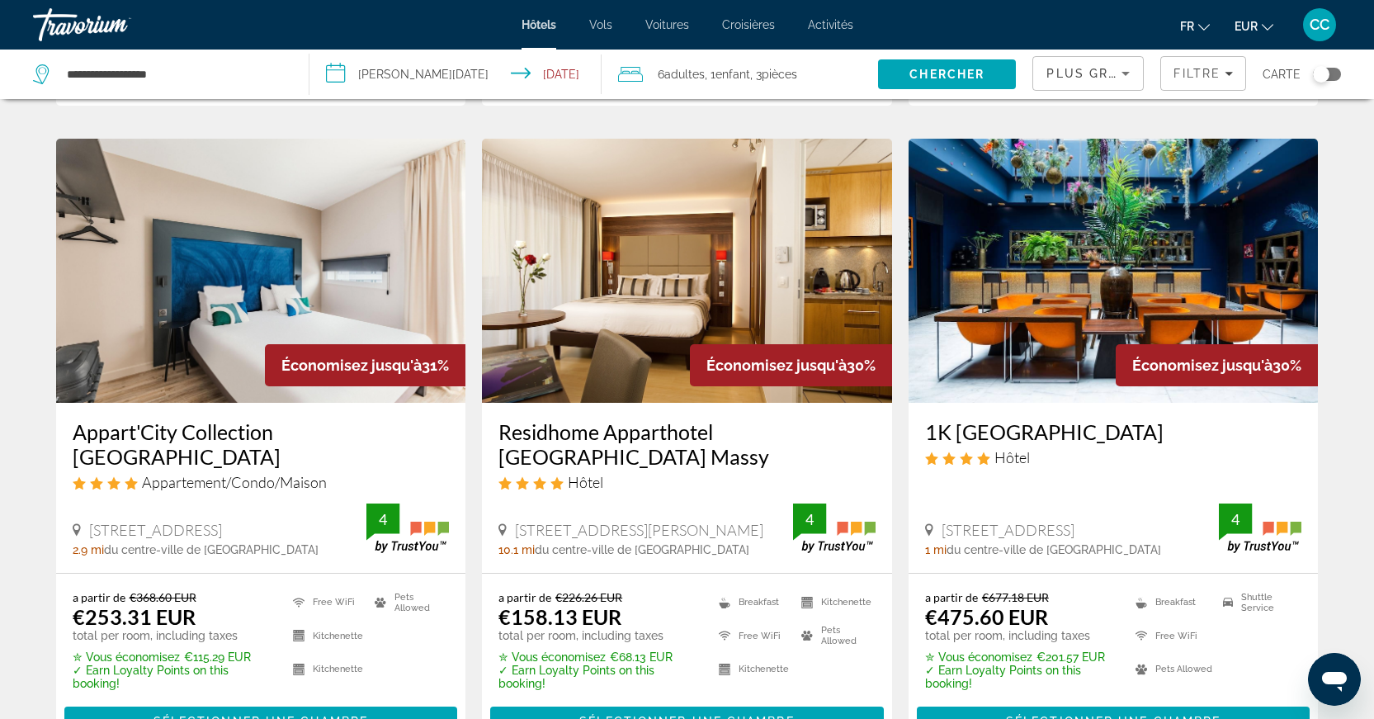
scroll to position [2218, 0]
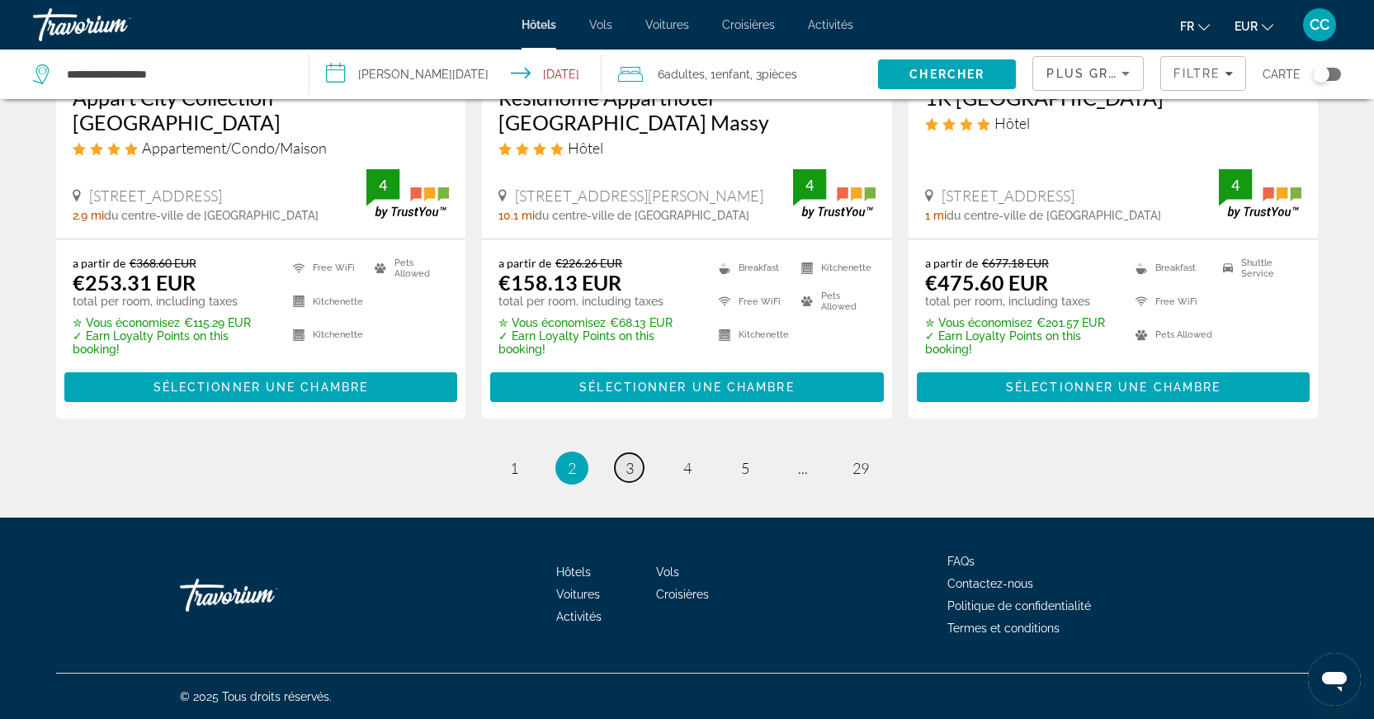
click at [620, 465] on link "page 3" at bounding box center [629, 467] width 29 height 29
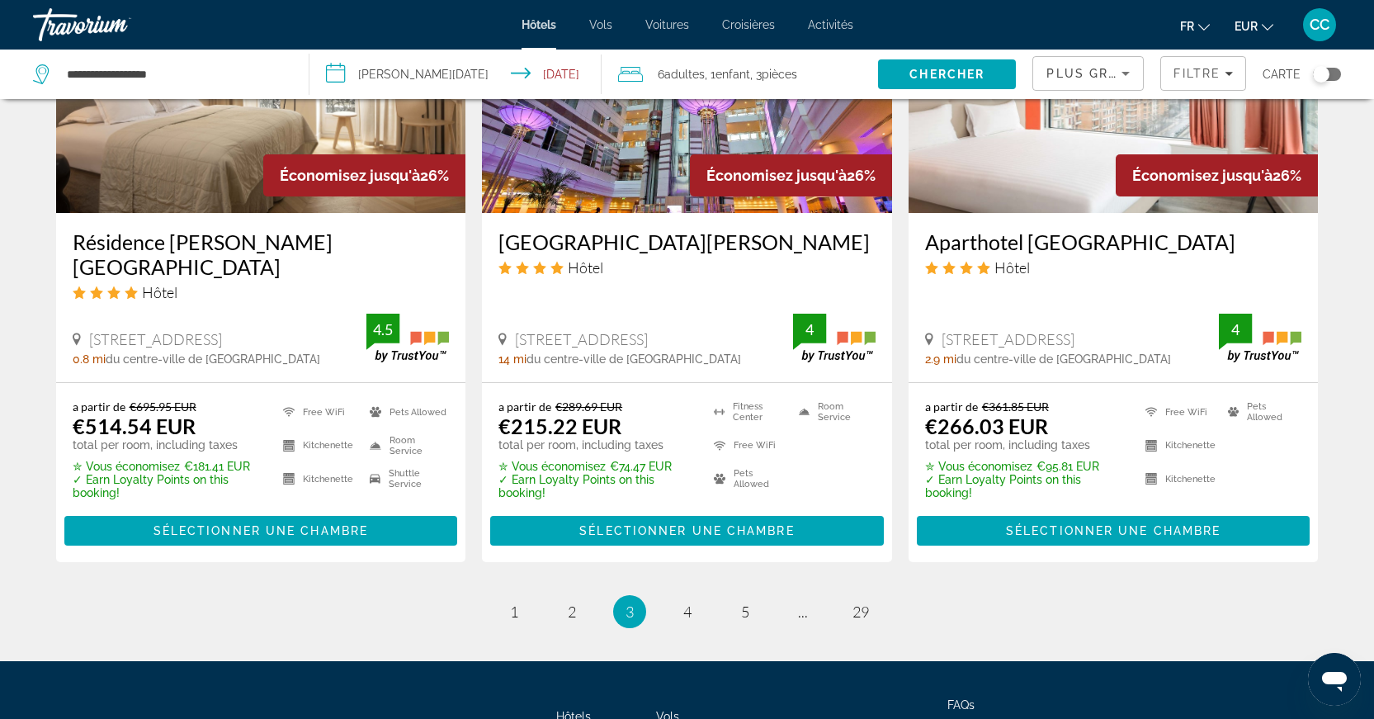
scroll to position [2269, 0]
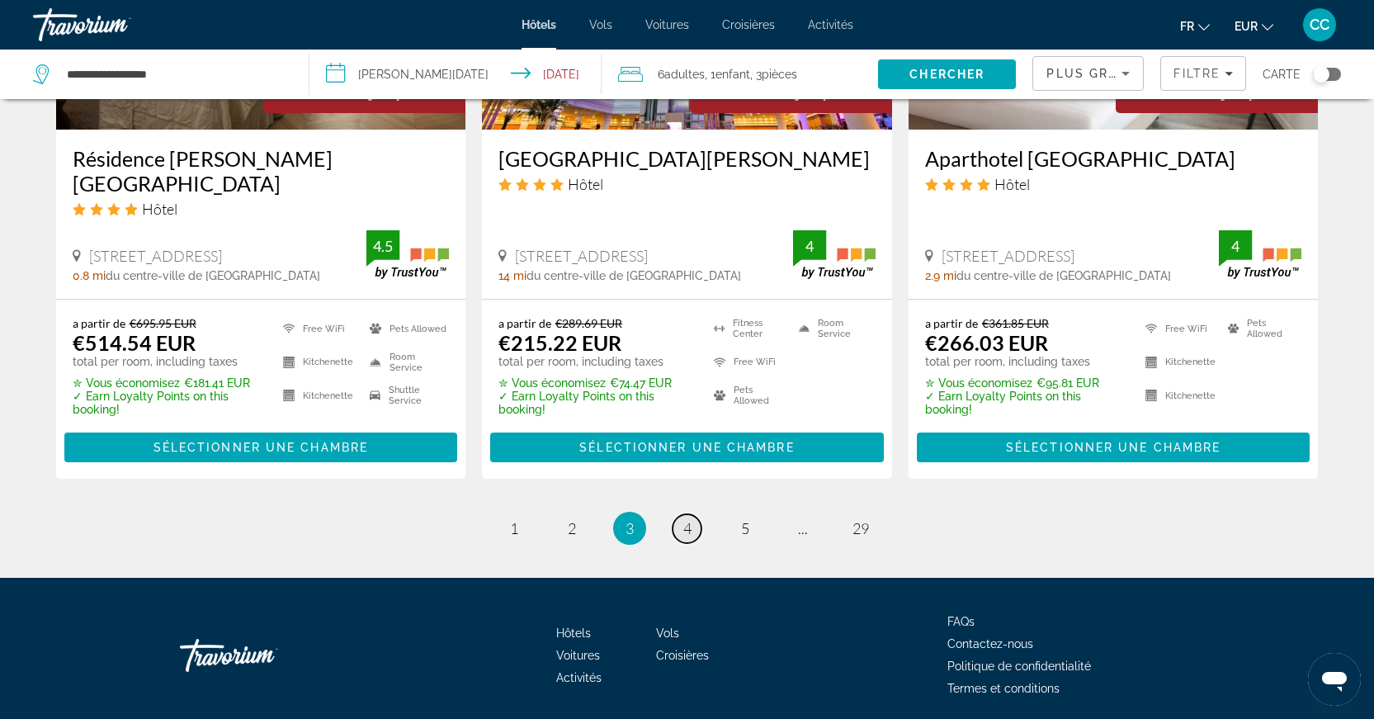
click at [683, 519] on span "4" at bounding box center [687, 528] width 8 height 18
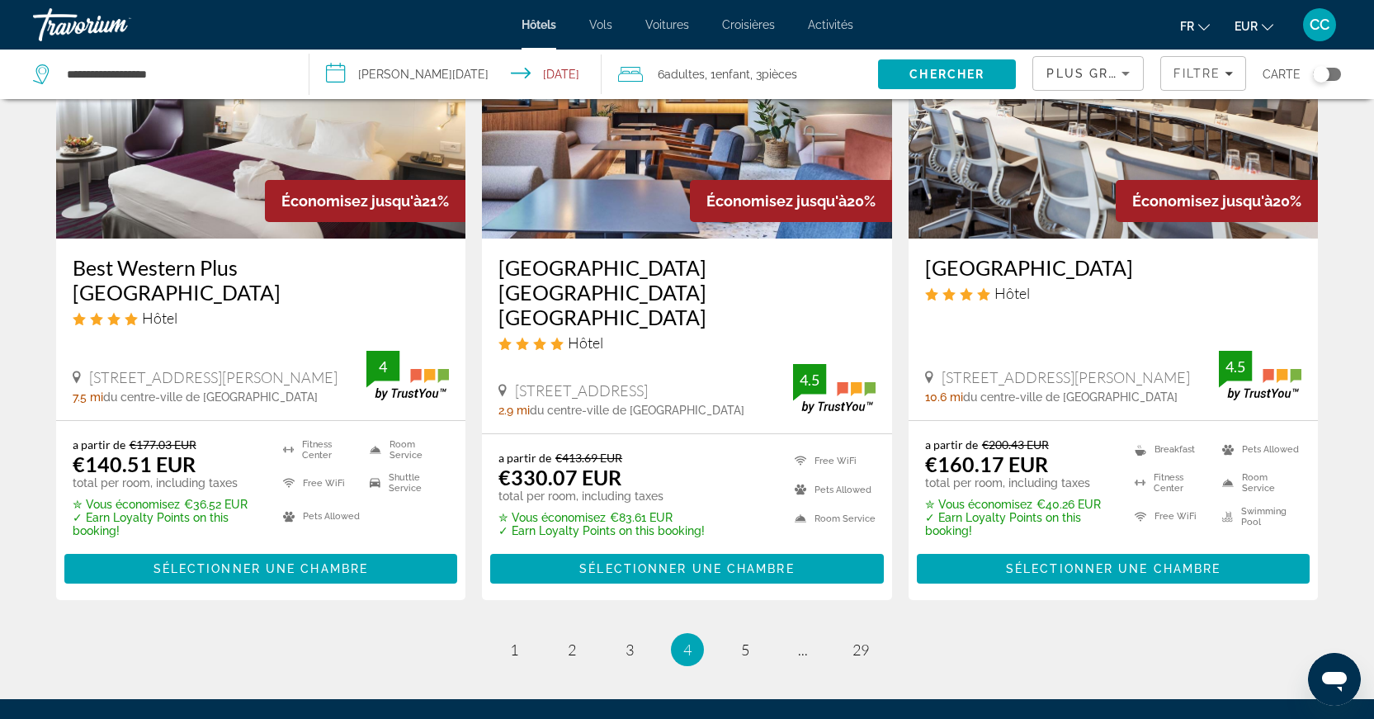
scroll to position [2143, 0]
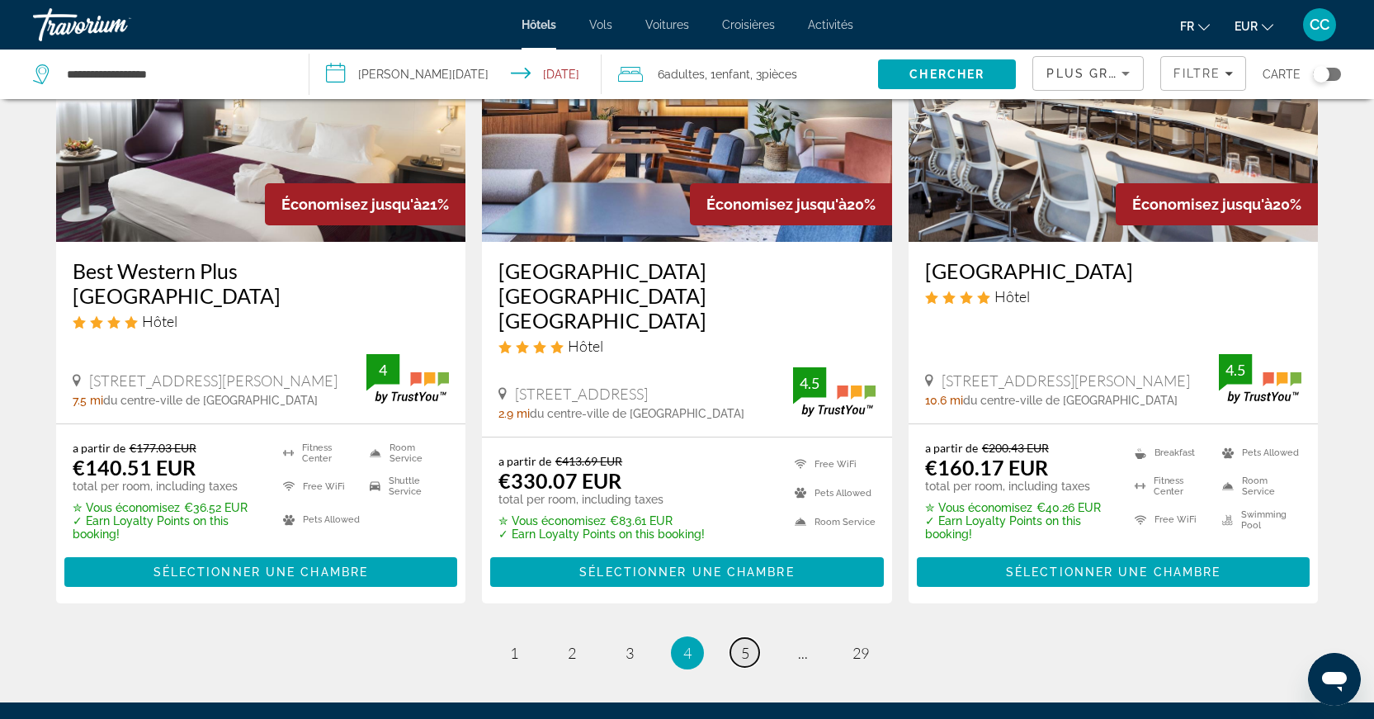
click at [742, 644] on span "5" at bounding box center [745, 653] width 8 height 18
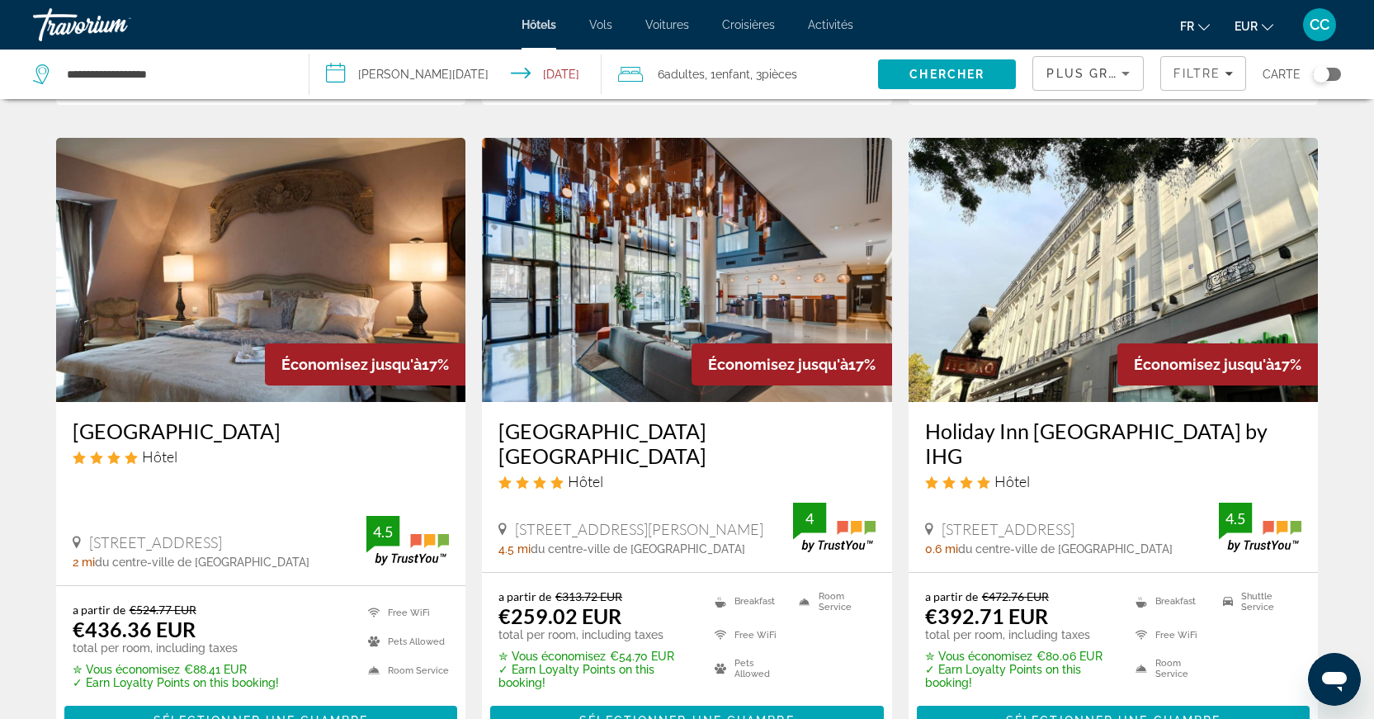
scroll to position [2103, 0]
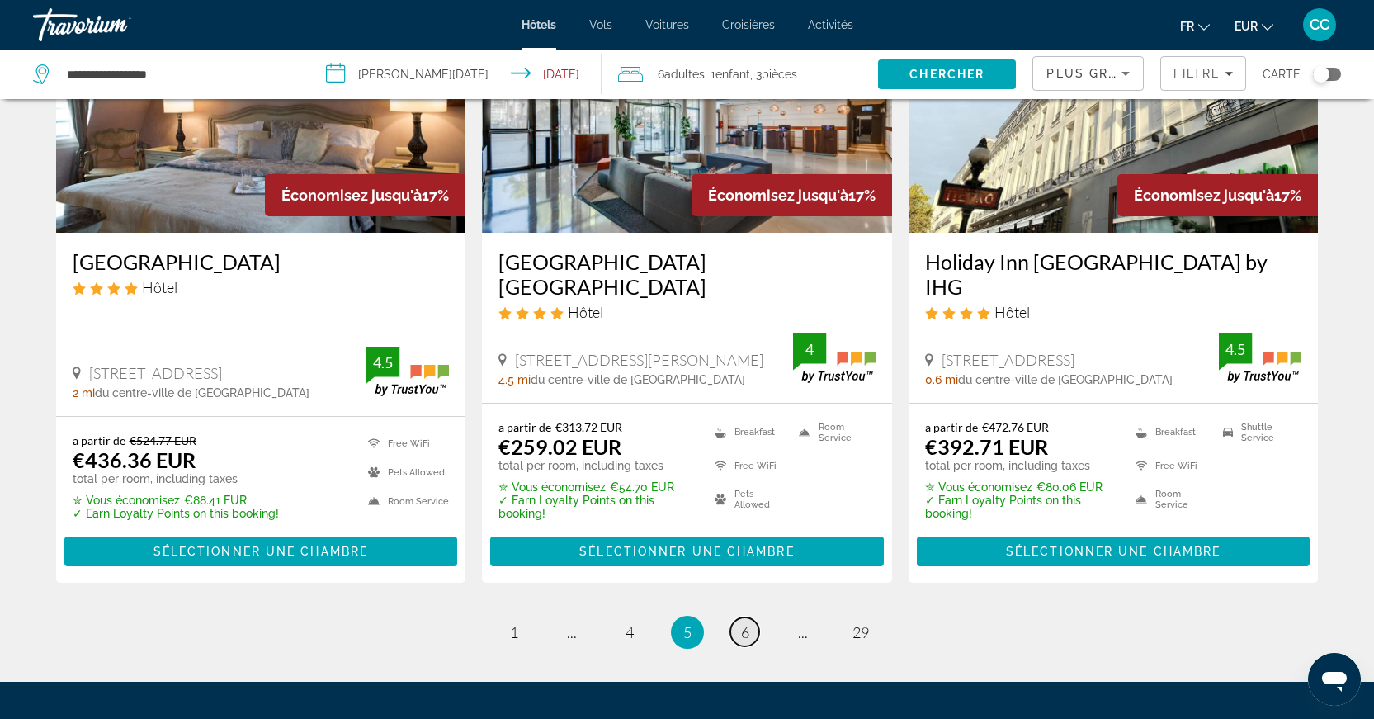
click at [744, 623] on span "6" at bounding box center [745, 632] width 8 height 18
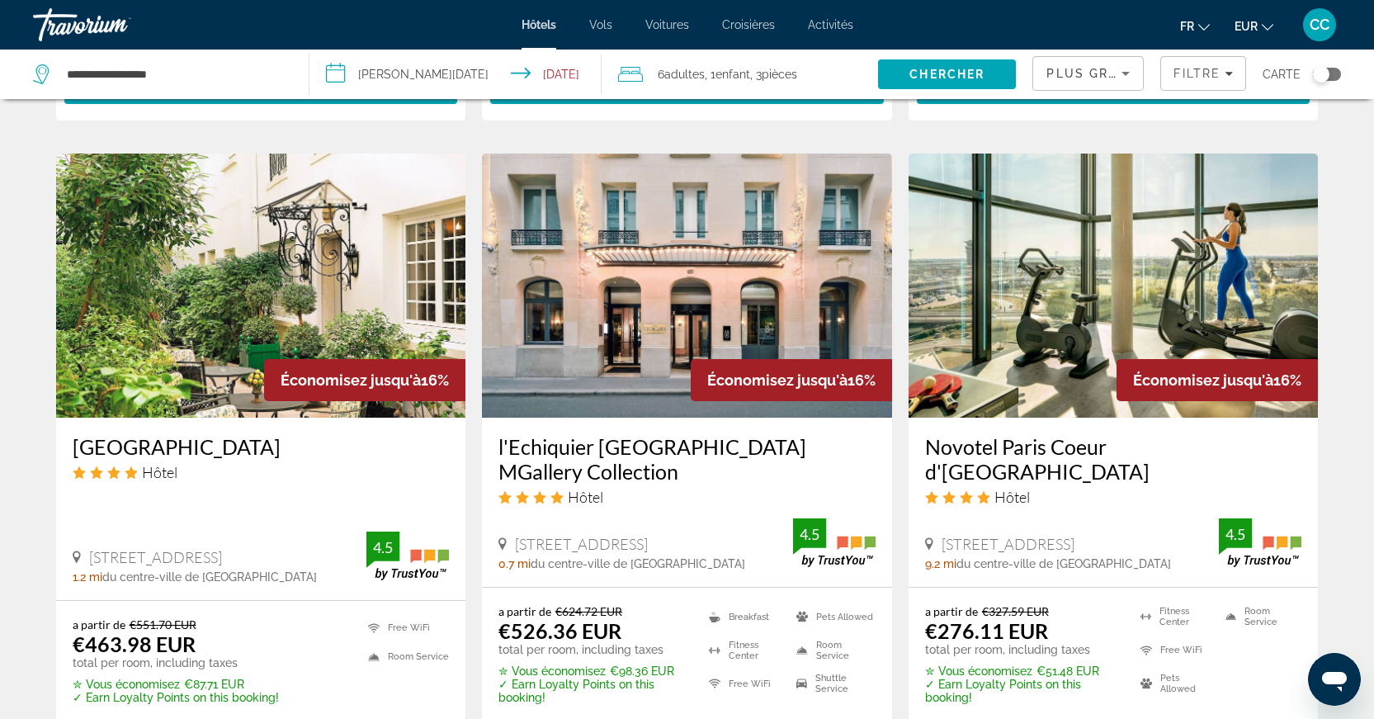
scroll to position [2186, 0]
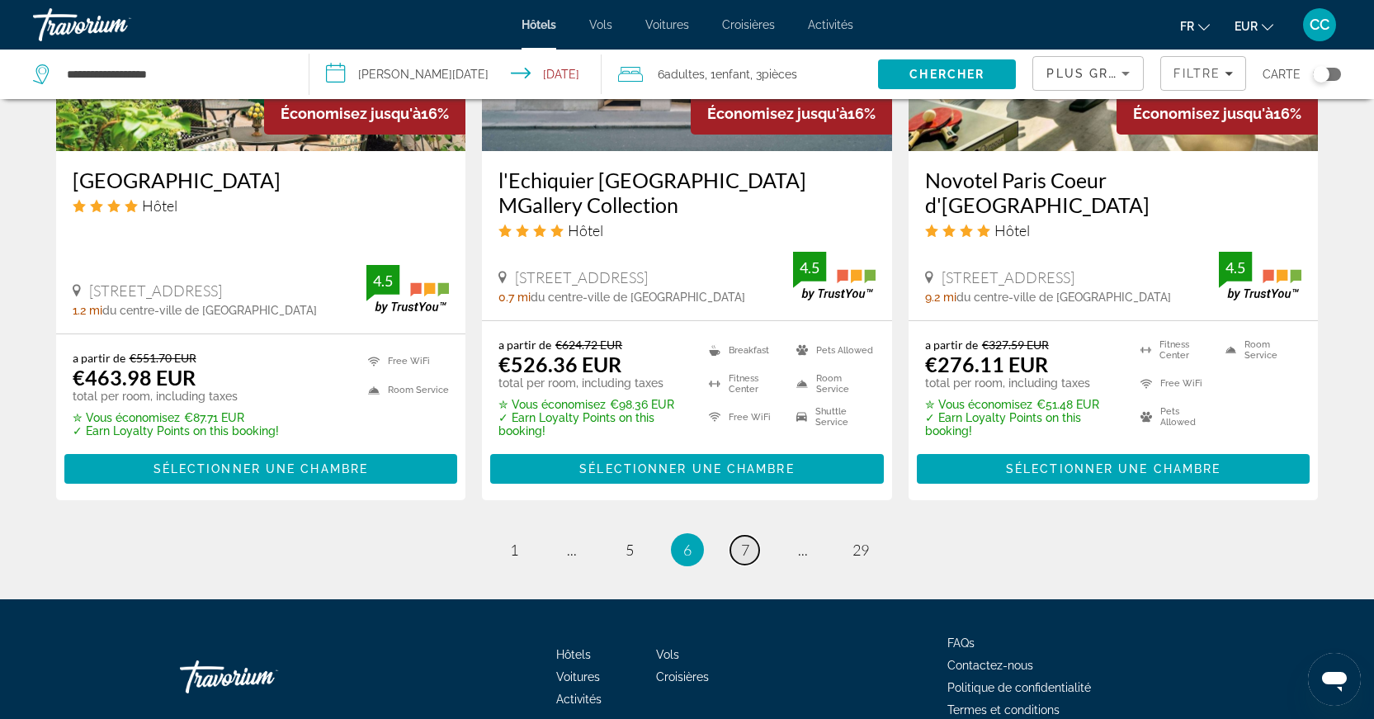
click at [749, 541] on span "7" at bounding box center [745, 550] width 8 height 18
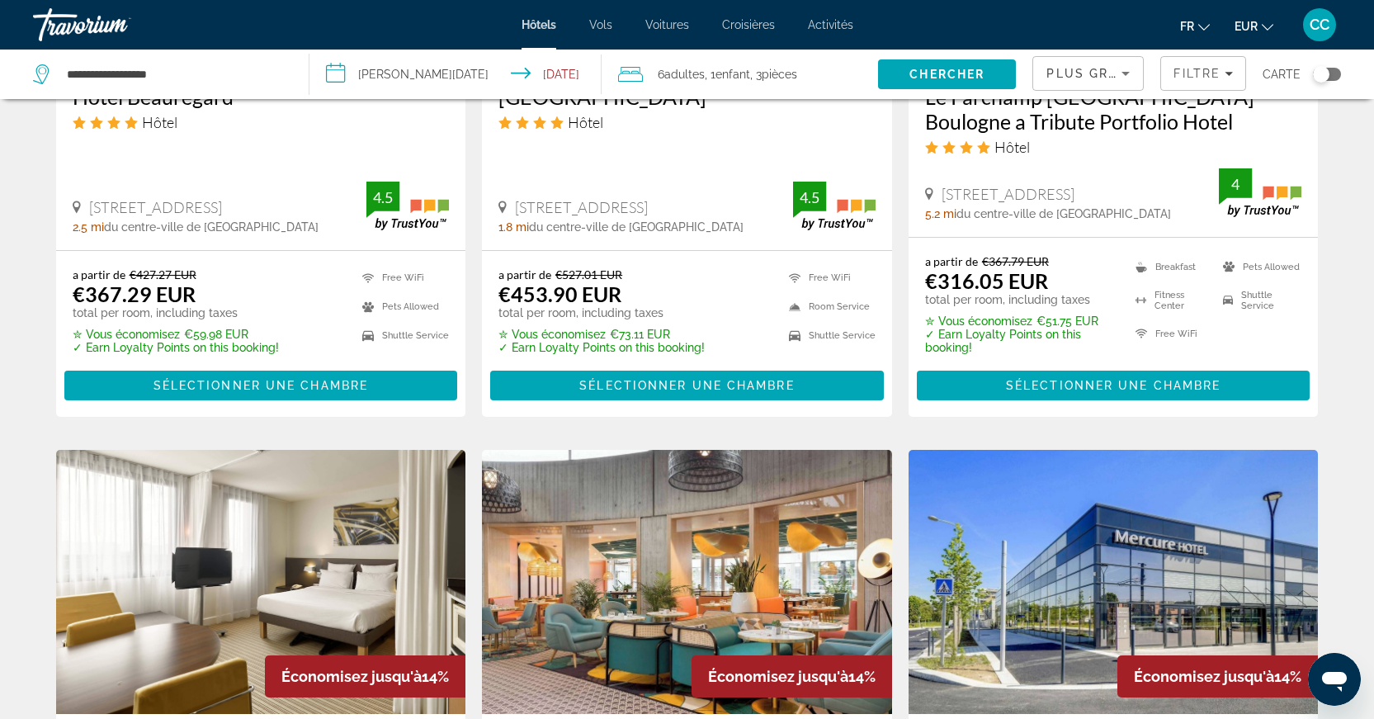
scroll to position [2246, 0]
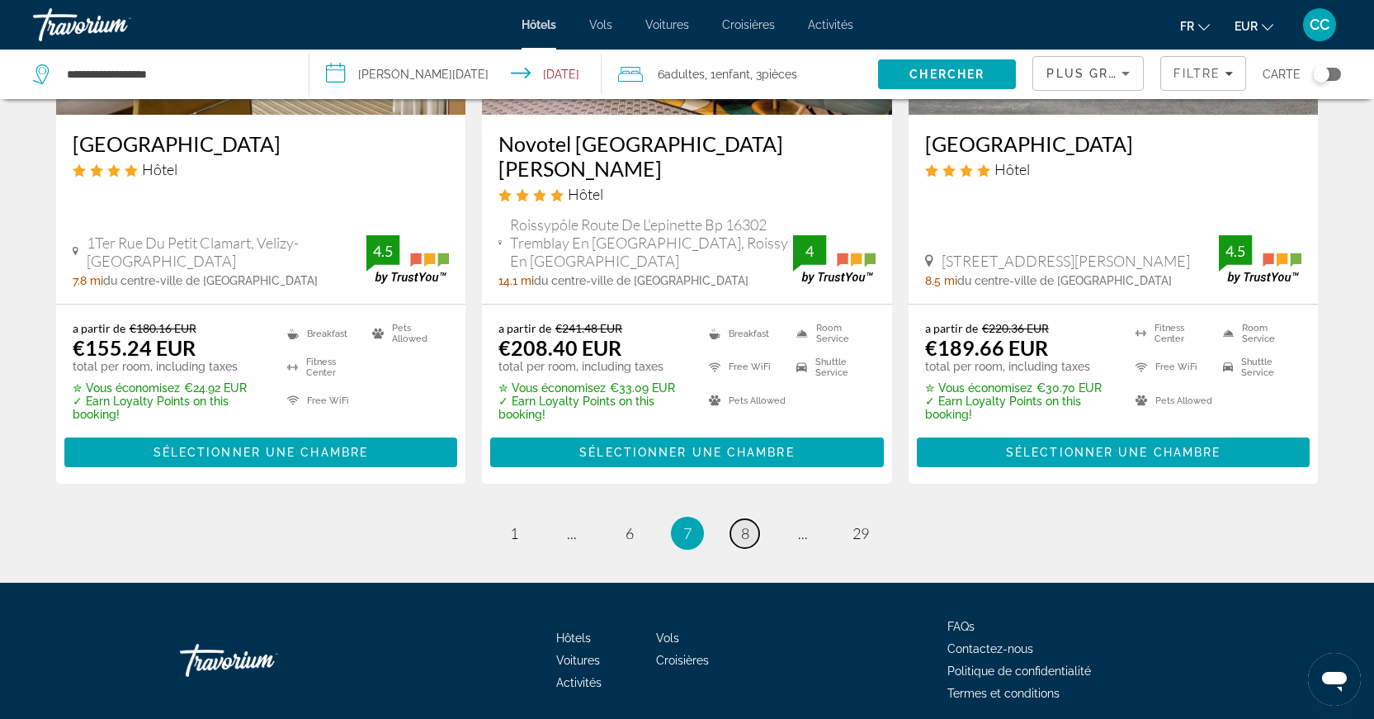
click at [744, 524] on span "8" at bounding box center [745, 533] width 8 height 18
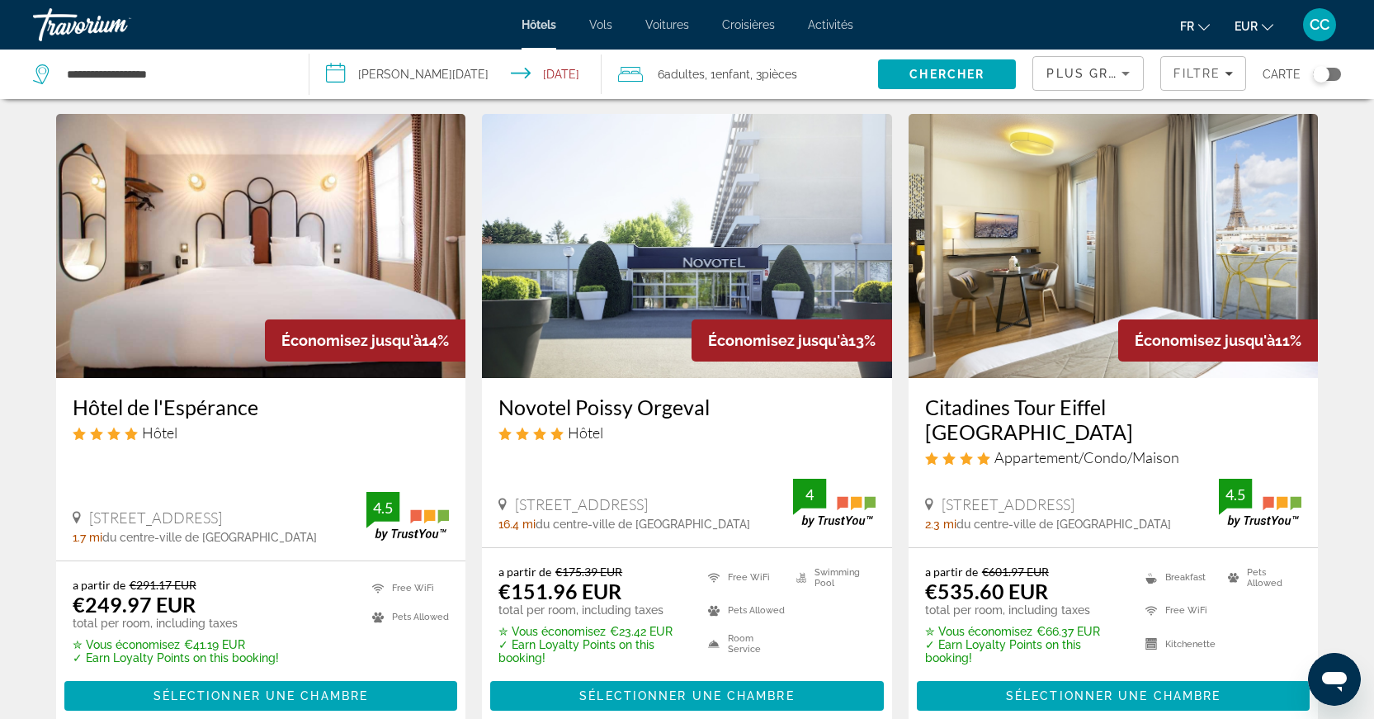
scroll to position [83, 0]
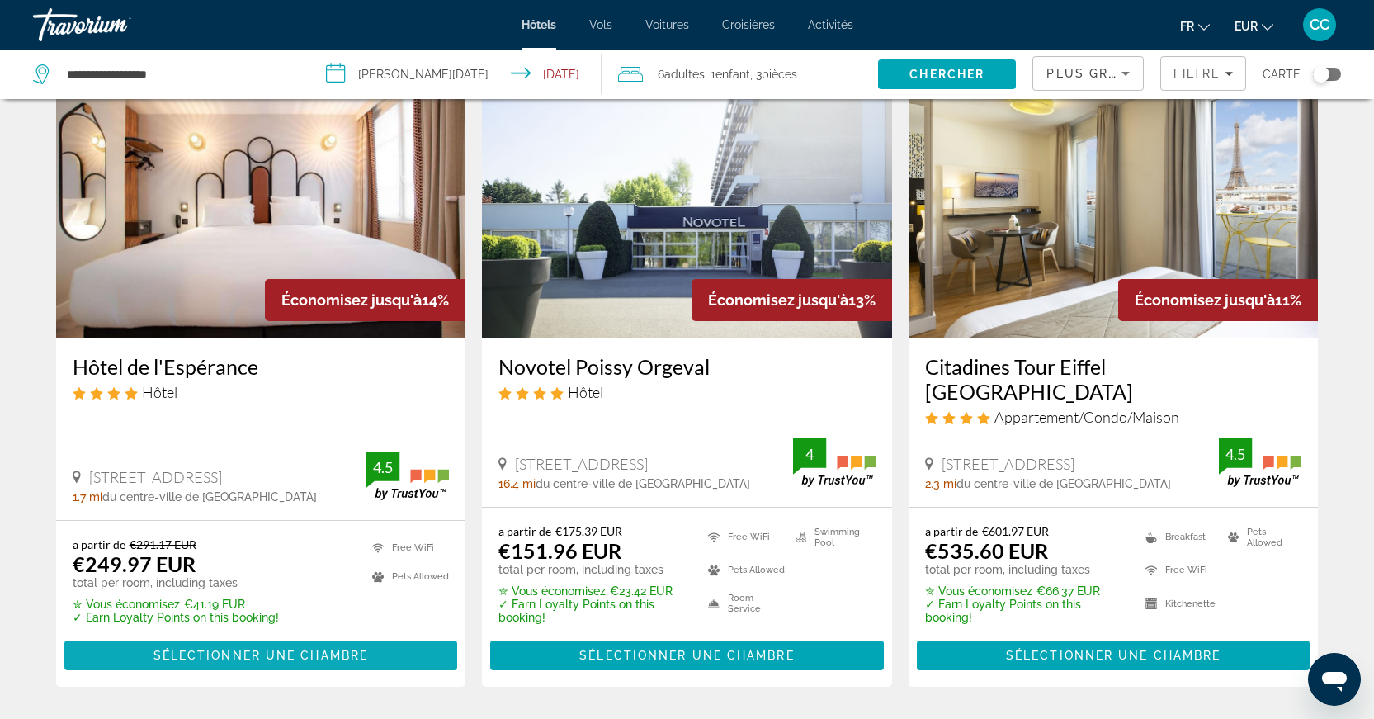
click at [305, 649] on span "Sélectionner une chambre" at bounding box center [261, 655] width 215 height 13
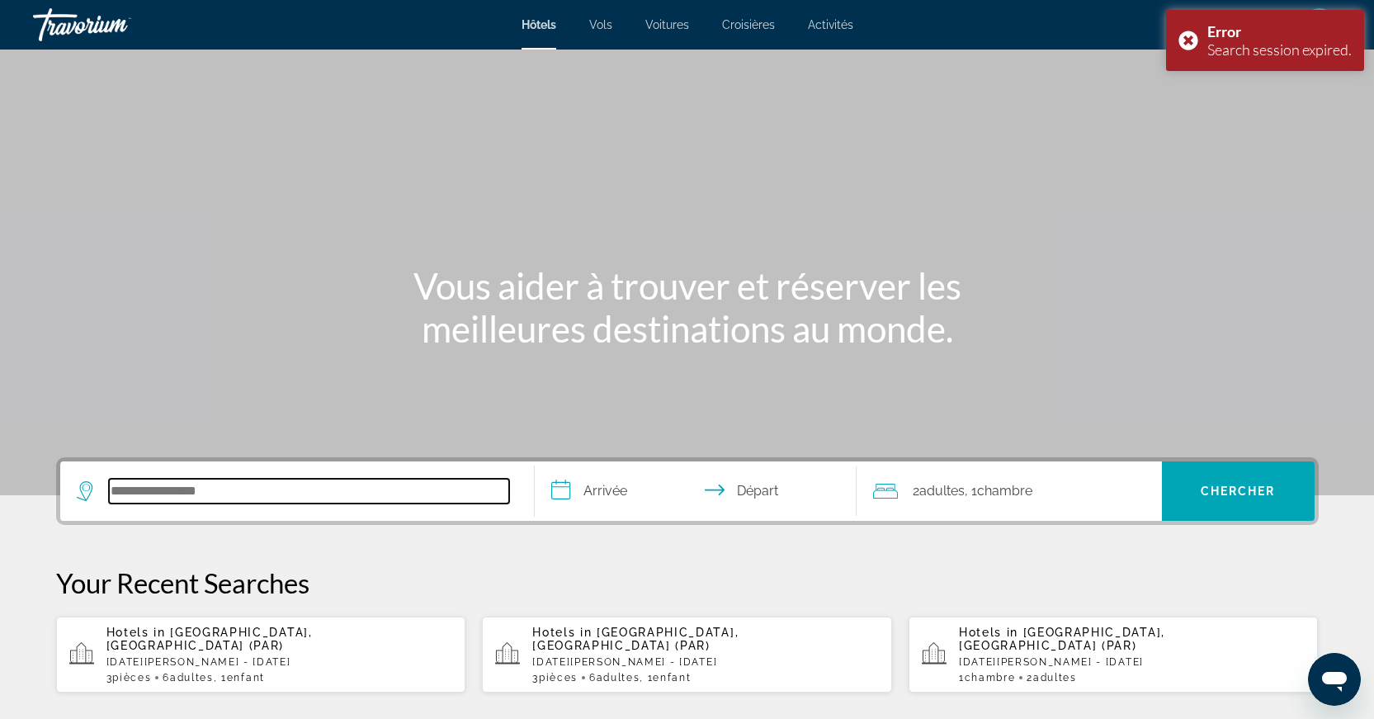
click at [299, 497] on input "Search hotel destination" at bounding box center [309, 491] width 400 height 25
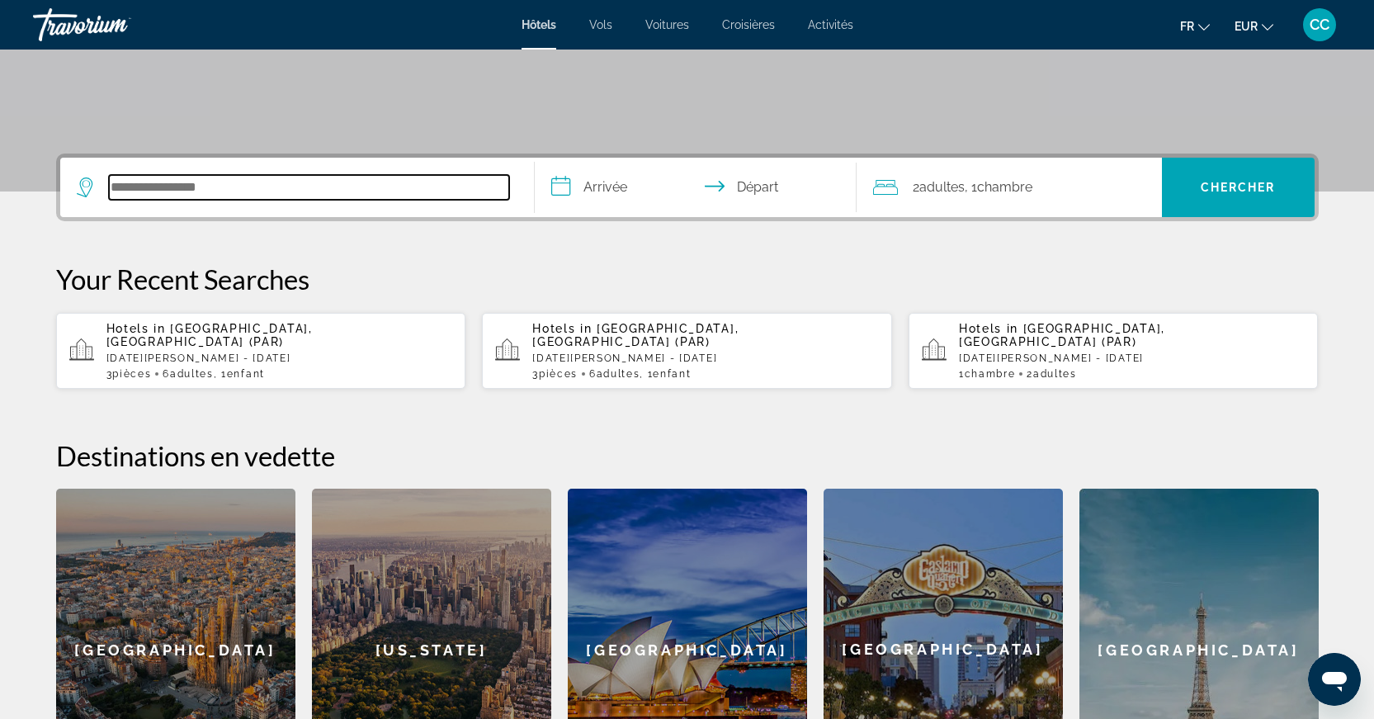
scroll to position [404, 0]
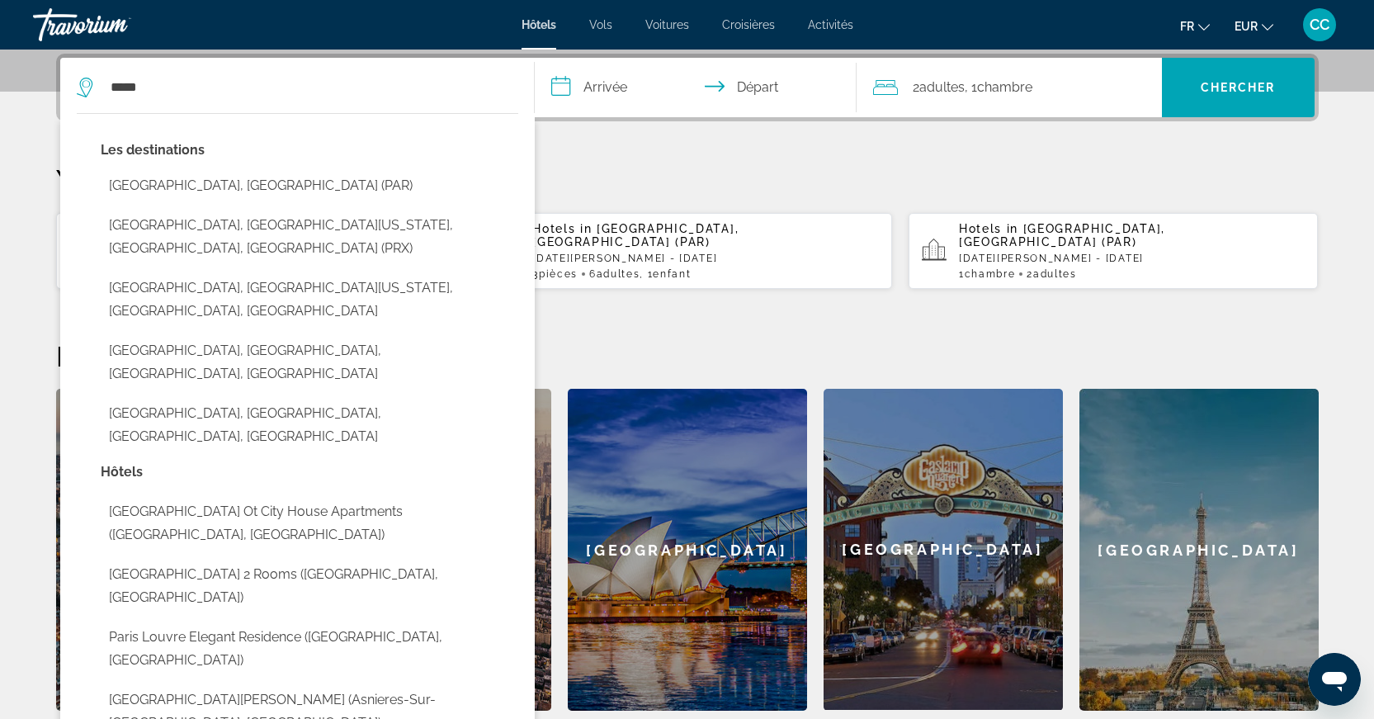
click at [220, 180] on button "[GEOGRAPHIC_DATA], [GEOGRAPHIC_DATA] (PAR)" at bounding box center [310, 185] width 418 height 31
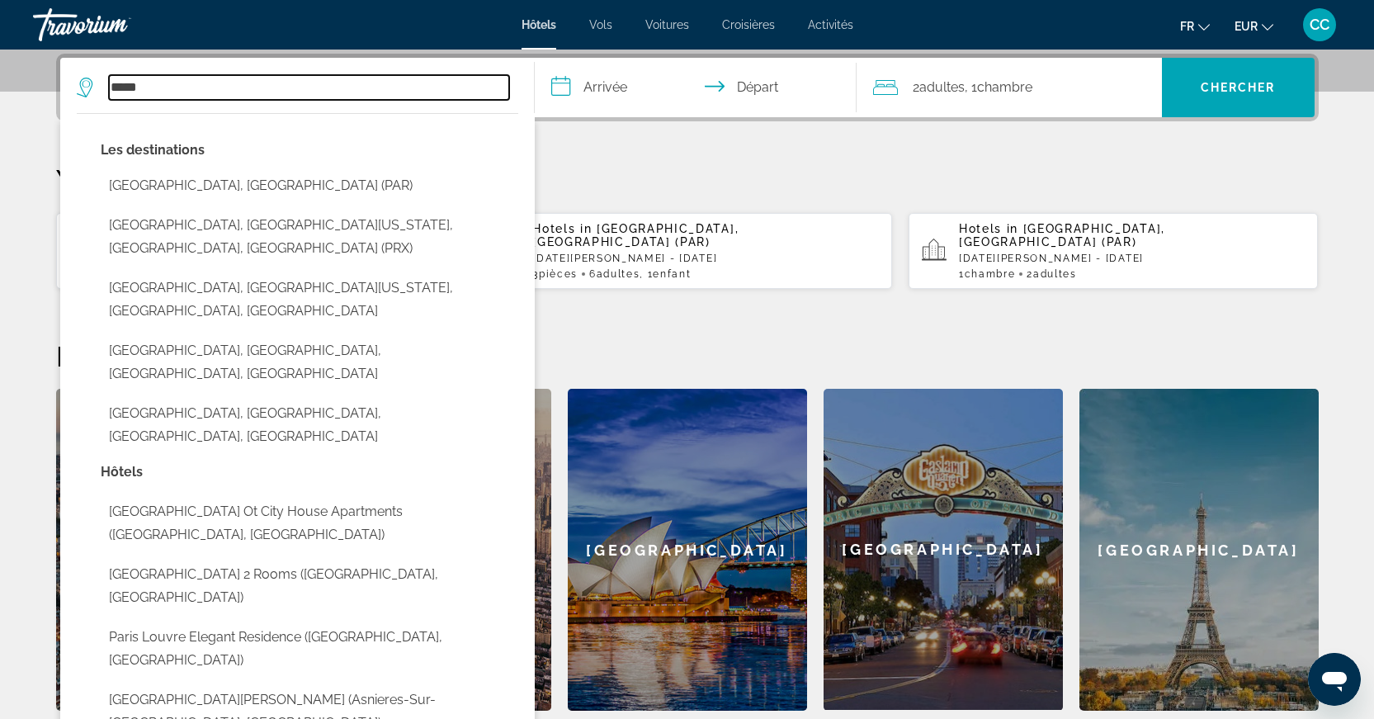
type input "**********"
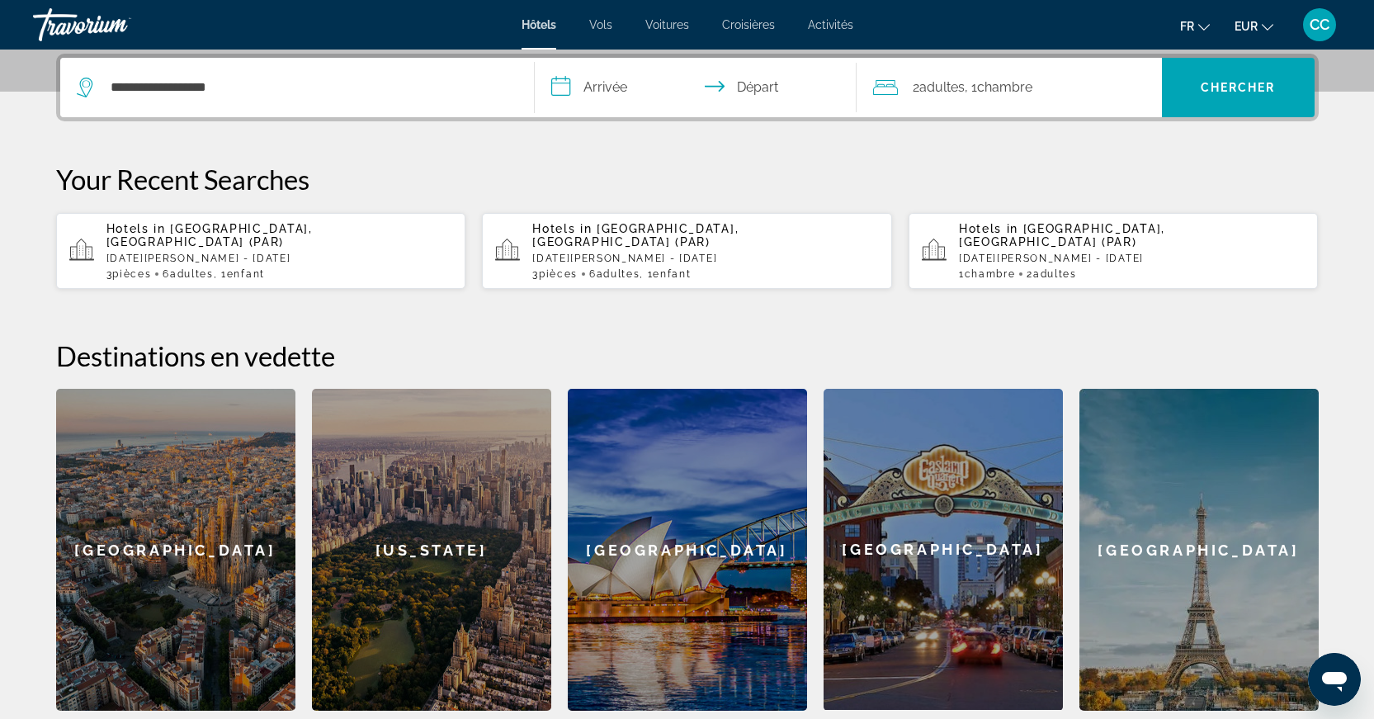
click at [617, 91] on input "**********" at bounding box center [699, 90] width 328 height 64
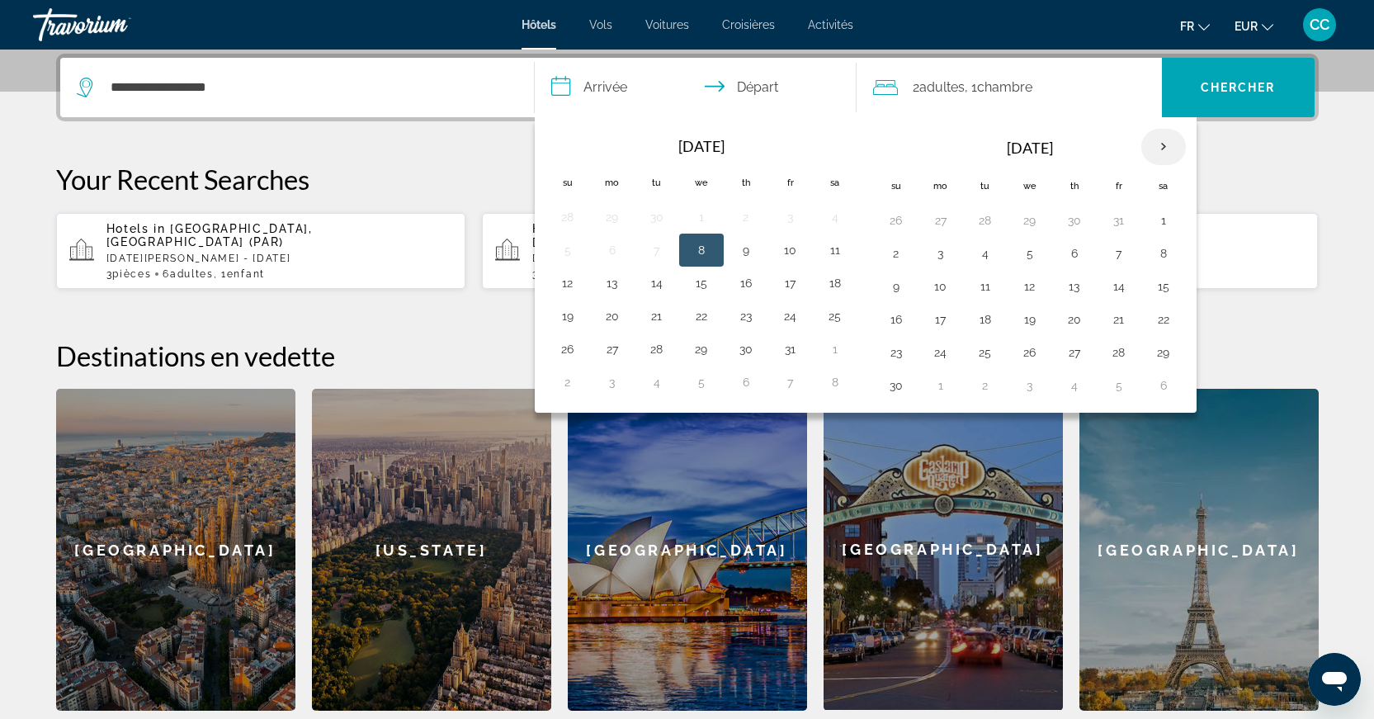
click at [1167, 149] on th "Next month" at bounding box center [1163, 147] width 45 height 36
click at [1155, 148] on th "Next month" at bounding box center [1163, 147] width 45 height 36
click at [1123, 359] on button "30" at bounding box center [1119, 352] width 26 height 23
click at [1155, 159] on th "Next month" at bounding box center [1163, 147] width 45 height 36
click at [902, 261] on button "1" at bounding box center [896, 253] width 26 height 23
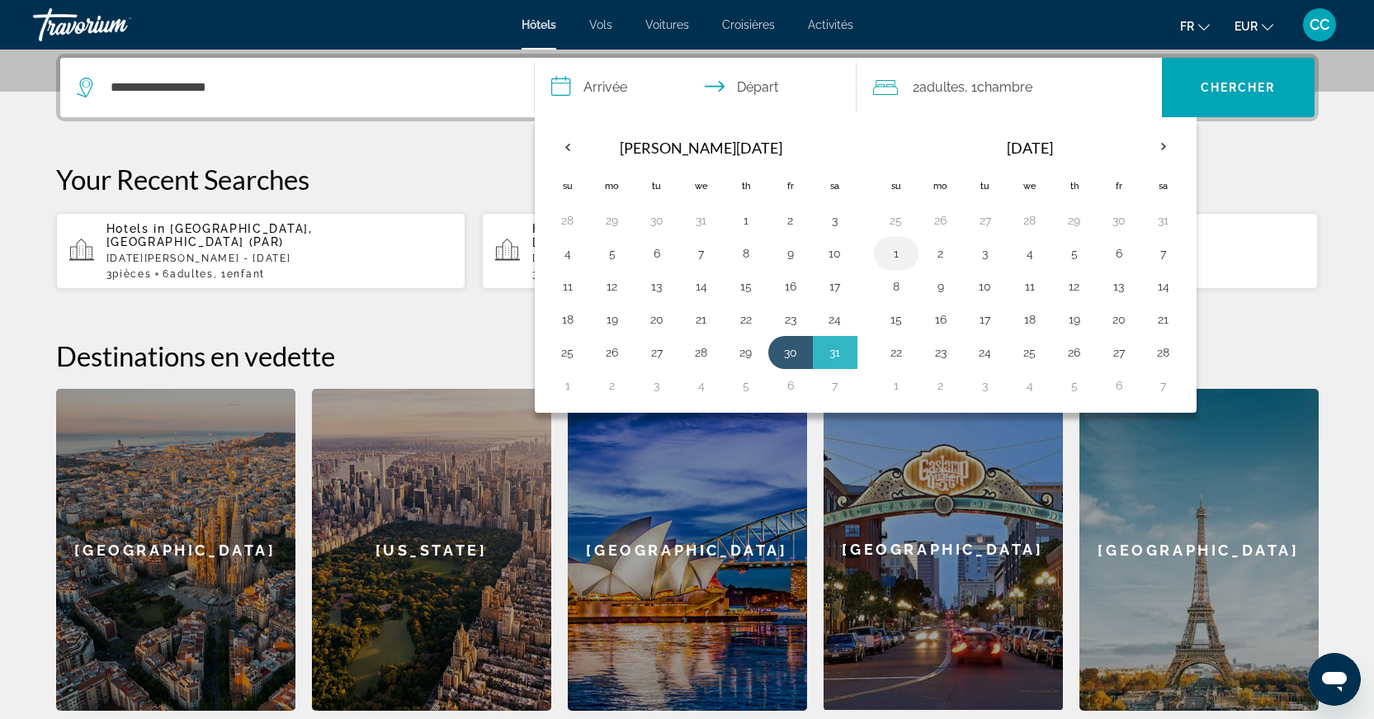
type input "**********"
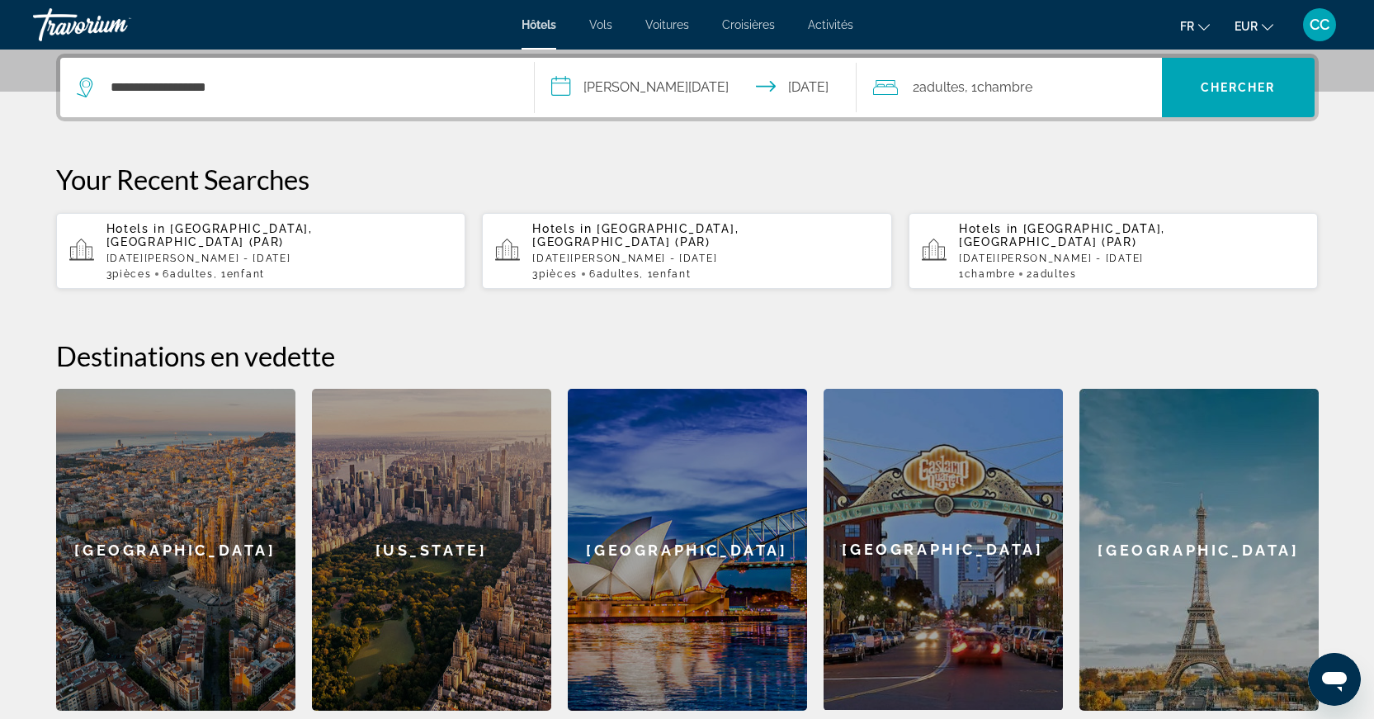
click at [1038, 94] on div "2 Adulte Adultes , 1 Chambre pièces" at bounding box center [1017, 87] width 289 height 23
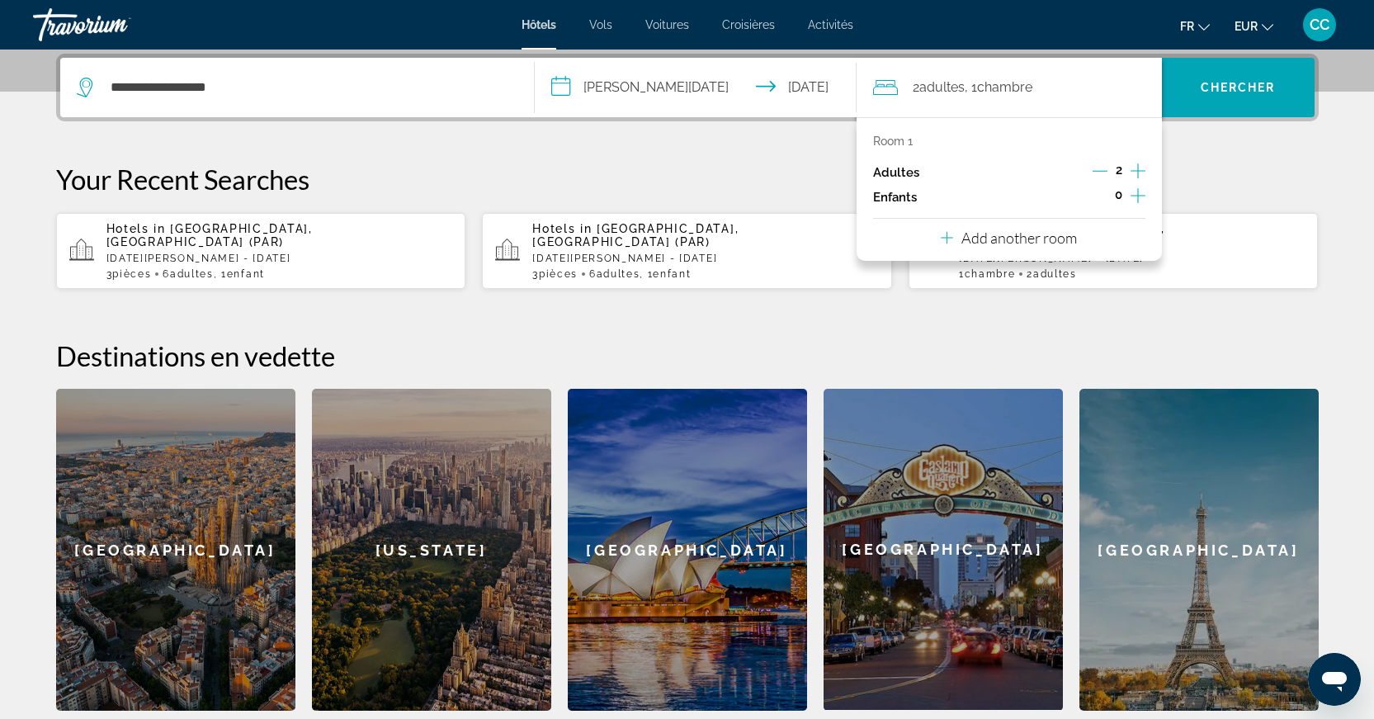
click at [1124, 199] on div "0" at bounding box center [1119, 197] width 54 height 25
click at [1129, 199] on div "0" at bounding box center [1119, 197] width 54 height 25
click at [1131, 199] on icon "Increment children" at bounding box center [1138, 196] width 15 height 20
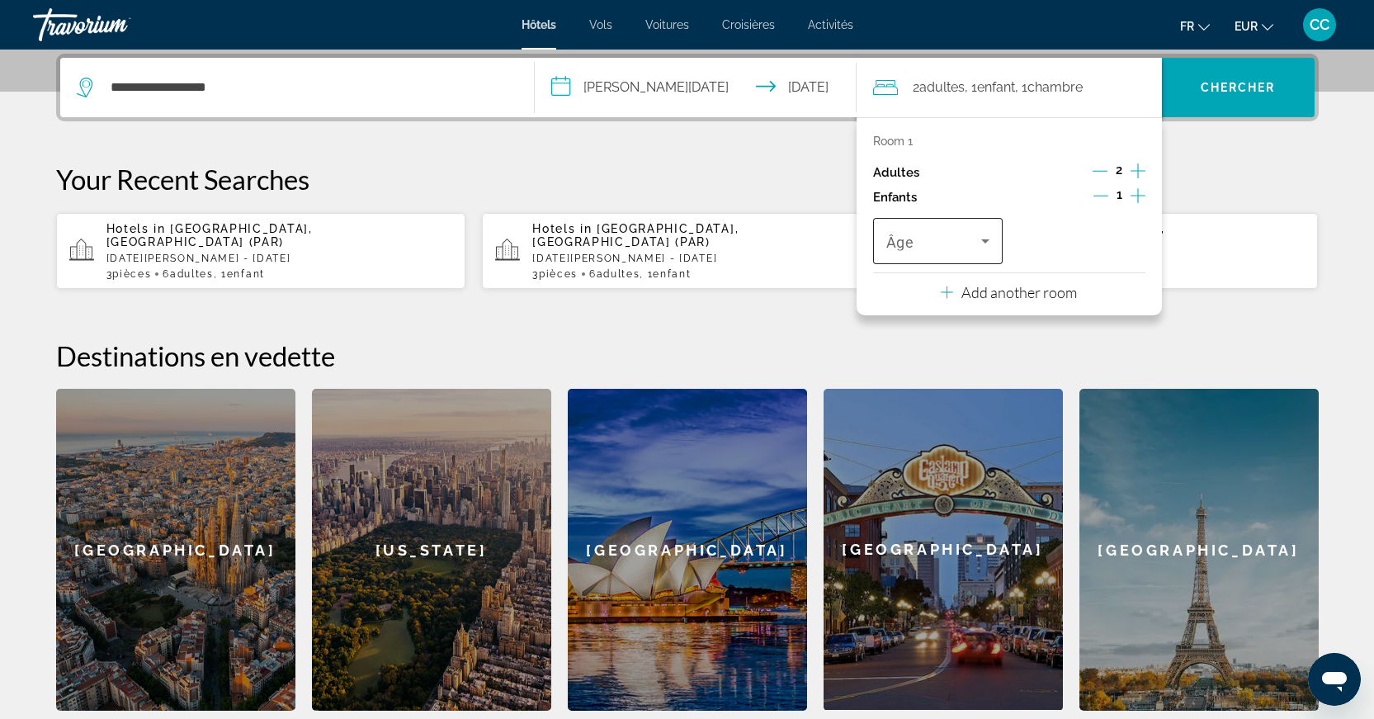
click at [977, 241] on icon "Travelers: 2 adults, 1 child" at bounding box center [985, 241] width 20 height 20
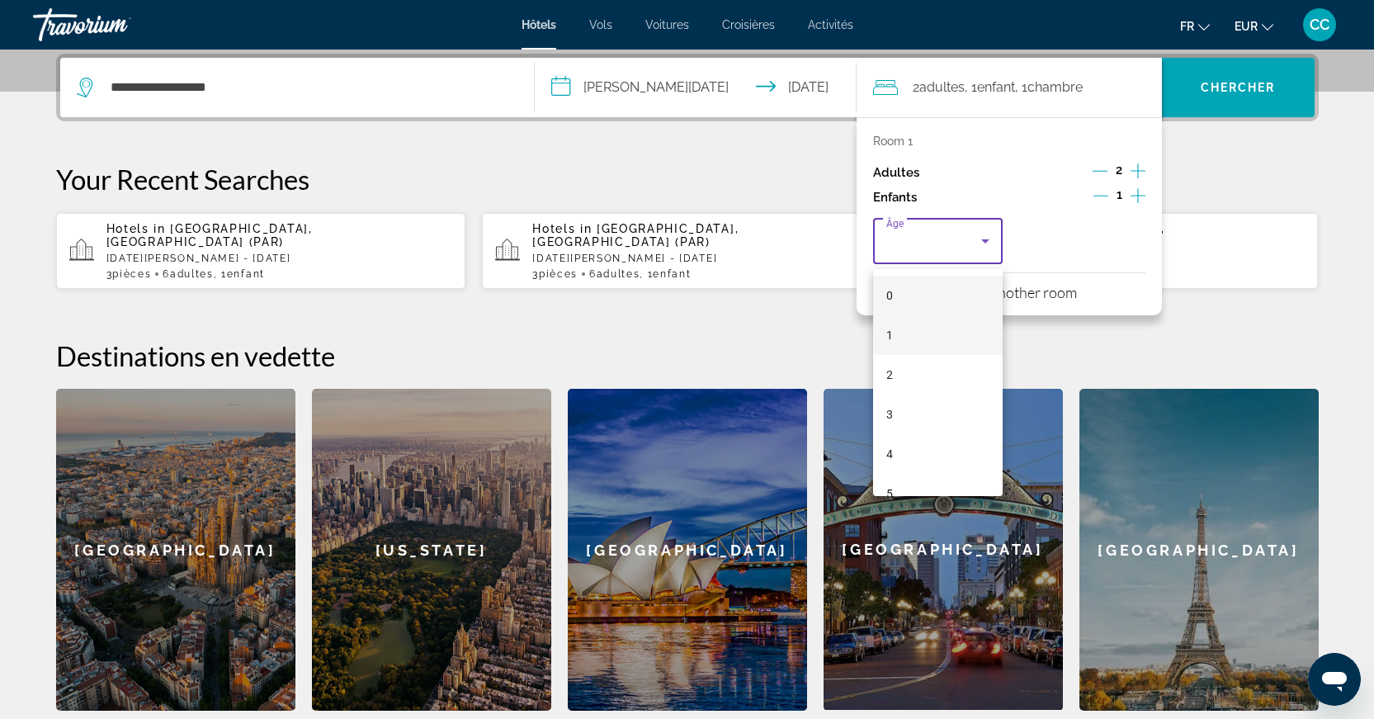
click at [933, 323] on mat-option "1" at bounding box center [938, 335] width 130 height 40
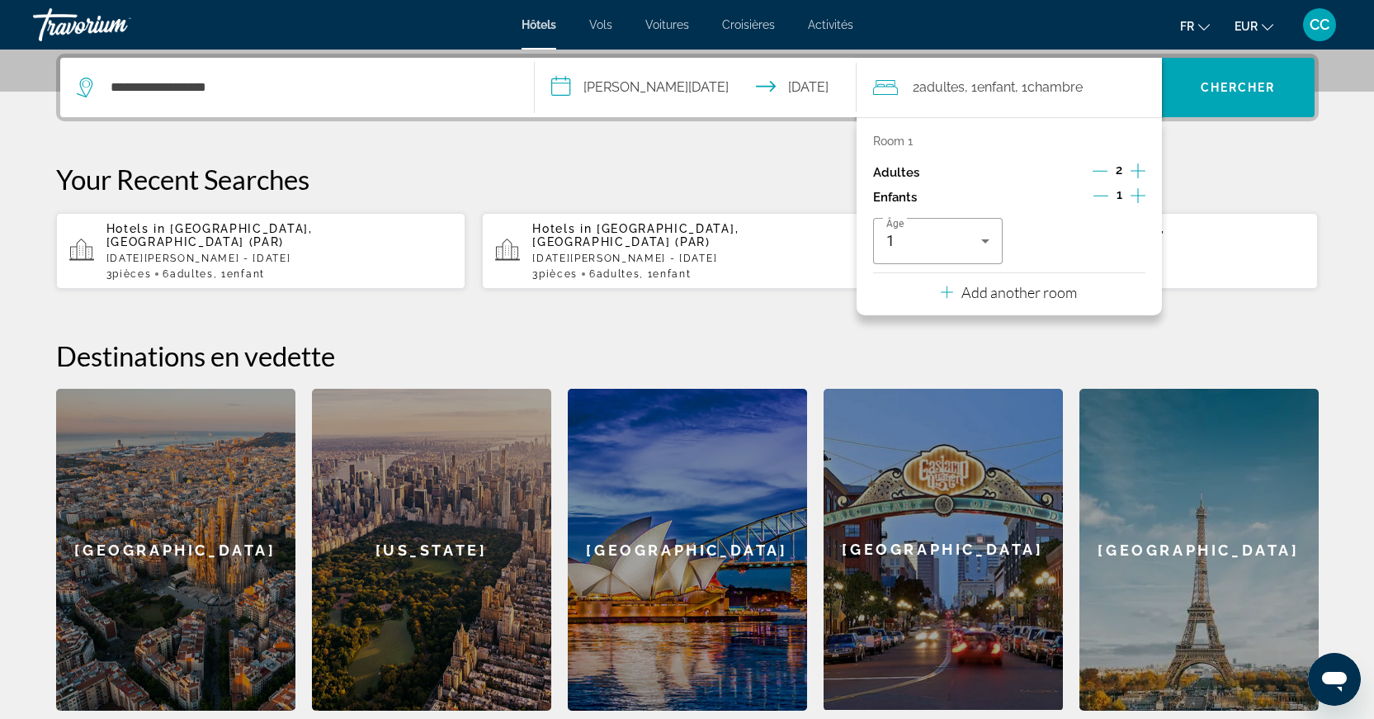
click at [1032, 307] on button "Add another room" at bounding box center [1009, 290] width 136 height 34
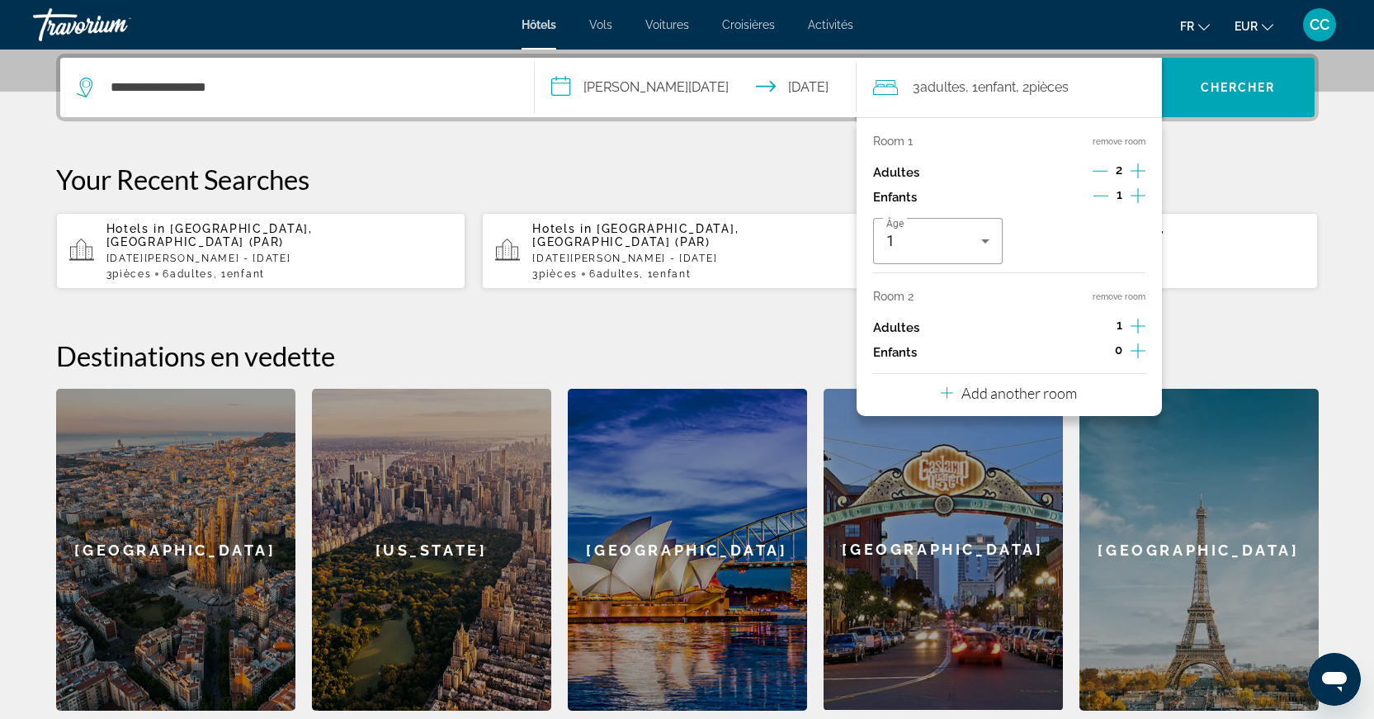
click at [1140, 333] on icon "Increment adults" at bounding box center [1138, 326] width 15 height 20
click at [1051, 402] on p "Add another room" at bounding box center [1019, 393] width 116 height 18
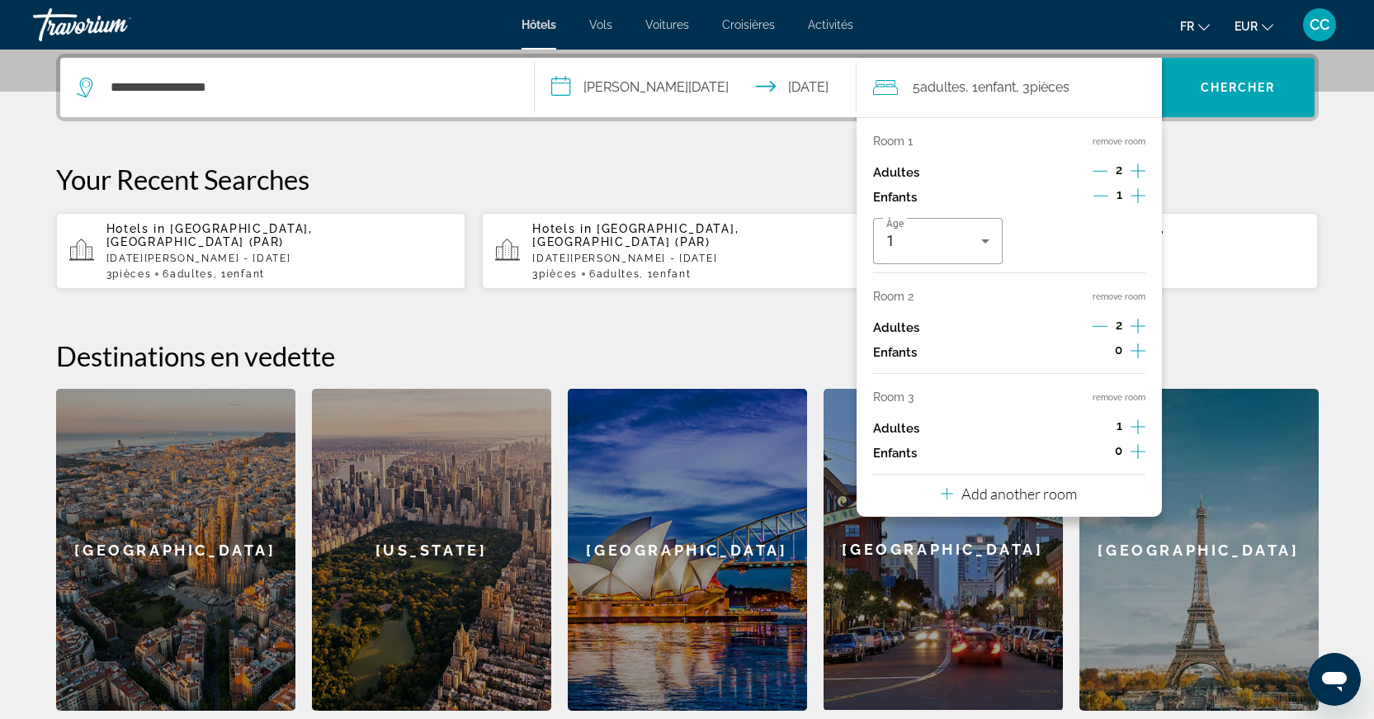
click at [1140, 437] on icon "Increment adults" at bounding box center [1138, 427] width 15 height 20
click at [1251, 96] on span "Search" at bounding box center [1238, 88] width 153 height 40
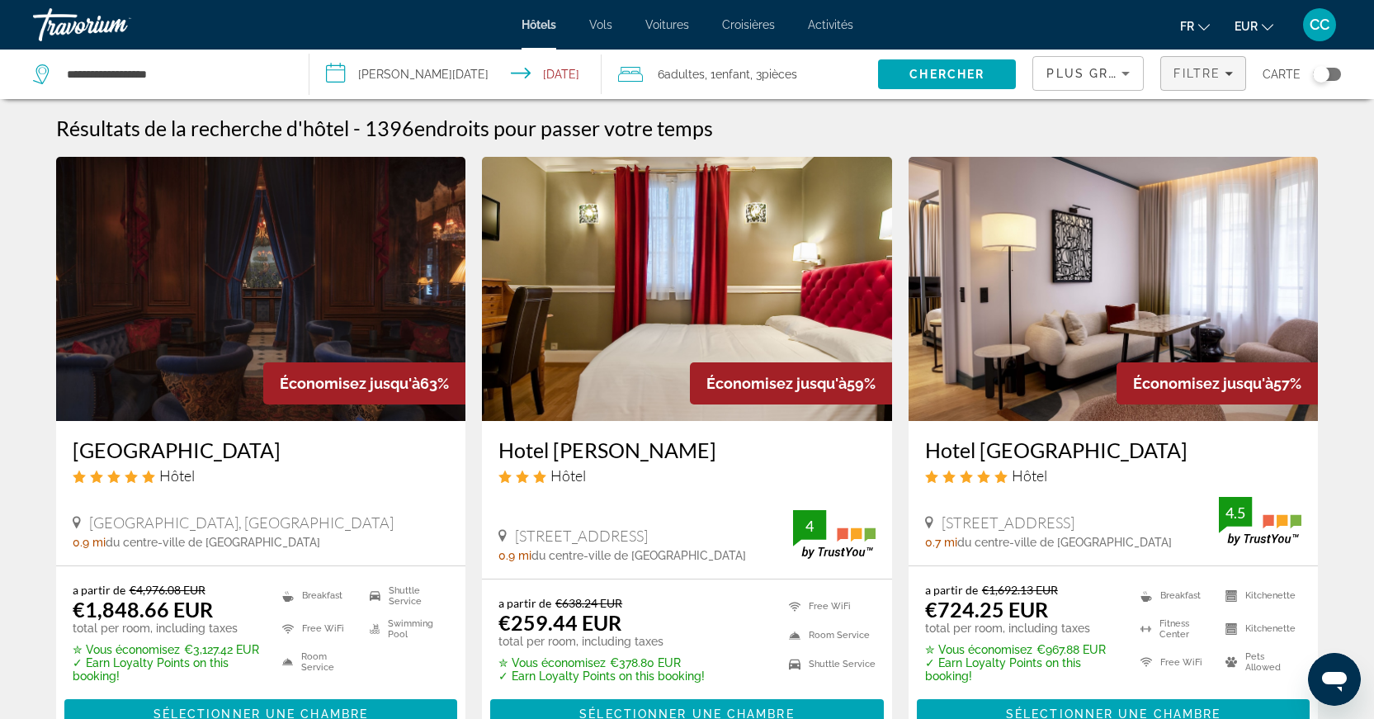
click at [1193, 73] on span "Filtre" at bounding box center [1197, 73] width 47 height 13
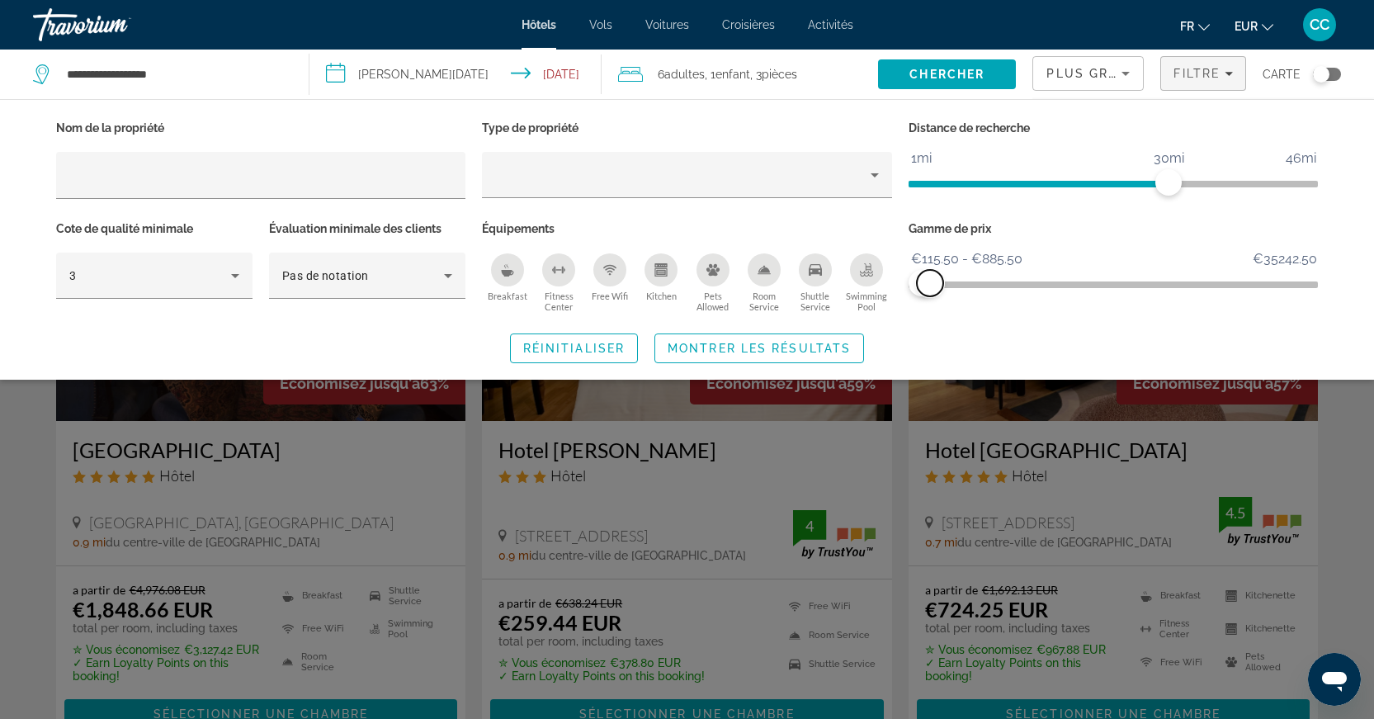
drag, startPoint x: 1304, startPoint y: 277, endPoint x: 930, endPoint y: 306, distance: 375.0
click at [930, 306] on div "Gamme de prix €115.50 €35242.50 €115.50 €885.50 €115.50 - €885.50" at bounding box center [1113, 267] width 427 height 100
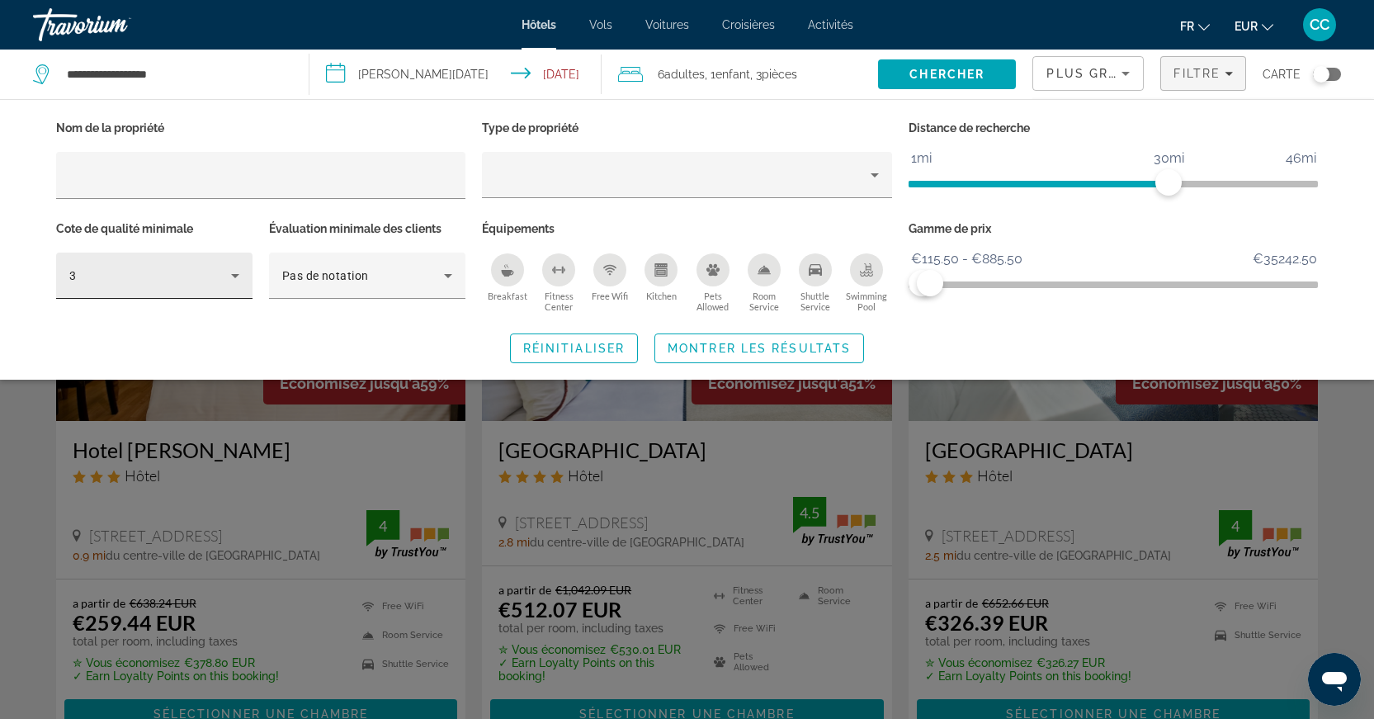
click at [224, 291] on div "3" at bounding box center [154, 276] width 170 height 46
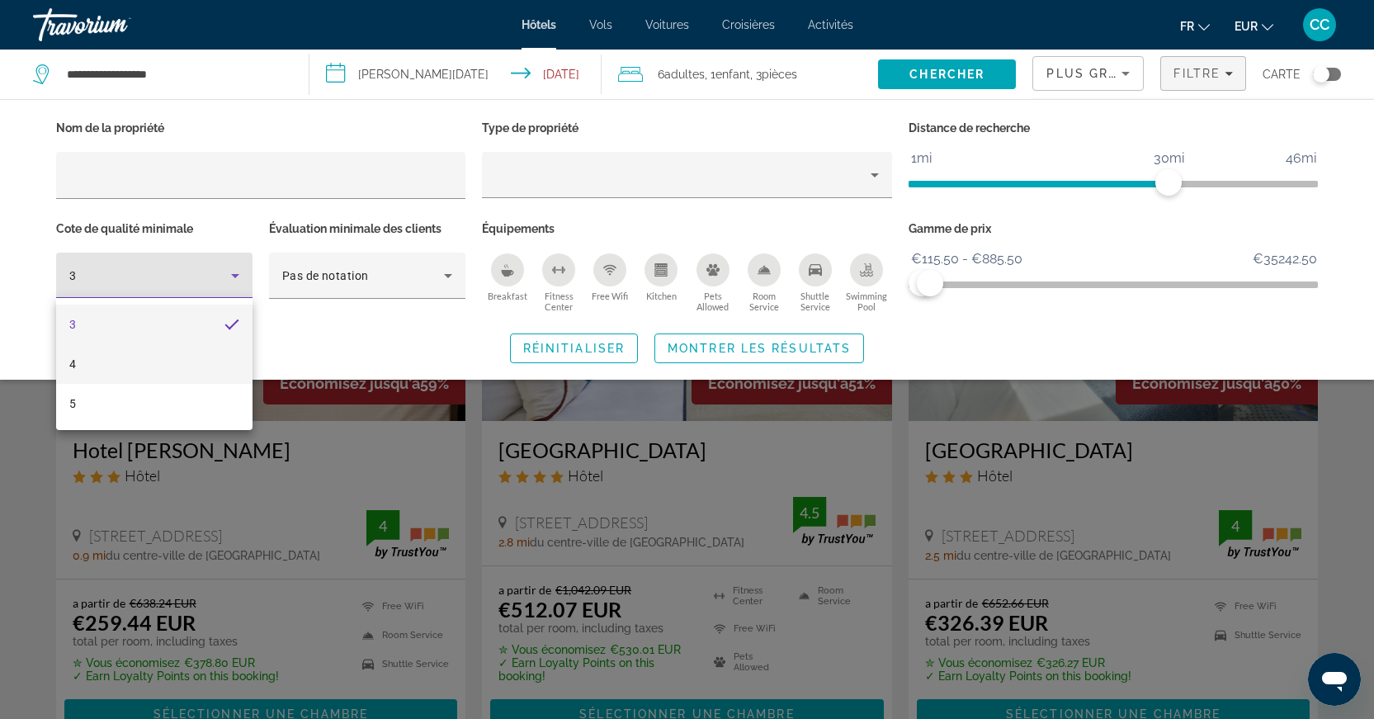
click at [168, 370] on mat-option "4" at bounding box center [154, 364] width 196 height 40
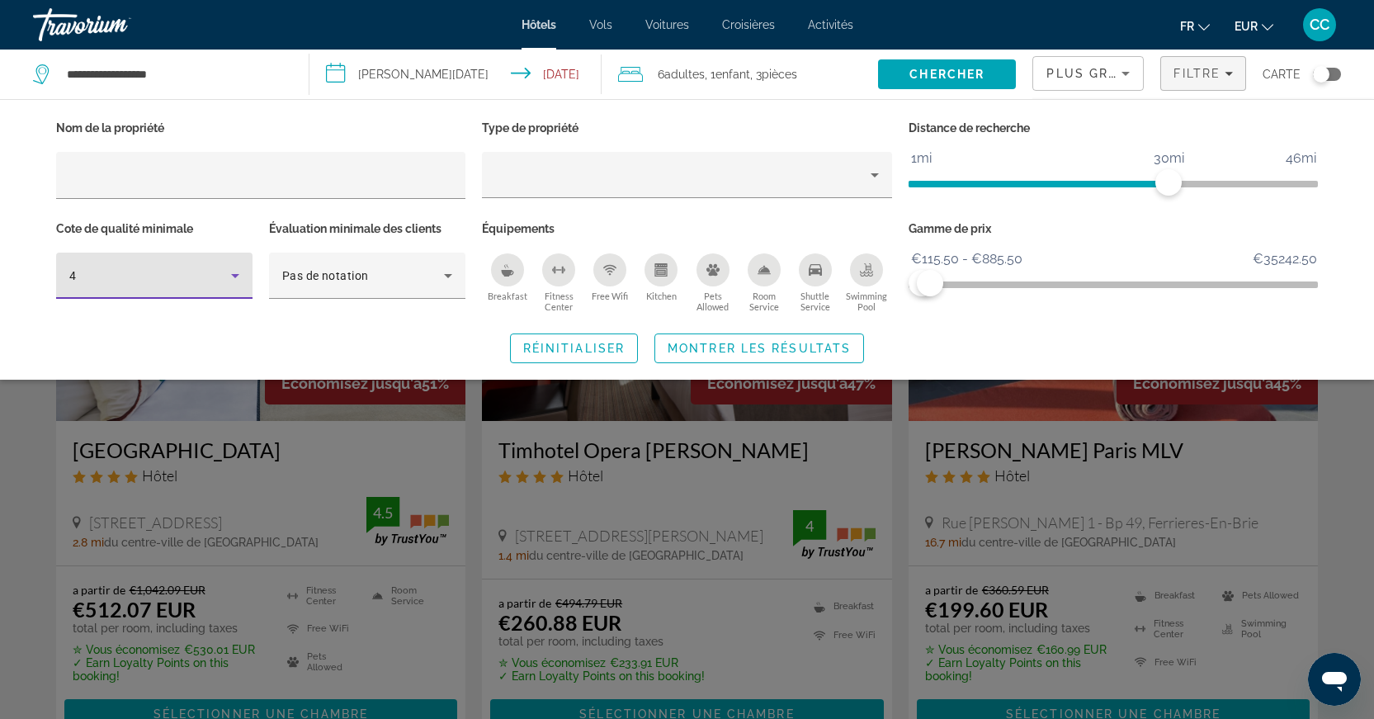
click at [185, 290] on div "4" at bounding box center [154, 276] width 170 height 46
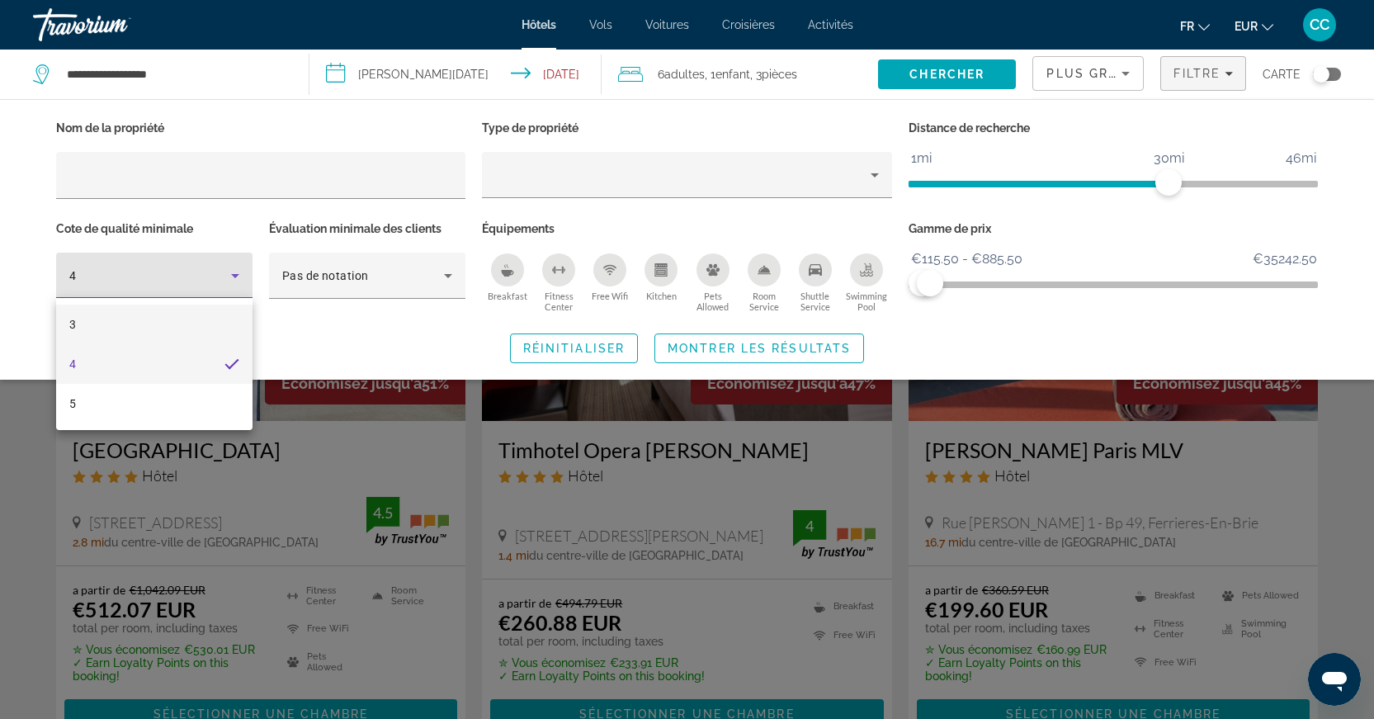
click at [173, 321] on mat-option "3" at bounding box center [154, 325] width 196 height 40
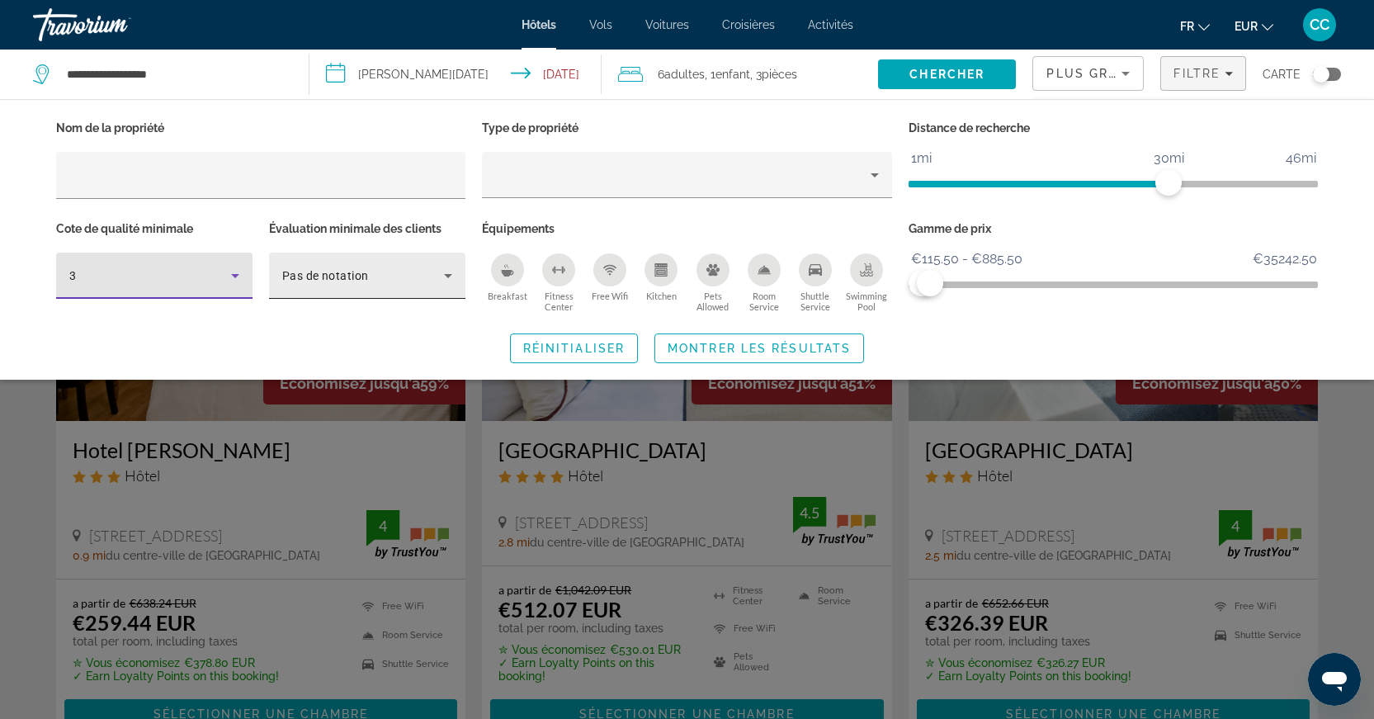
click at [353, 282] on div "Pas de notation" at bounding box center [363, 276] width 162 height 20
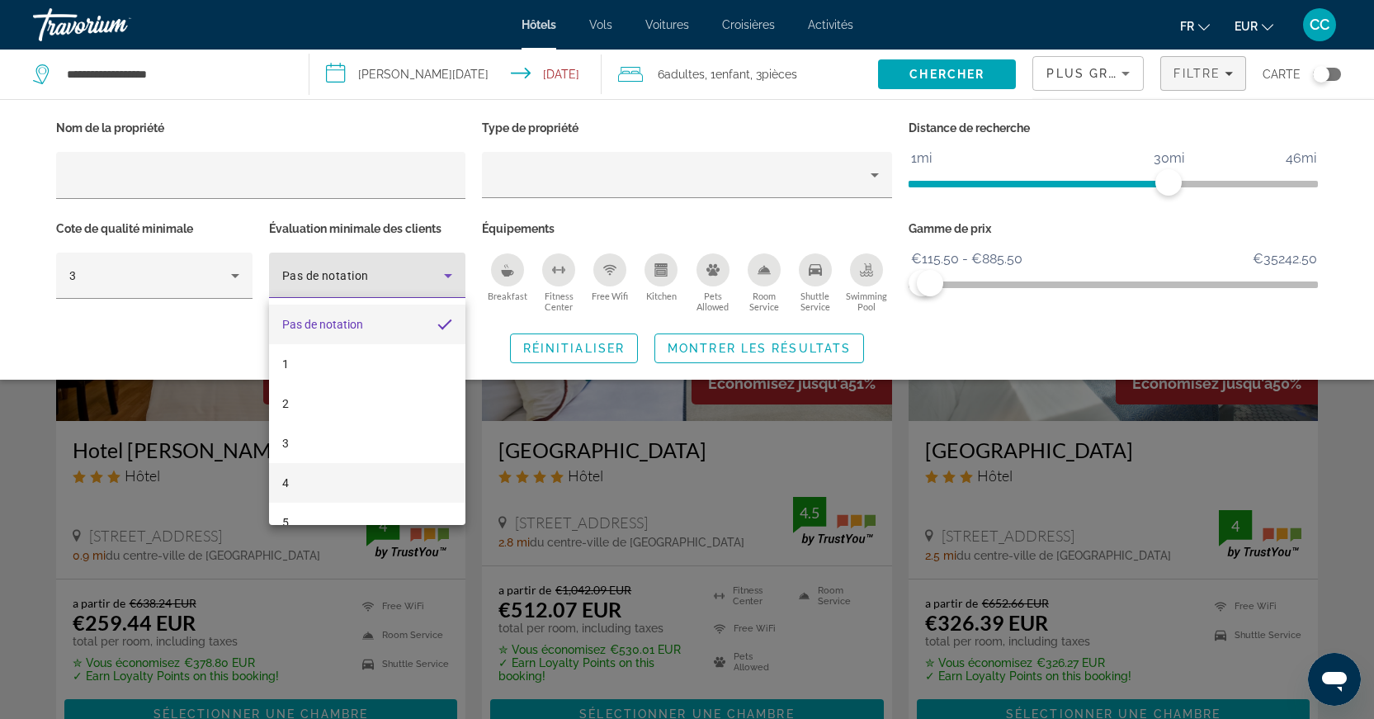
click at [346, 469] on mat-option "4" at bounding box center [367, 483] width 196 height 40
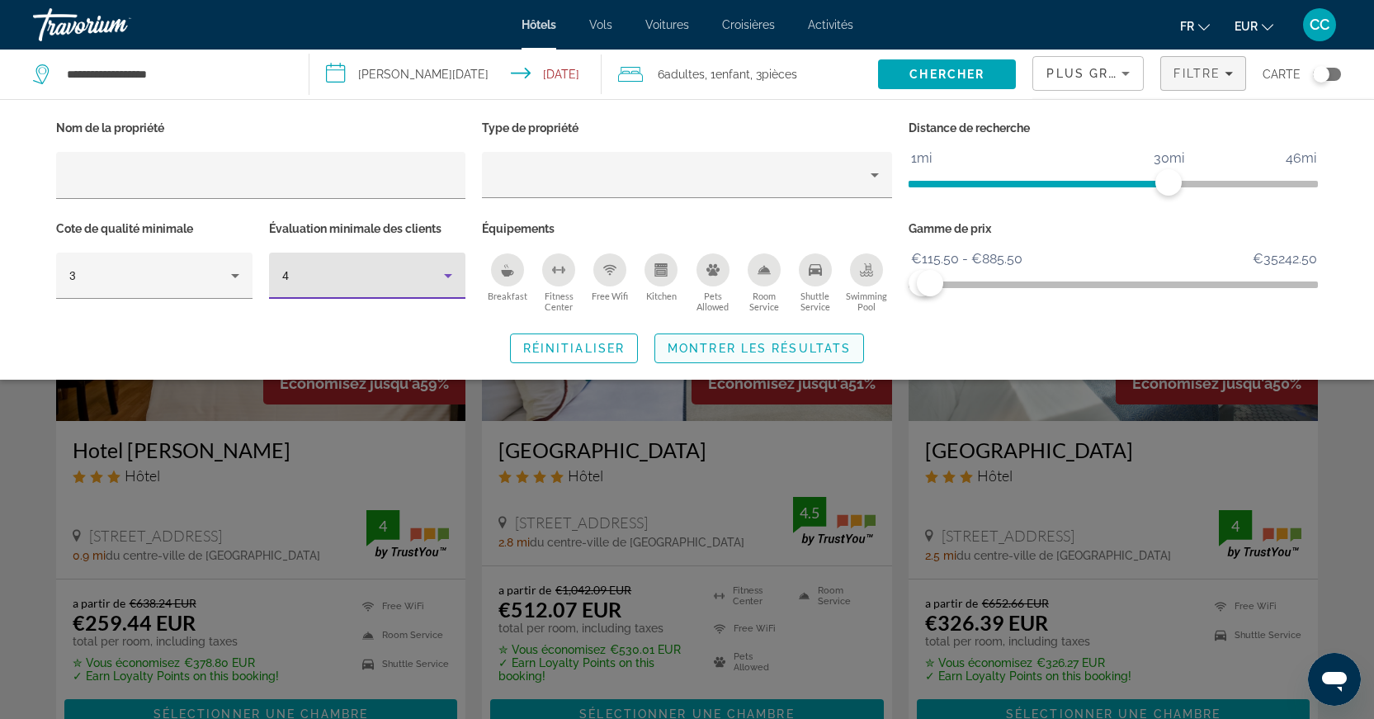
click at [765, 347] on span "Montrer les résultats" at bounding box center [759, 348] width 183 height 13
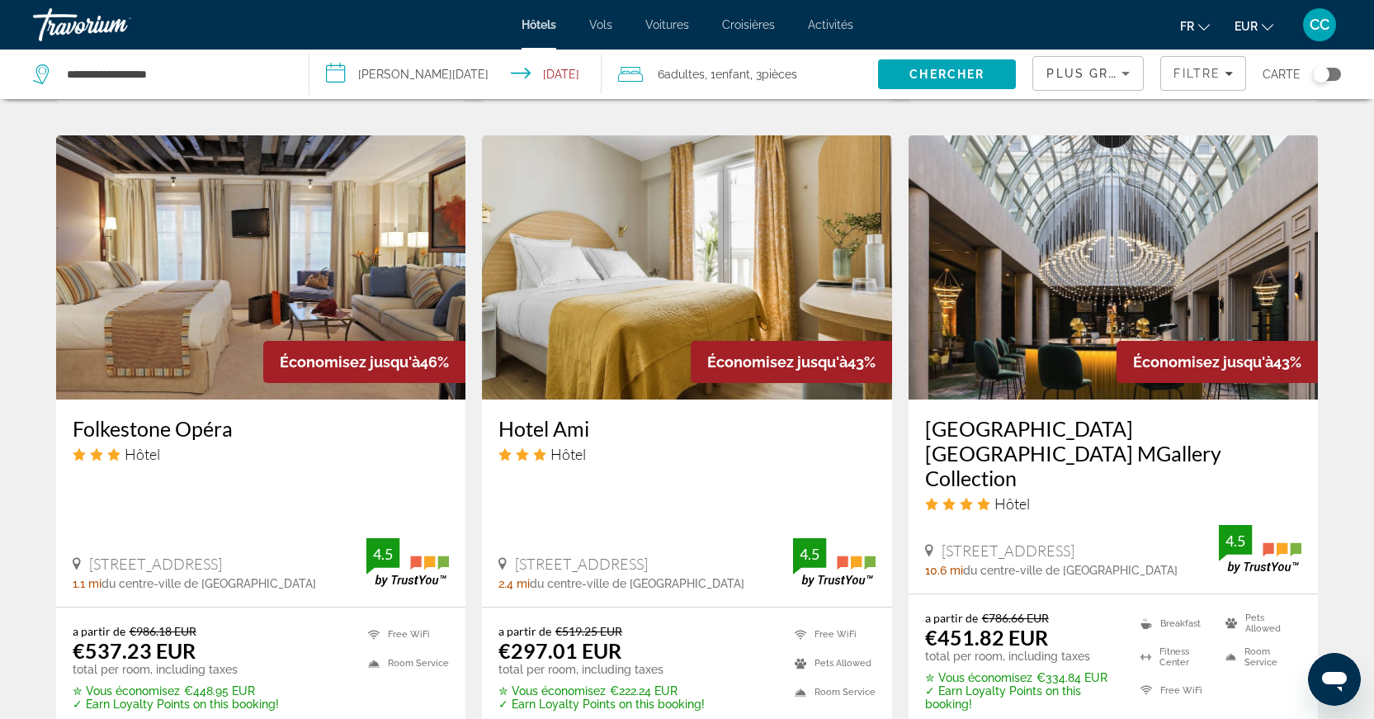
scroll to position [1928, 0]
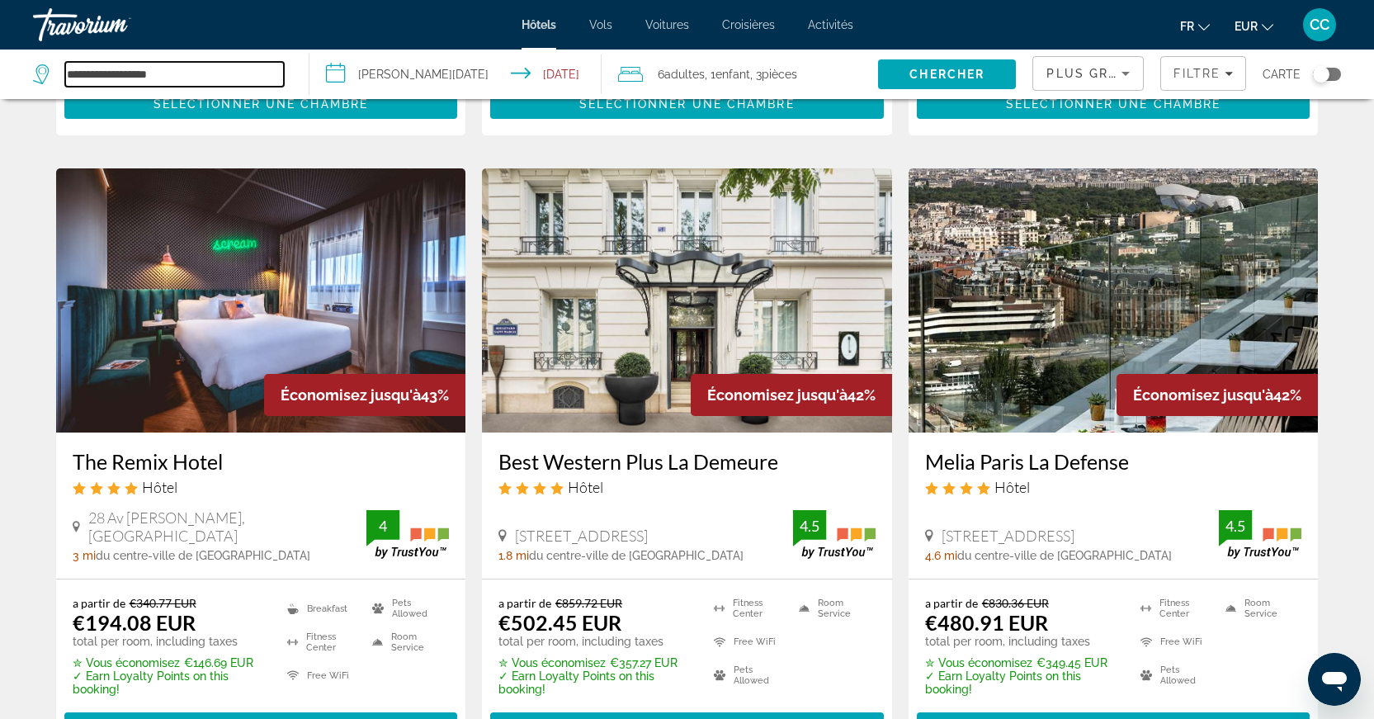
click at [191, 83] on input "**********" at bounding box center [174, 74] width 219 height 25
paste input "Search hotel destination"
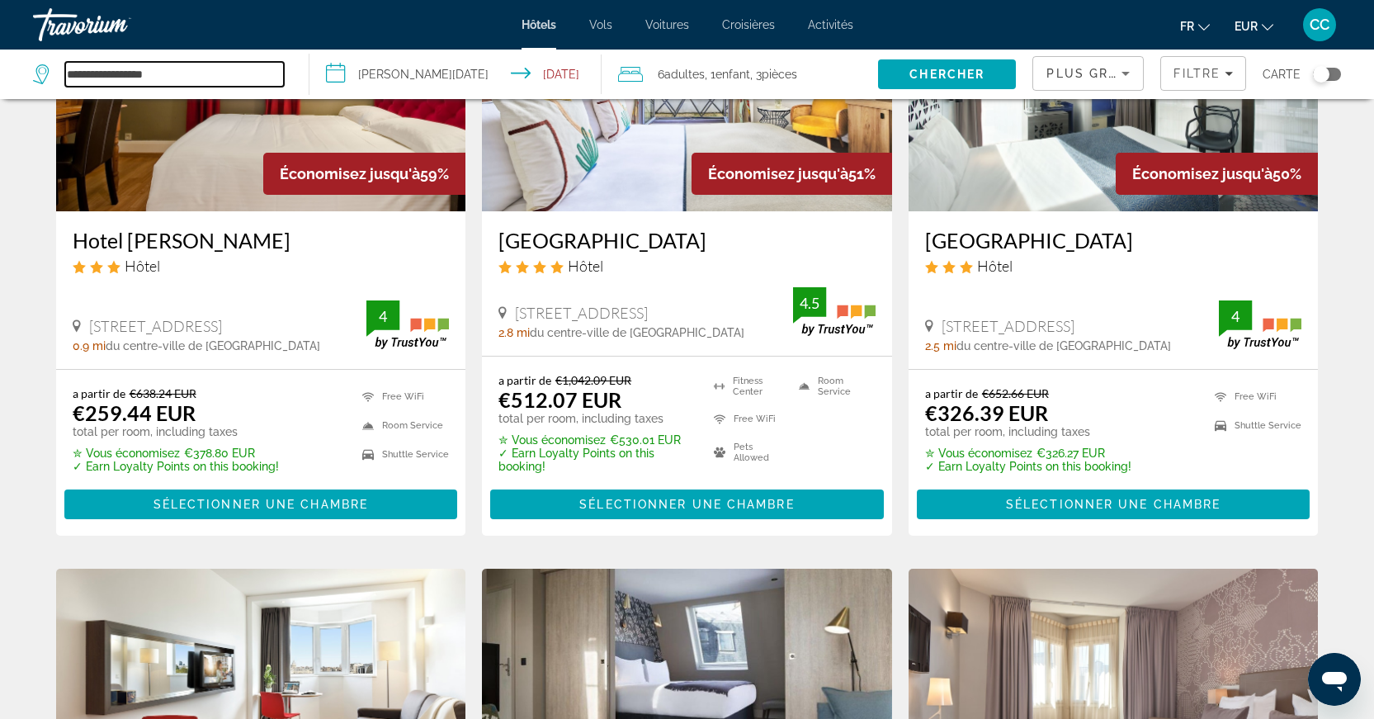
scroll to position [0, 0]
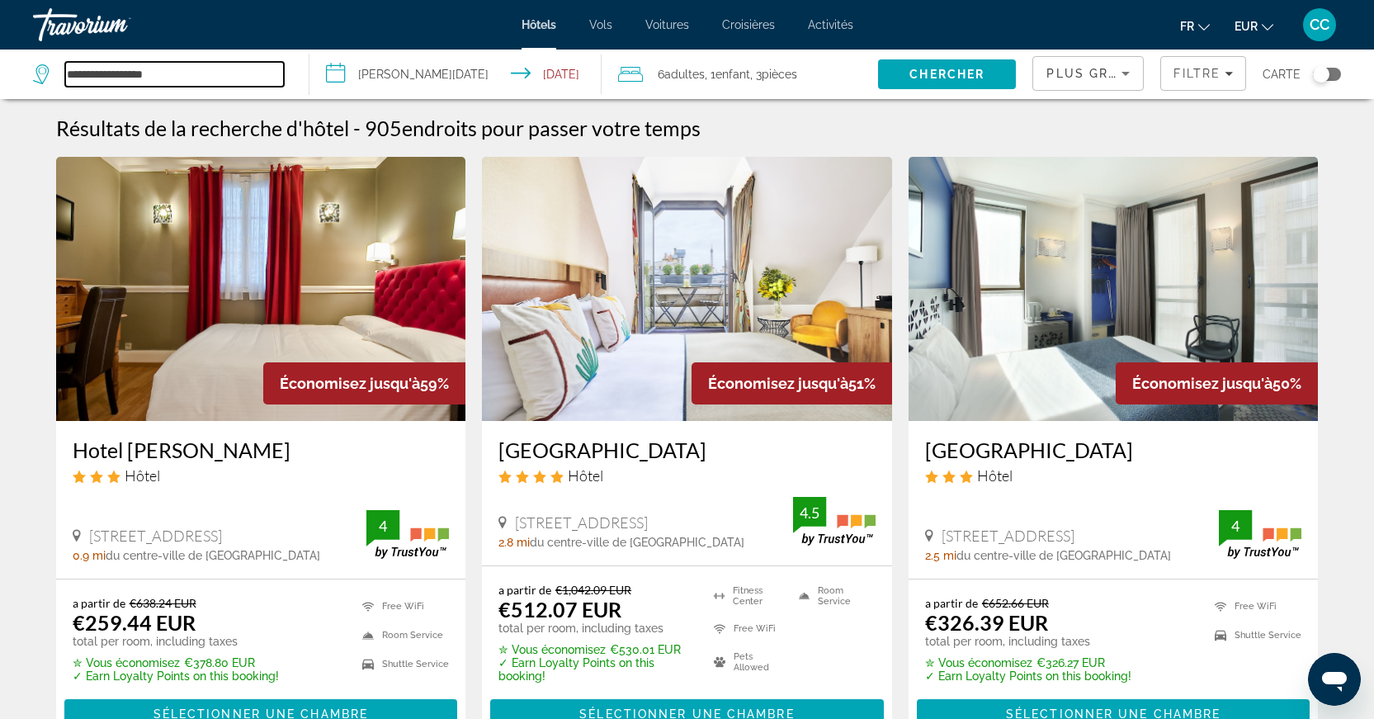
click at [215, 72] on input "**********" at bounding box center [174, 74] width 219 height 25
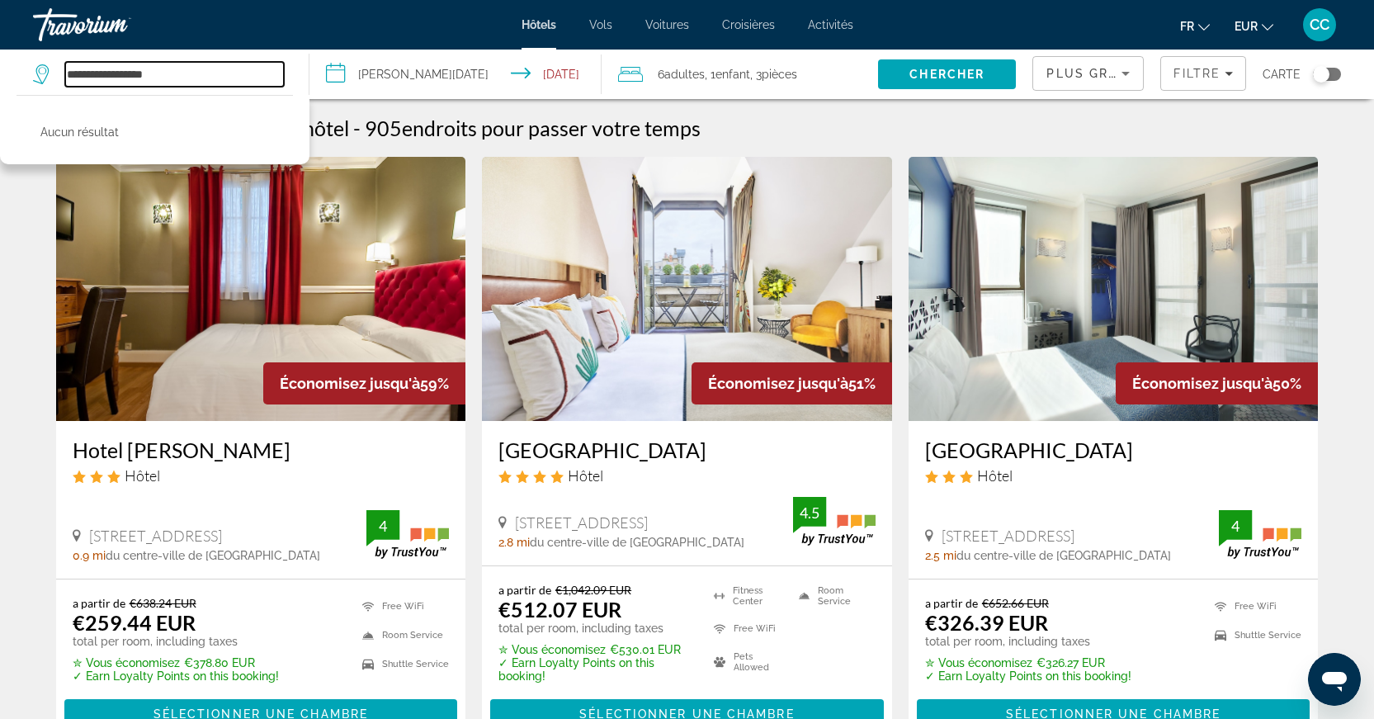
click at [215, 72] on input "**********" at bounding box center [174, 74] width 219 height 25
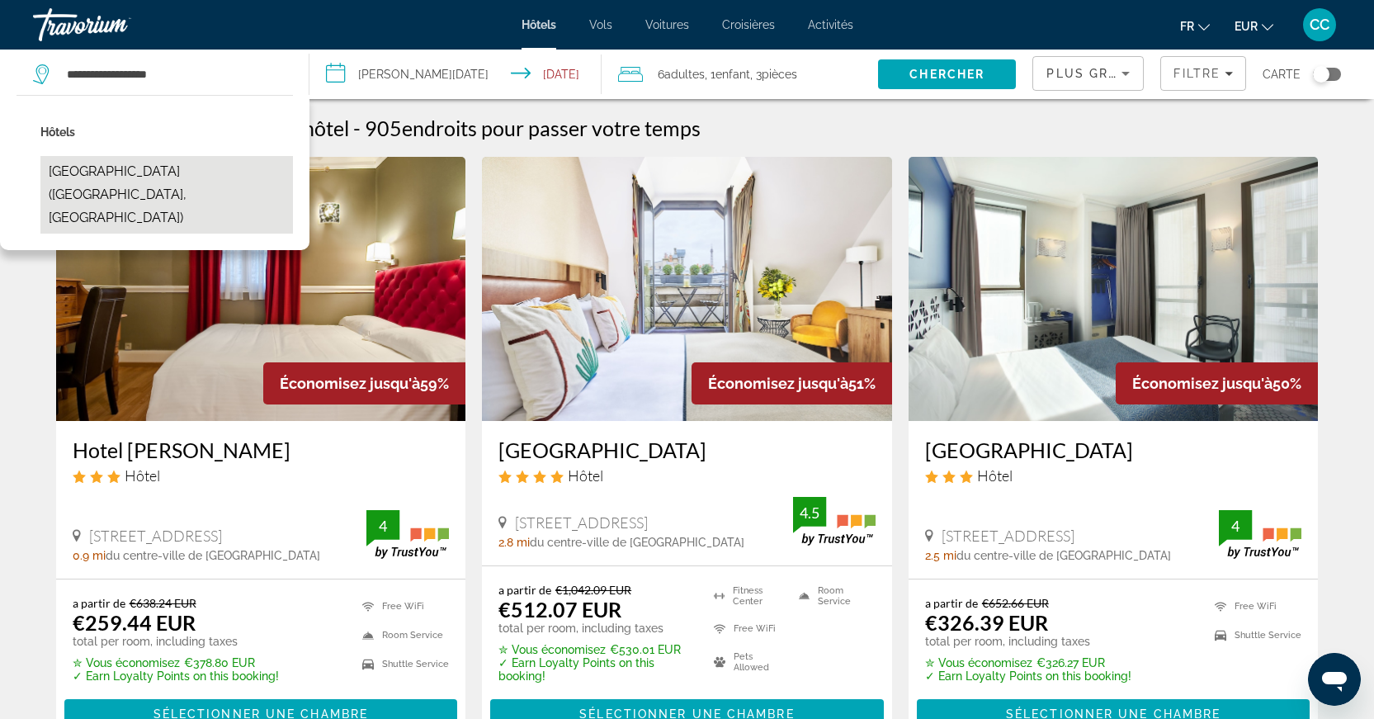
drag, startPoint x: 182, startPoint y: 88, endPoint x: 190, endPoint y: 164, distance: 76.4
click at [190, 164] on button "[GEOGRAPHIC_DATA] ([GEOGRAPHIC_DATA], [GEOGRAPHIC_DATA])" at bounding box center [166, 195] width 253 height 78
type input "**********"
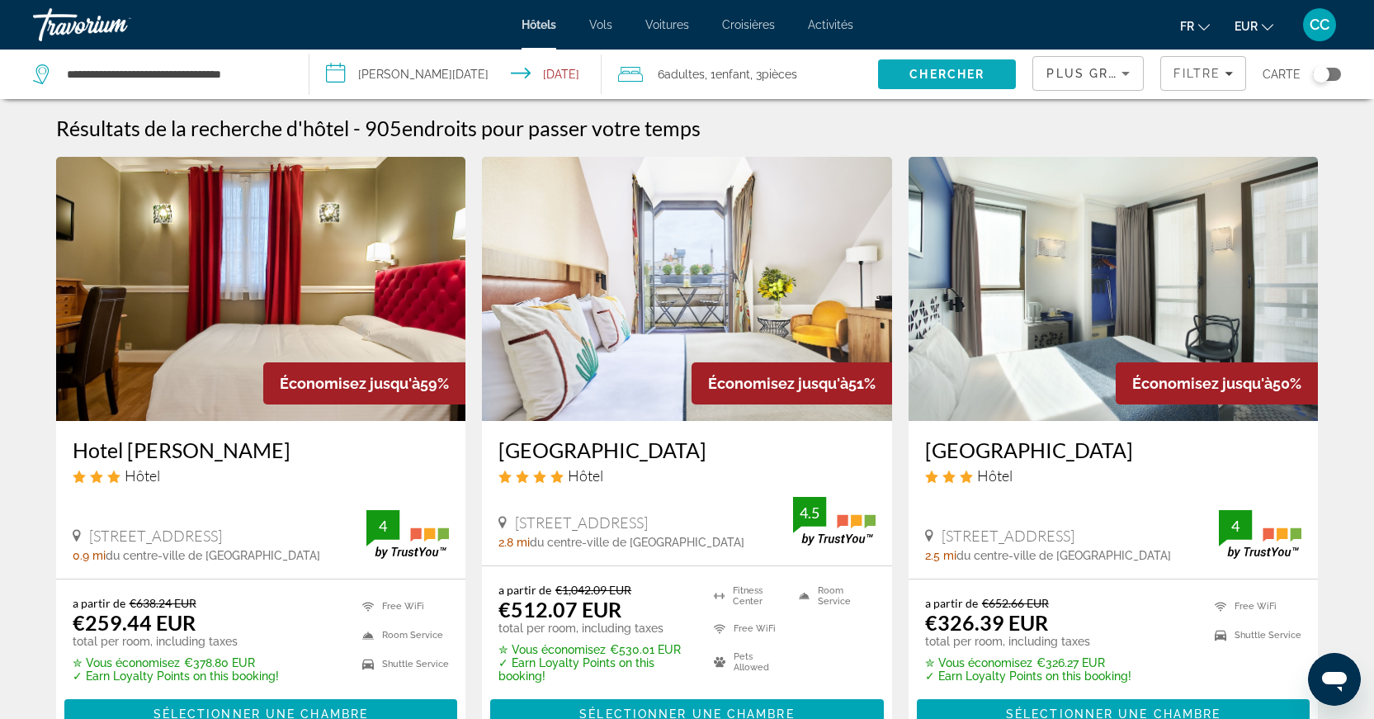
click at [910, 80] on span "Chercher" at bounding box center [946, 74] width 75 height 13
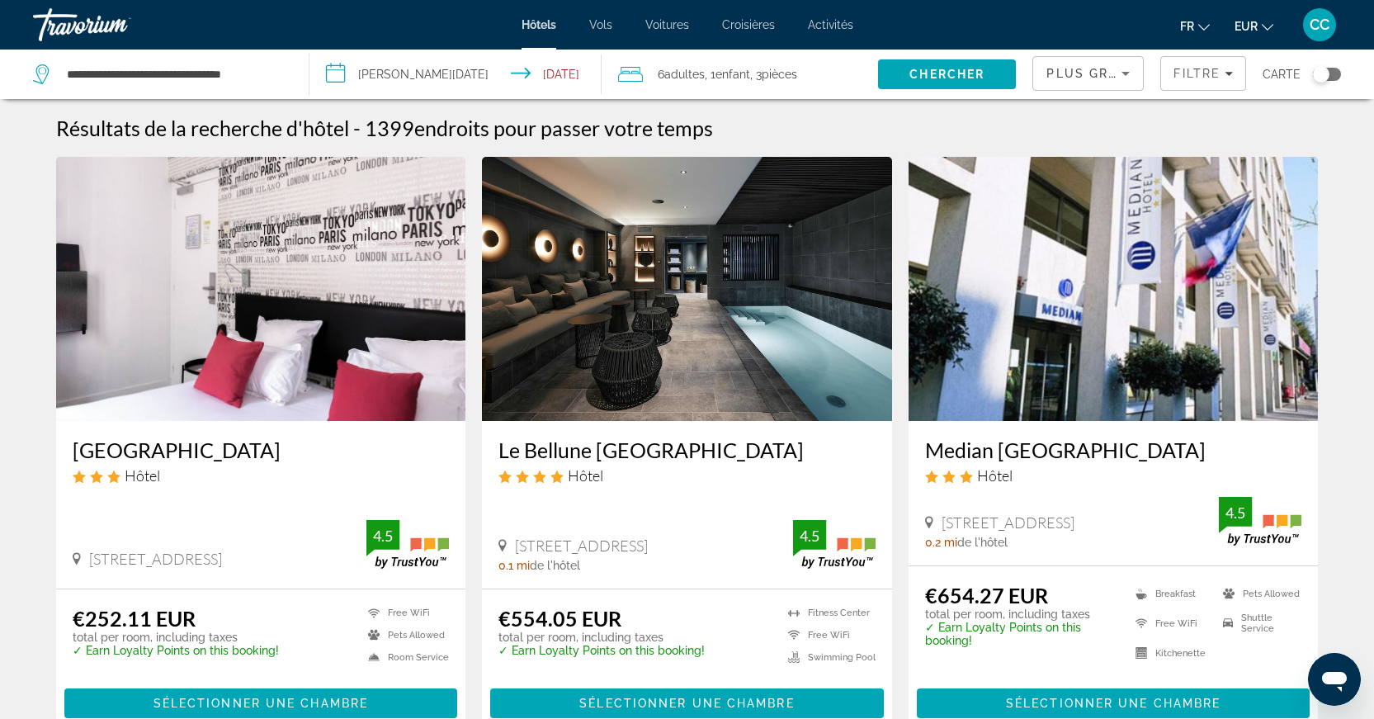
click at [1128, 69] on icon "Sort by" at bounding box center [1126, 74] width 20 height 20
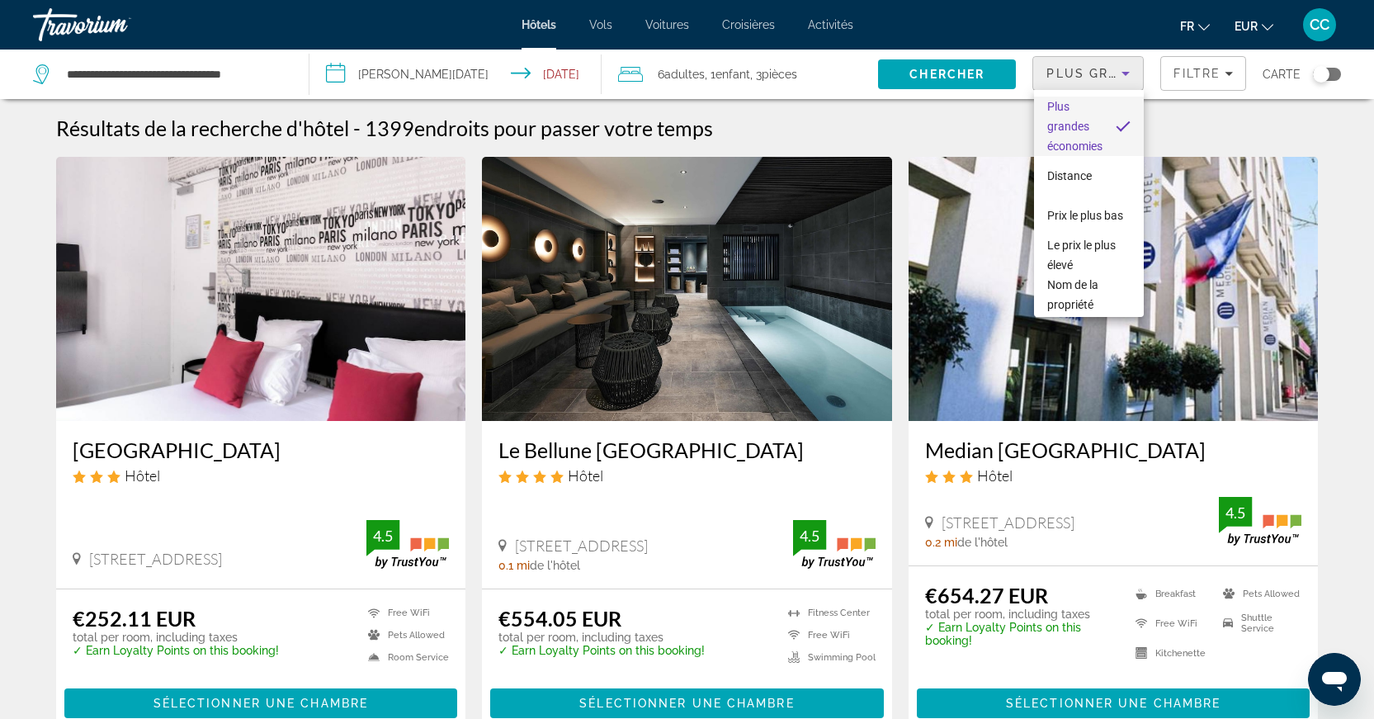
click at [1197, 73] on div at bounding box center [687, 359] width 1374 height 719
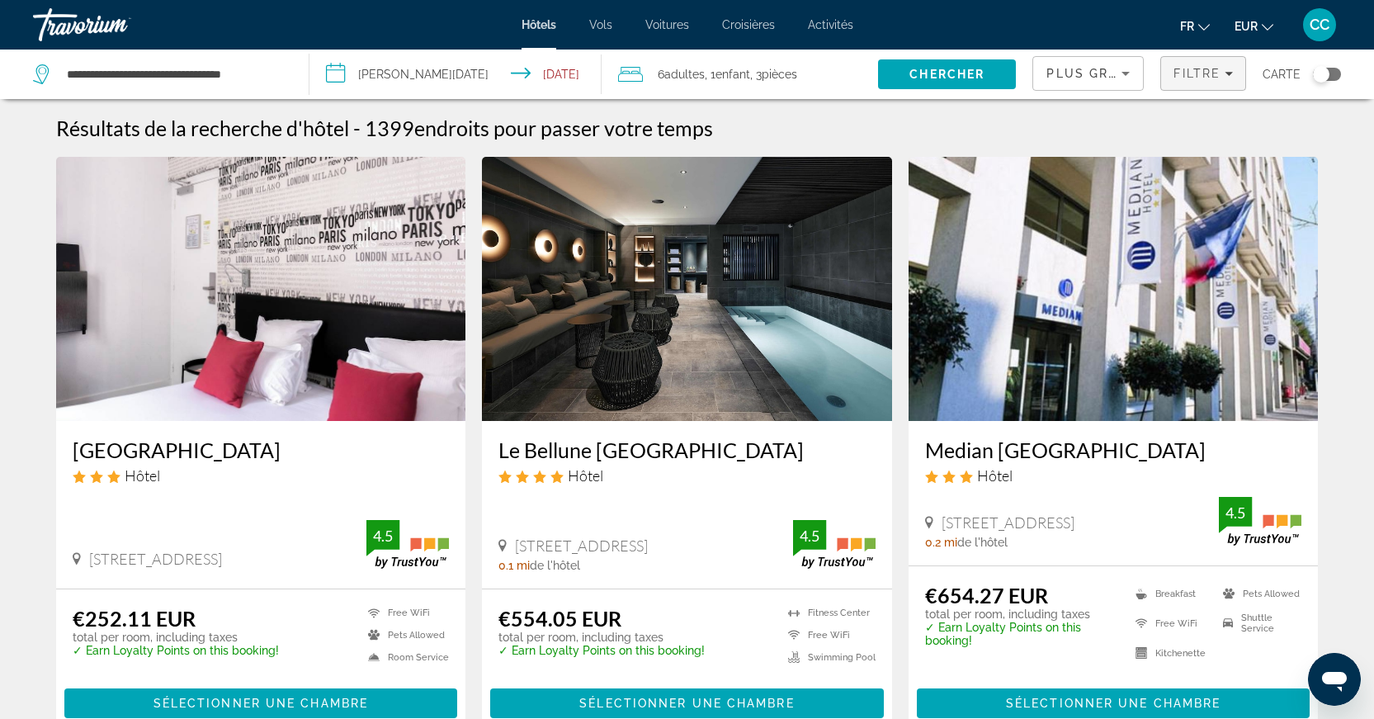
click at [1205, 75] on span "Filtre" at bounding box center [1197, 73] width 47 height 13
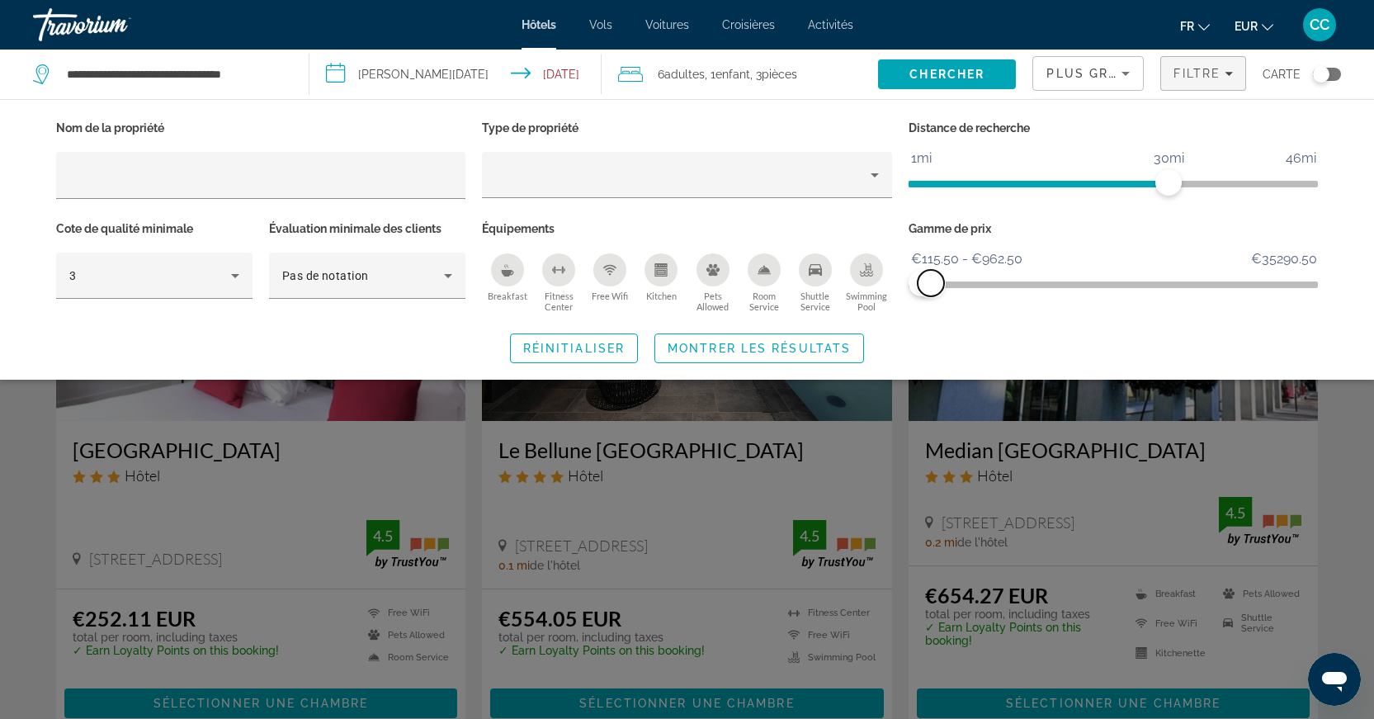
drag, startPoint x: 1292, startPoint y: 290, endPoint x: 931, endPoint y: 309, distance: 361.2
click at [931, 309] on div "Gamme de prix €115.50 €35290.50 €115.50 €962.50 €115.50 - €962.50" at bounding box center [1113, 267] width 427 height 100
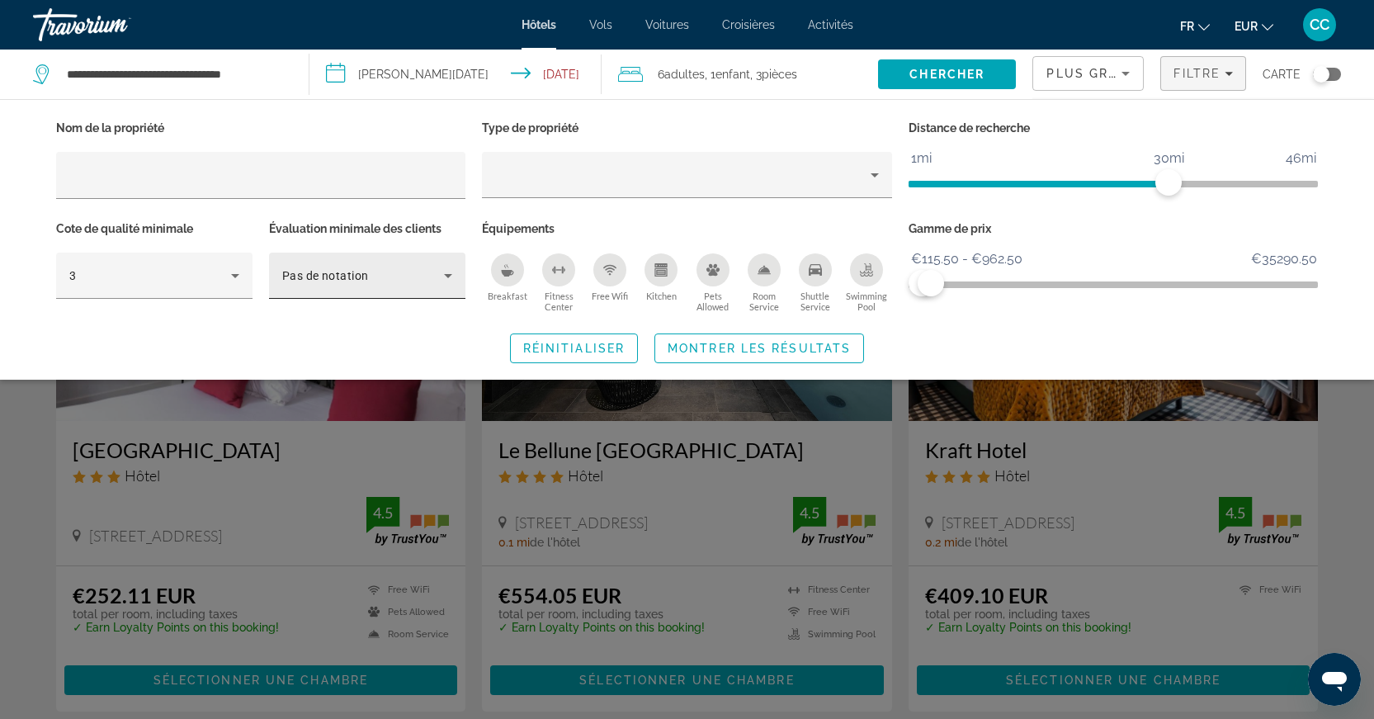
click at [411, 266] on div "Pas de notation" at bounding box center [363, 276] width 162 height 20
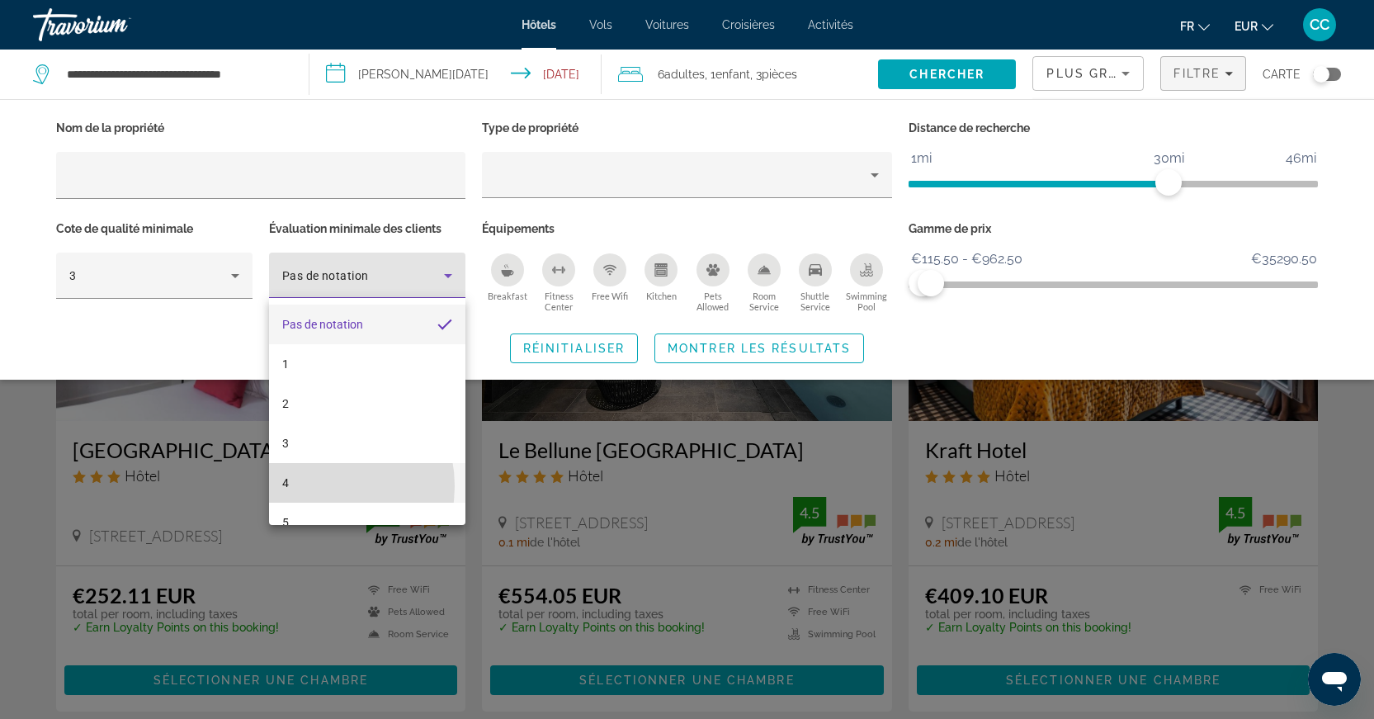
click at [308, 486] on mat-option "4" at bounding box center [367, 483] width 196 height 40
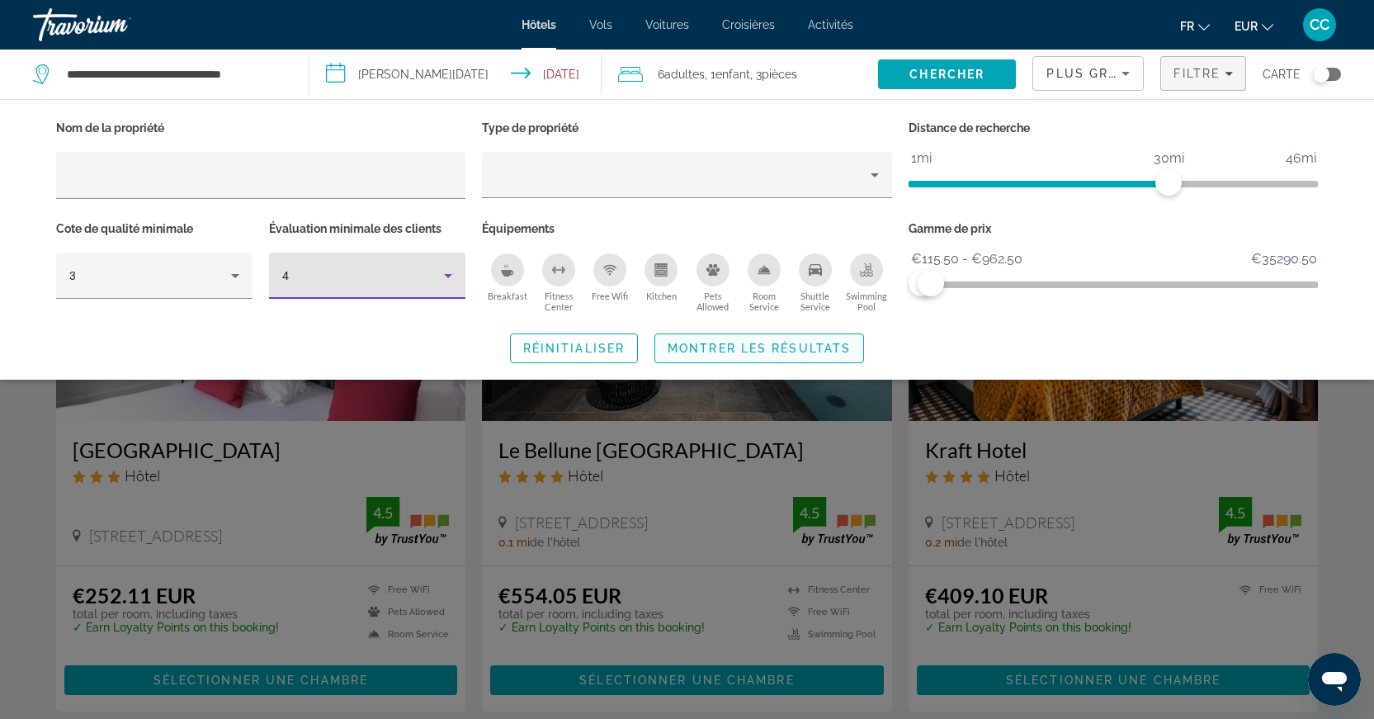
click at [767, 351] on span "Montrer les résultats" at bounding box center [759, 348] width 183 height 13
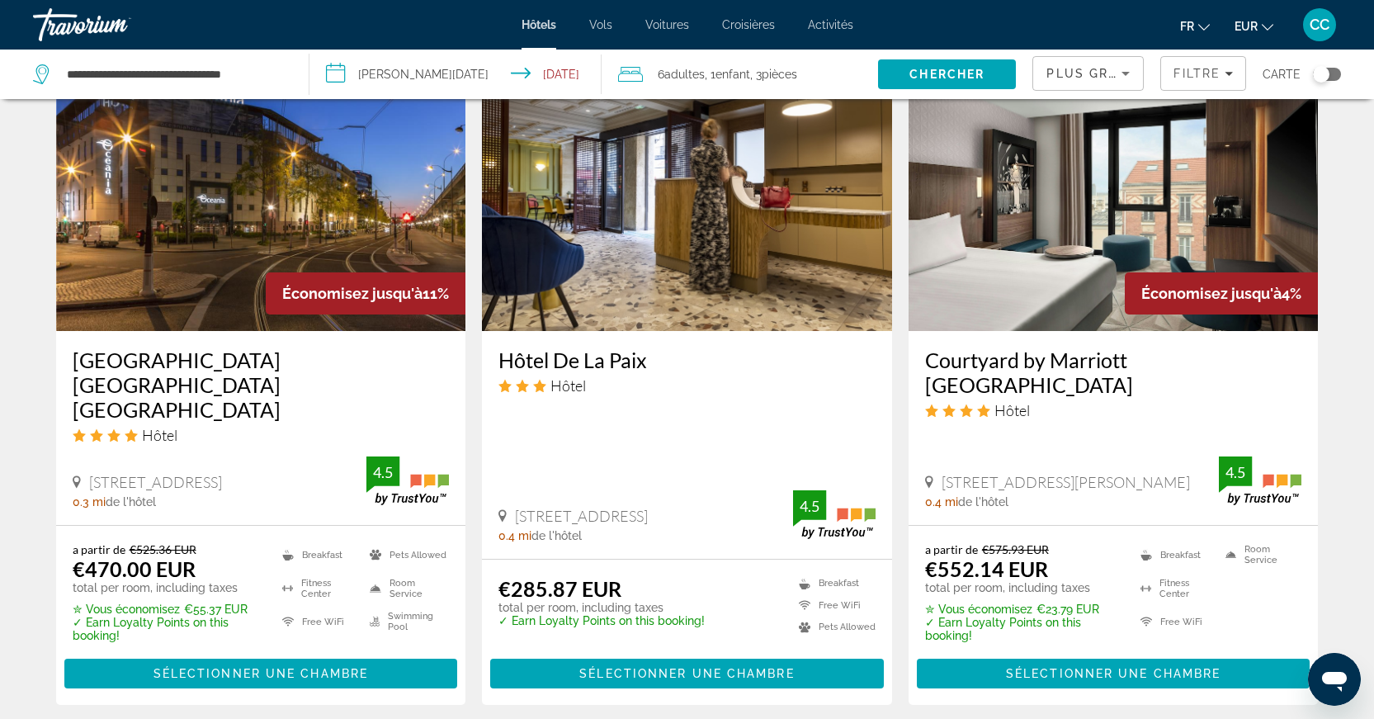
scroll to position [706, 0]
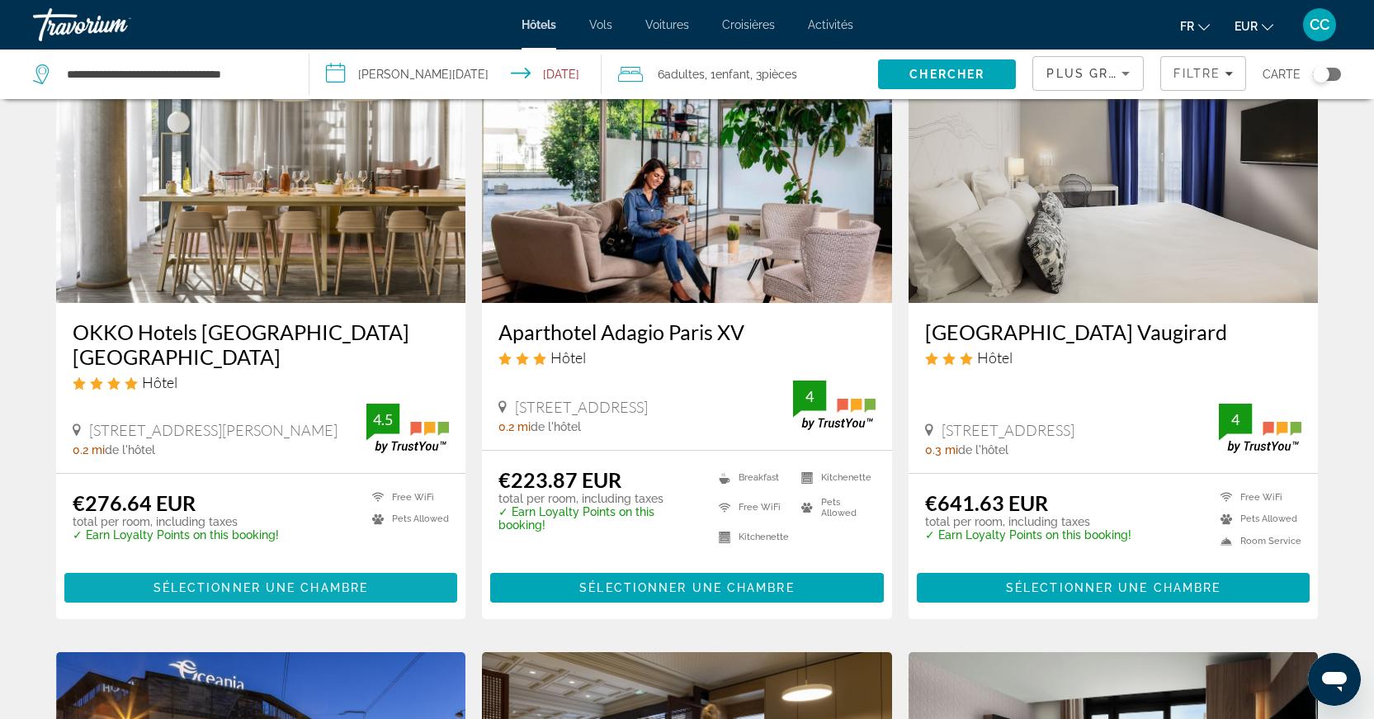
click at [324, 588] on span "Sélectionner une chambre" at bounding box center [261, 587] width 215 height 13
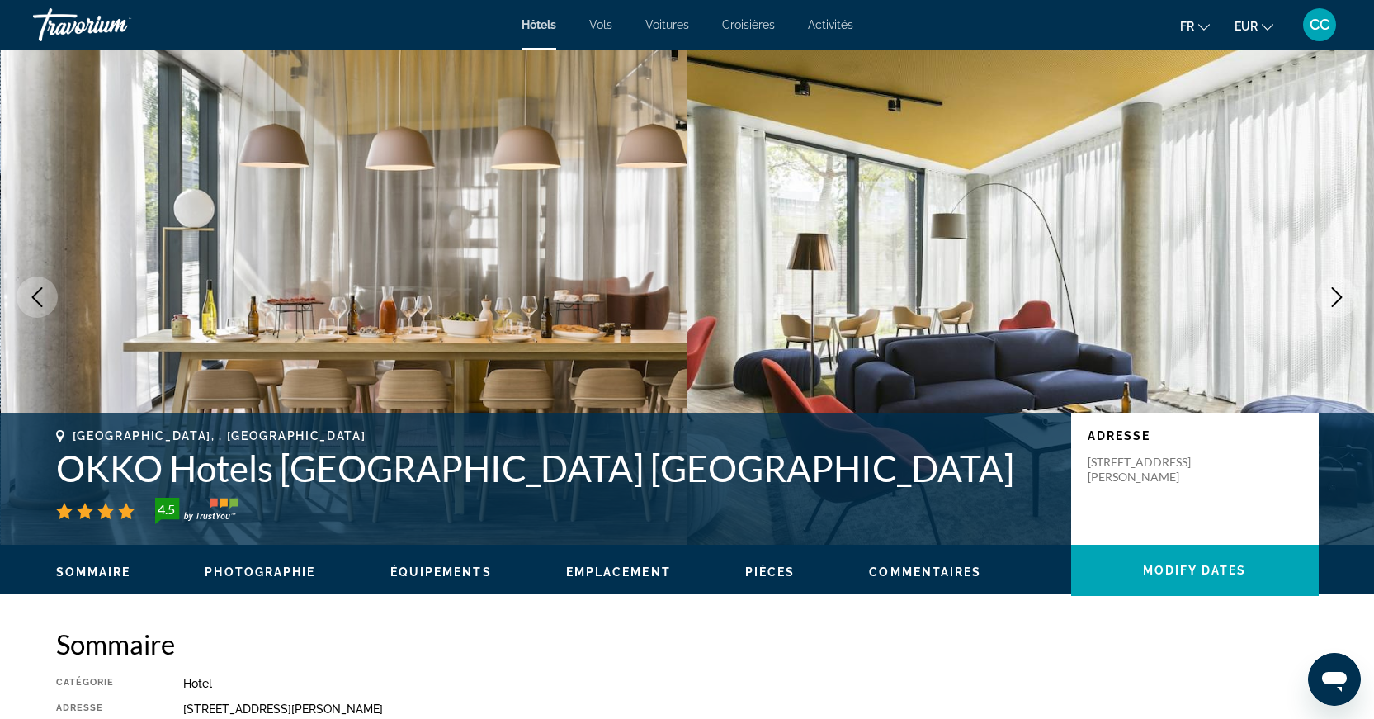
click at [1337, 303] on icon "Next image" at bounding box center [1337, 297] width 20 height 20
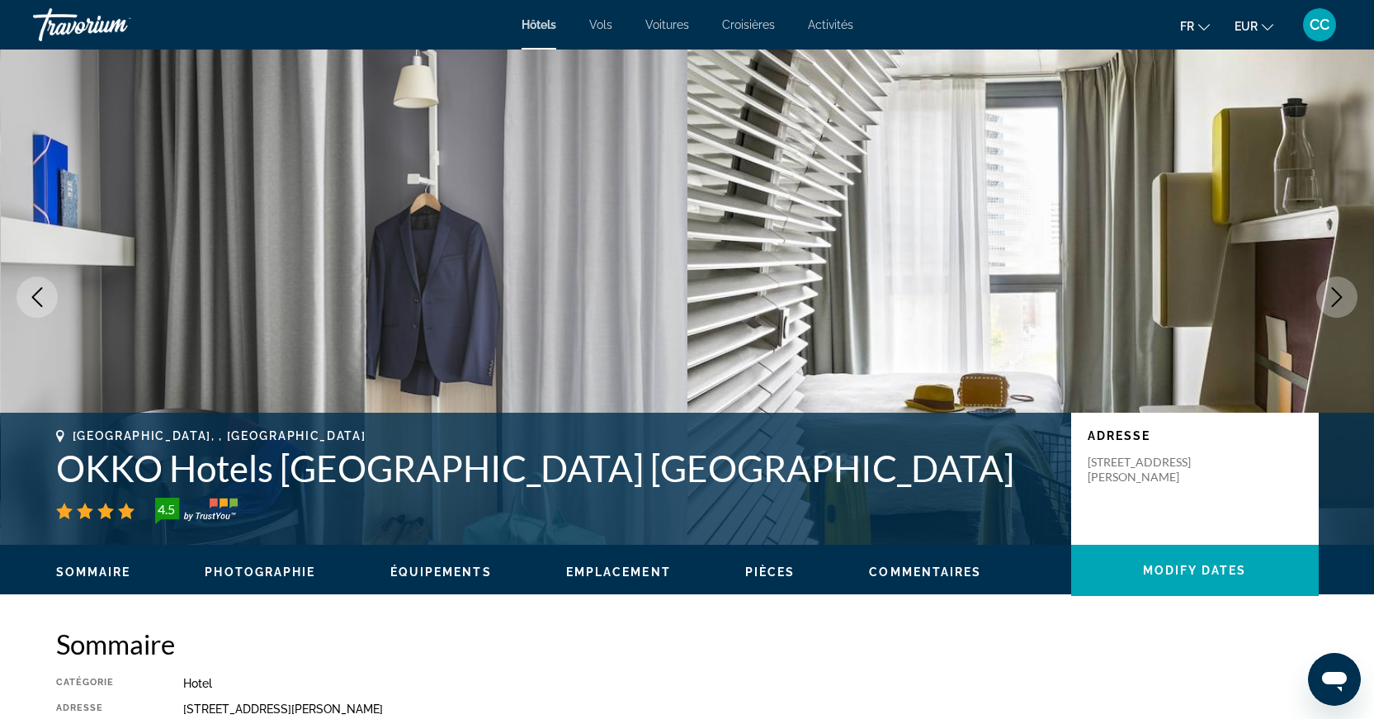
click at [1337, 303] on icon "Next image" at bounding box center [1337, 297] width 20 height 20
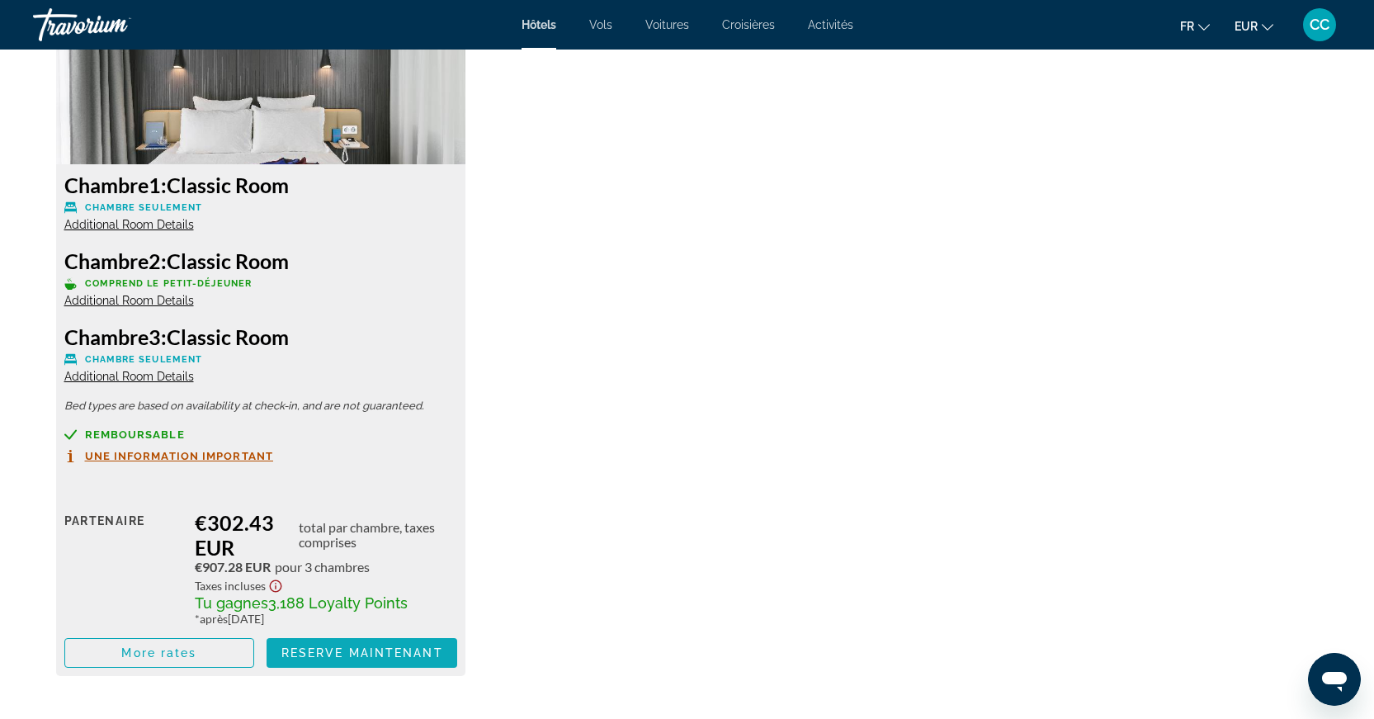
scroll to position [2382, 0]
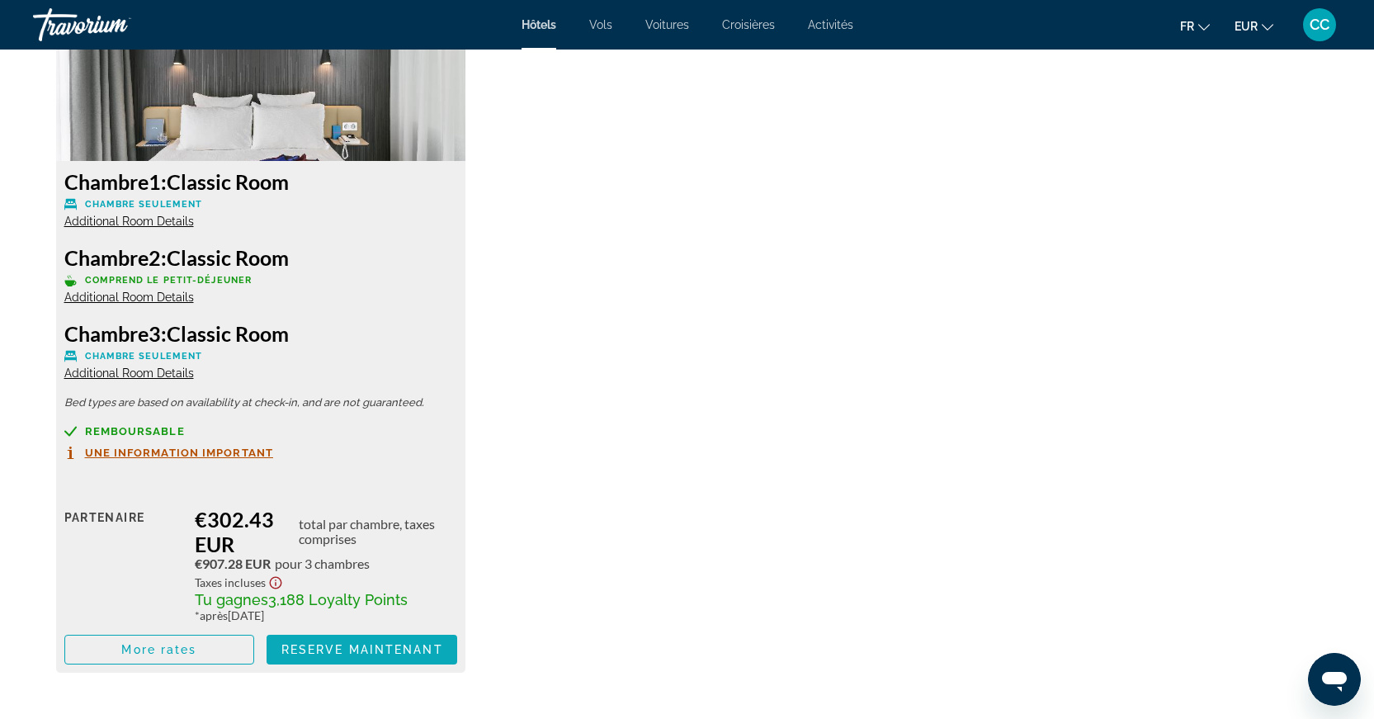
click at [335, 656] on span "Reserve maintenant" at bounding box center [362, 649] width 162 height 13
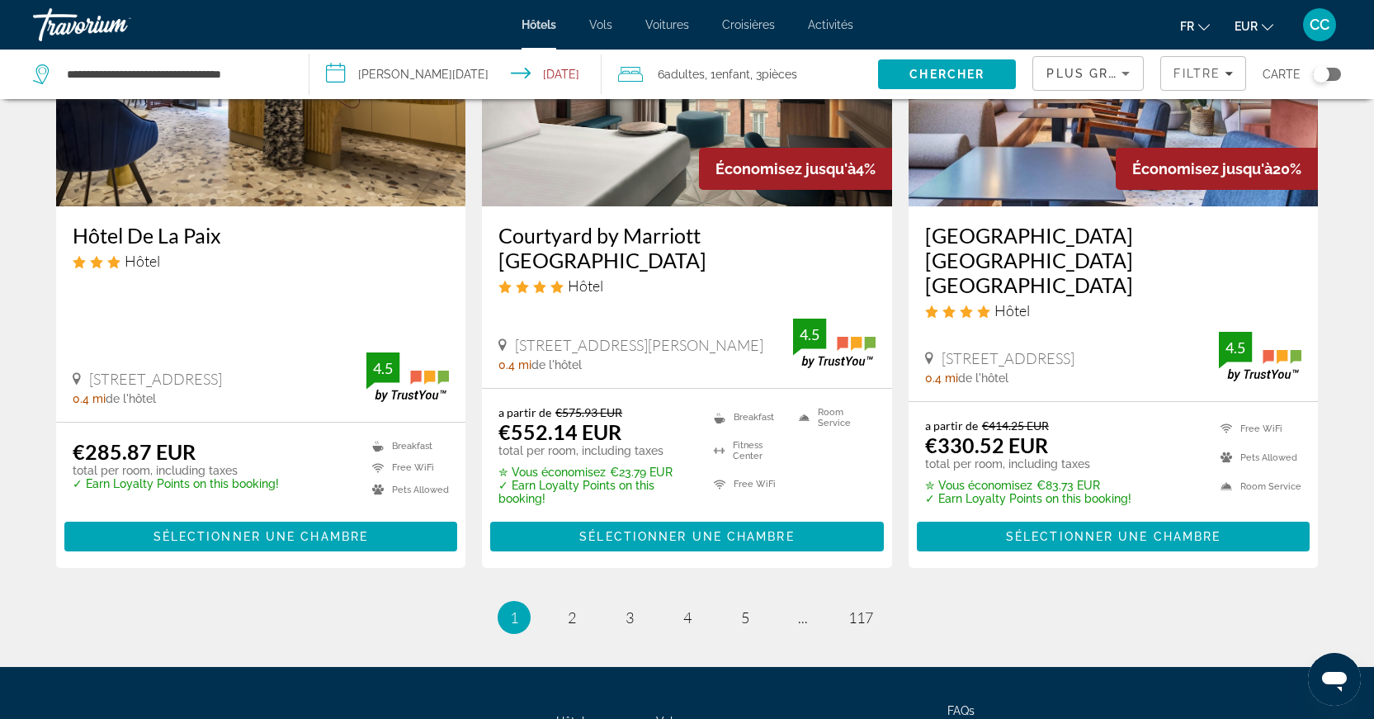
scroll to position [2061, 0]
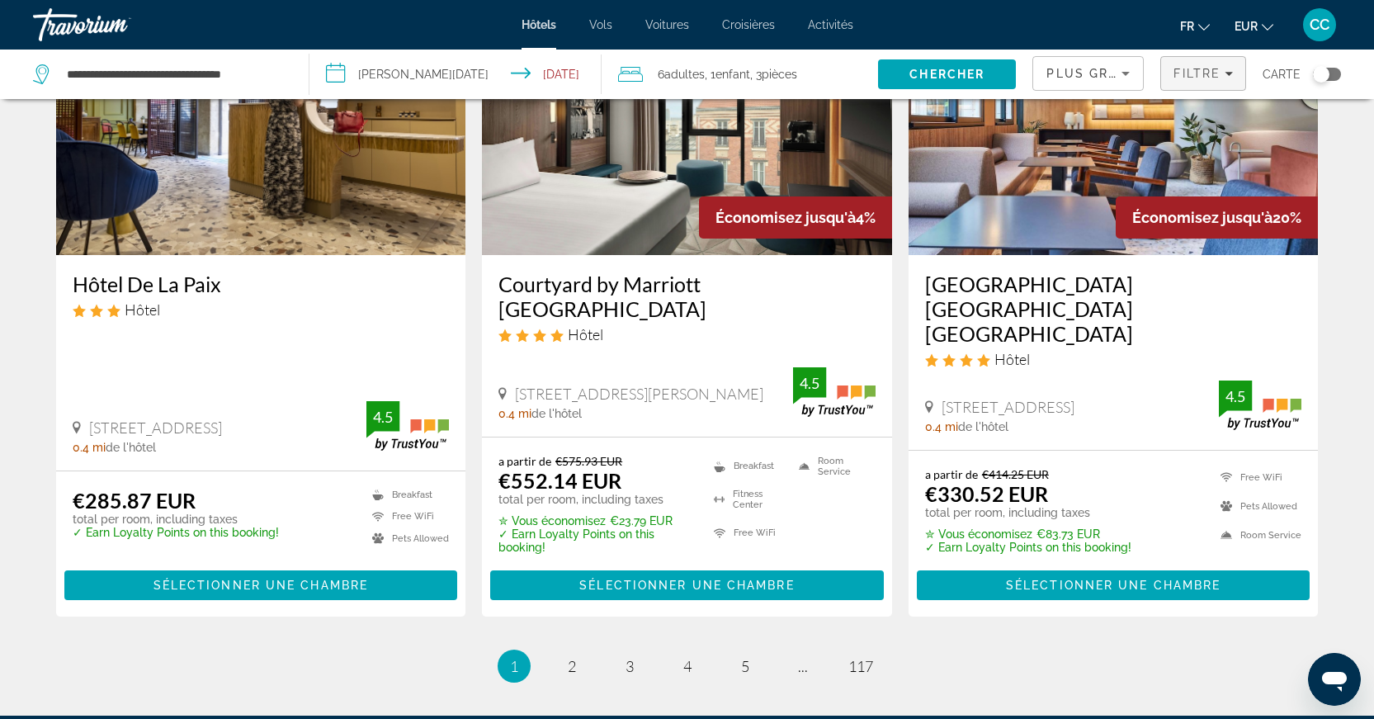
click at [1216, 72] on span "Filtre" at bounding box center [1197, 73] width 47 height 13
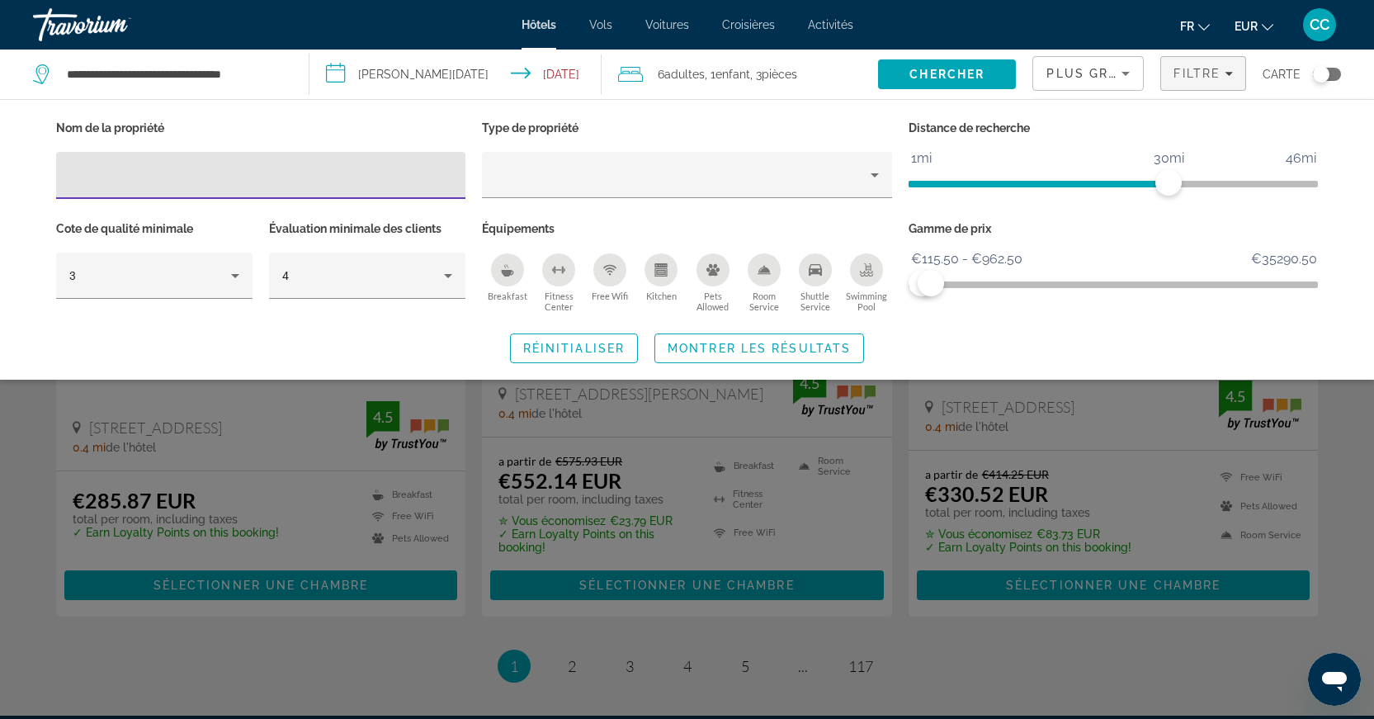
click at [1138, 86] on div "Plus grandes économies" at bounding box center [1088, 73] width 110 height 33
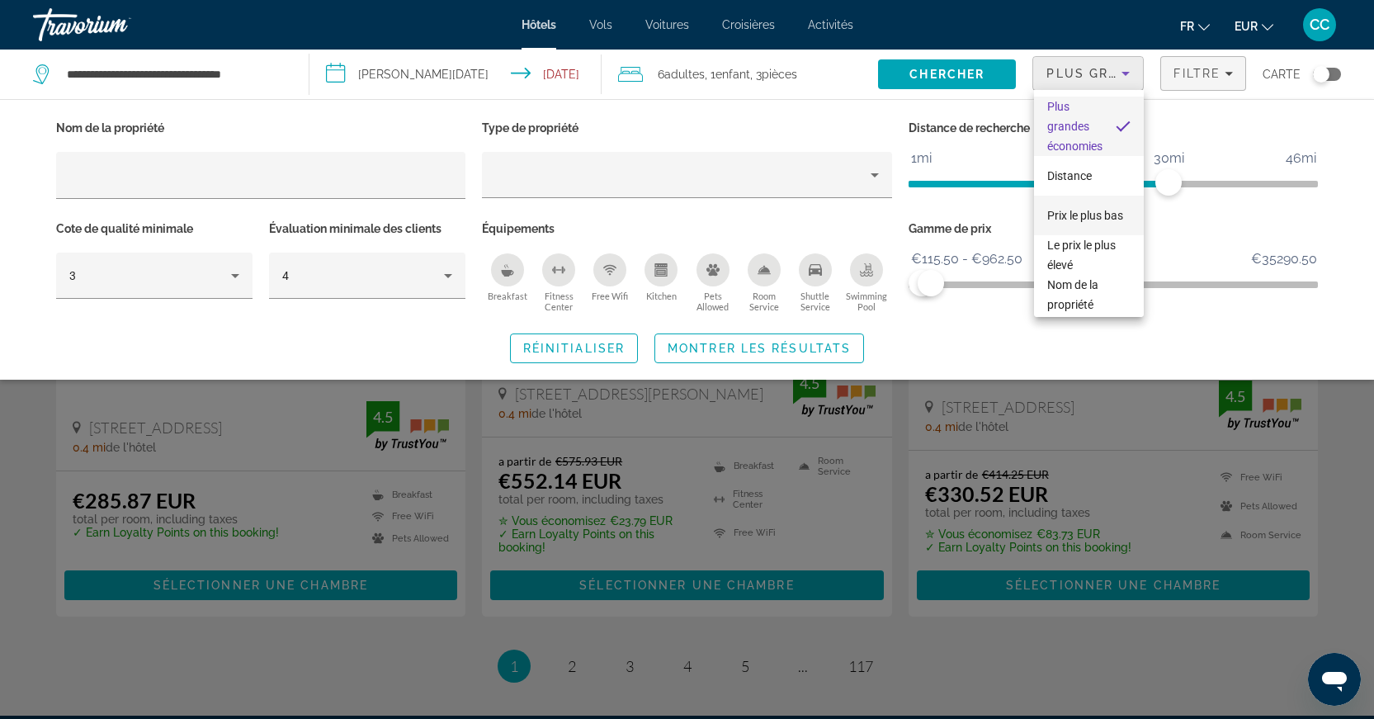
click at [1098, 209] on span "Prix le plus bas" at bounding box center [1085, 215] width 76 height 13
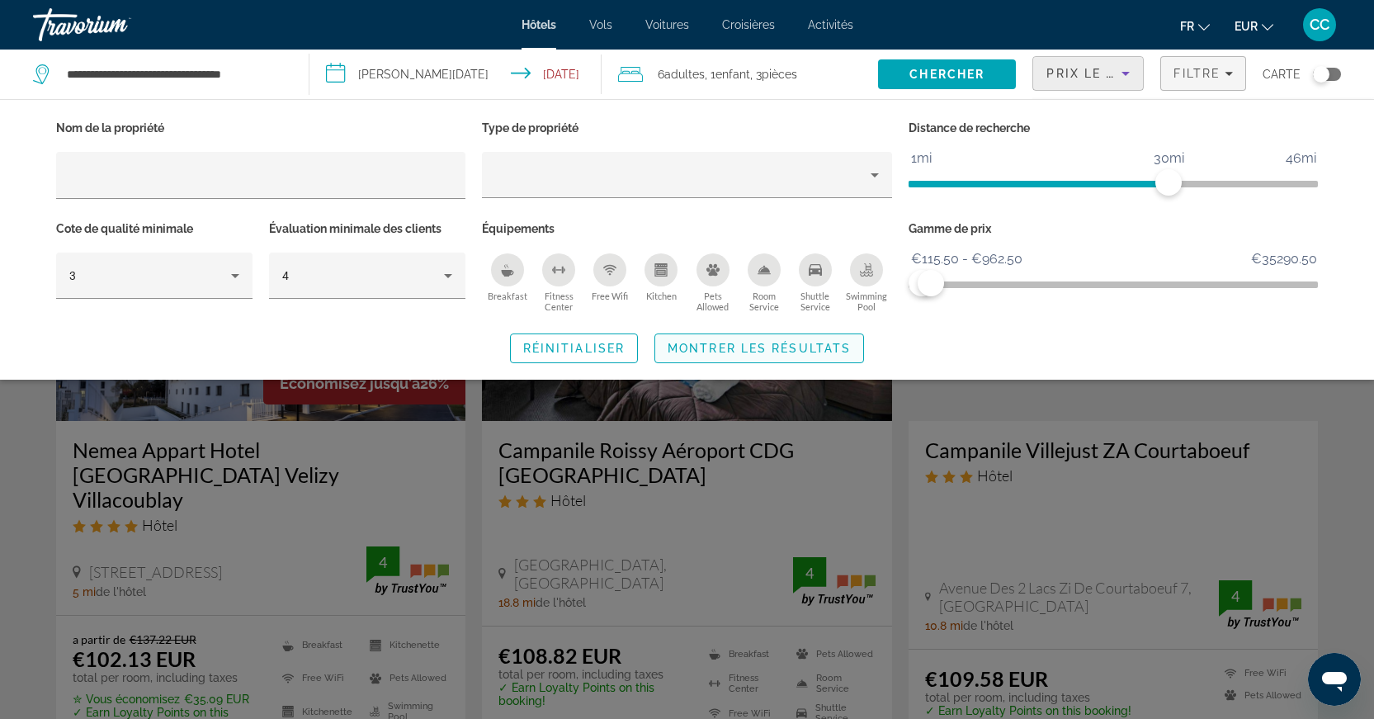
click at [759, 342] on span "Montrer les résultats" at bounding box center [759, 348] width 183 height 13
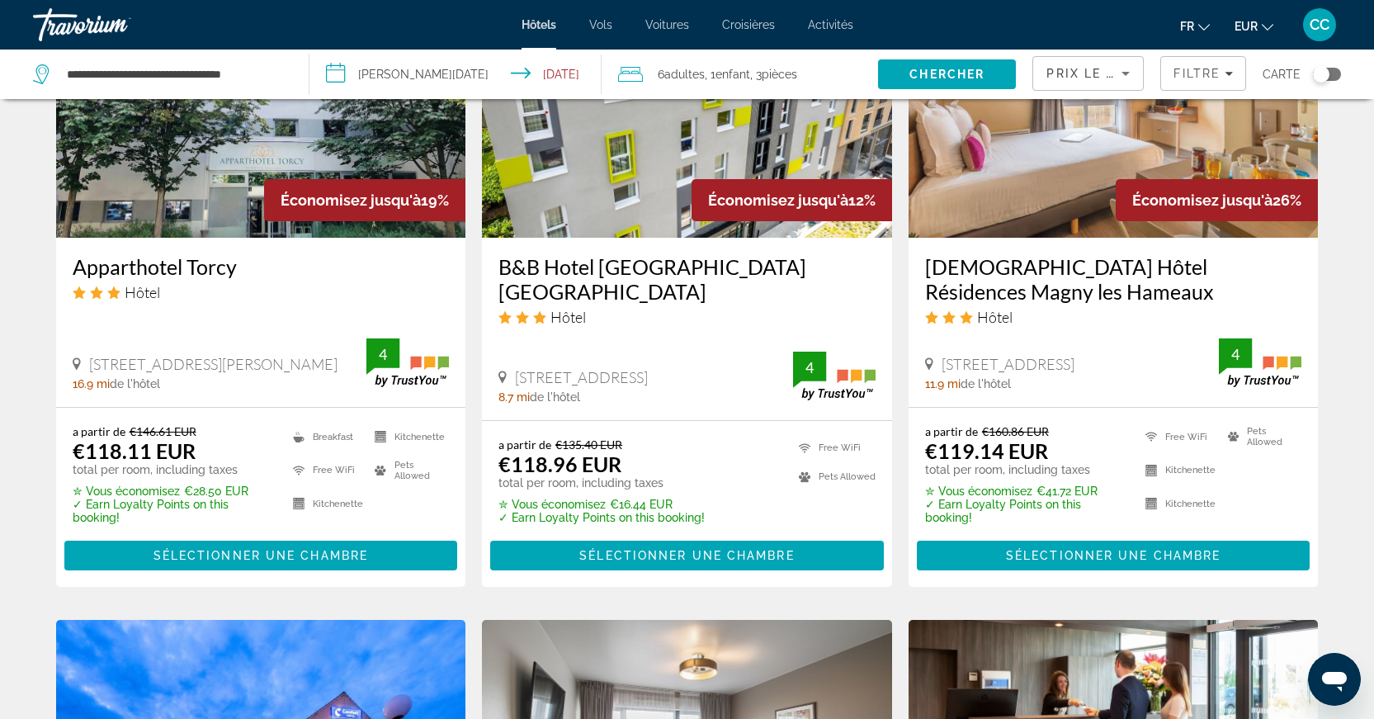
scroll to position [2249, 0]
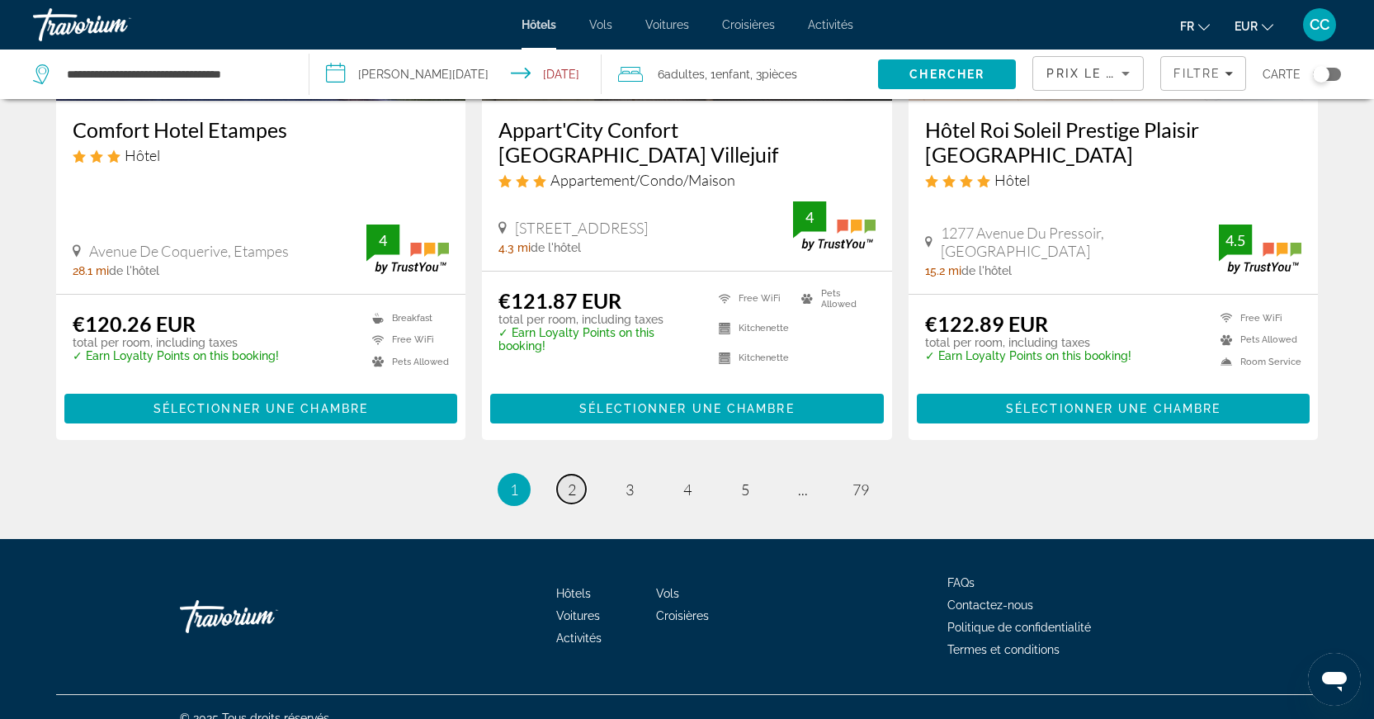
click at [573, 480] on span "2" at bounding box center [572, 489] width 8 height 18
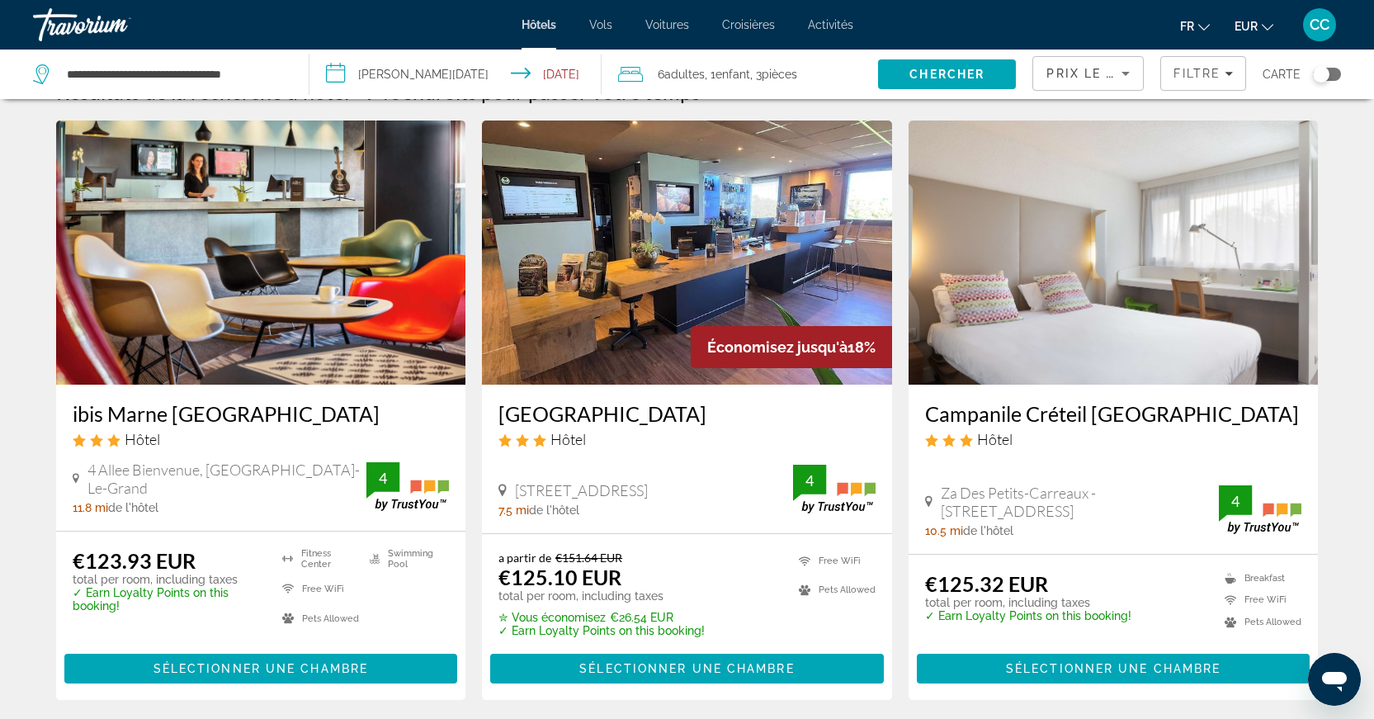
scroll to position [81, 0]
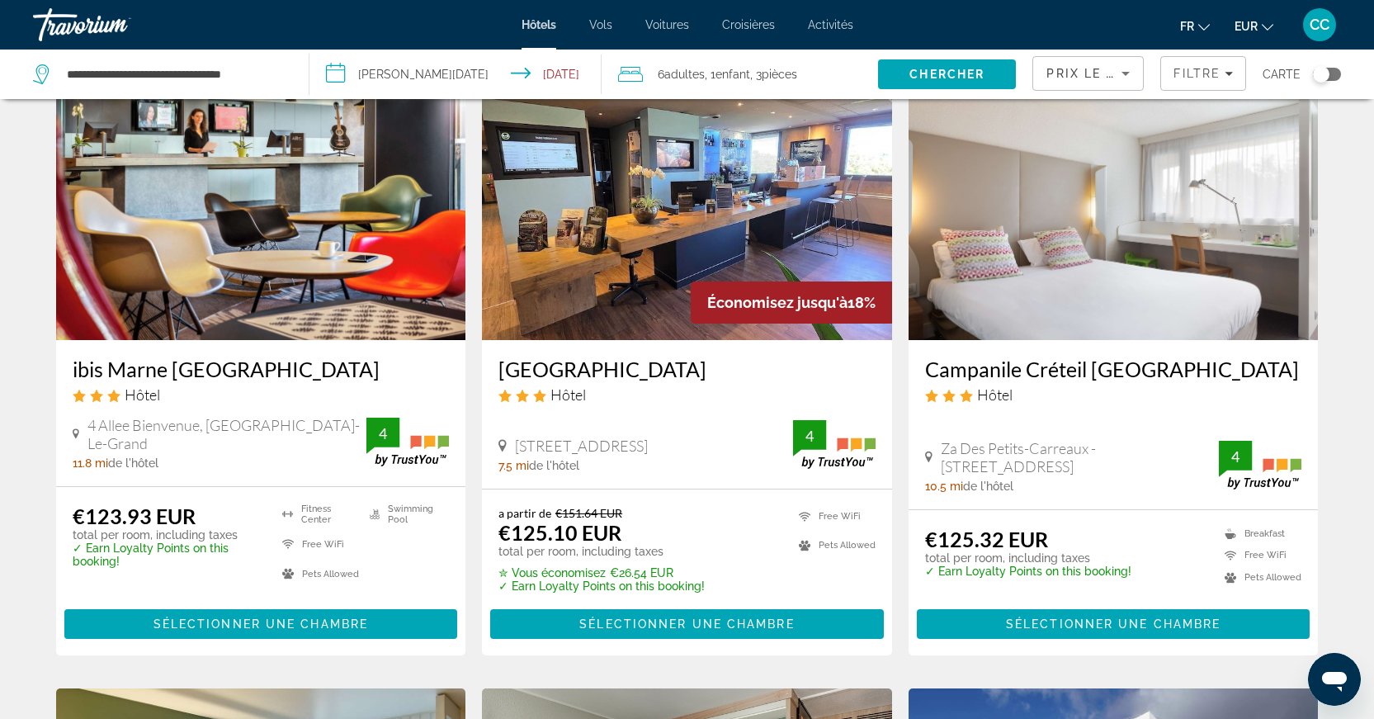
click at [785, 234] on img "Main content" at bounding box center [687, 208] width 410 height 264
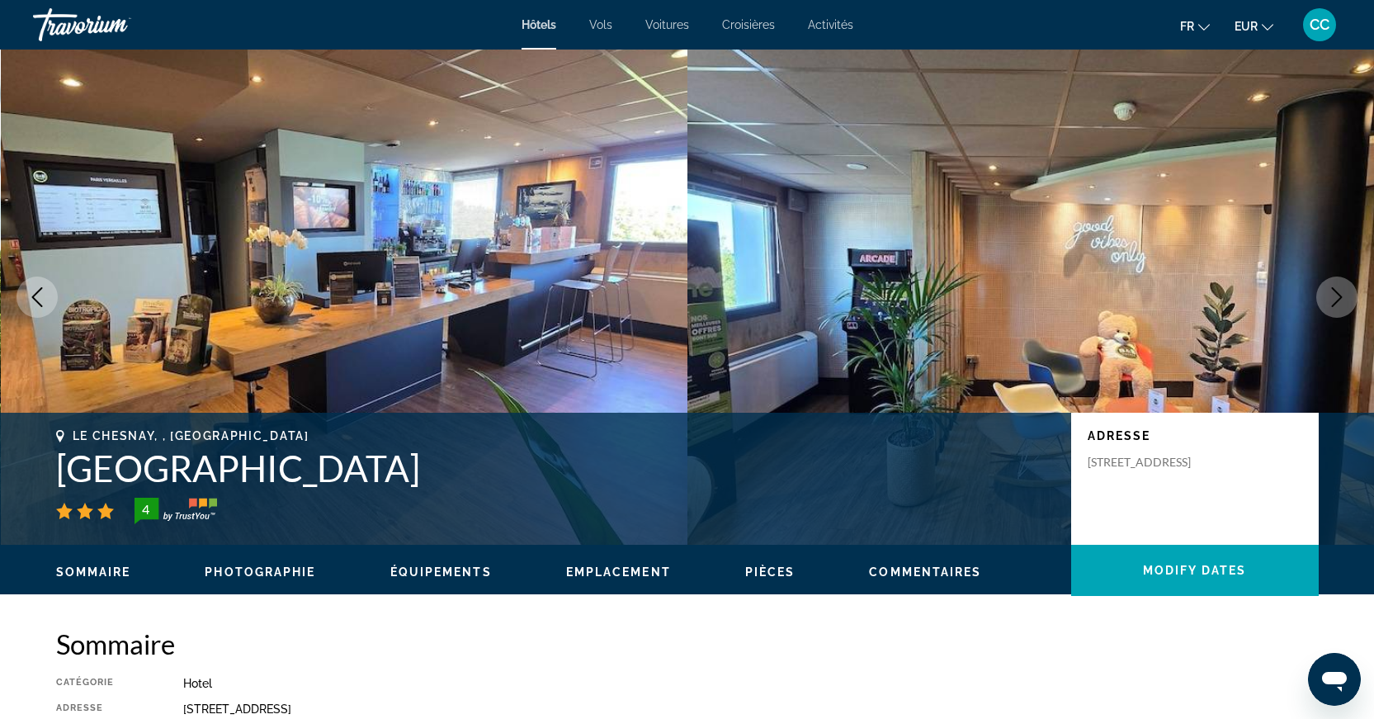
click at [1325, 305] on button "Next image" at bounding box center [1336, 296] width 41 height 41
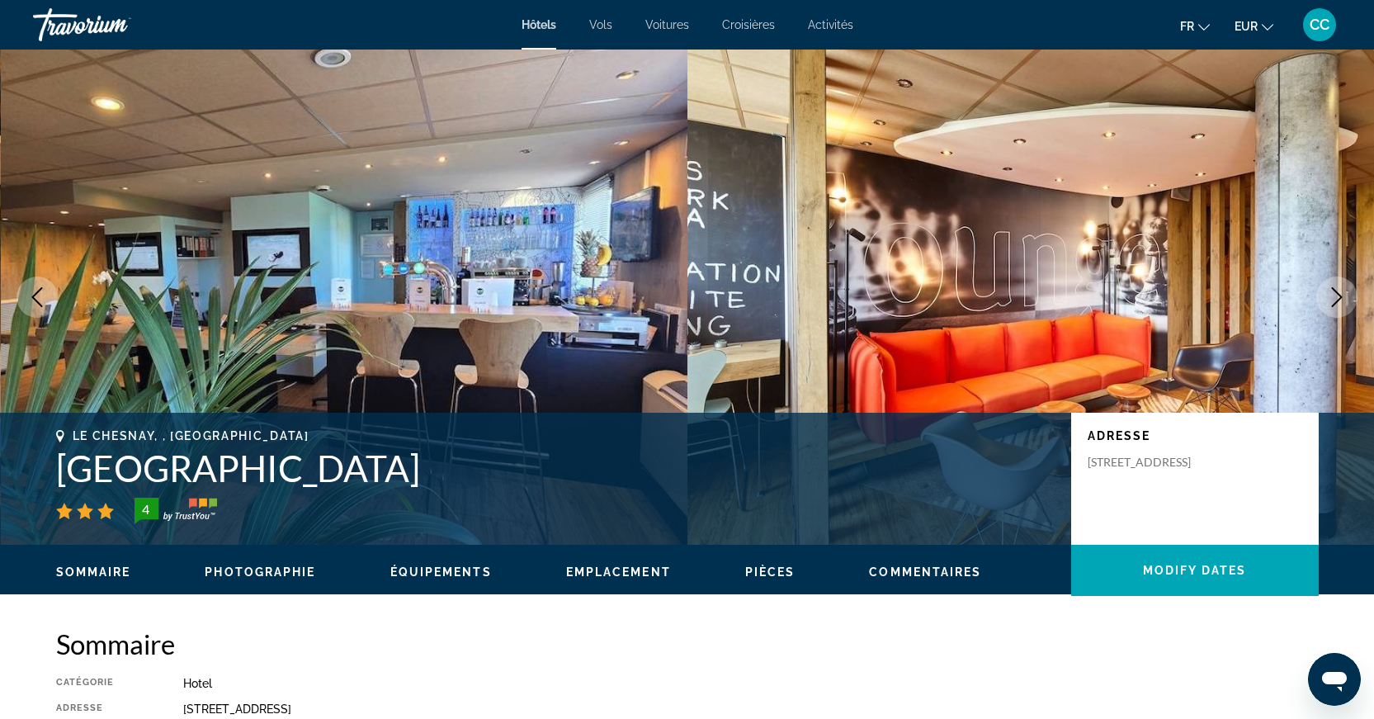
click at [1325, 305] on button "Next image" at bounding box center [1336, 296] width 41 height 41
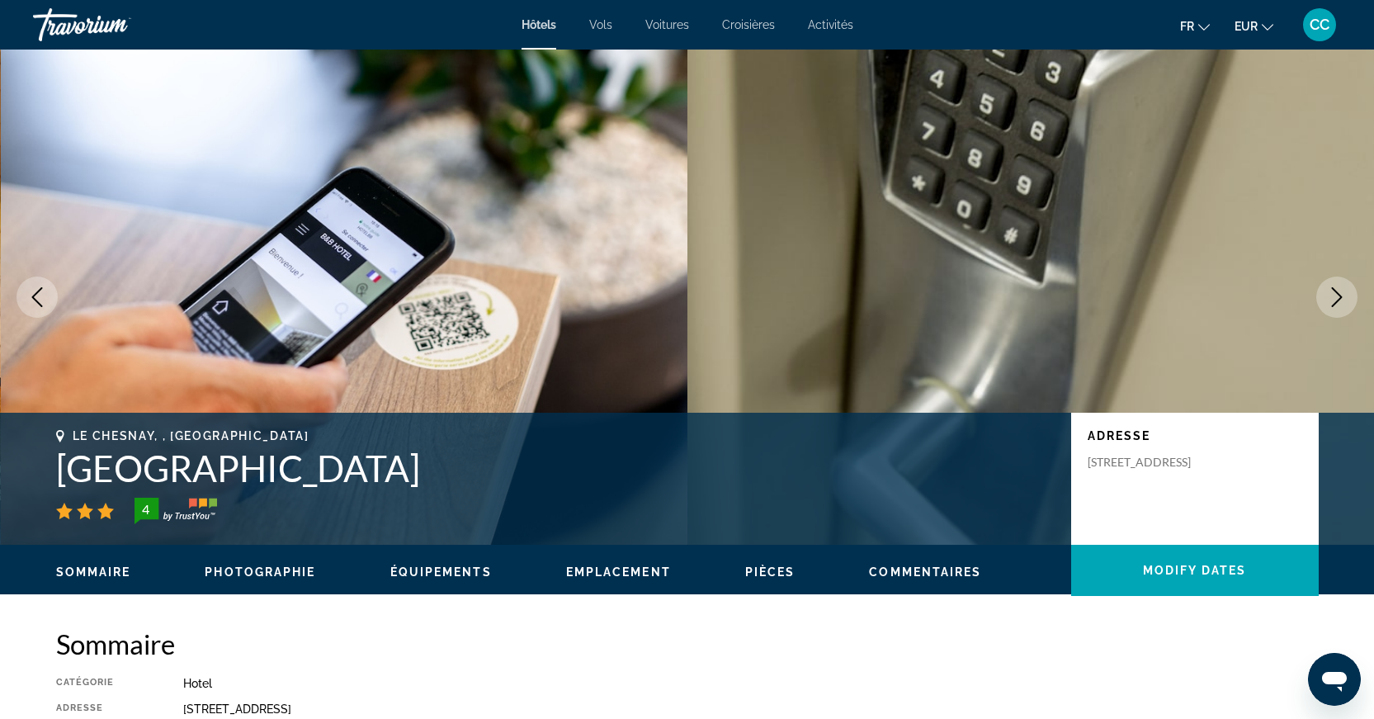
click at [1325, 305] on button "Next image" at bounding box center [1336, 296] width 41 height 41
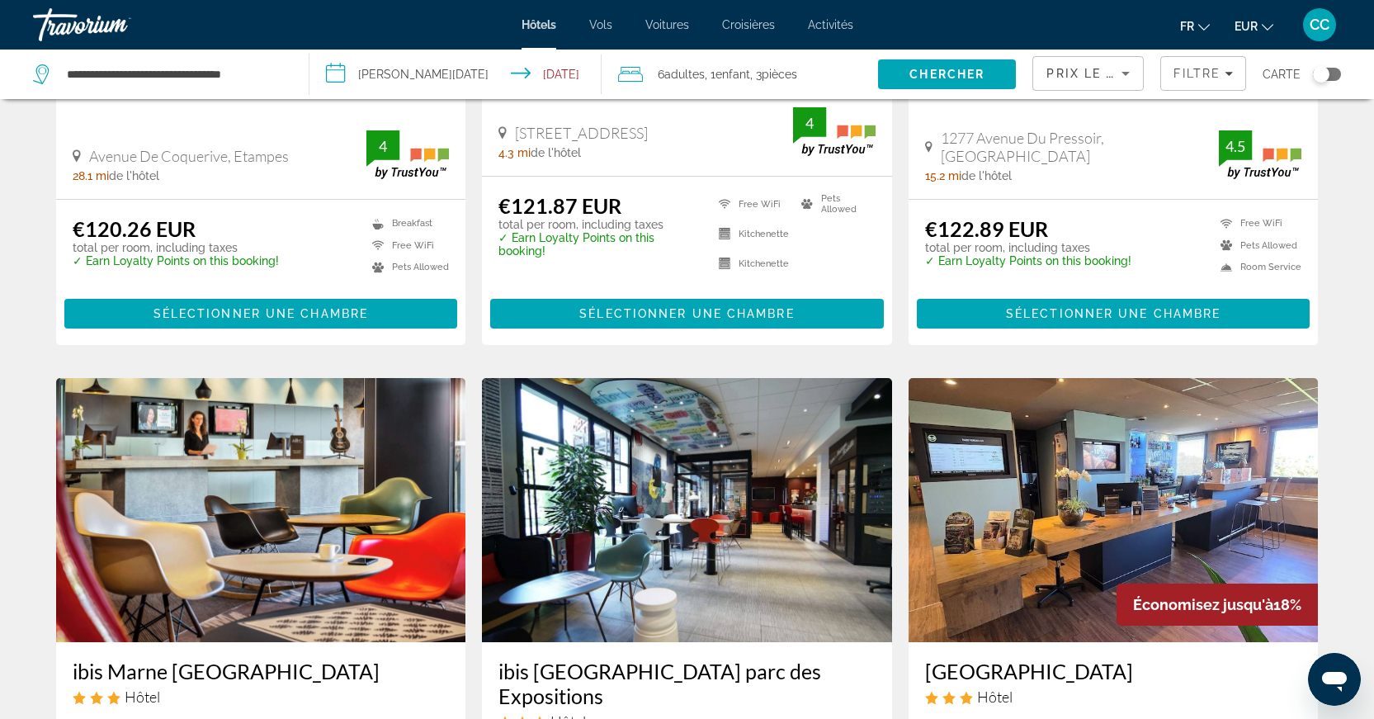
scroll to position [1976, 0]
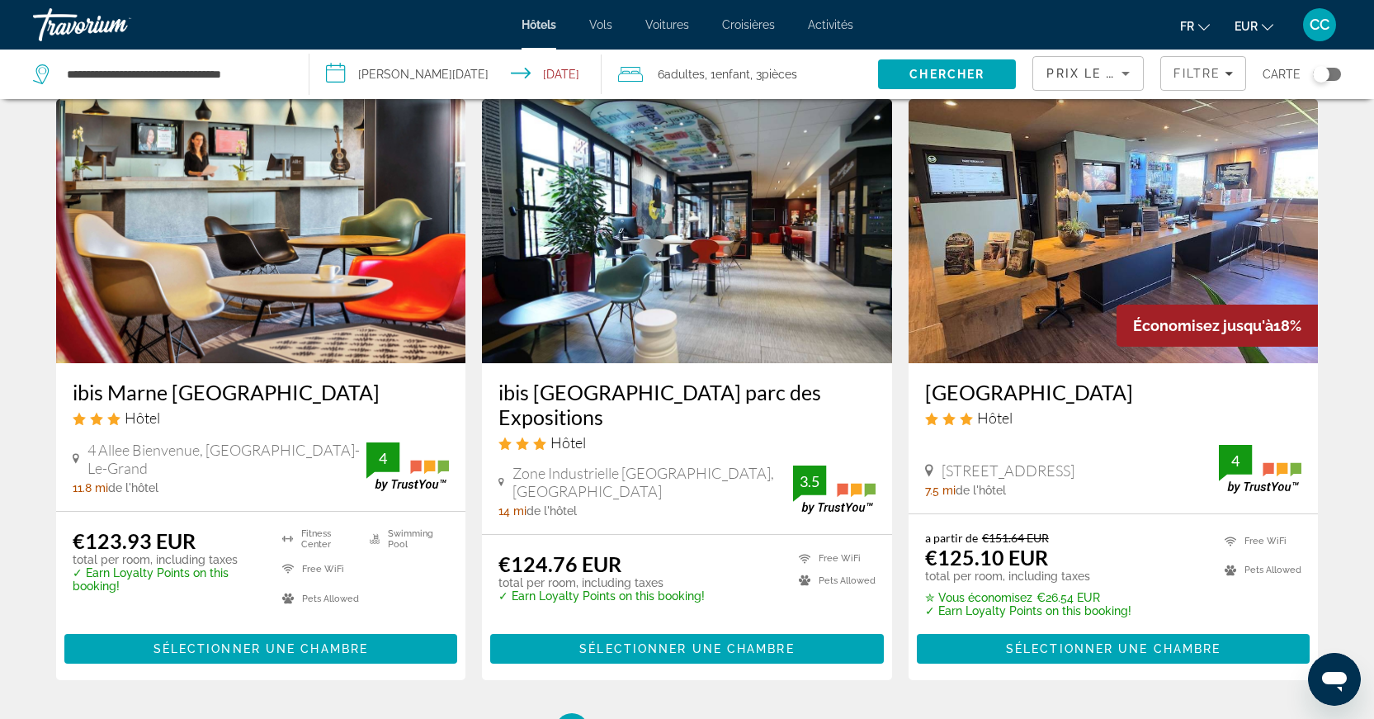
click at [1080, 264] on img "Main content" at bounding box center [1114, 231] width 410 height 264
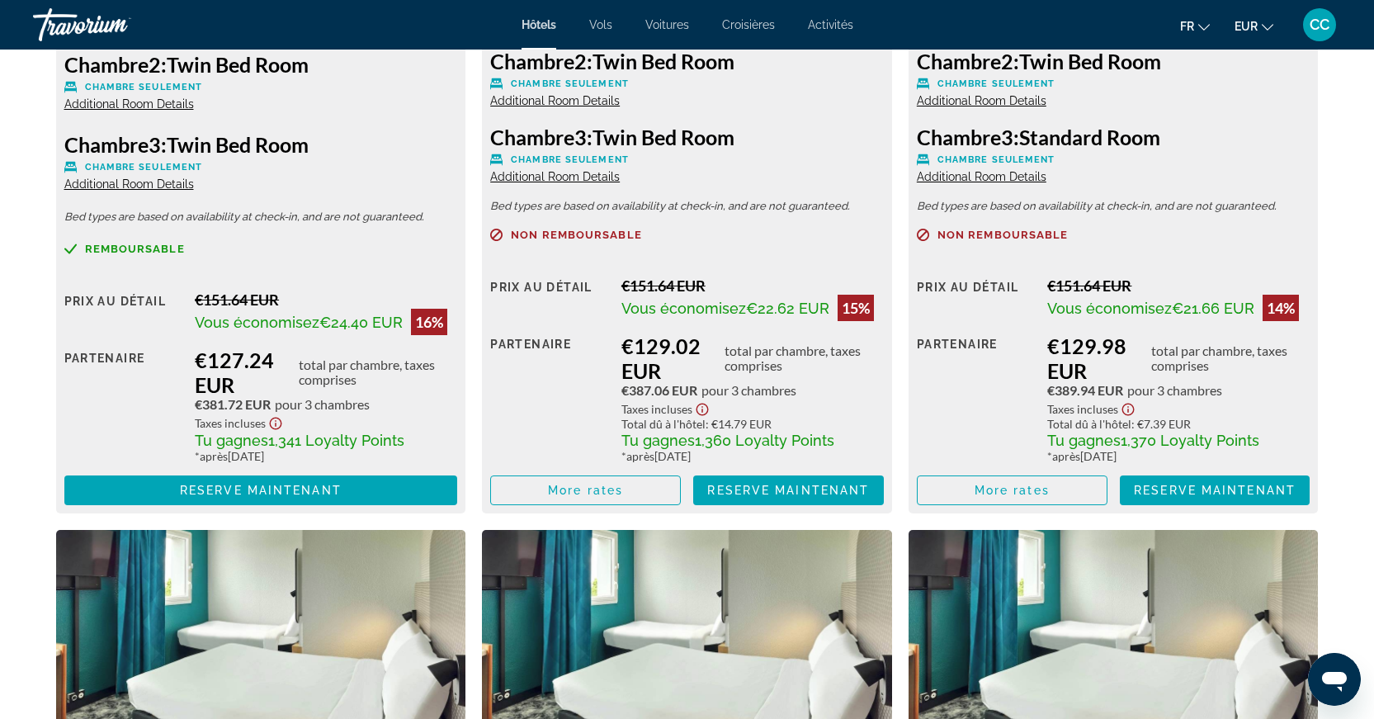
scroll to position [2909, 0]
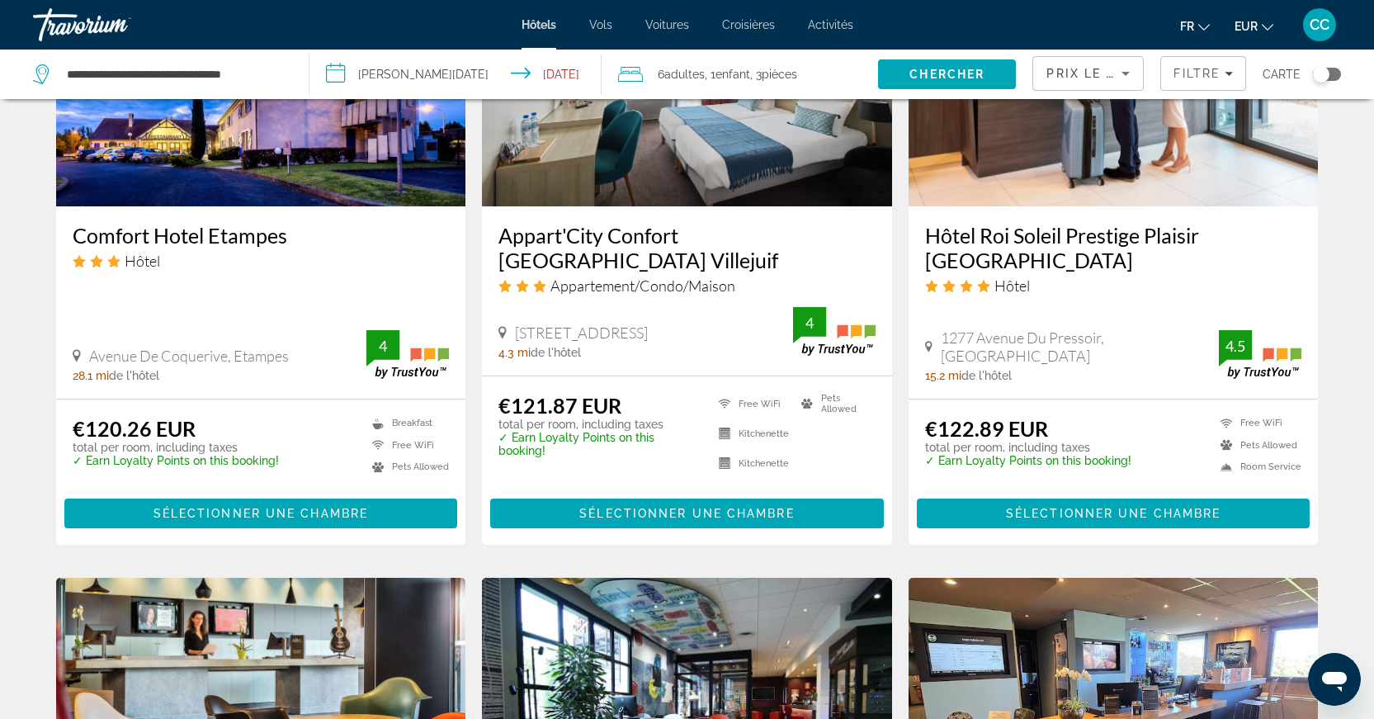
scroll to position [2166, 0]
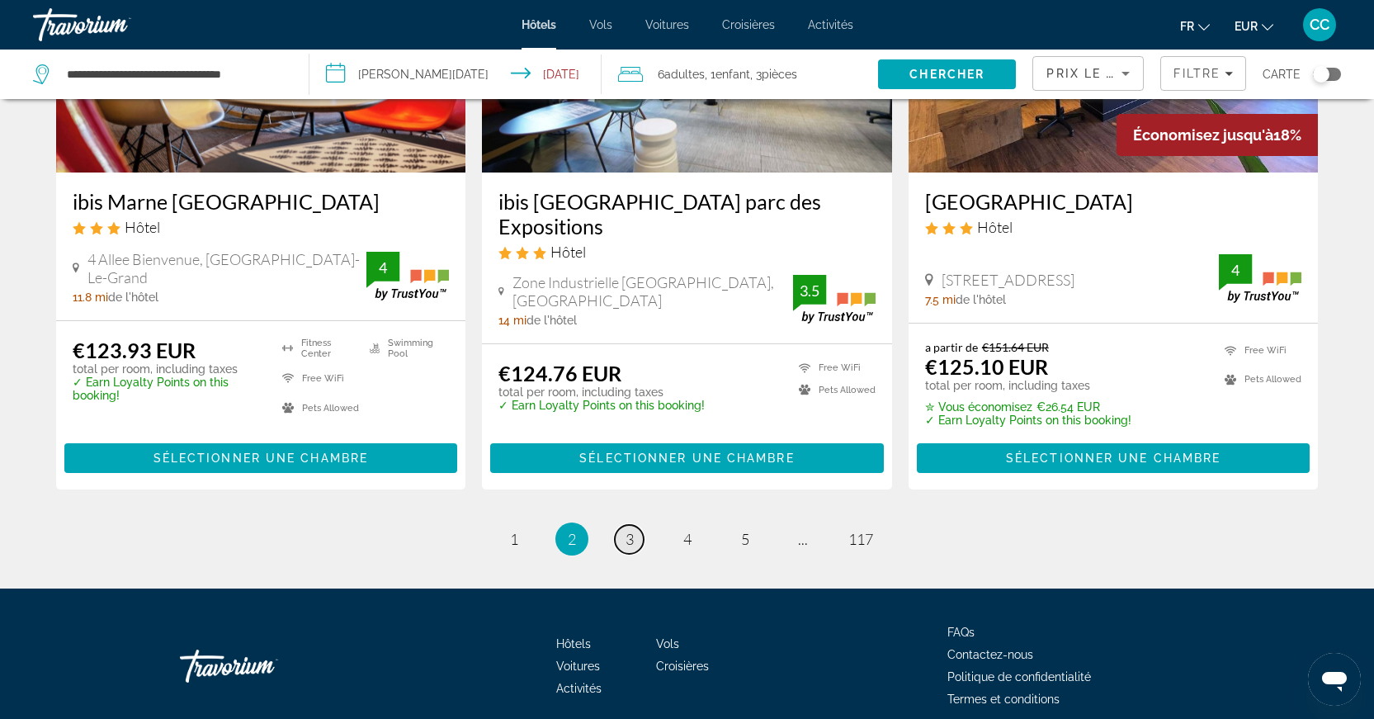
click at [631, 530] on span "3" at bounding box center [630, 539] width 8 height 18
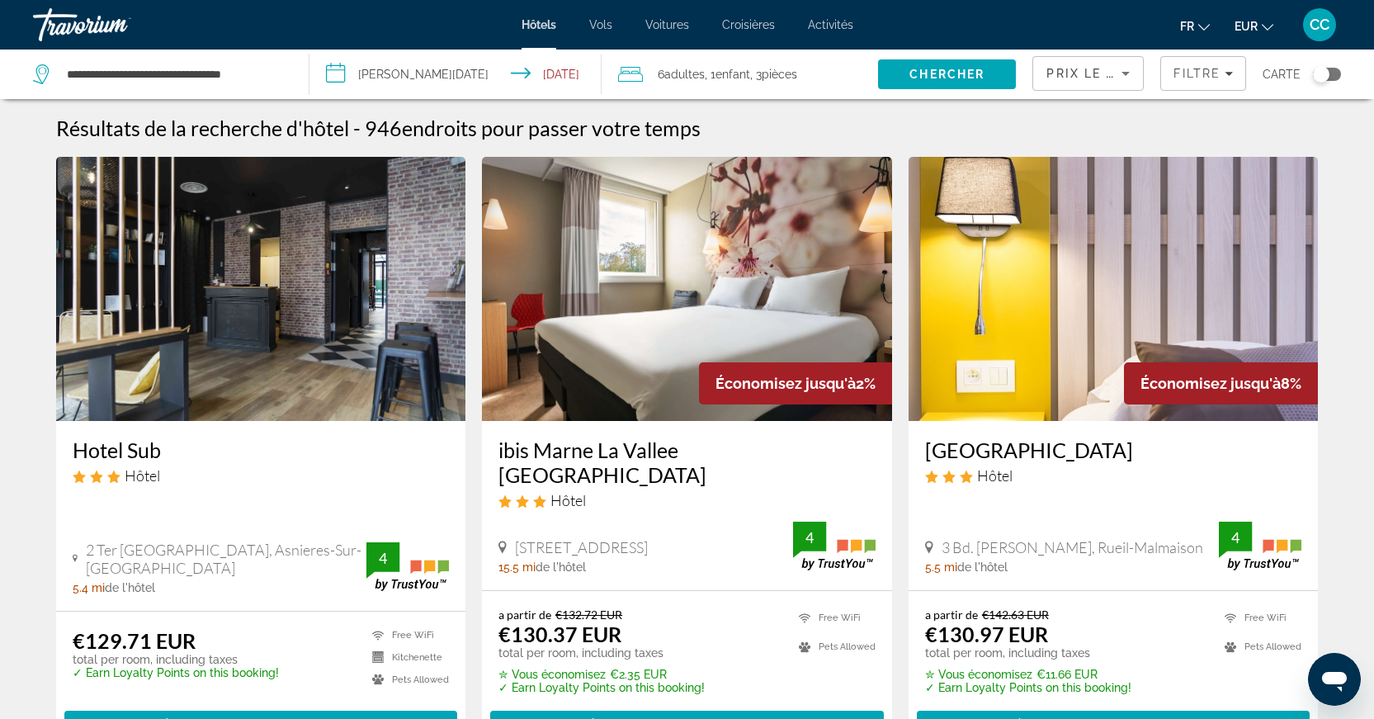
click at [1334, 73] on div "Toggle map" at bounding box center [1327, 74] width 28 height 13
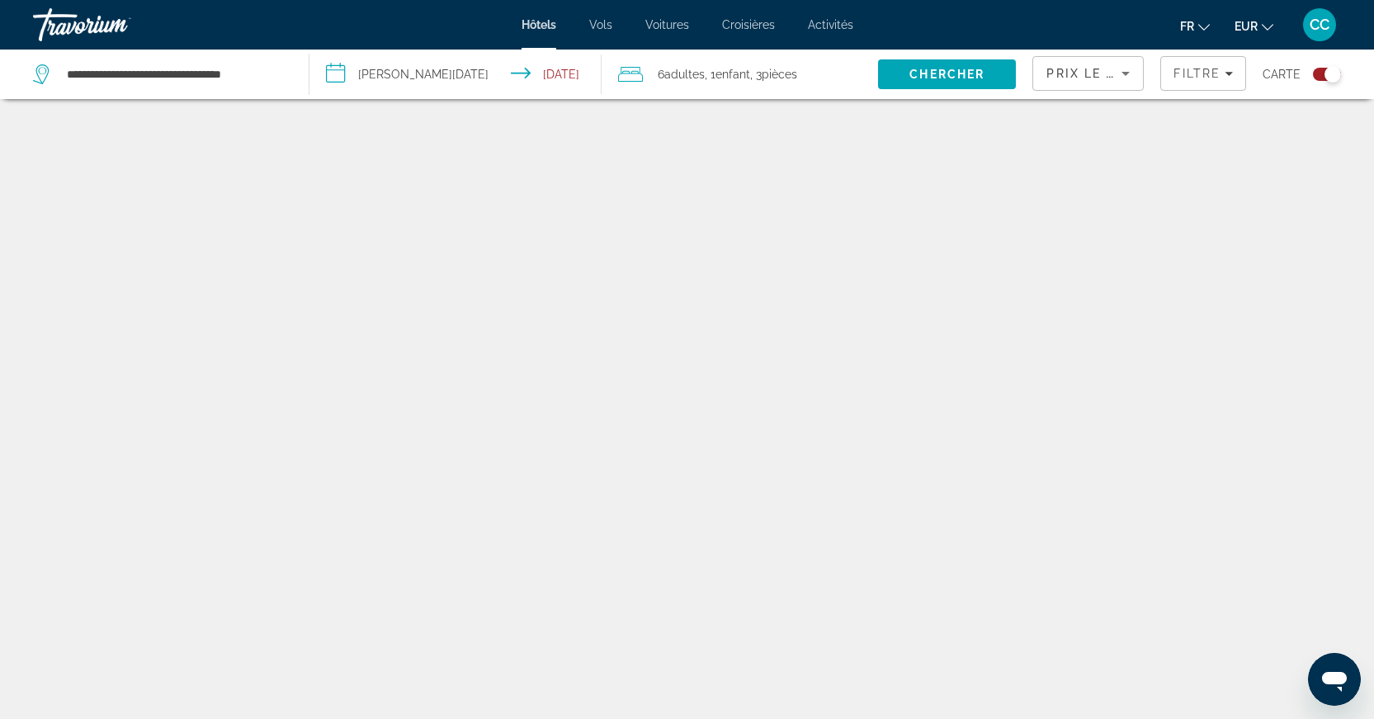
scroll to position [99, 0]
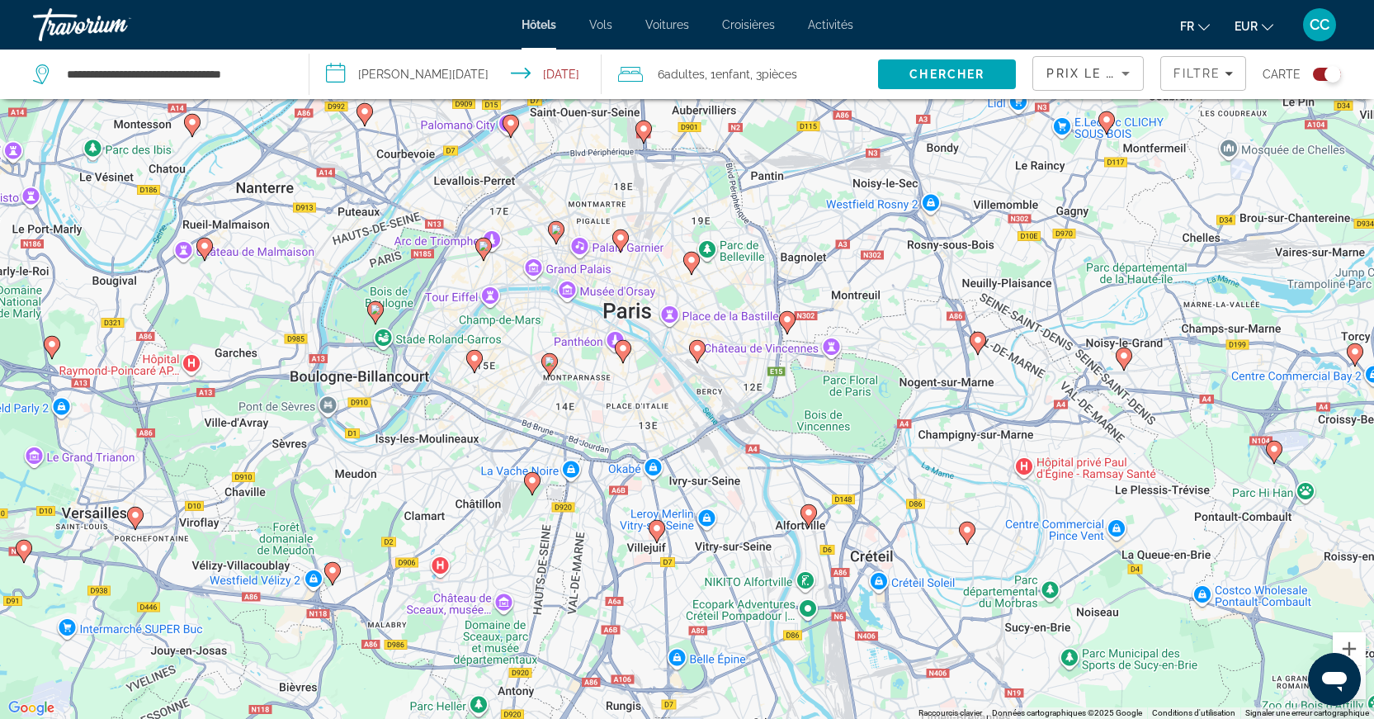
drag, startPoint x: 536, startPoint y: 347, endPoint x: 600, endPoint y: 359, distance: 65.6
click at [600, 359] on div "Pour activer le glissement avec le clavier, appuyez sur Alt+Entrée. Une fois ce…" at bounding box center [687, 359] width 1374 height 719
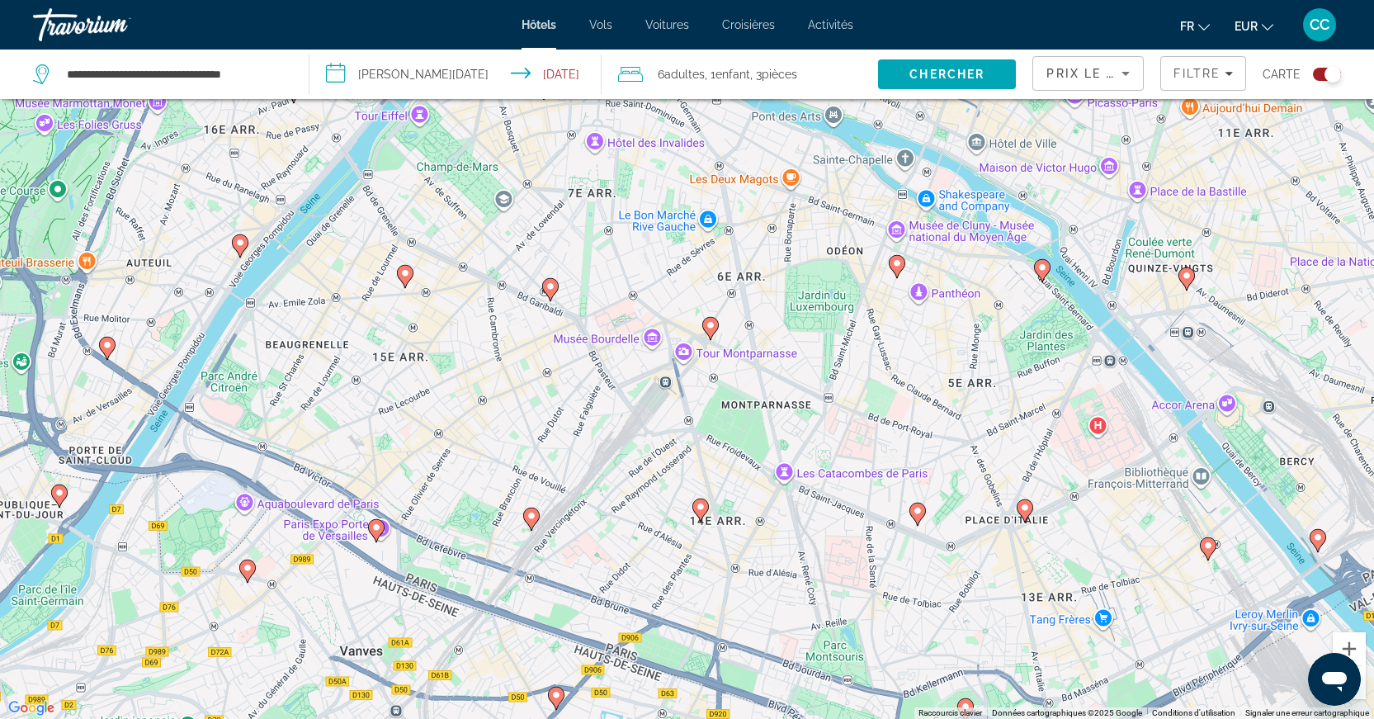
drag, startPoint x: 522, startPoint y: 557, endPoint x: 566, endPoint y: 426, distance: 138.6
click at [566, 426] on div "Pour activer le glissement avec le clavier, appuyez sur Alt+Entrée. Une fois ce…" at bounding box center [687, 359] width 1374 height 719
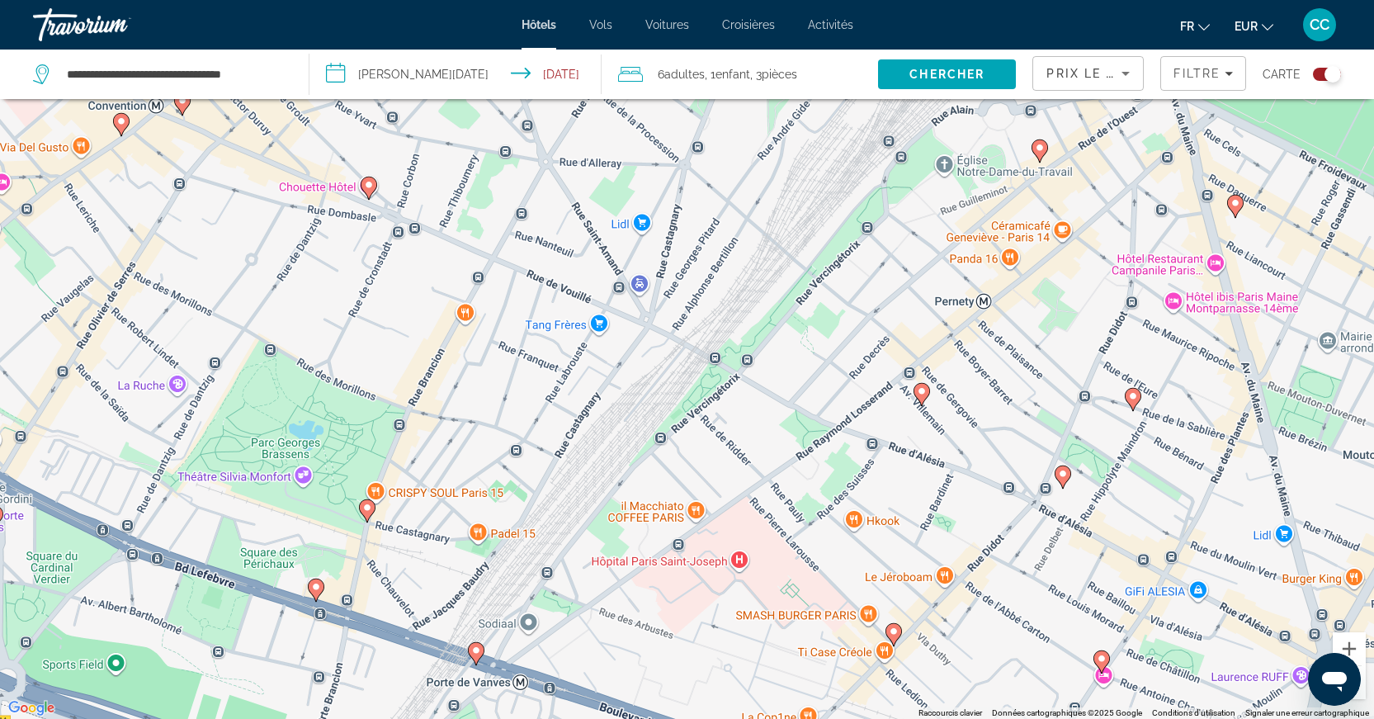
click at [370, 516] on icon "Main content" at bounding box center [367, 509] width 17 height 23
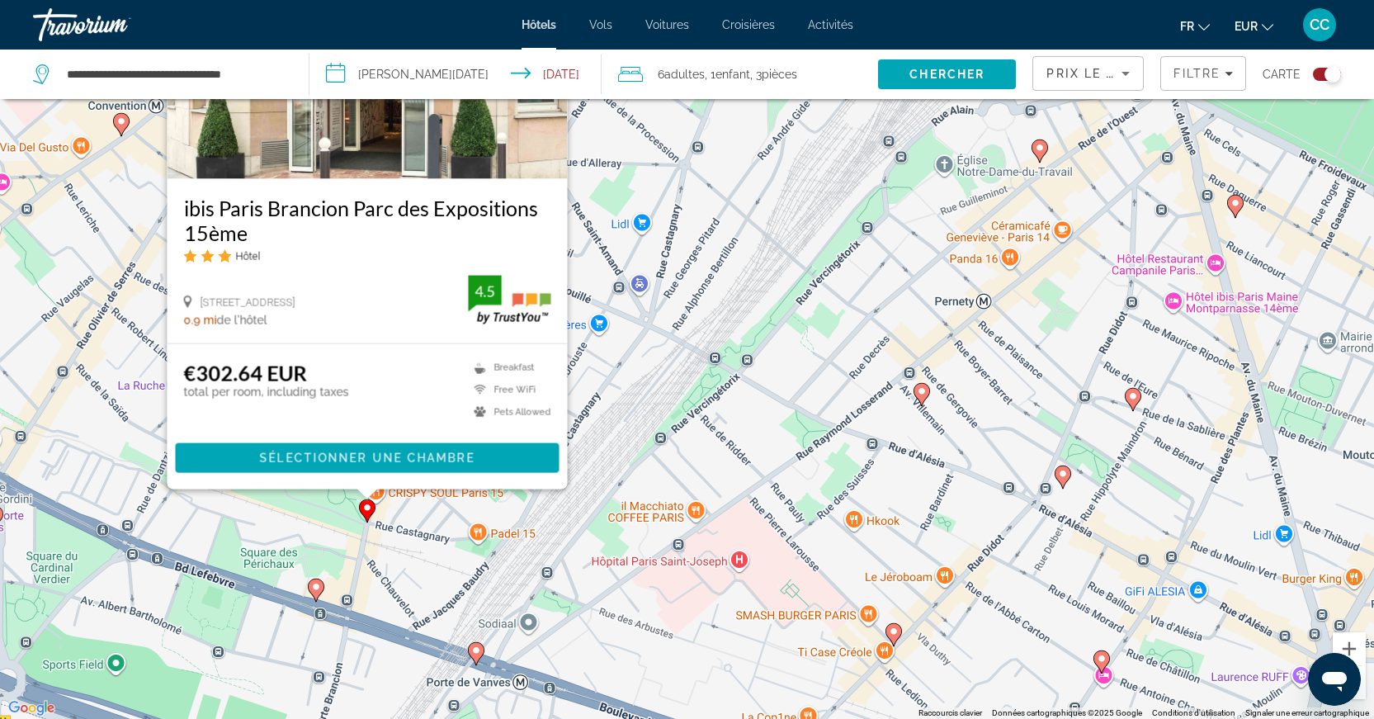
scroll to position [0, 0]
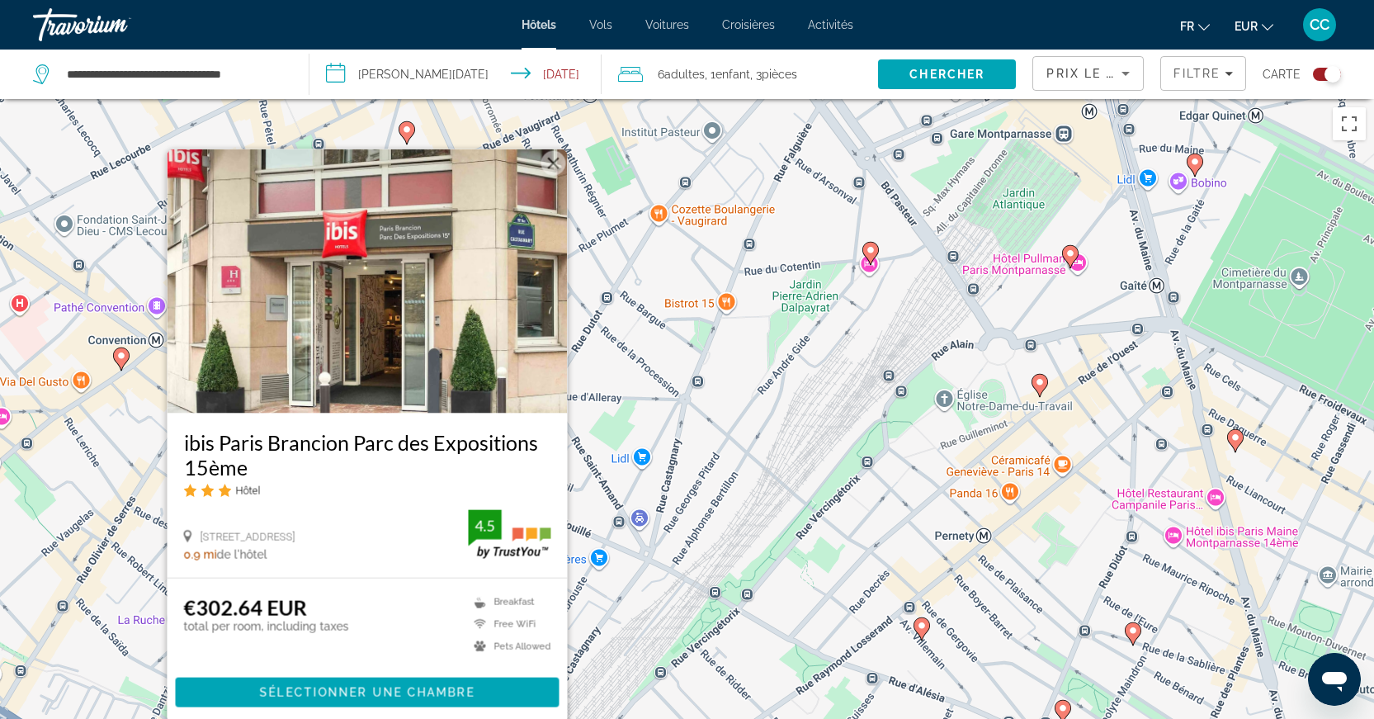
click at [696, 445] on div "Pour activer le glissement avec le clavier, appuyez sur Alt+Entrée. Une fois ce…" at bounding box center [687, 458] width 1374 height 719
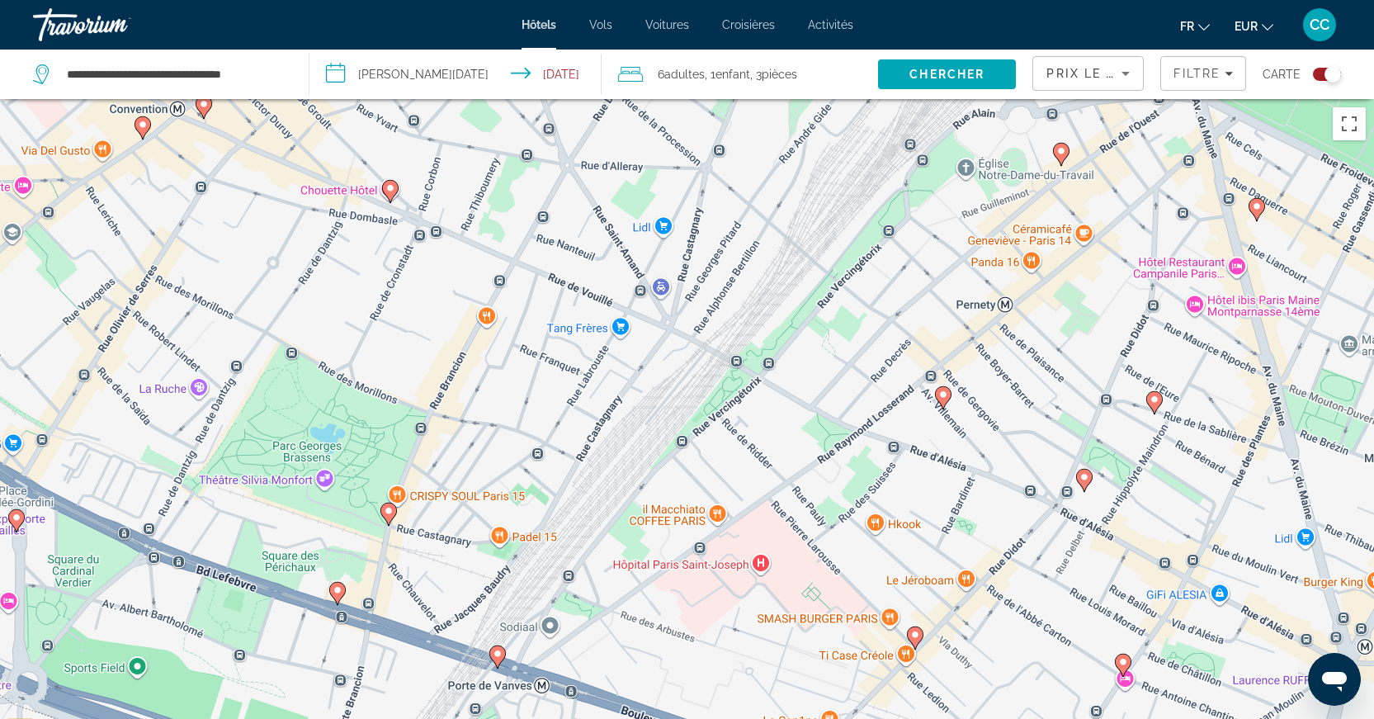
drag, startPoint x: 508, startPoint y: 467, endPoint x: 530, endPoint y: 229, distance: 238.7
click at [530, 229] on div "Pour activer le glissement avec le clavier, appuyez sur Alt+Entrée. Une fois ce…" at bounding box center [687, 458] width 1374 height 719
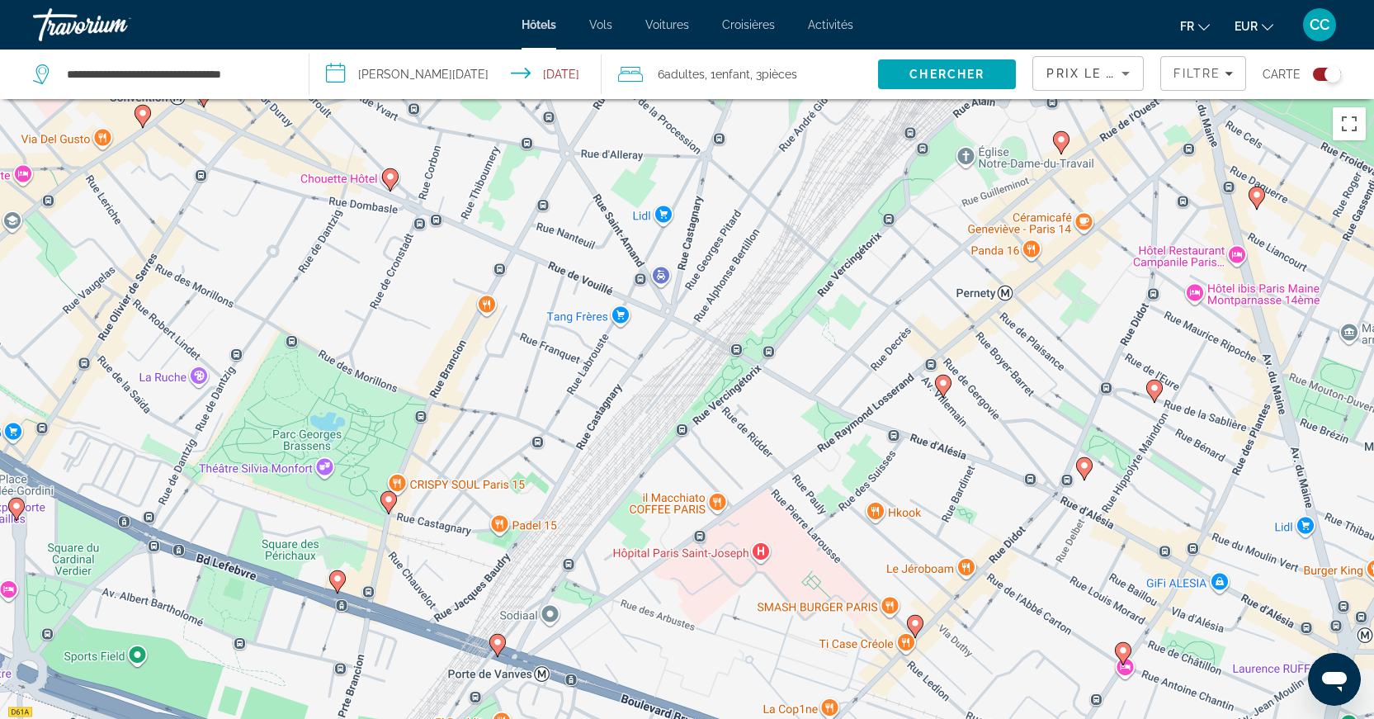
click at [496, 642] on image "Main content" at bounding box center [498, 642] width 10 height 10
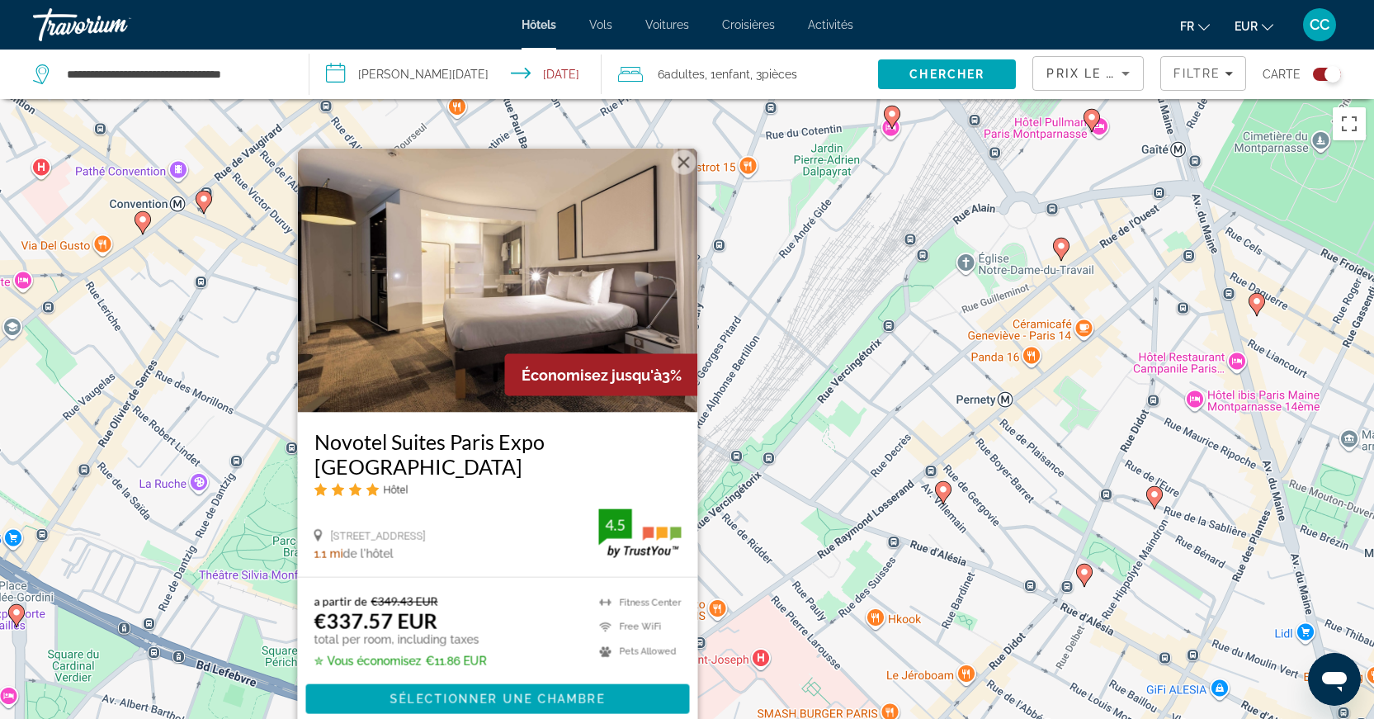
click at [796, 493] on div "Pour activer le glissement avec le clavier, appuyez sur Alt+Entrée. Une fois ce…" at bounding box center [687, 458] width 1374 height 719
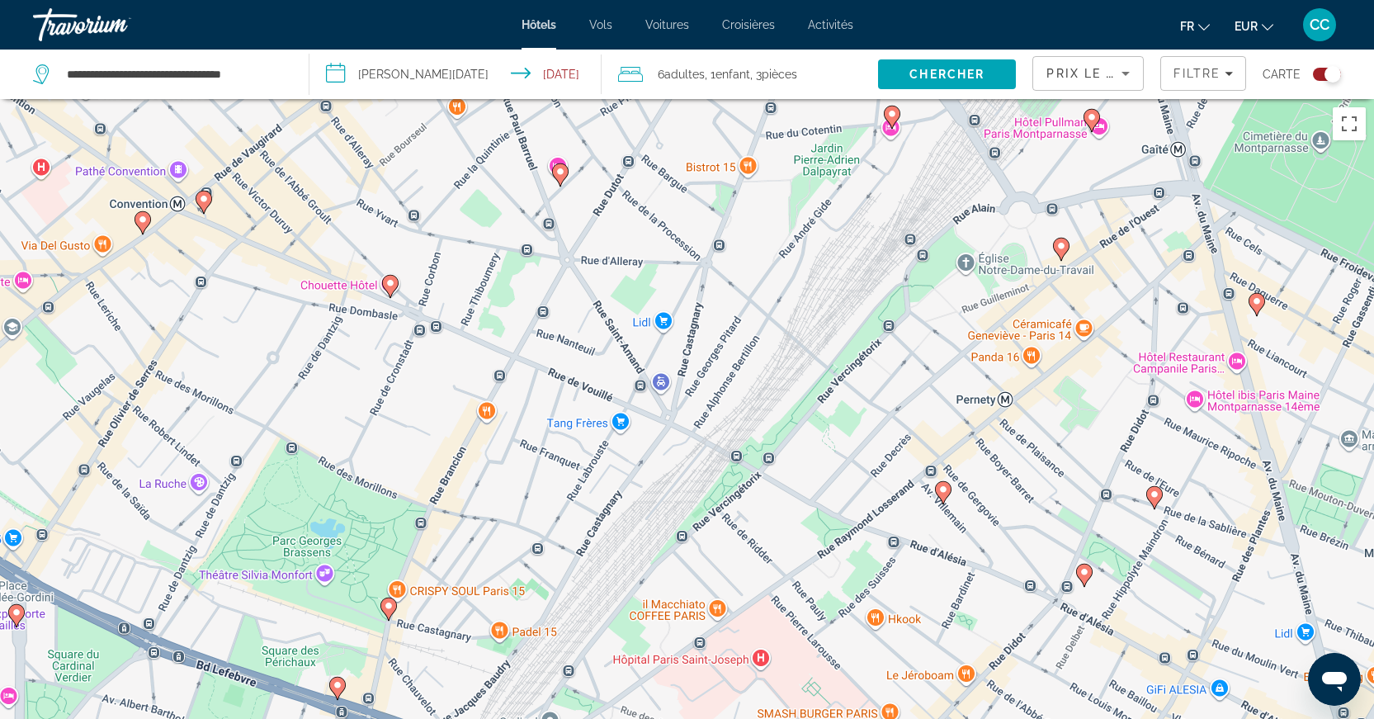
click at [340, 684] on image "Main content" at bounding box center [338, 685] width 10 height 10
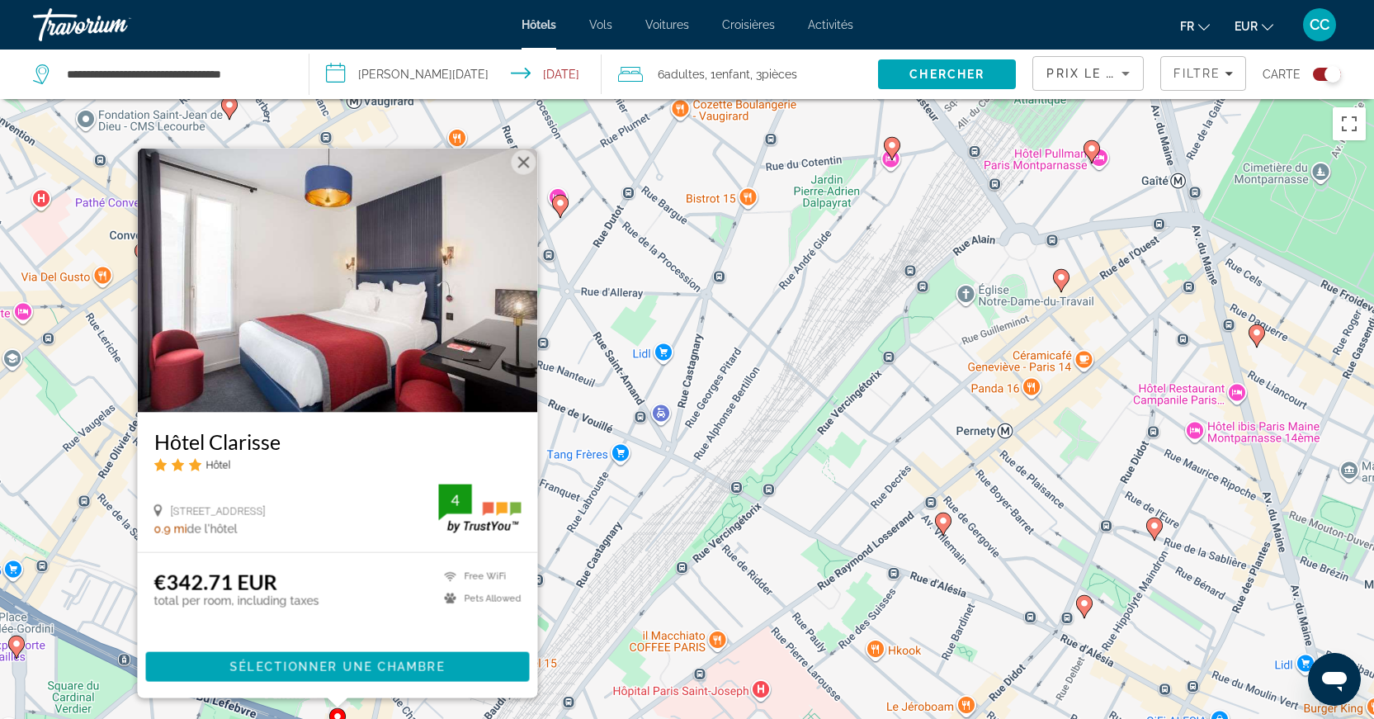
click at [659, 516] on div "Pour activer le glissement avec le clavier, appuyez sur Alt+Entrée. Une fois ce…" at bounding box center [687, 458] width 1374 height 719
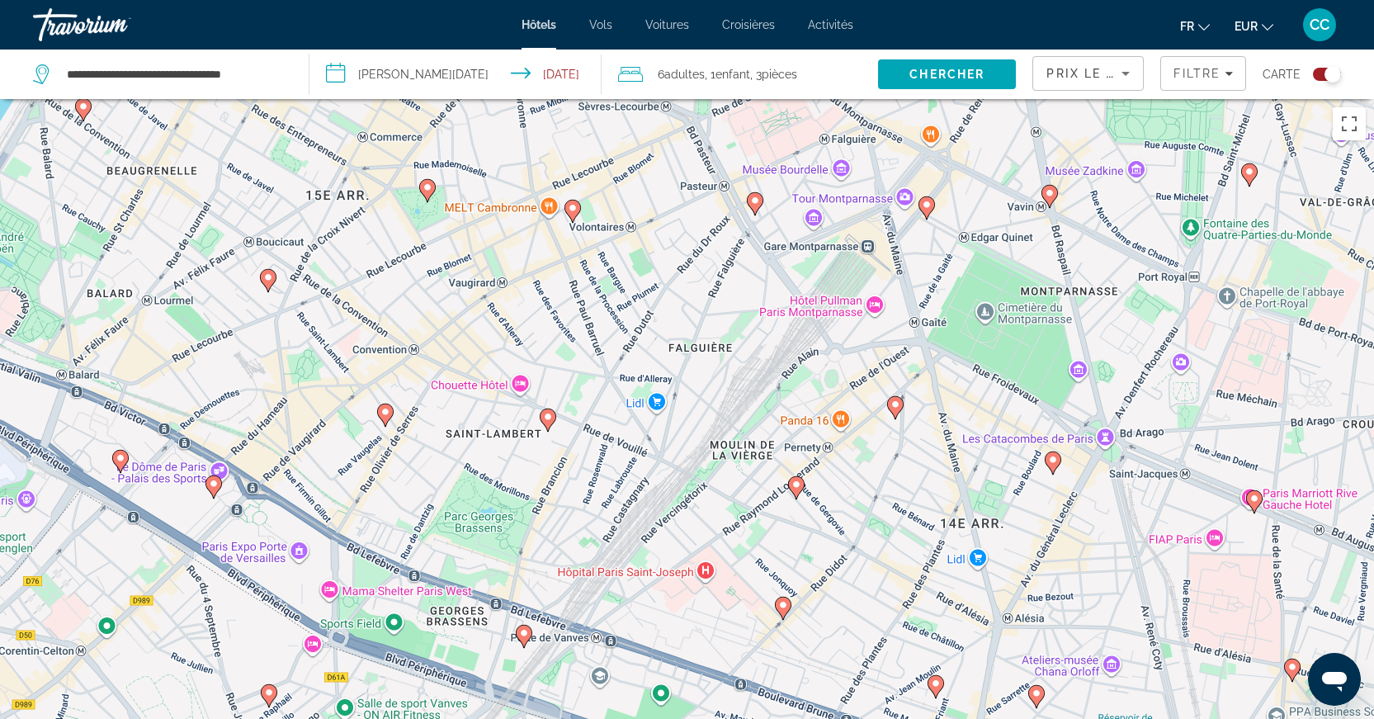
drag, startPoint x: 655, startPoint y: 527, endPoint x: 643, endPoint y: 484, distance: 44.7
click at [645, 484] on div "Pour activer le glissement avec le clavier, appuyez sur Alt+Entrée. Une fois ce…" at bounding box center [687, 458] width 1374 height 719
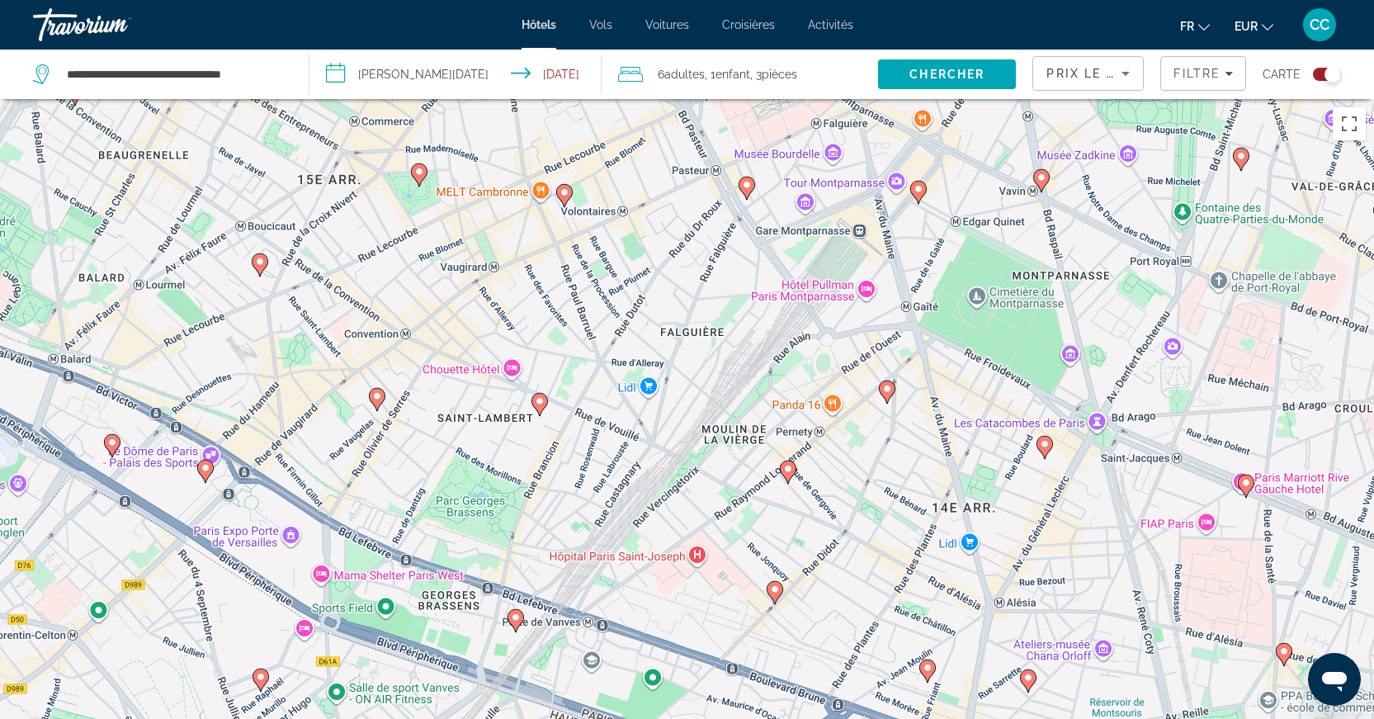
click at [544, 408] on icon "Main content" at bounding box center [539, 403] width 17 height 23
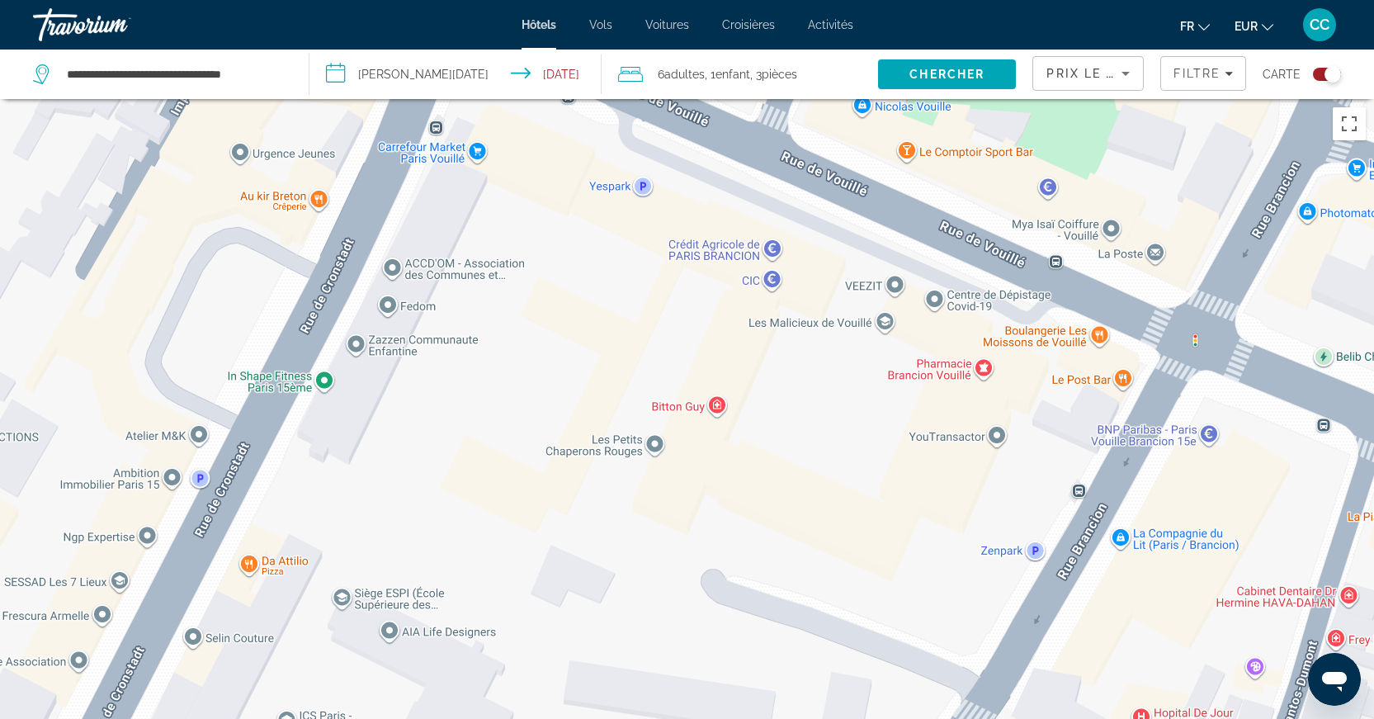
click at [721, 412] on div "Pour naviguer, appuyez sur les touches fléchées. Pour activer le glissement ave…" at bounding box center [687, 458] width 1374 height 719
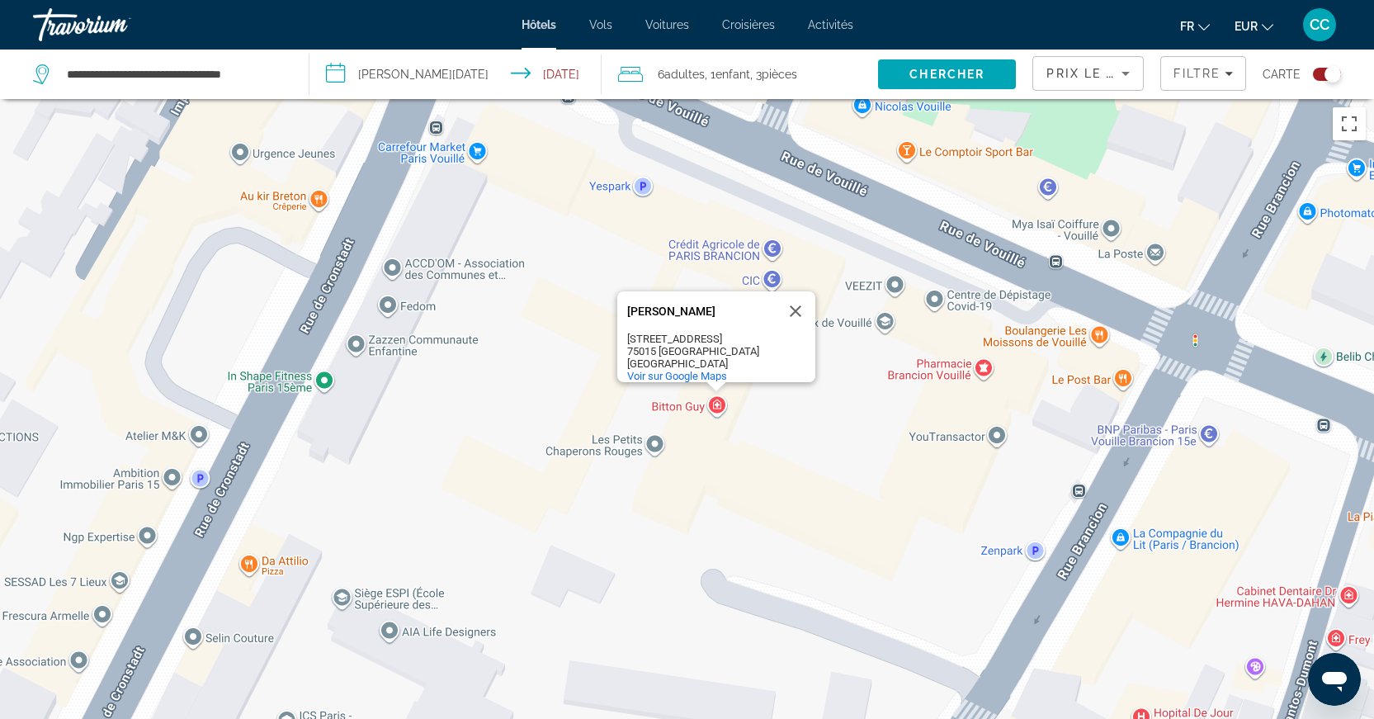
click at [790, 456] on div "Pour naviguer, appuyez sur les touches fléchées. Pour activer le glissement ave…" at bounding box center [687, 458] width 1374 height 719
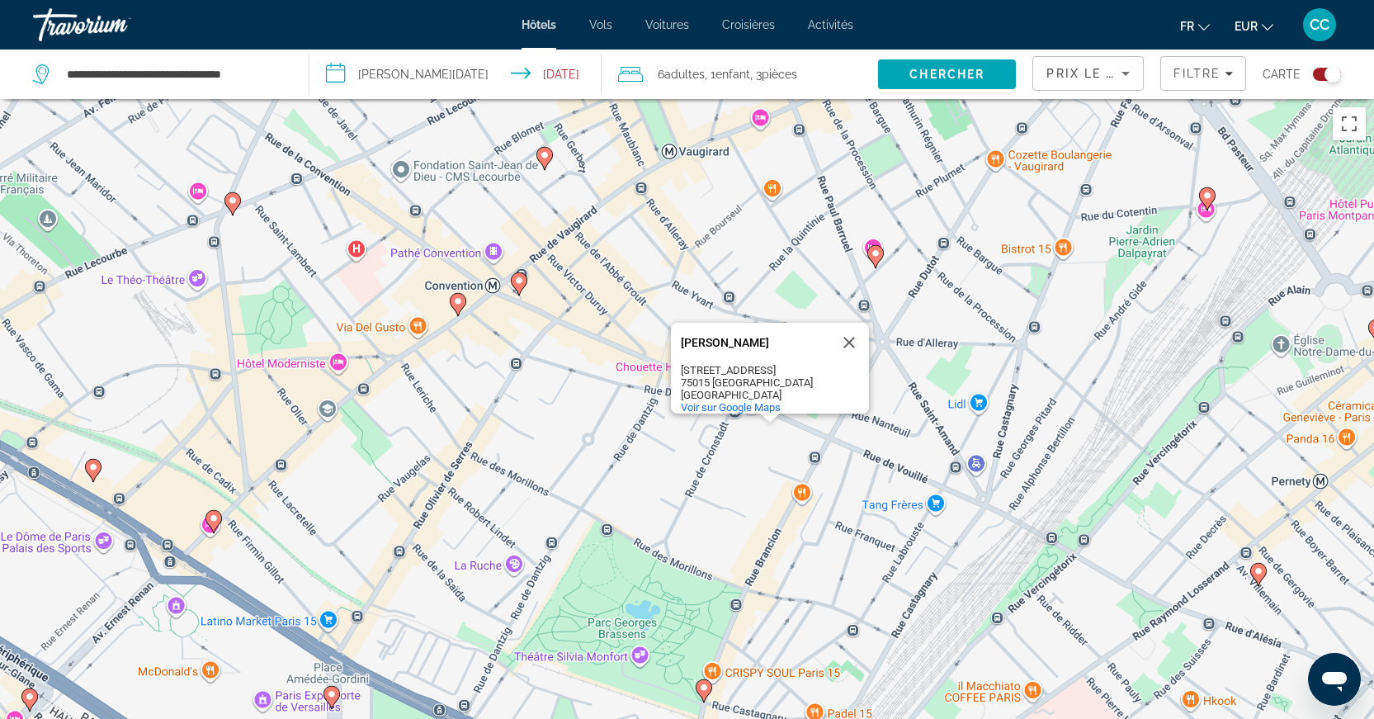
drag, startPoint x: 782, startPoint y: 527, endPoint x: 603, endPoint y: 350, distance: 251.5
click at [603, 350] on div "Pour naviguer, appuyez sur les touches fléchées. Pour activer le glissement ave…" at bounding box center [687, 458] width 1374 height 719
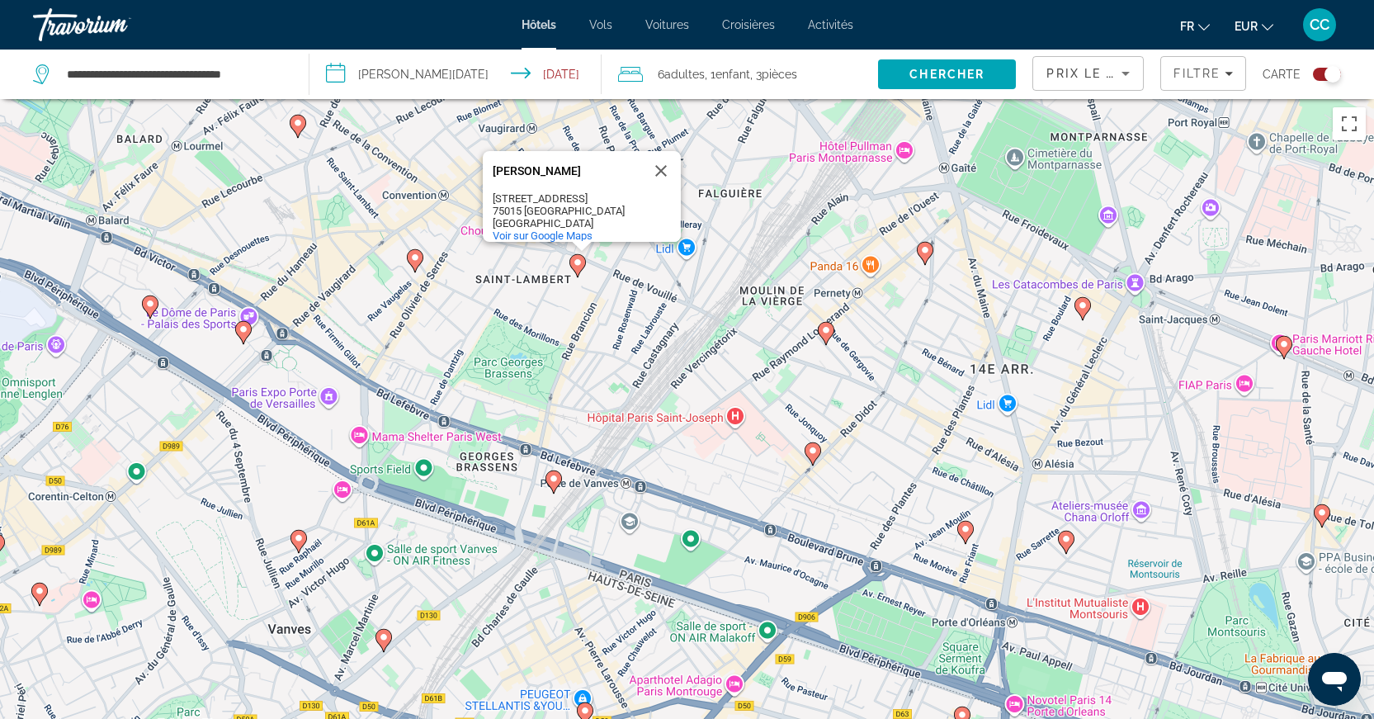
click at [810, 449] on image "Main content" at bounding box center [813, 451] width 10 height 10
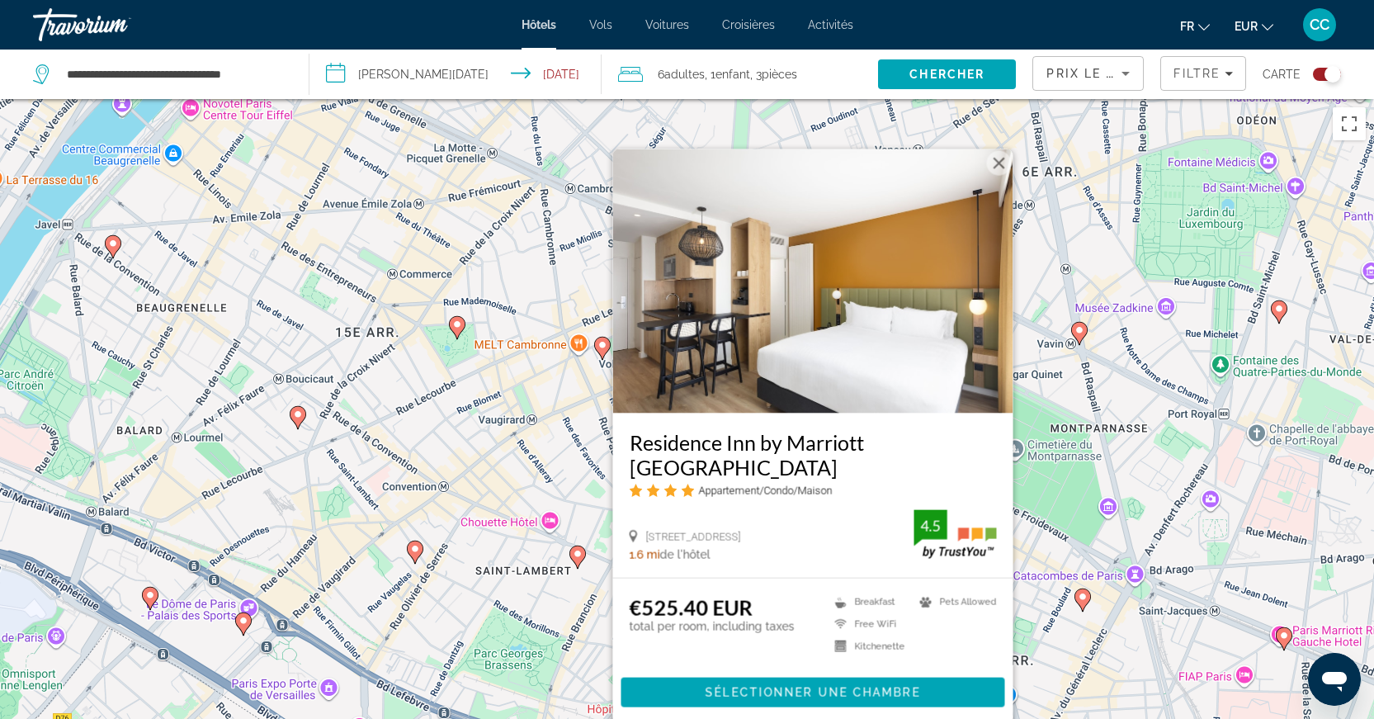
click at [501, 409] on div "Pour naviguer, appuyez sur les touches fléchées. Pour activer le glissement ave…" at bounding box center [687, 458] width 1374 height 719
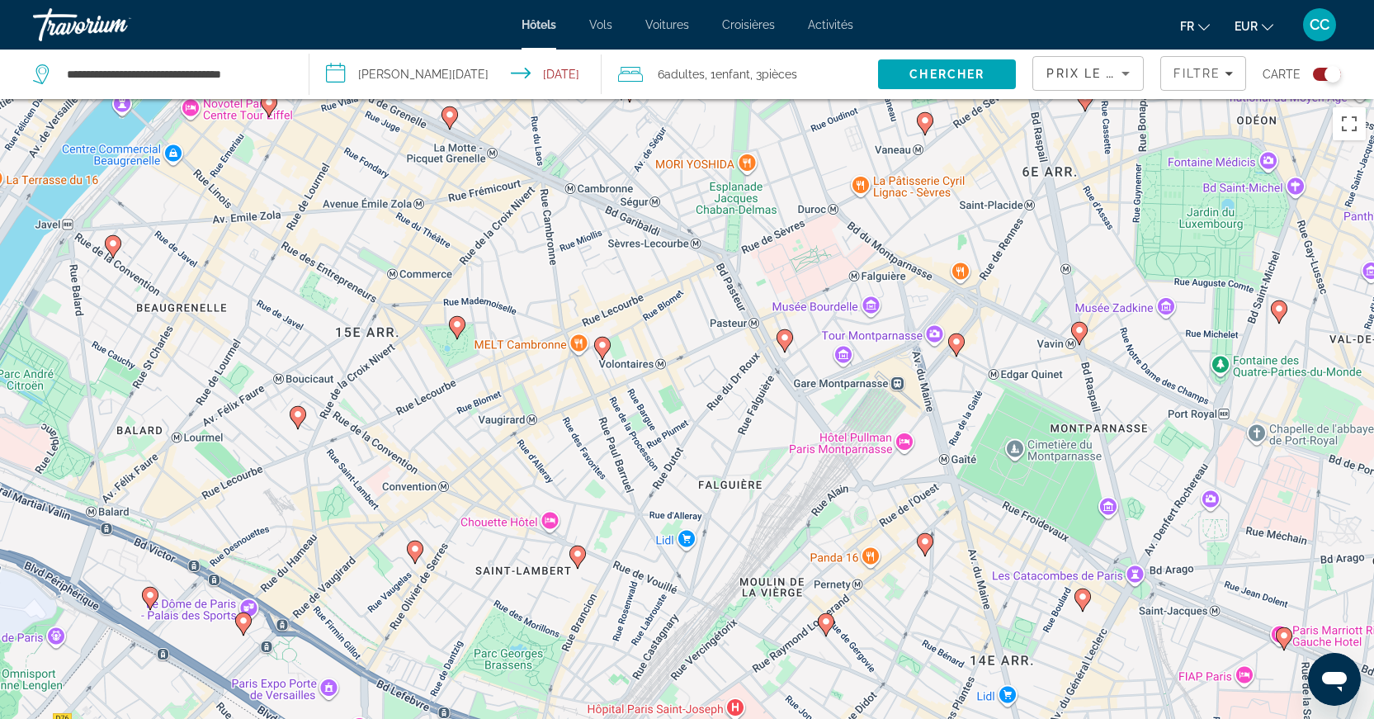
click at [74, 17] on div "Travorium" at bounding box center [115, 24] width 165 height 43
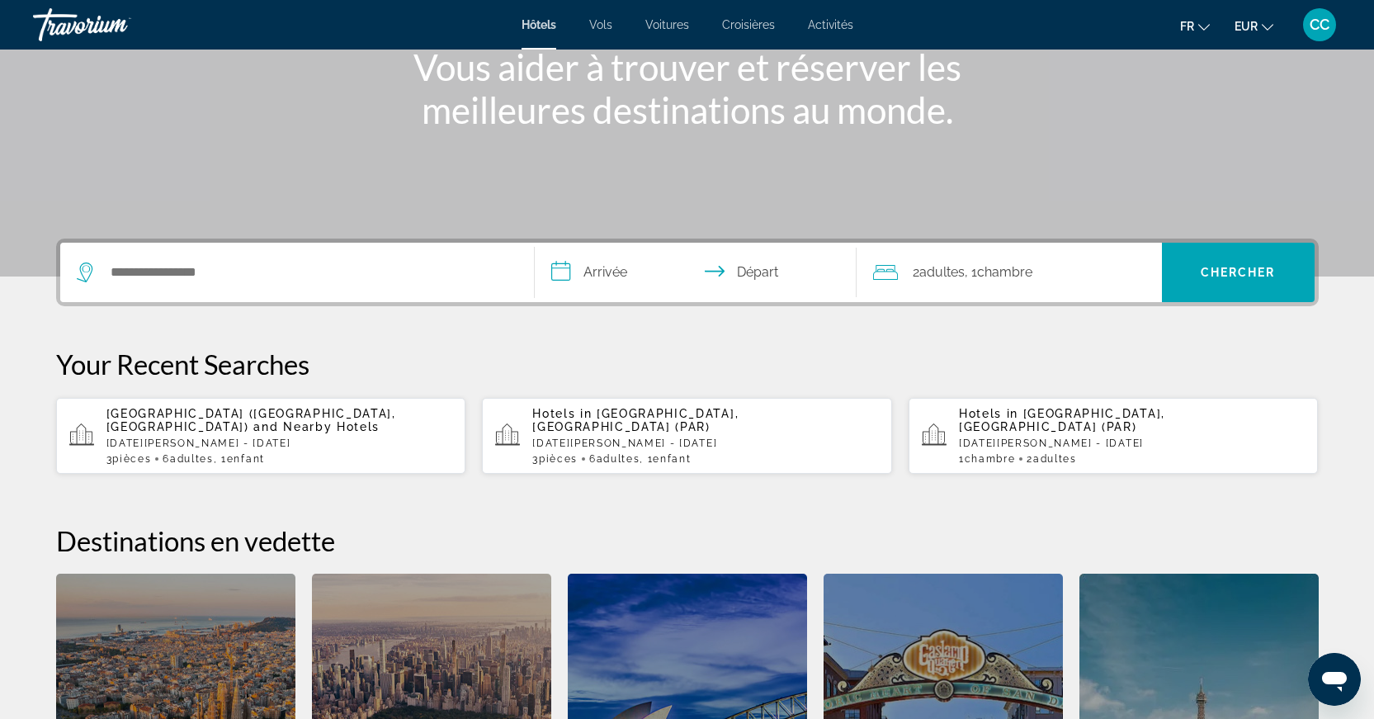
click at [277, 288] on div "Search widget" at bounding box center [297, 272] width 441 height 59
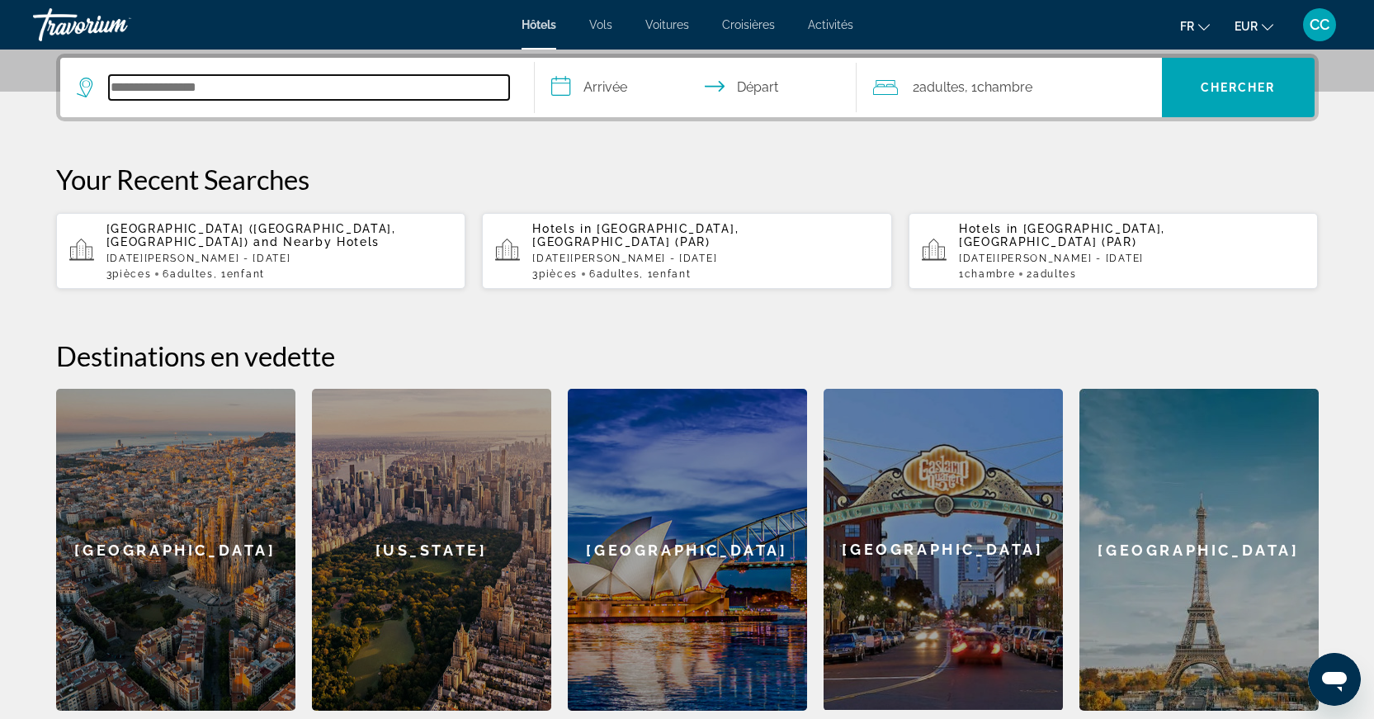
click at [310, 86] on input "Search hotel destination" at bounding box center [309, 87] width 400 height 25
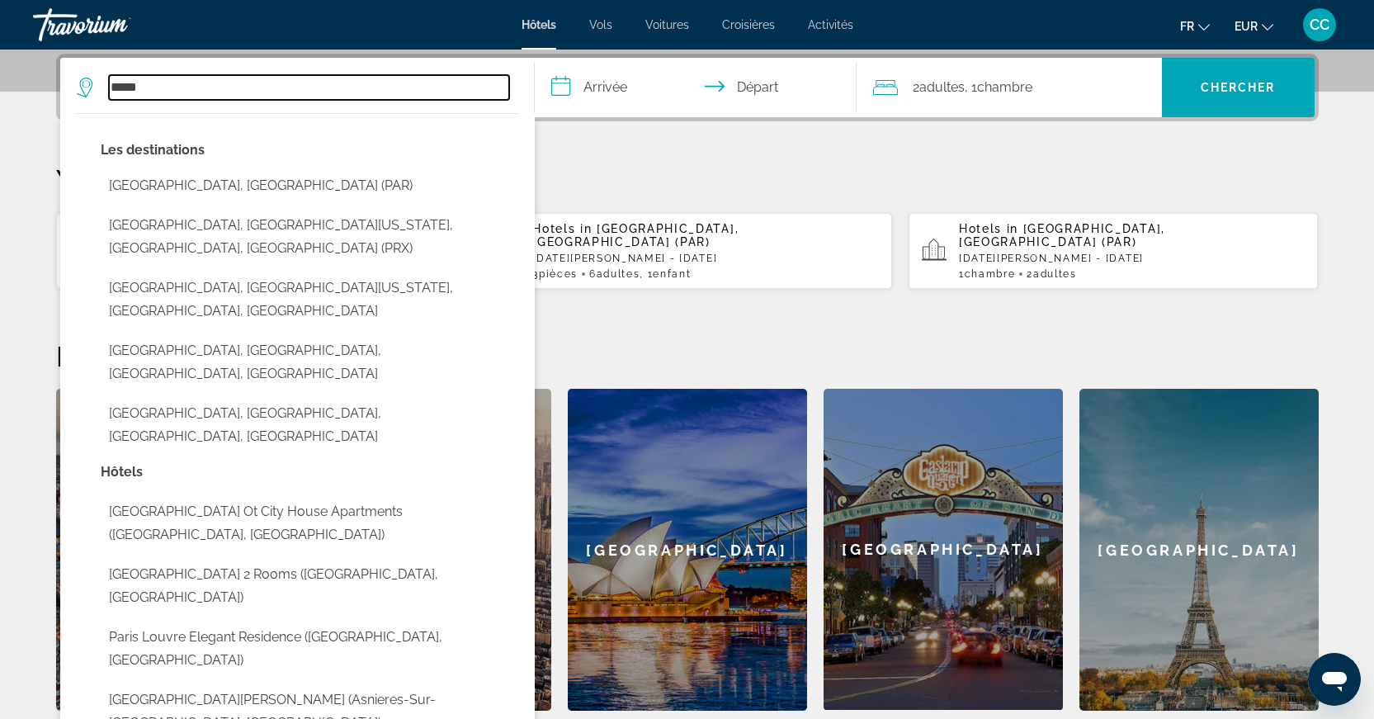
click at [309, 86] on input "*****" at bounding box center [309, 87] width 400 height 25
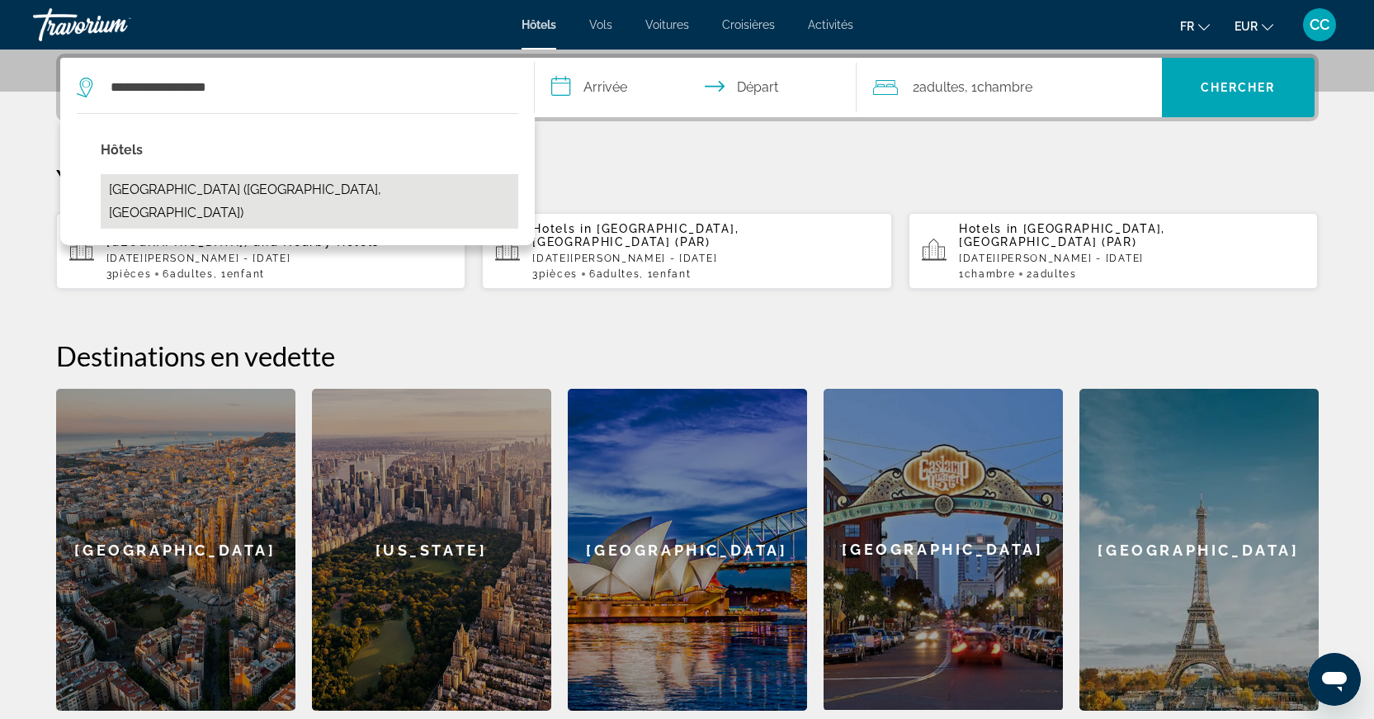
drag, startPoint x: 309, startPoint y: 86, endPoint x: 248, endPoint y: 183, distance: 114.9
click at [248, 183] on button "[GEOGRAPHIC_DATA] ([GEOGRAPHIC_DATA], [GEOGRAPHIC_DATA])" at bounding box center [310, 201] width 418 height 54
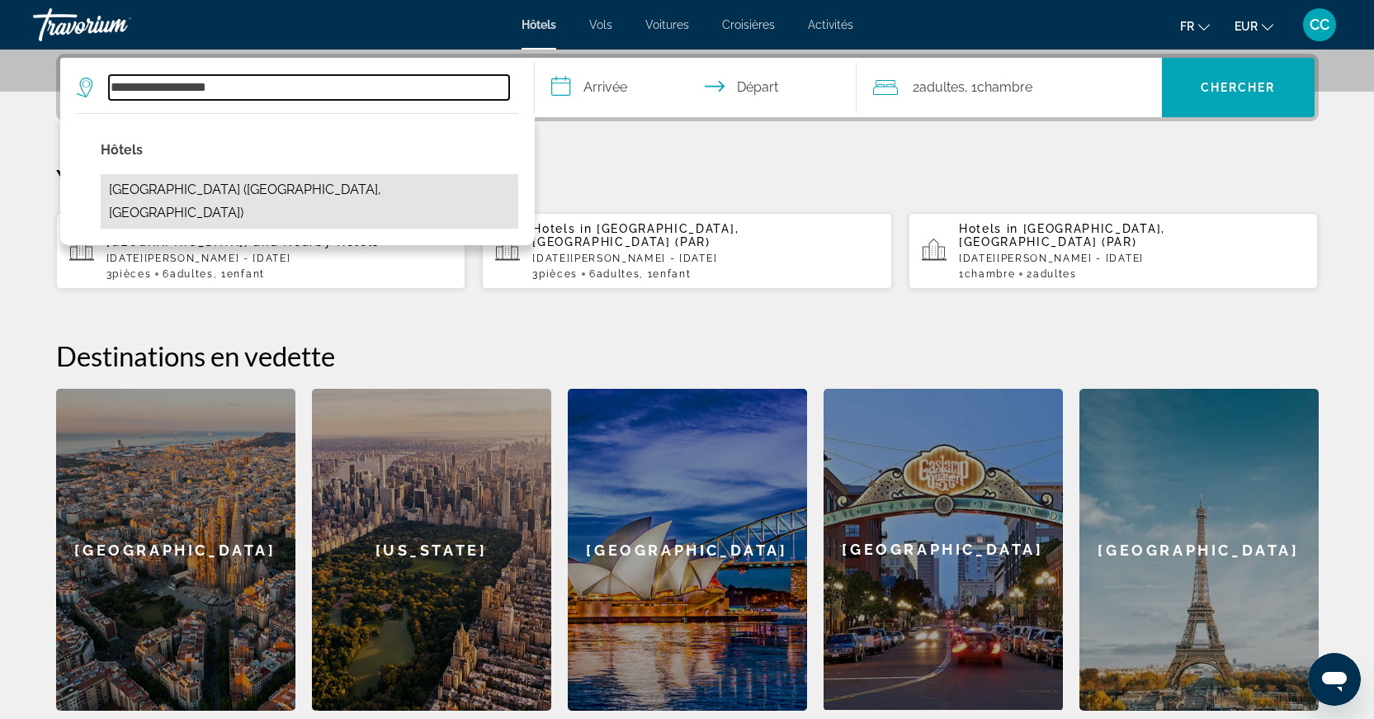
type input "**********"
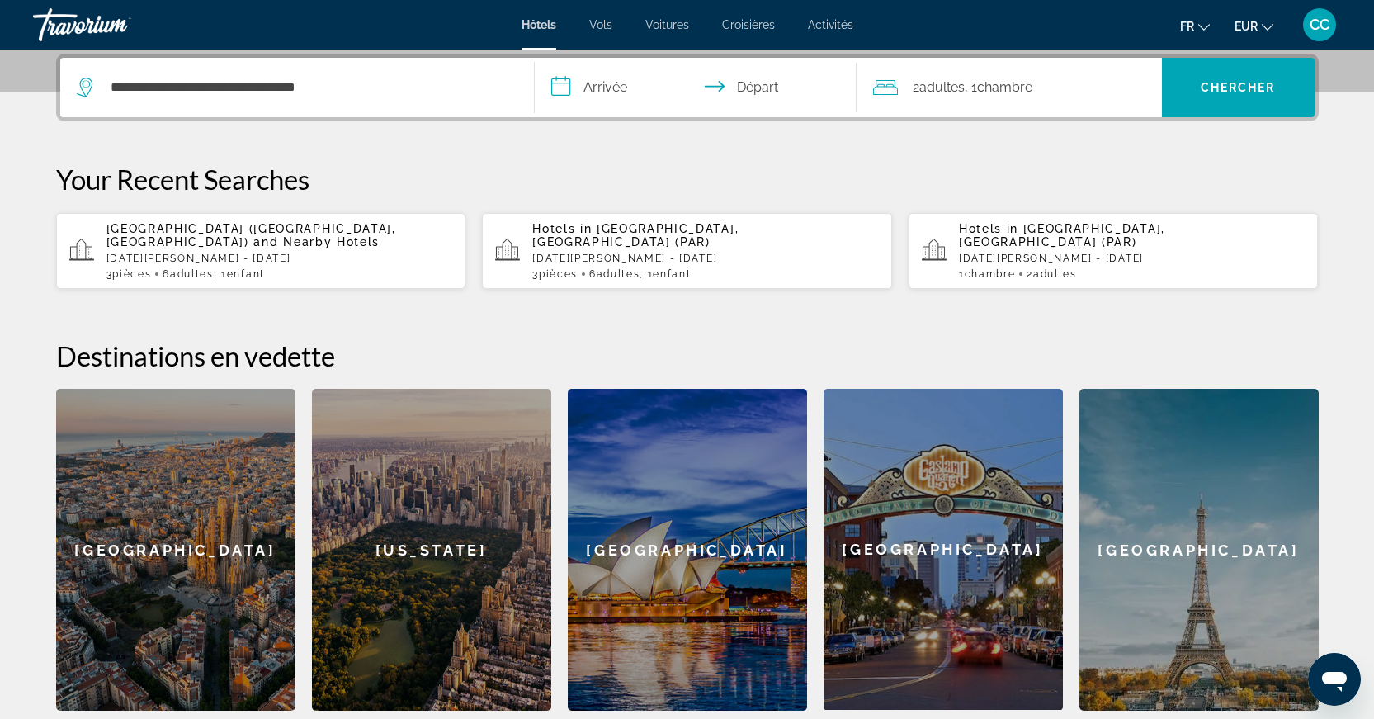
click at [637, 96] on input "**********" at bounding box center [699, 90] width 328 height 64
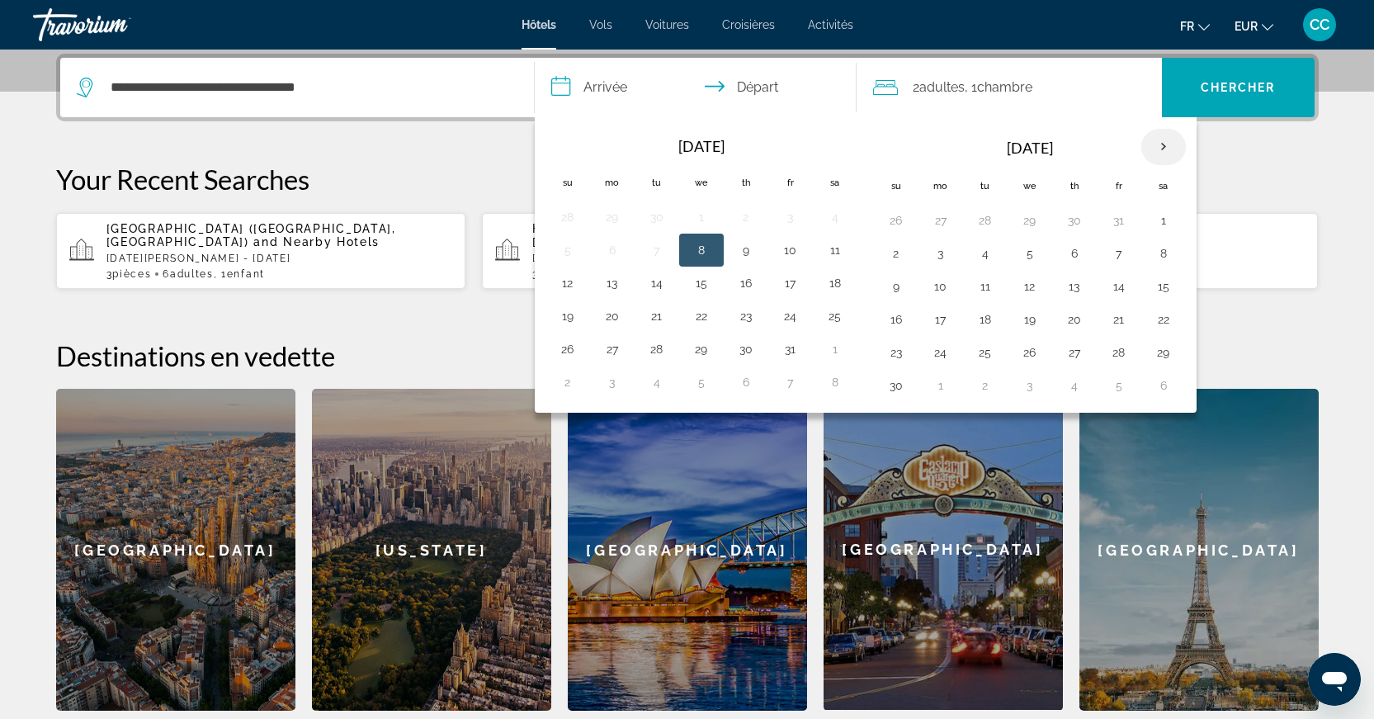
click at [1164, 147] on th "Next month" at bounding box center [1163, 147] width 45 height 36
click at [1112, 355] on button "30" at bounding box center [1119, 352] width 26 height 23
click at [1164, 149] on th "Next month" at bounding box center [1163, 147] width 45 height 36
click at [892, 260] on button "1" at bounding box center [896, 253] width 26 height 23
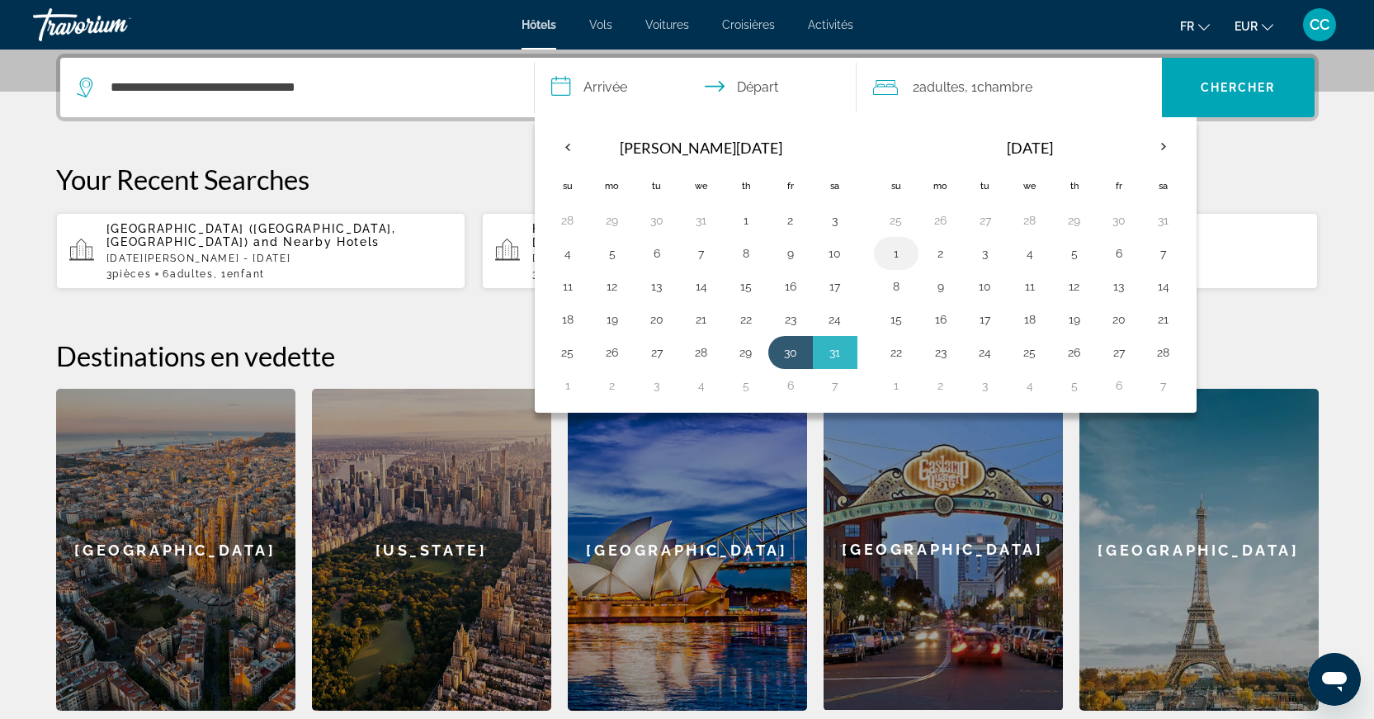
type input "**********"
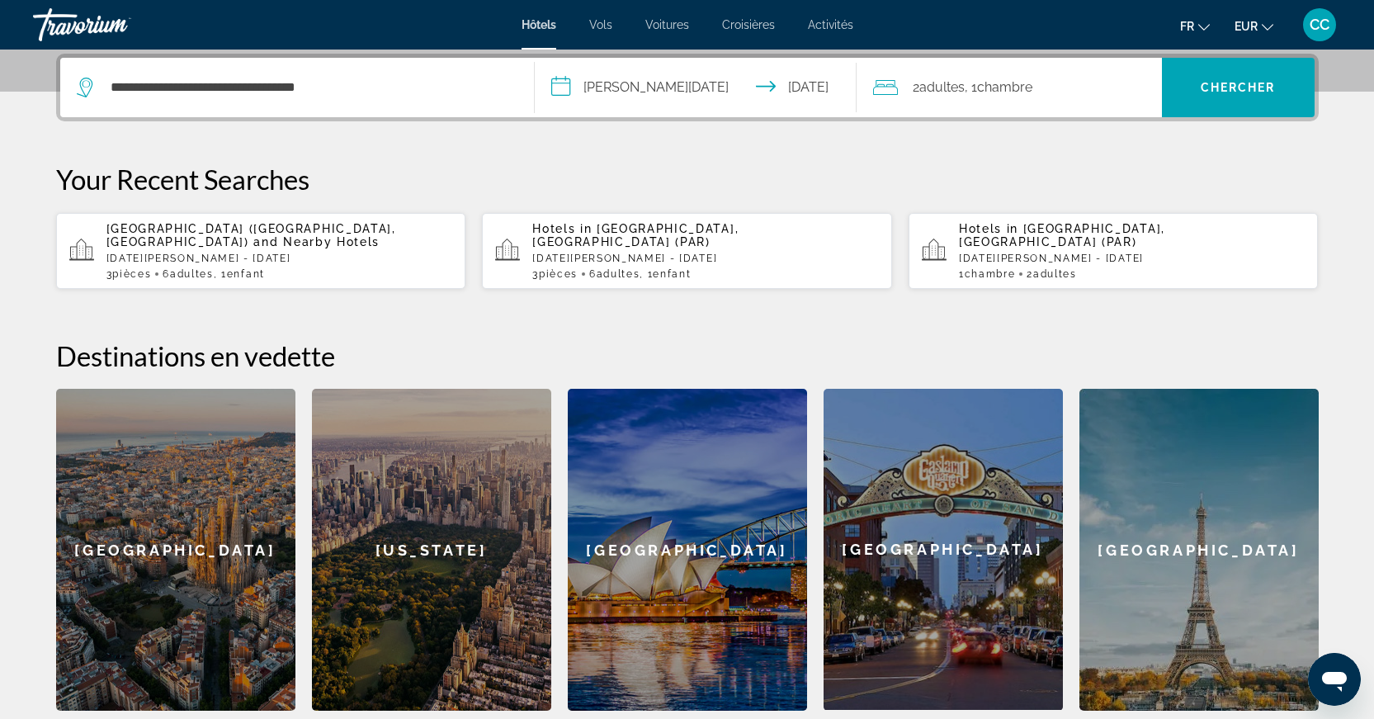
click at [942, 103] on div "2 Adulte Adultes , 1 Chambre pièces" at bounding box center [1017, 87] width 289 height 59
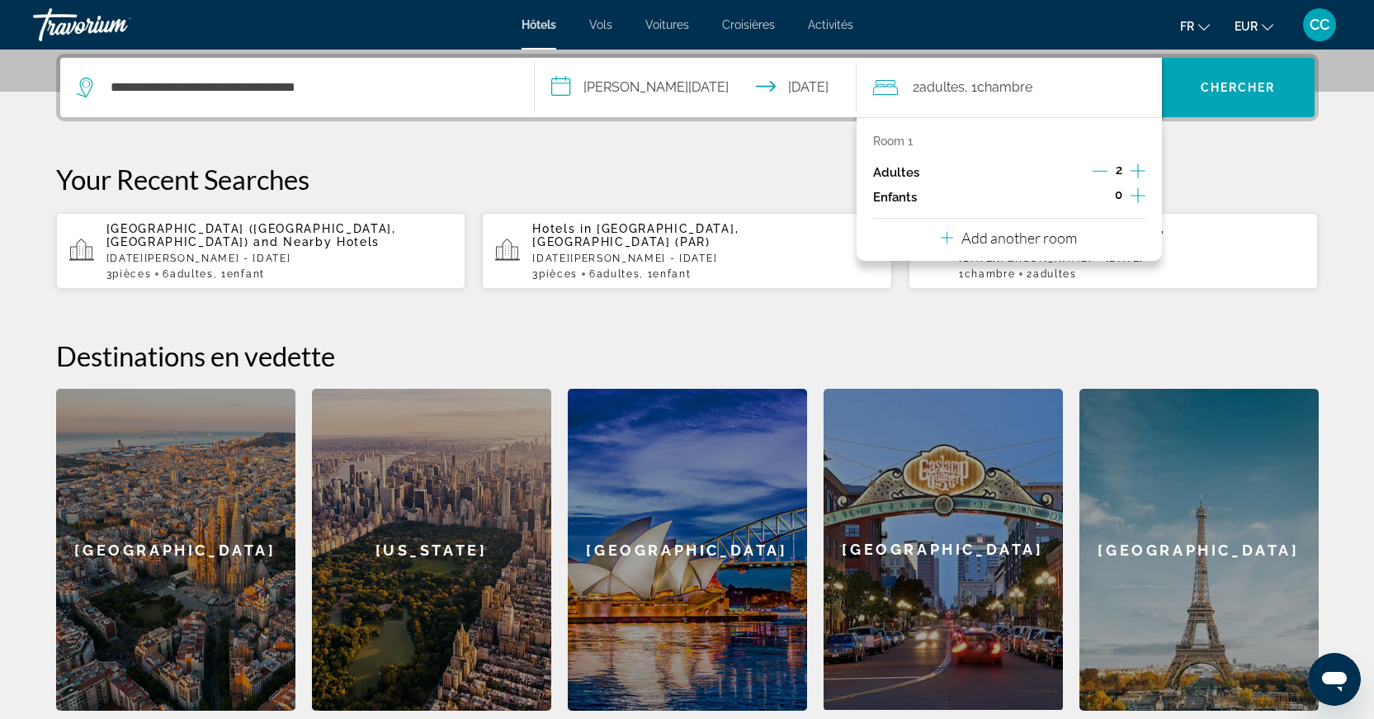
click at [1136, 196] on icon "Increment children" at bounding box center [1138, 196] width 15 height 20
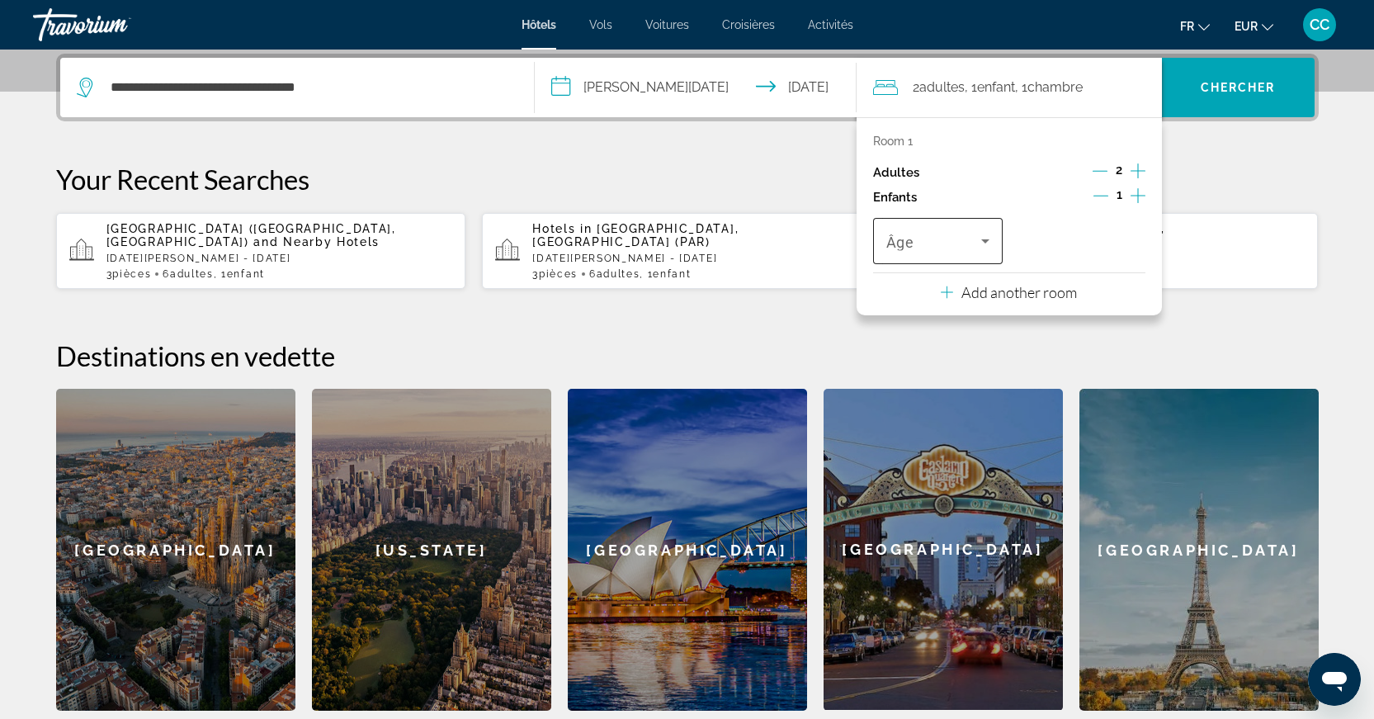
click at [933, 238] on span "Travelers: 2 adults, 1 child" at bounding box center [934, 241] width 96 height 20
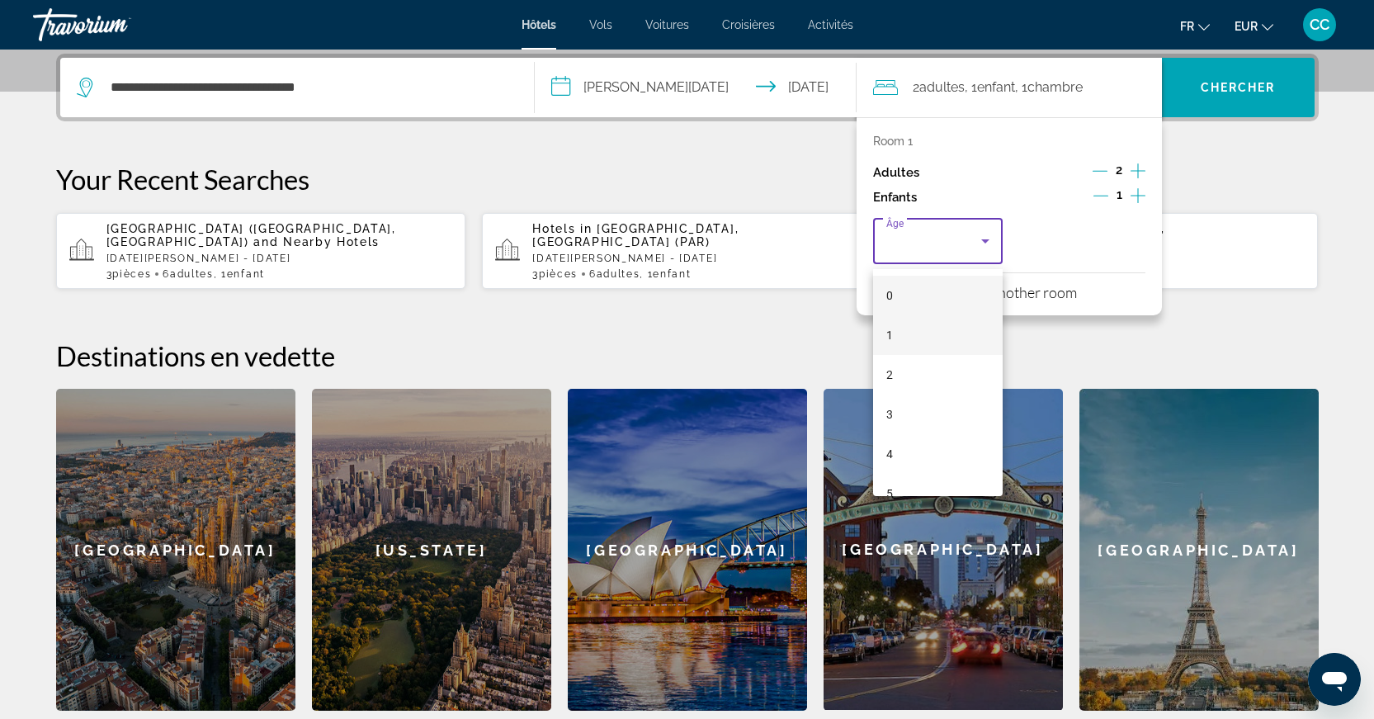
click at [934, 328] on mat-option "1" at bounding box center [938, 335] width 130 height 40
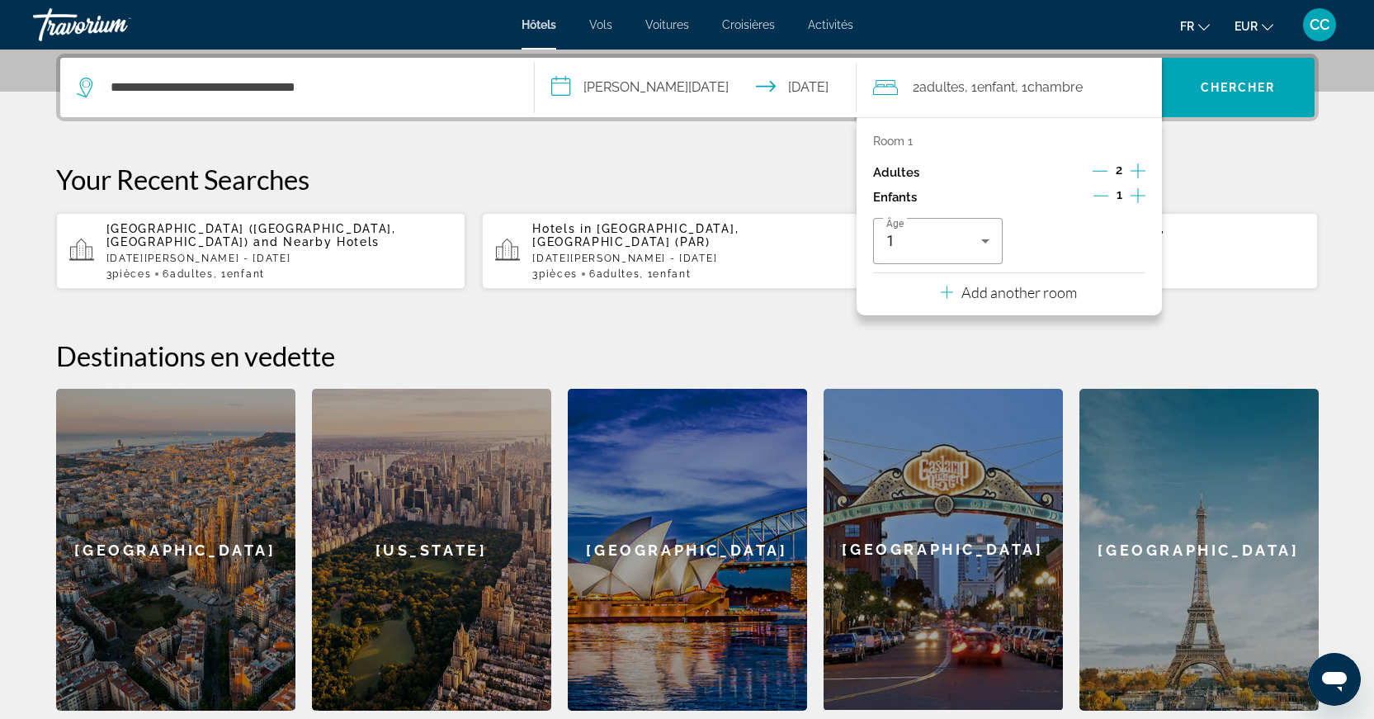
click at [1027, 315] on div "Room 1 Adultes 2 Enfants 1 Âge 1 Add another room" at bounding box center [1009, 216] width 305 height 198
click at [1037, 307] on button "Add another room" at bounding box center [1009, 290] width 136 height 34
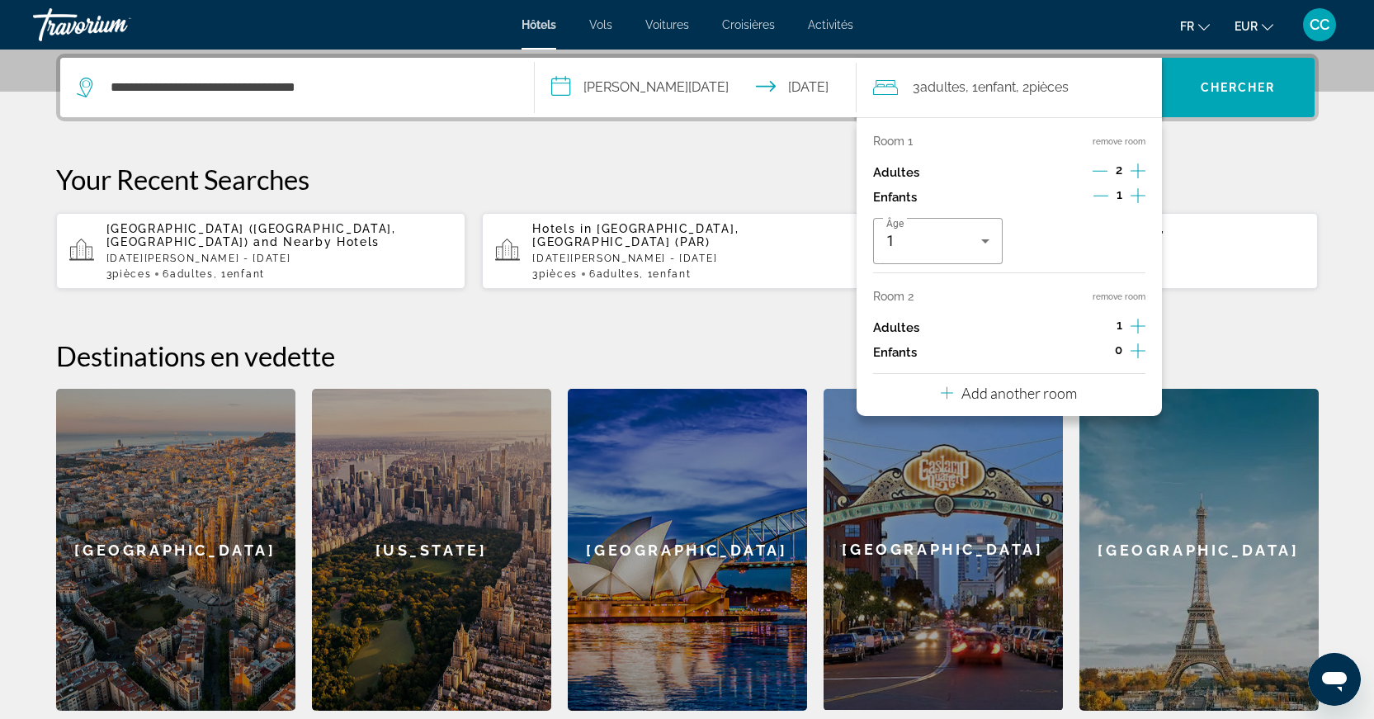
click at [1134, 328] on icon "Increment adults" at bounding box center [1138, 326] width 15 height 20
click at [1065, 402] on p "Add another room" at bounding box center [1019, 393] width 116 height 18
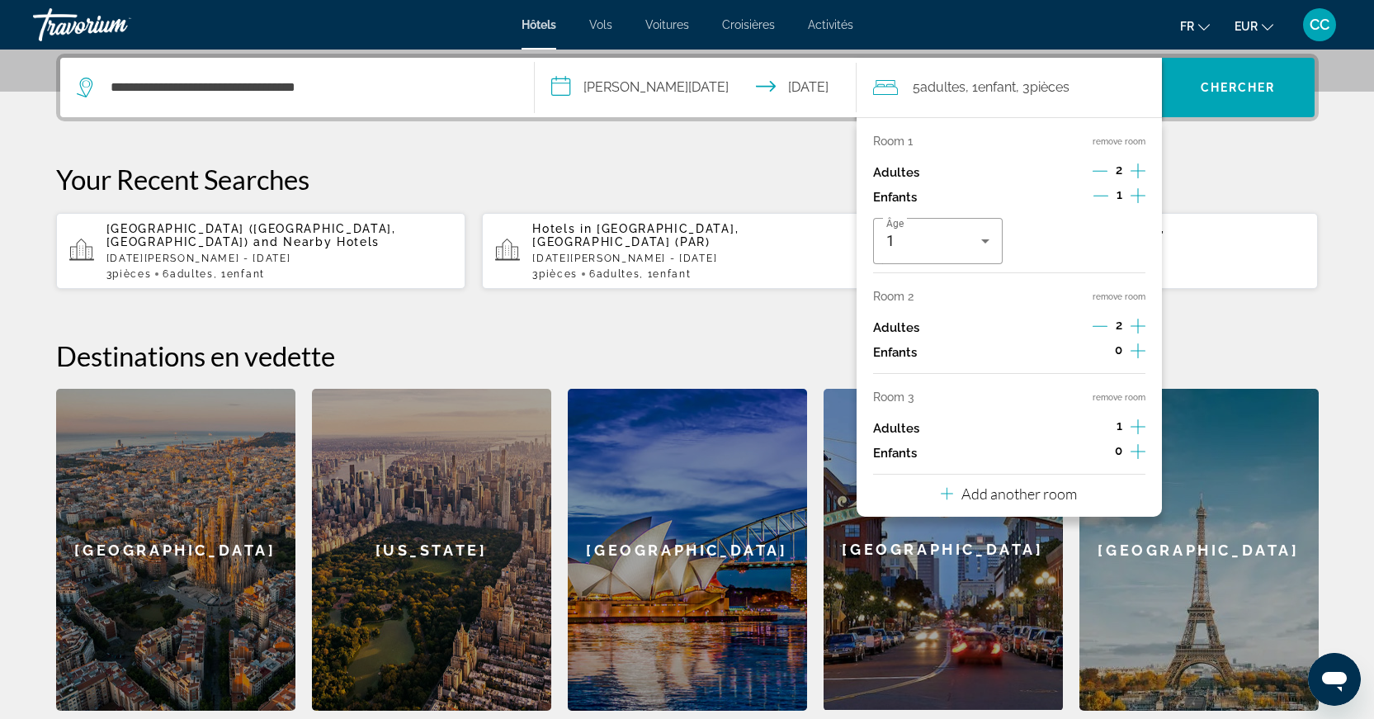
click at [1137, 434] on icon "Increment adults" at bounding box center [1138, 426] width 15 height 15
click at [1247, 90] on span "Chercher" at bounding box center [1238, 87] width 75 height 13
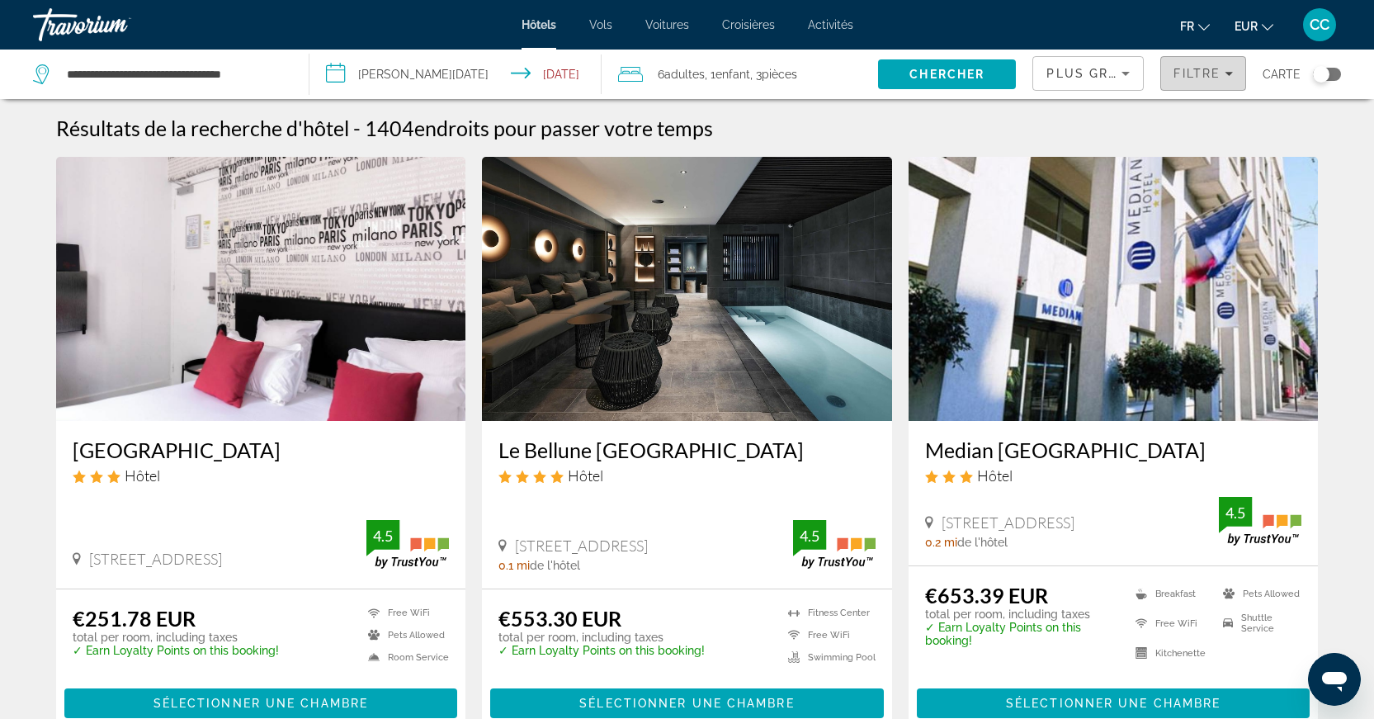
click at [1222, 83] on span "Filters" at bounding box center [1203, 74] width 84 height 40
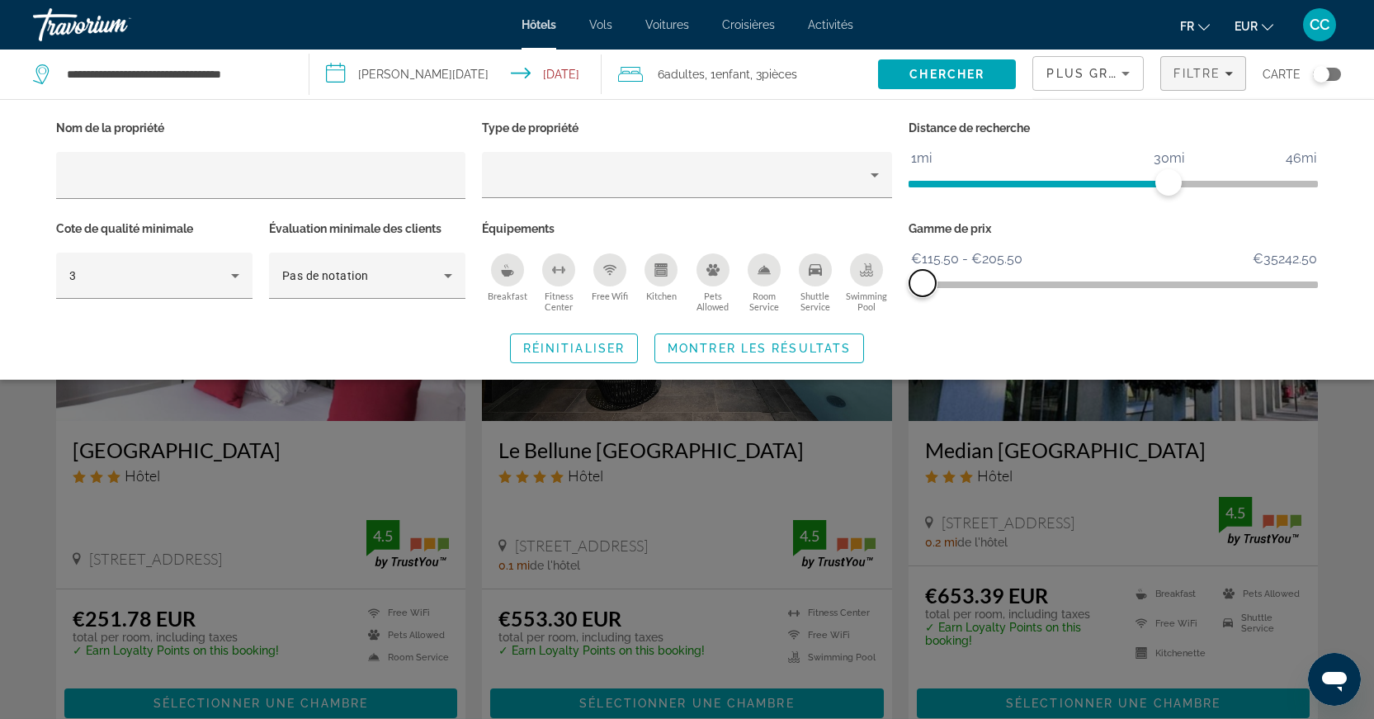
drag, startPoint x: 1305, startPoint y: 277, endPoint x: 923, endPoint y: 286, distance: 382.2
click at [923, 286] on span "ngx-slider-max" at bounding box center [922, 283] width 26 height 26
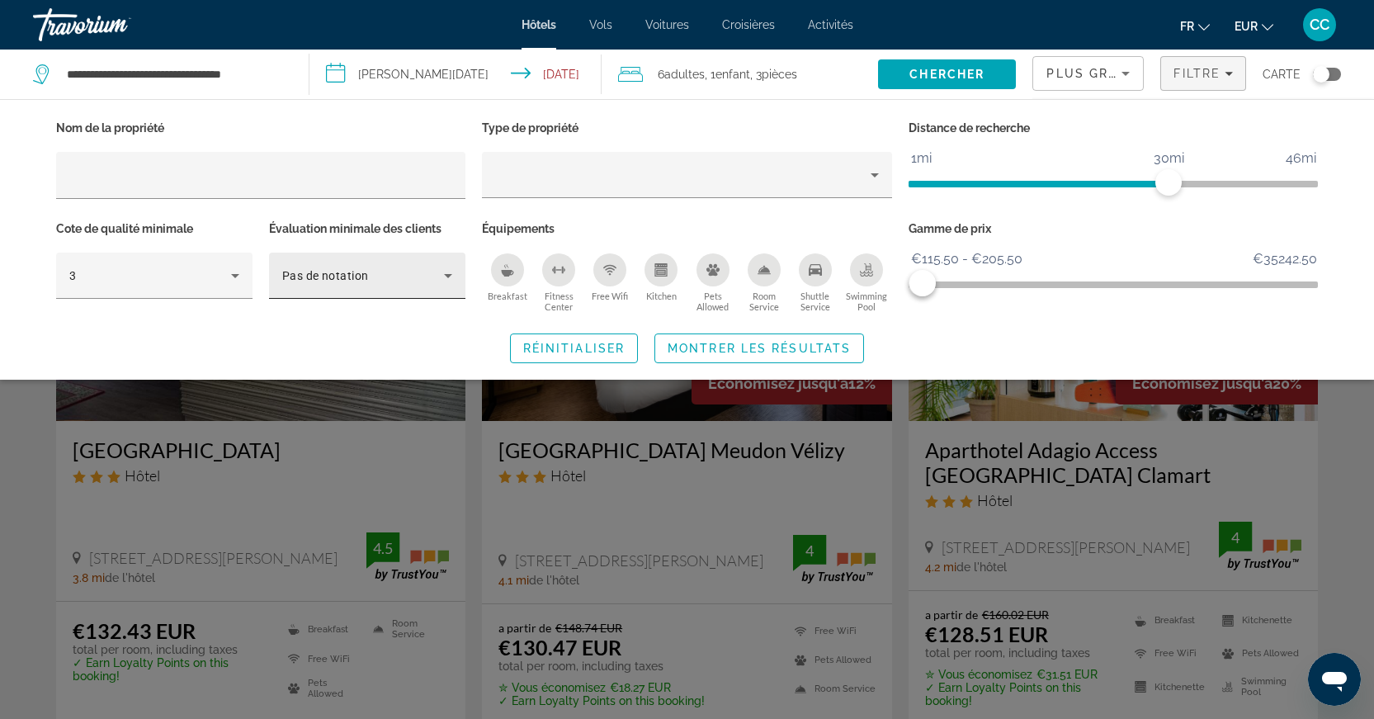
click at [413, 275] on div "Pas de notation" at bounding box center [363, 276] width 162 height 20
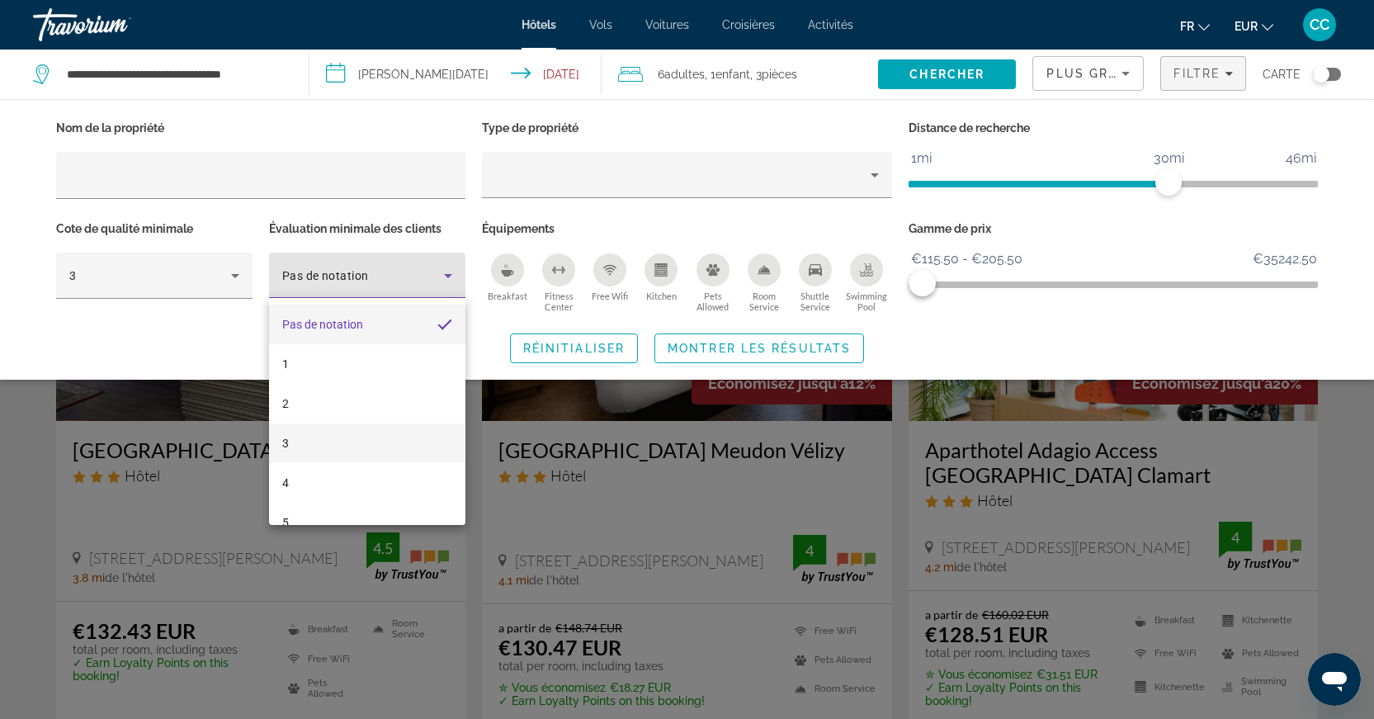
click at [368, 427] on mat-option "3" at bounding box center [367, 443] width 196 height 40
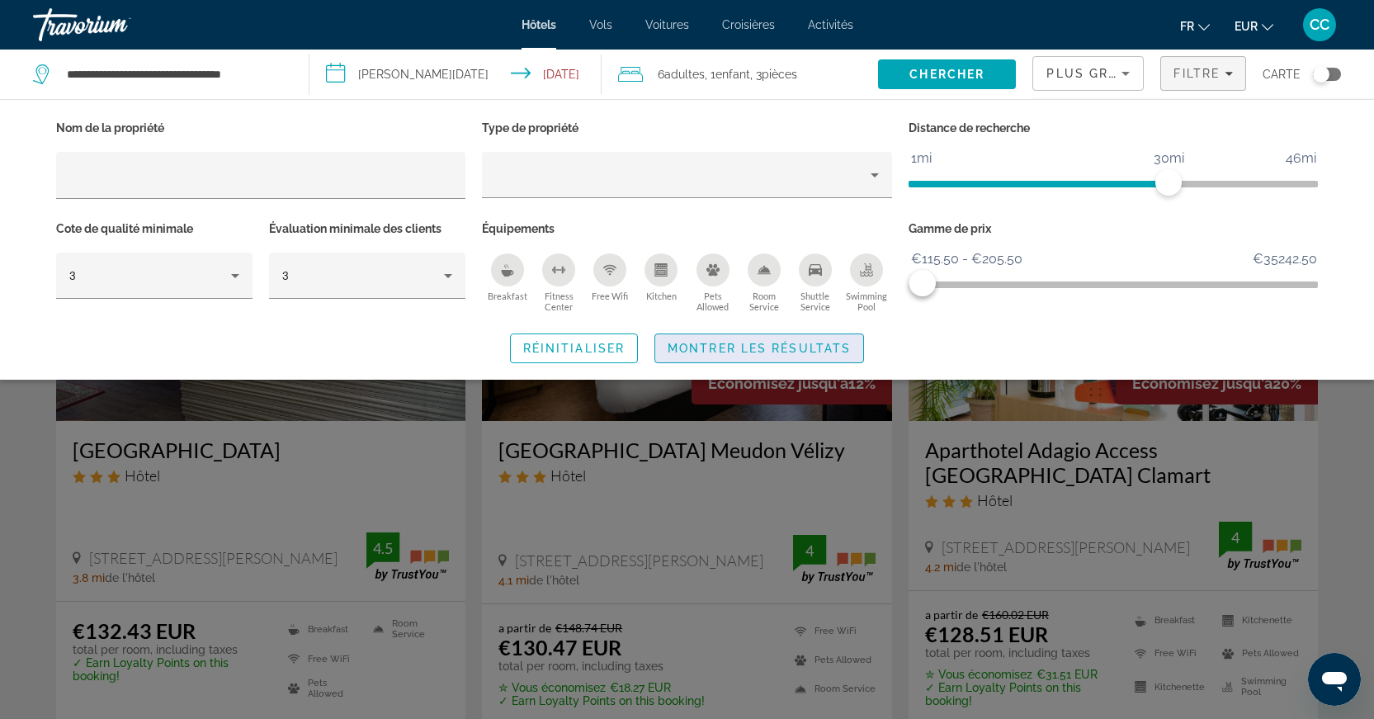
click at [748, 353] on span "Montrer les résultats" at bounding box center [759, 348] width 183 height 13
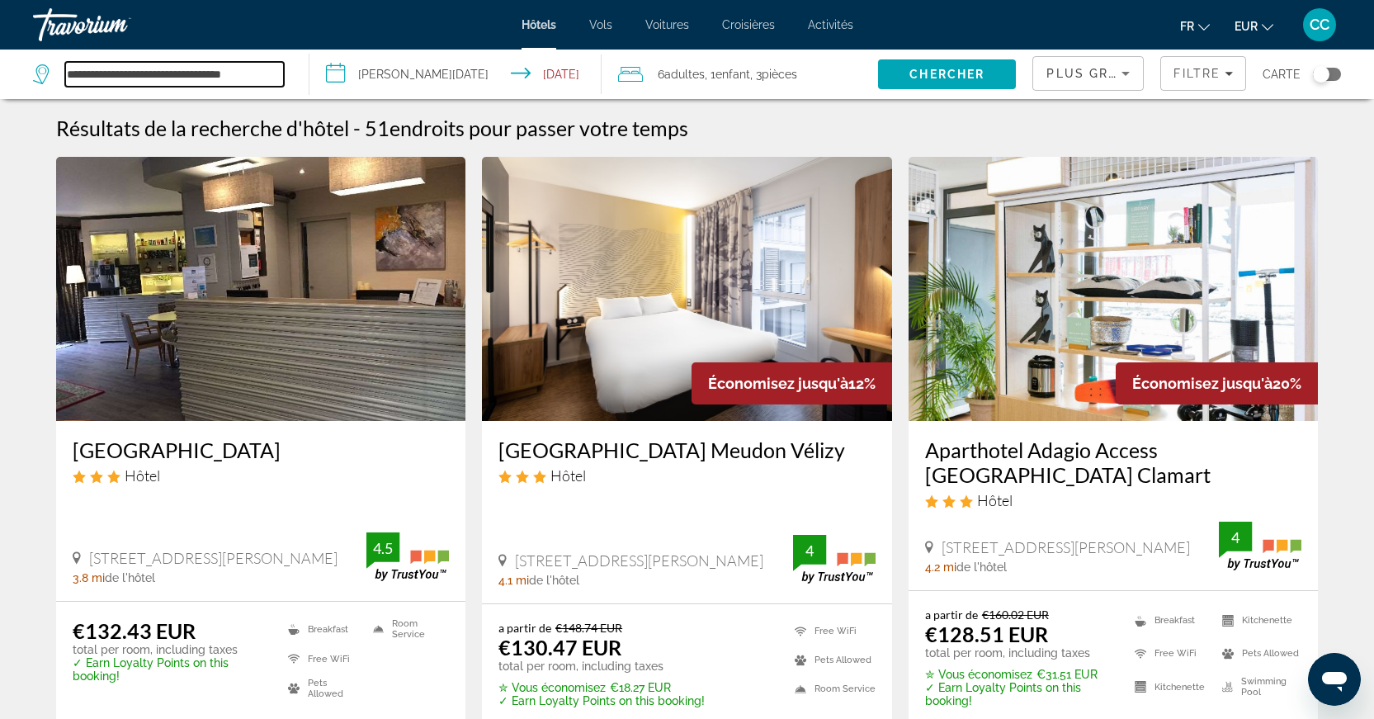
click at [166, 73] on input "**********" at bounding box center [174, 74] width 219 height 25
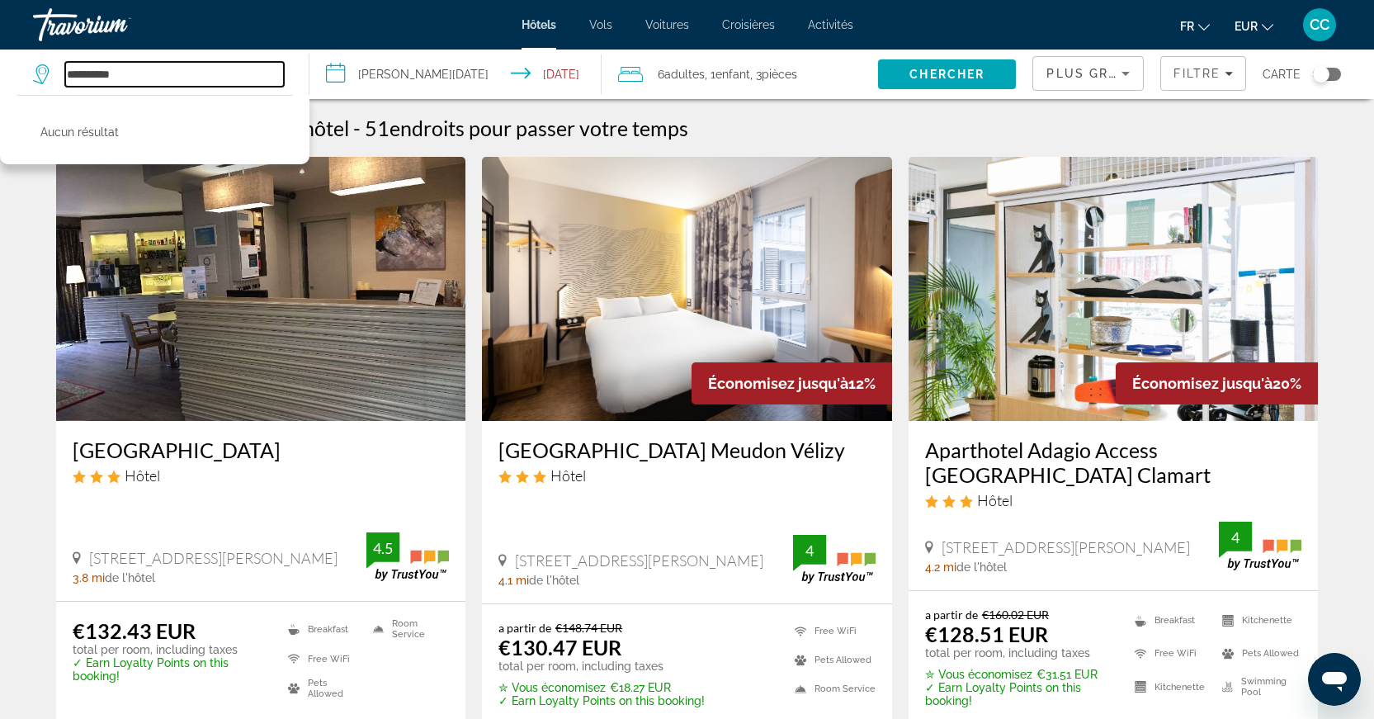
click at [93, 67] on input "**********" at bounding box center [174, 74] width 219 height 25
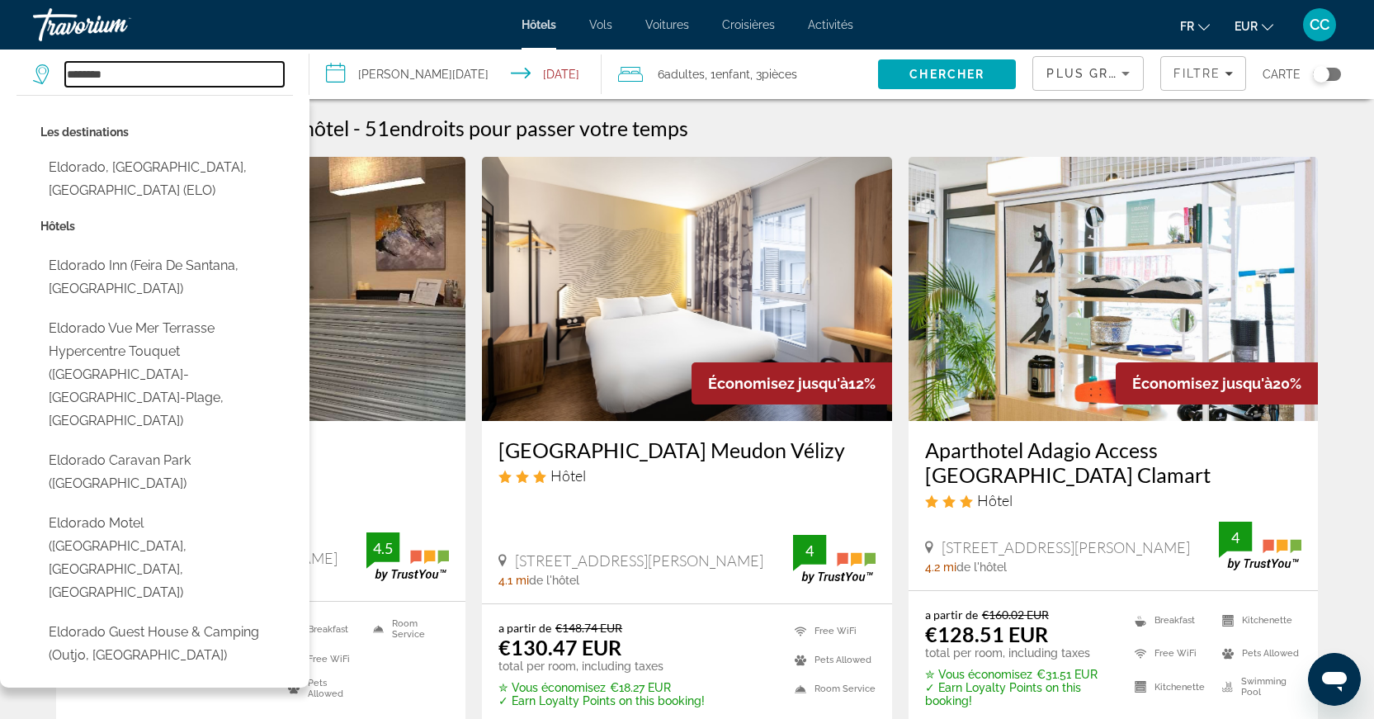
click at [163, 76] on input "********" at bounding box center [174, 74] width 219 height 25
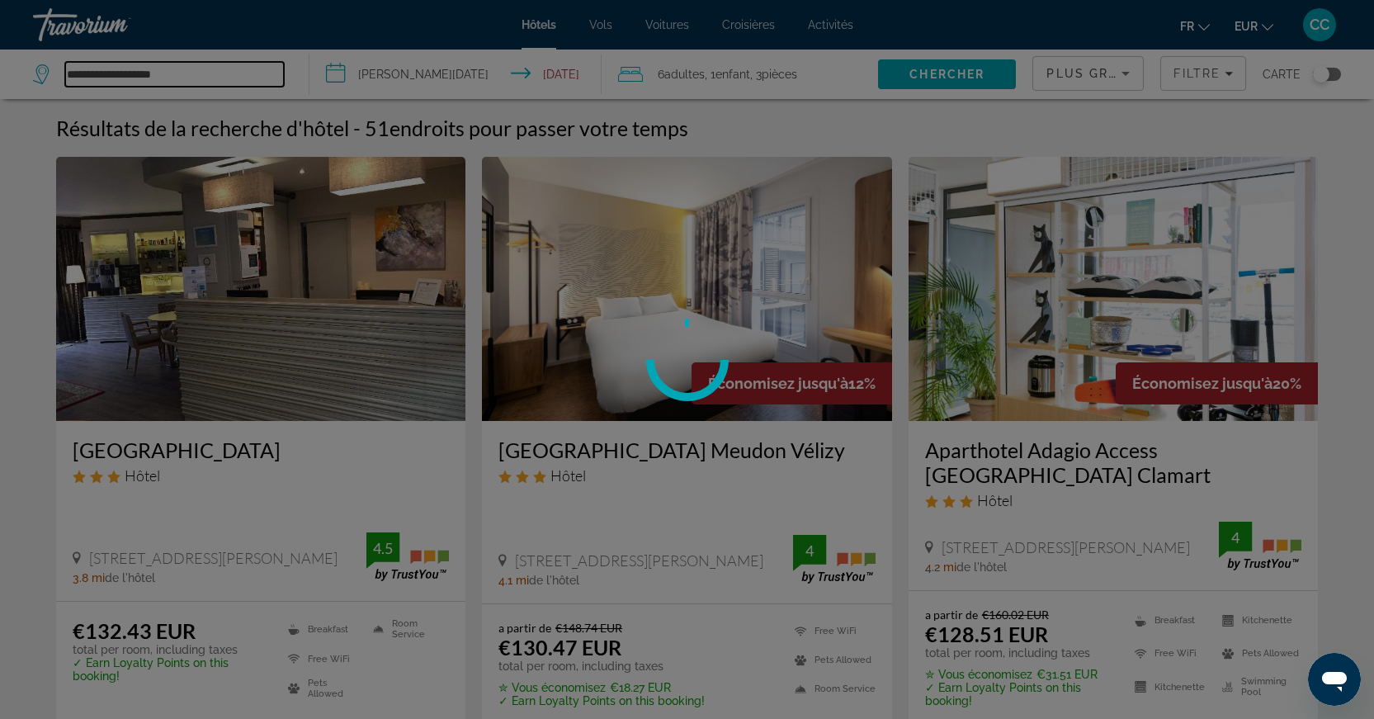
type input "**********"
click at [235, 85] on div at bounding box center [687, 359] width 1374 height 719
click at [239, 83] on div at bounding box center [687, 359] width 1374 height 719
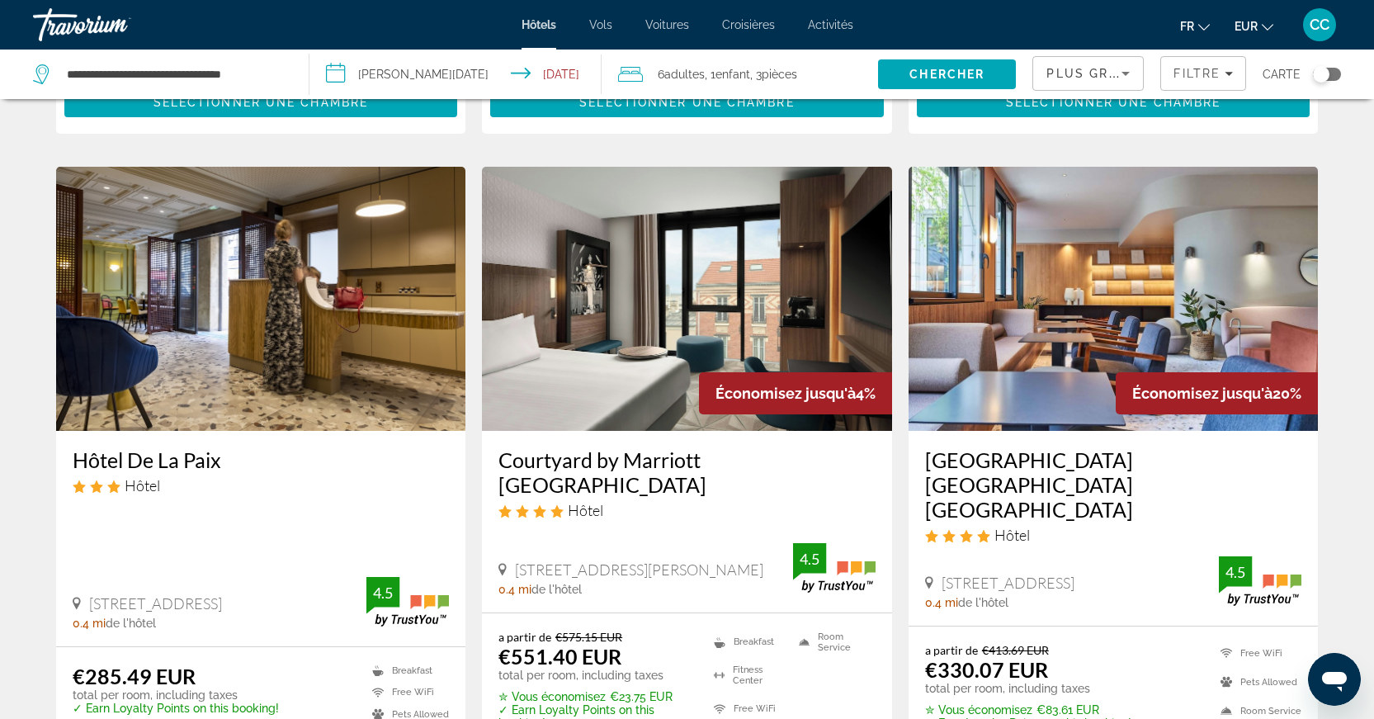
scroll to position [1921, 0]
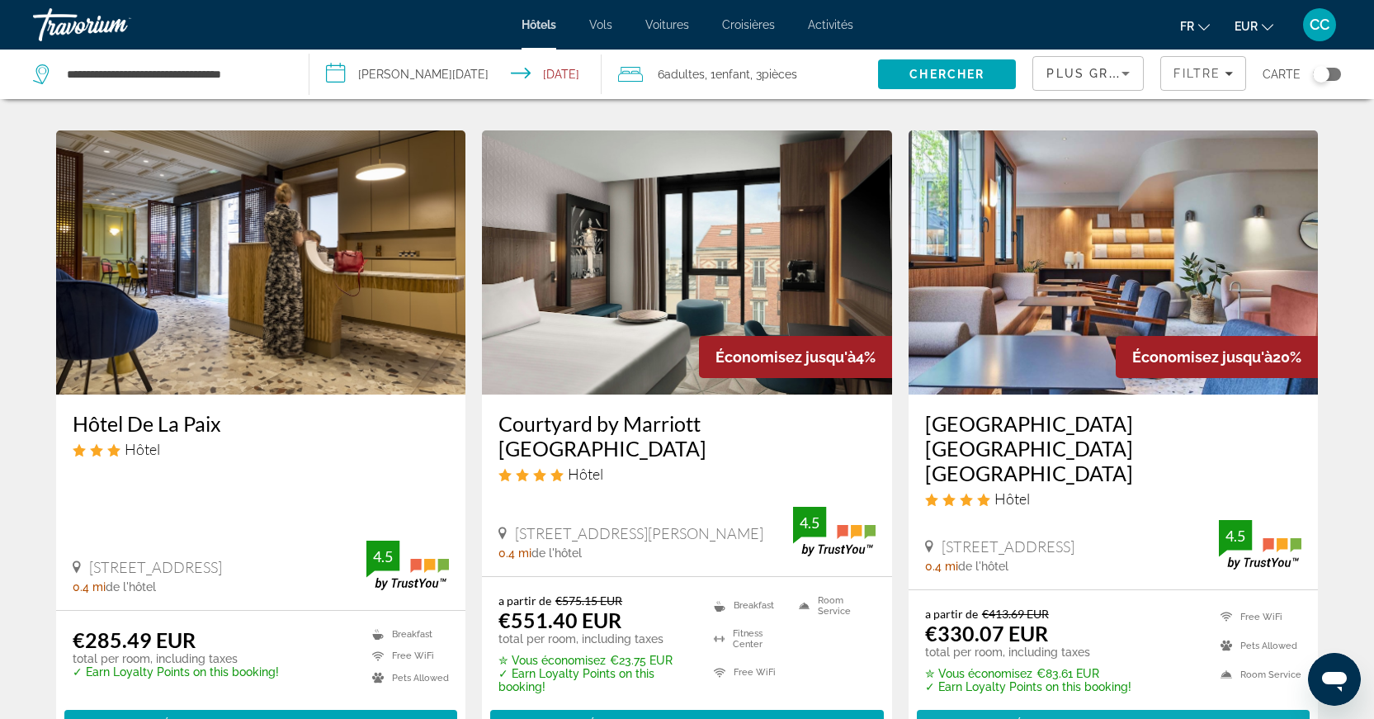
click at [997, 705] on span "Main content" at bounding box center [1114, 725] width 394 height 40
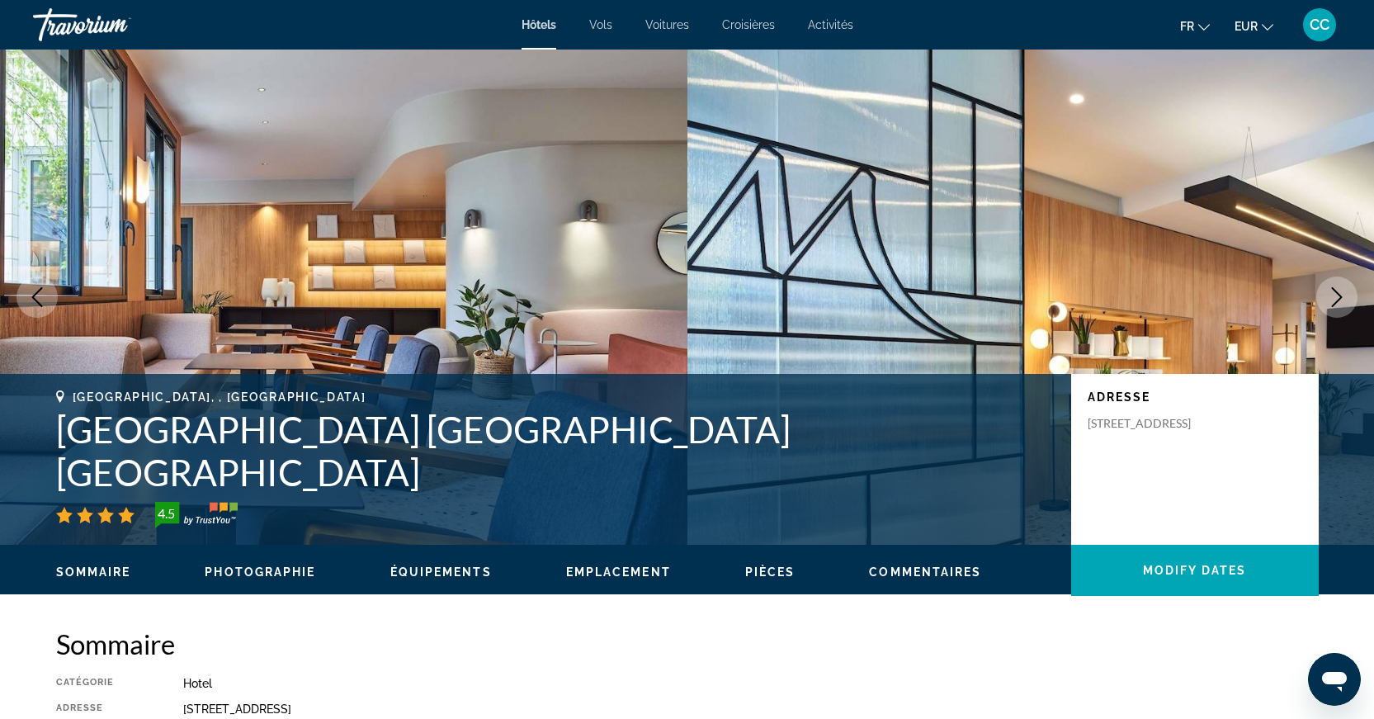
click at [1348, 305] on button "Next image" at bounding box center [1336, 296] width 41 height 41
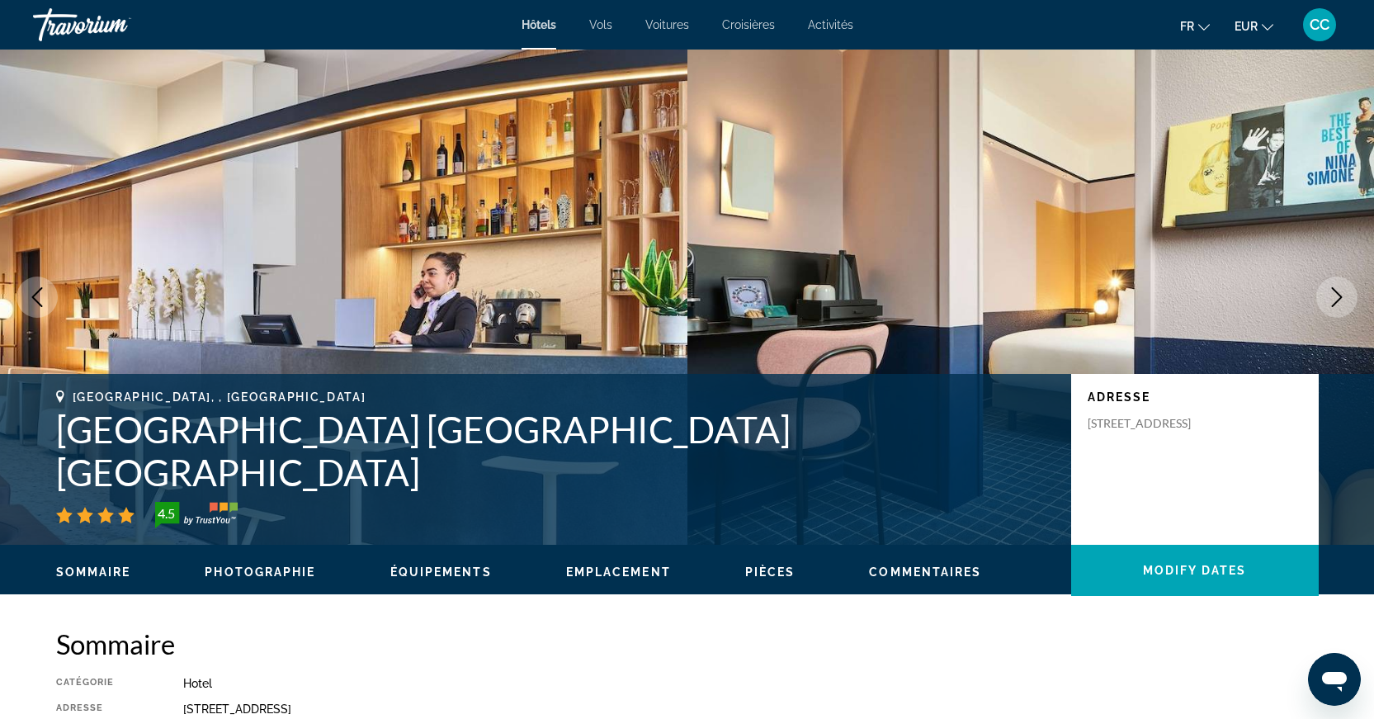
click at [1348, 305] on button "Next image" at bounding box center [1336, 296] width 41 height 41
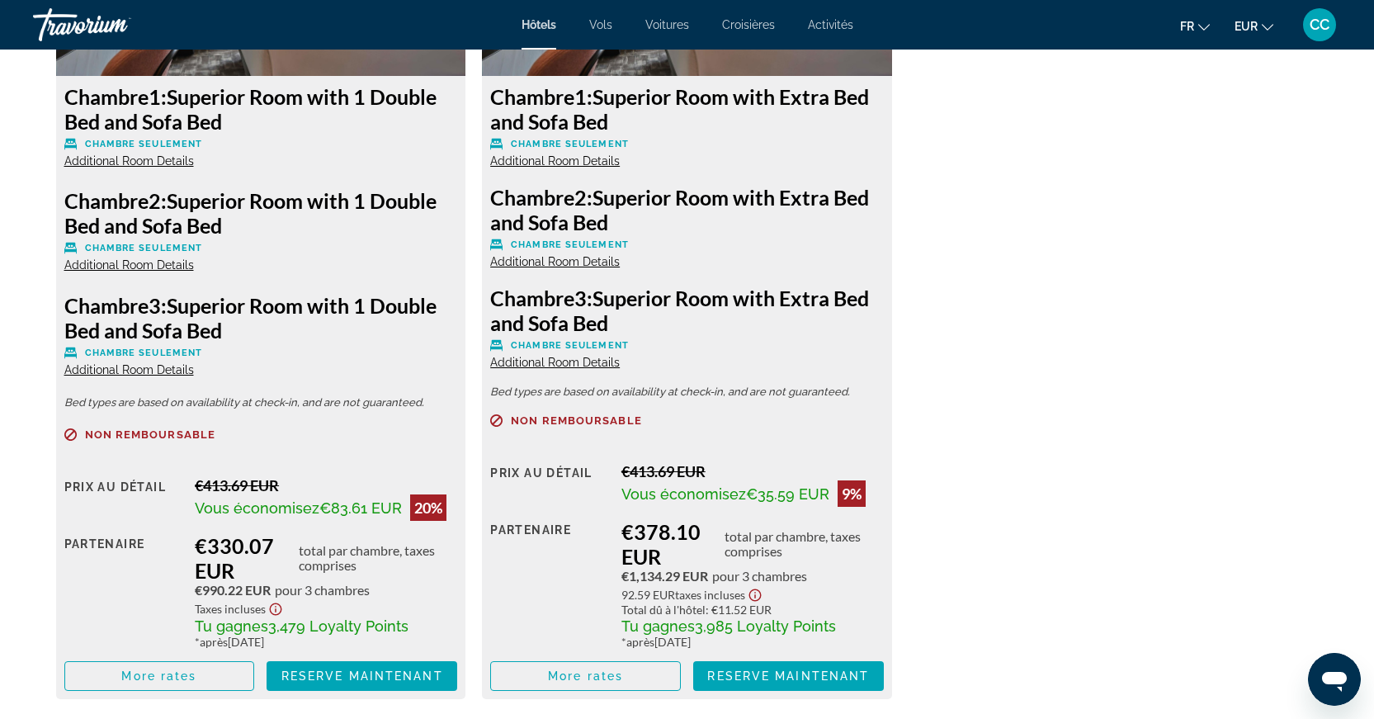
scroll to position [2520, 0]
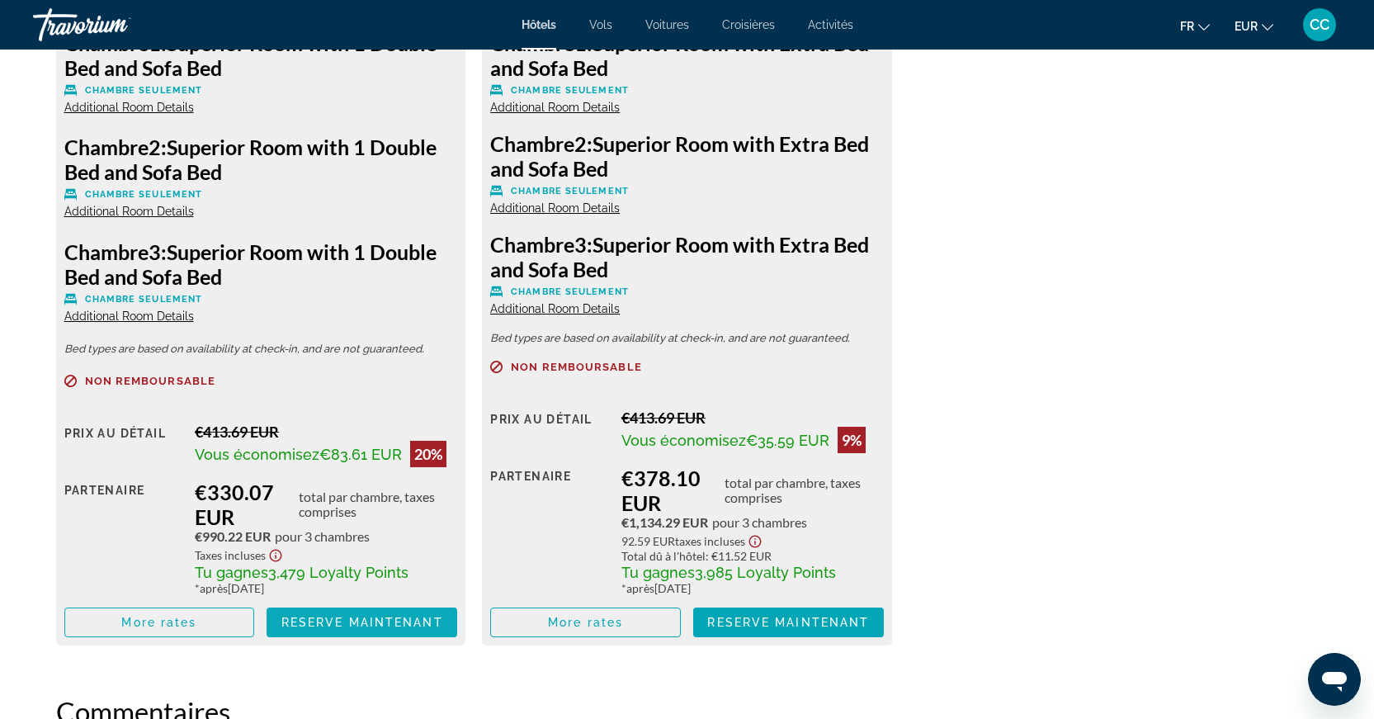
click at [376, 621] on span "Reserve maintenant" at bounding box center [362, 622] width 162 height 13
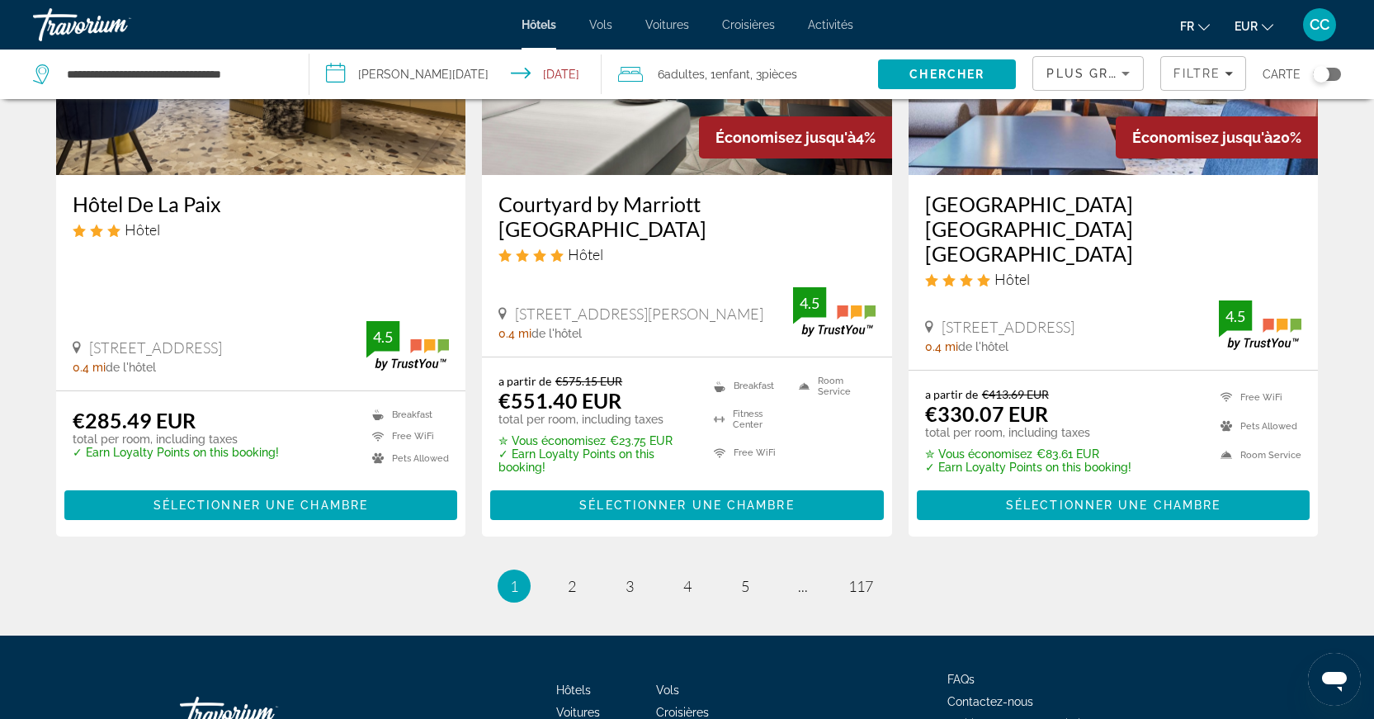
scroll to position [2078, 0]
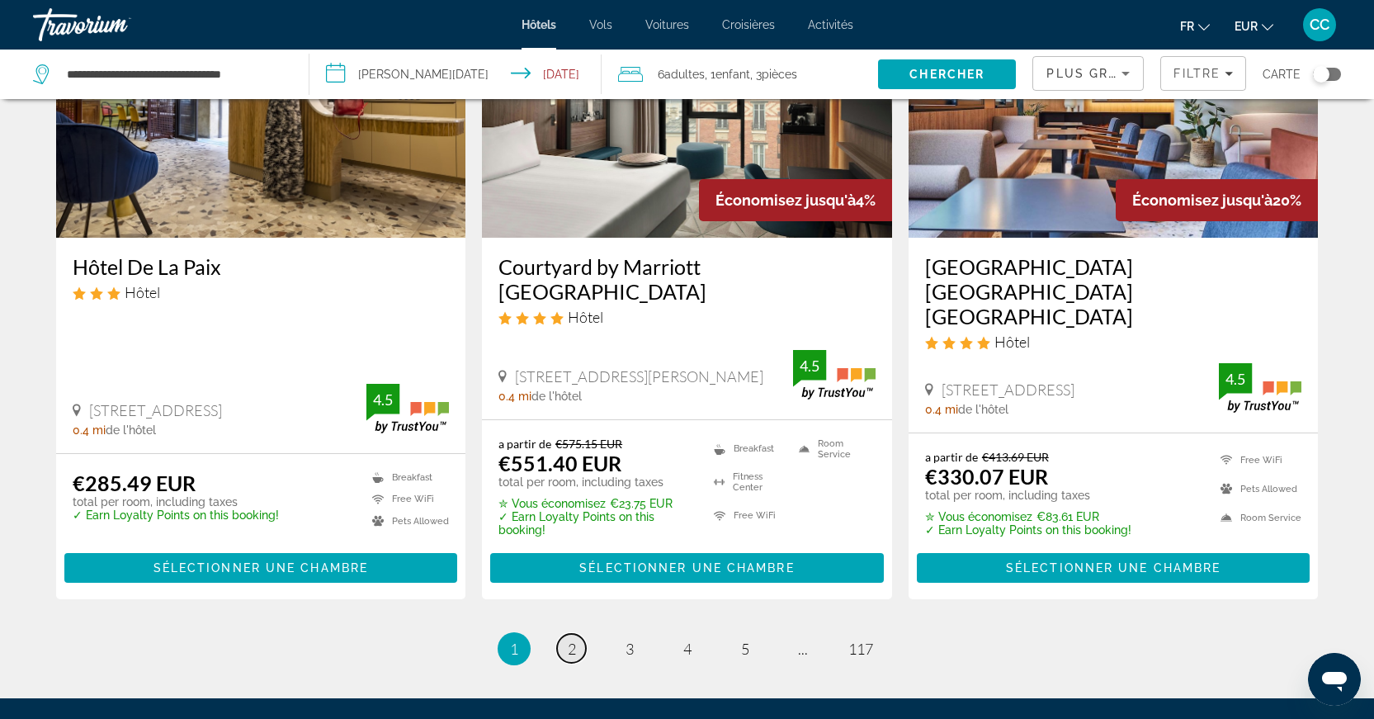
click at [576, 634] on link "page 2" at bounding box center [571, 648] width 29 height 29
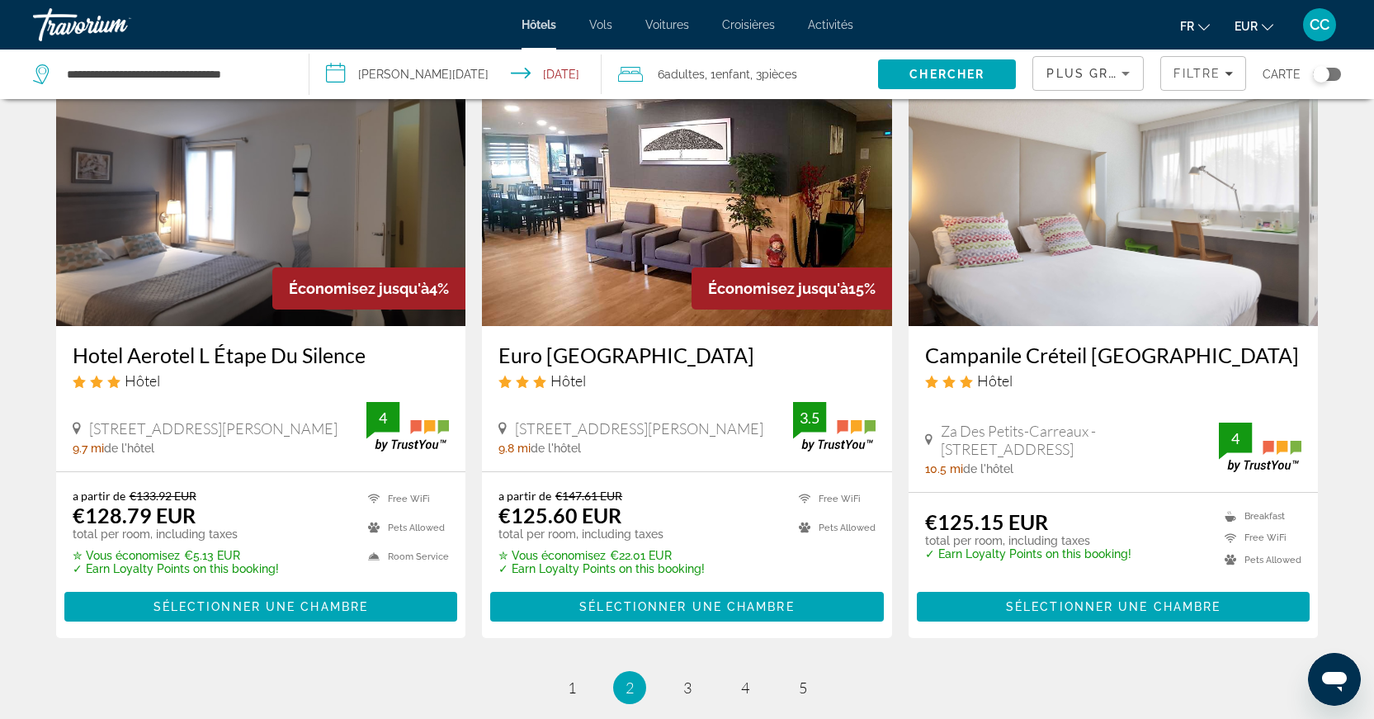
scroll to position [2006, 0]
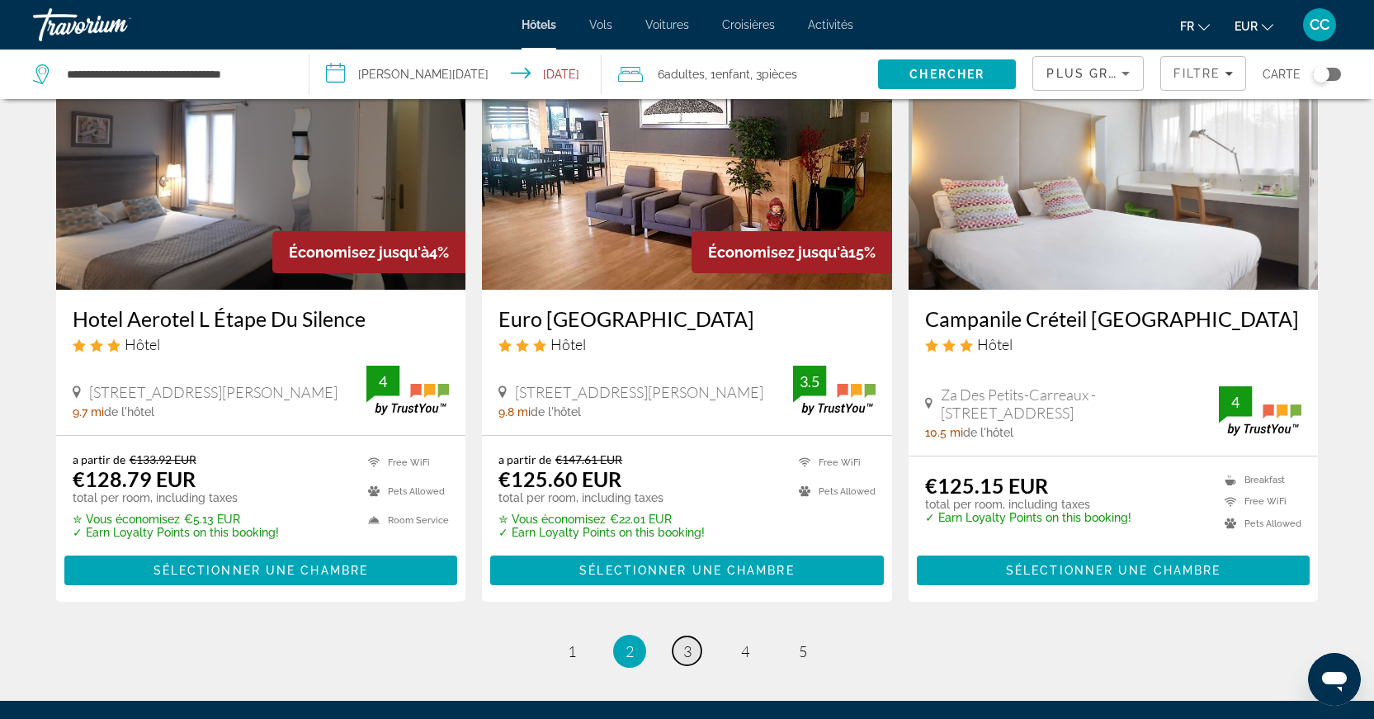
click at [687, 665] on link "page 3" at bounding box center [687, 650] width 29 height 29
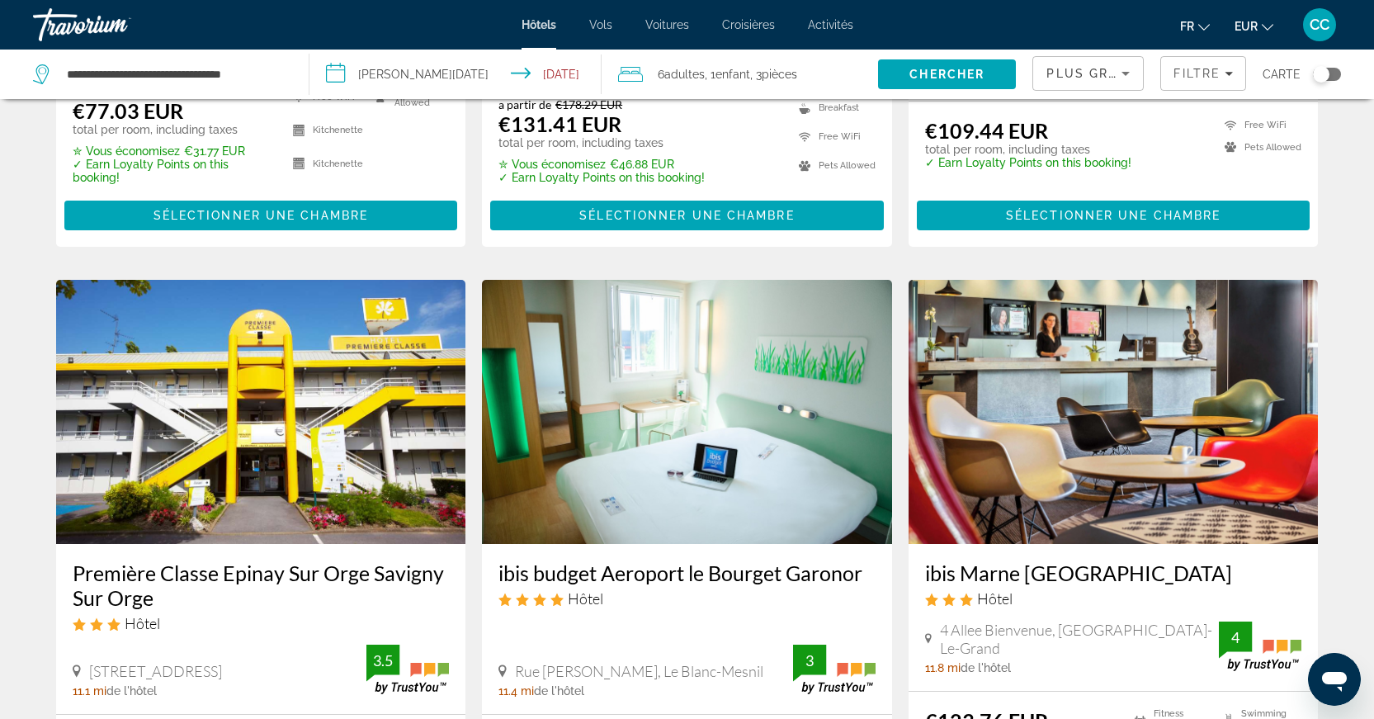
scroll to position [470, 0]
